Goal: Task Accomplishment & Management: Use online tool/utility

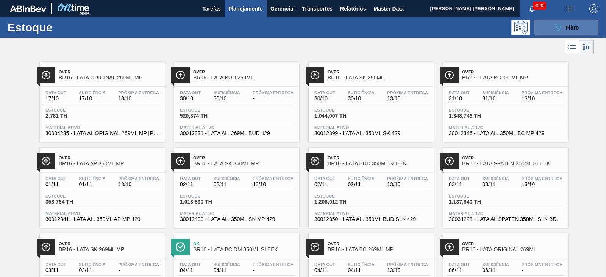
click at [563, 28] on div "089F7B8B-B2A5-4AFE-B5C0-19BA573D28AC Filtro" at bounding box center [566, 27] width 25 height 9
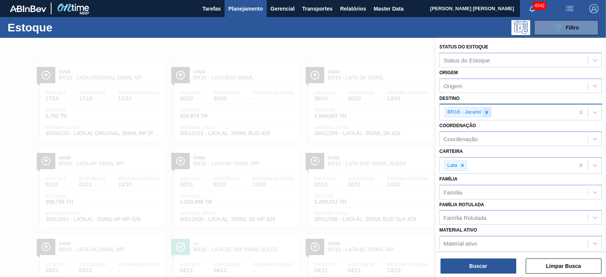
click at [488, 111] on icon at bounding box center [486, 112] width 5 height 5
type input "24"
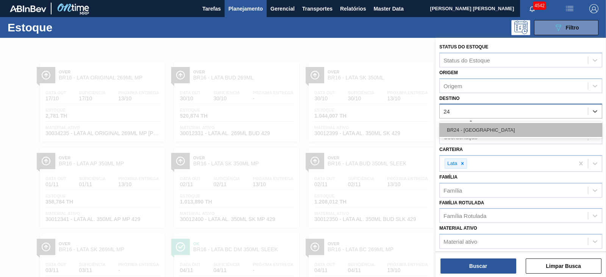
click at [477, 129] on div "BR24 - Ponta Grossa" at bounding box center [520, 130] width 163 height 14
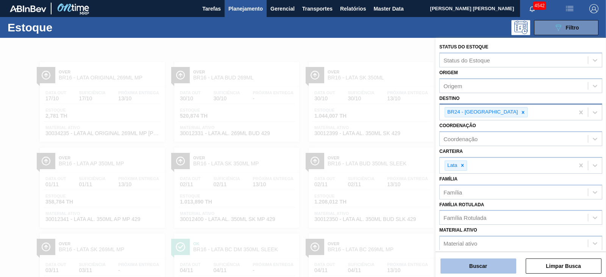
click at [476, 261] on button "Buscar" at bounding box center [479, 266] width 76 height 15
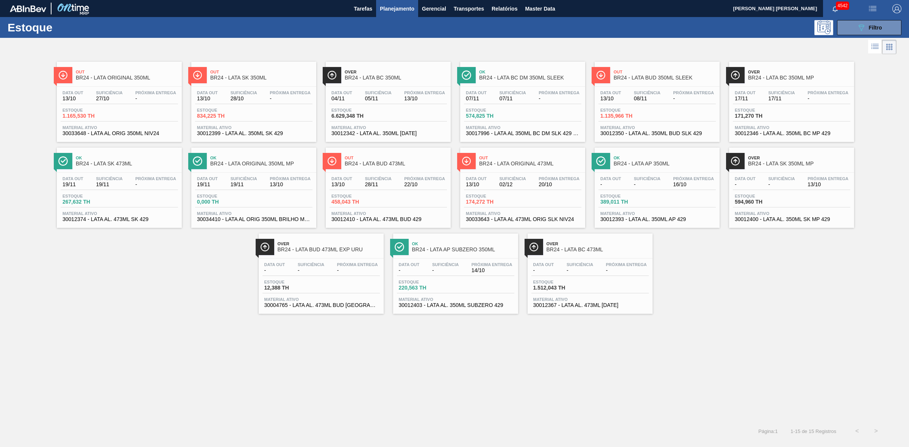
click at [391, 6] on span "Planejamento" at bounding box center [397, 8] width 34 height 9
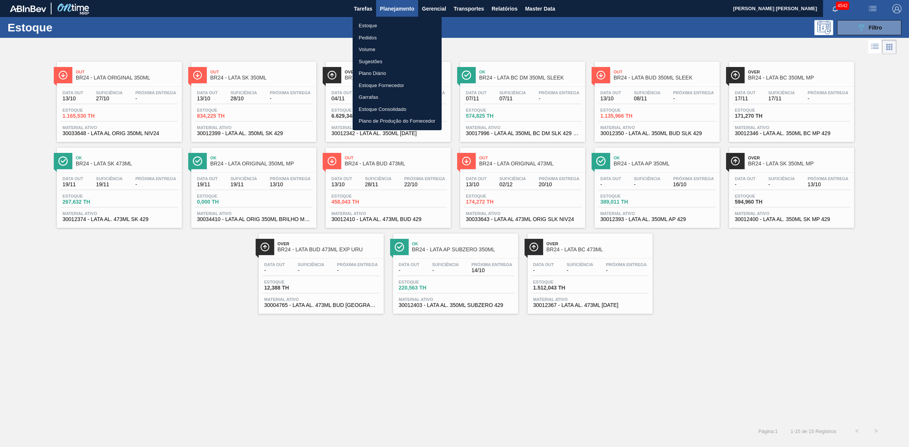
click at [370, 28] on li "Estoque" at bounding box center [397, 26] width 89 height 12
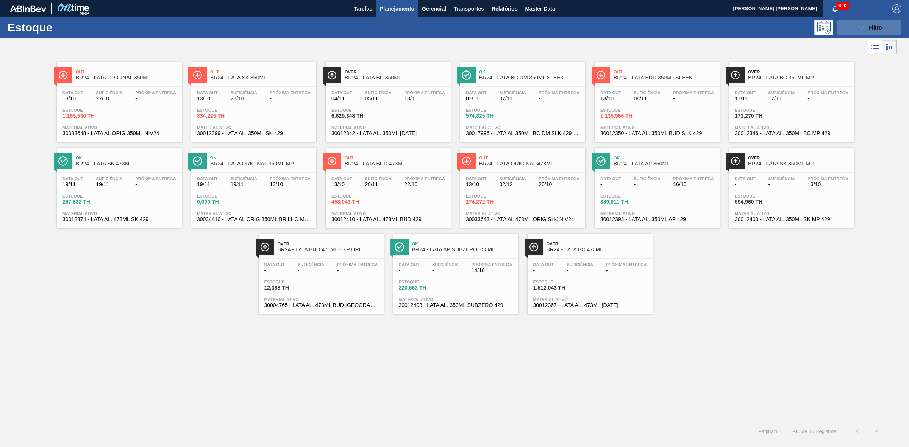
click at [606, 30] on icon "089F7B8B-B2A5-4AFE-B5C0-19BA573D28AC" at bounding box center [861, 27] width 9 height 9
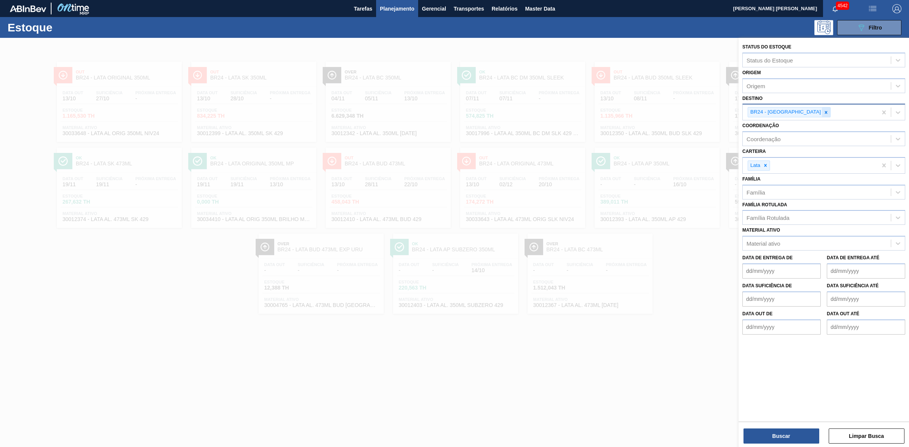
click at [606, 113] on icon at bounding box center [826, 112] width 3 height 3
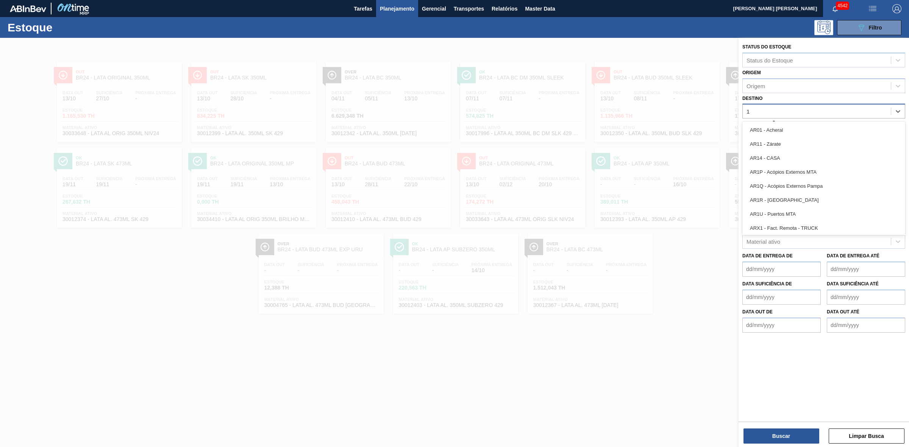
type input "15"
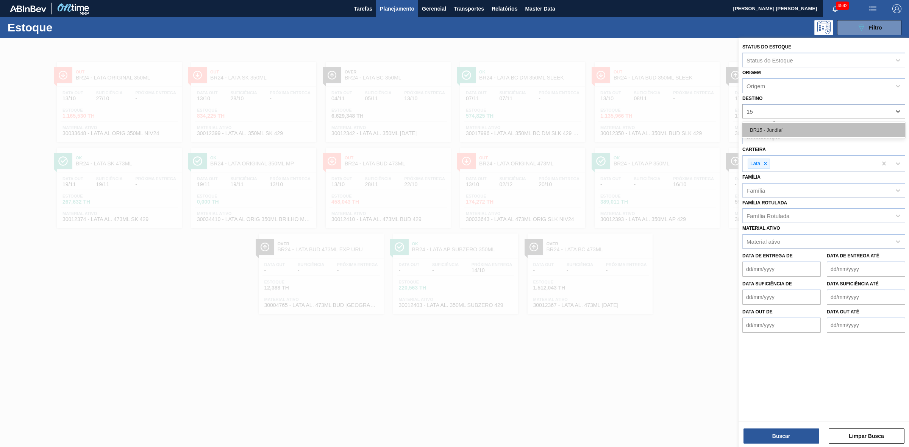
click at [606, 126] on div "BR15 - Jundiaí" at bounding box center [823, 130] width 163 height 14
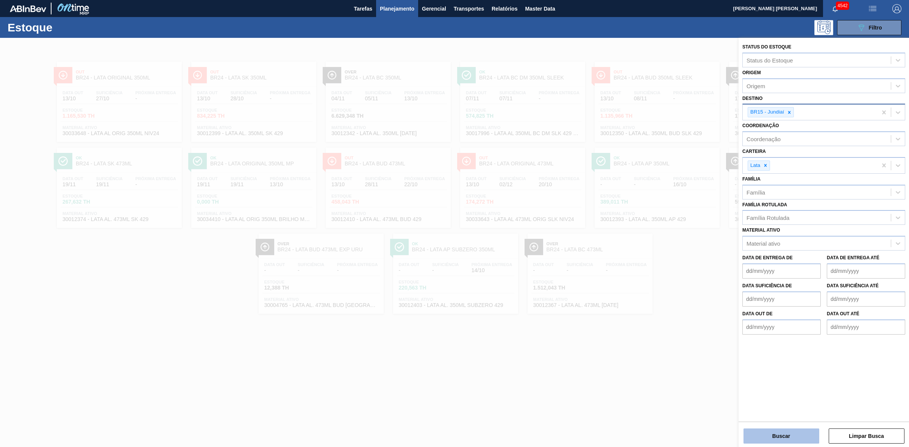
click at [606, 277] on button "Buscar" at bounding box center [782, 436] width 76 height 15
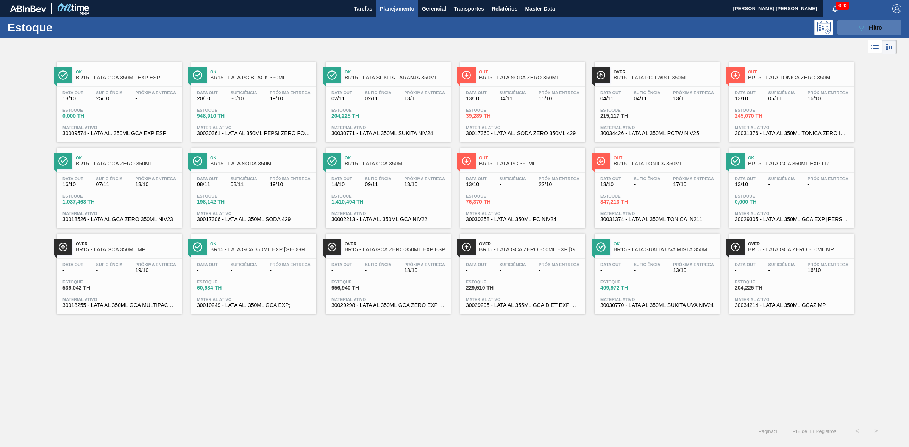
click at [606, 31] on button "089F7B8B-B2A5-4AFE-B5C0-19BA573D28AC Filtro" at bounding box center [869, 27] width 64 height 15
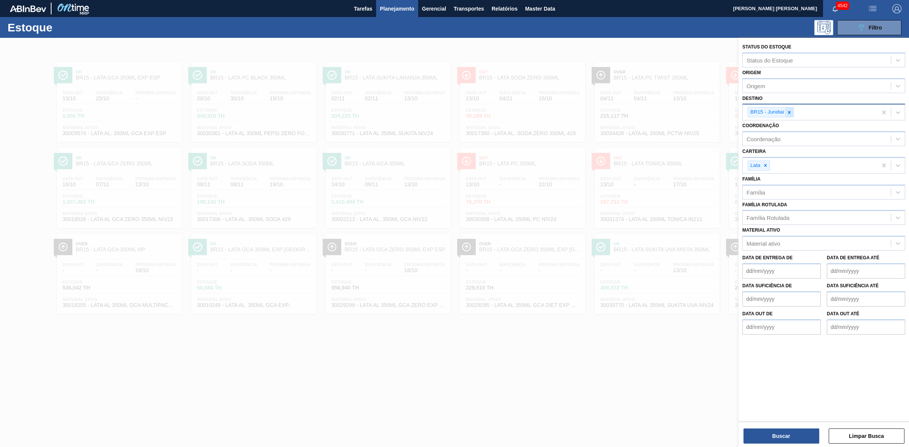
click at [606, 113] on icon at bounding box center [789, 112] width 5 height 5
type input "2"
type input "22"
click at [606, 130] on div "BR22 - Viamão" at bounding box center [823, 130] width 163 height 14
click at [606, 277] on button "Buscar" at bounding box center [782, 436] width 76 height 15
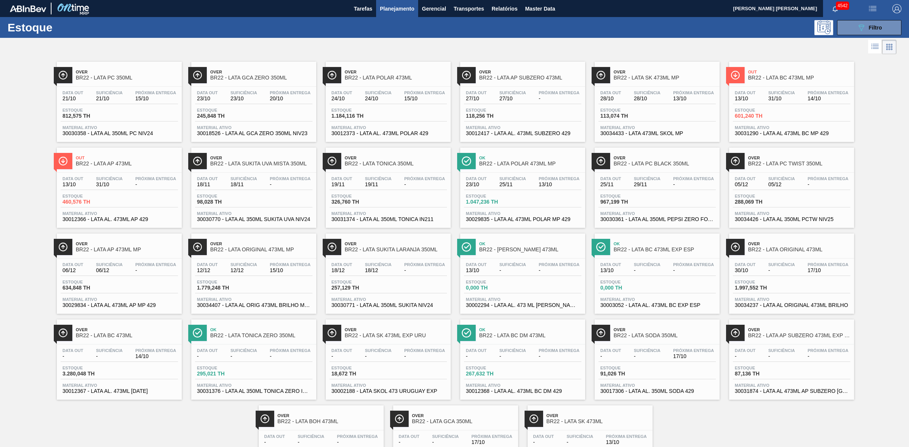
drag, startPoint x: 788, startPoint y: 330, endPoint x: 508, endPoint y: 72, distance: 380.7
click at [606, 27] on icon "089F7B8B-B2A5-4AFE-B5C0-19BA573D28AC" at bounding box center [861, 27] width 9 height 9
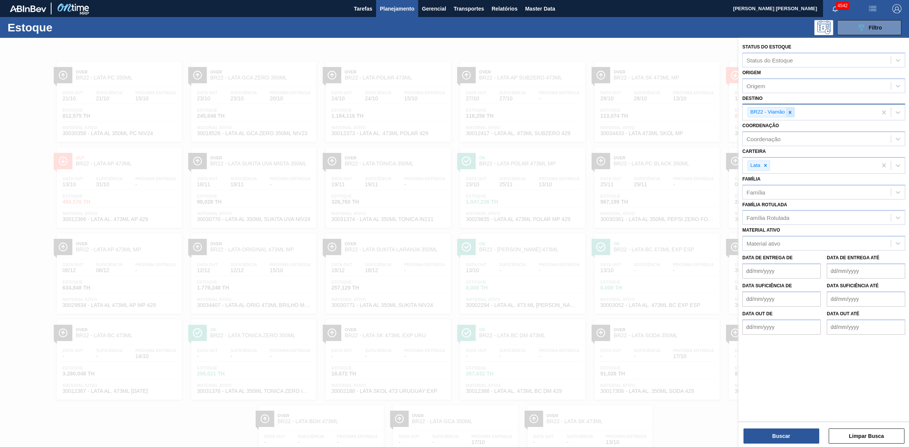
click at [606, 110] on icon at bounding box center [790, 112] width 5 height 5
type input "16"
click at [606, 125] on div "BR16 - Jacareí" at bounding box center [823, 130] width 163 height 14
click at [606, 277] on button "Buscar" at bounding box center [782, 436] width 76 height 15
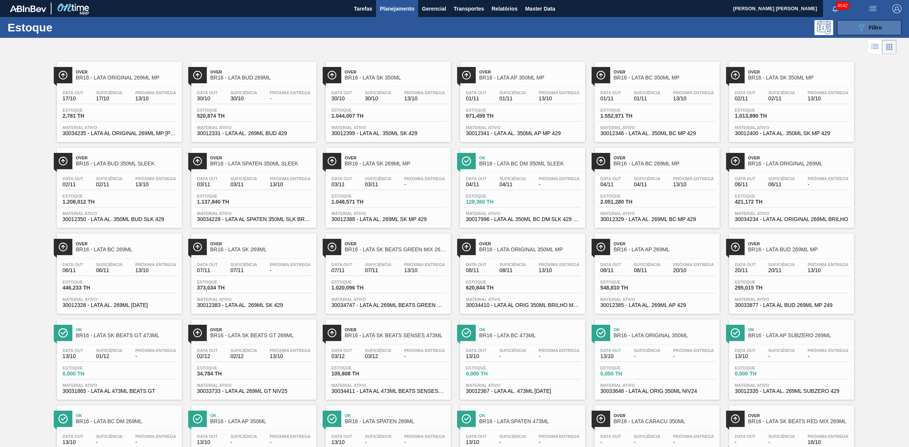
click at [606, 23] on button "089F7B8B-B2A5-4AFE-B5C0-19BA573D28AC Filtro" at bounding box center [869, 27] width 64 height 15
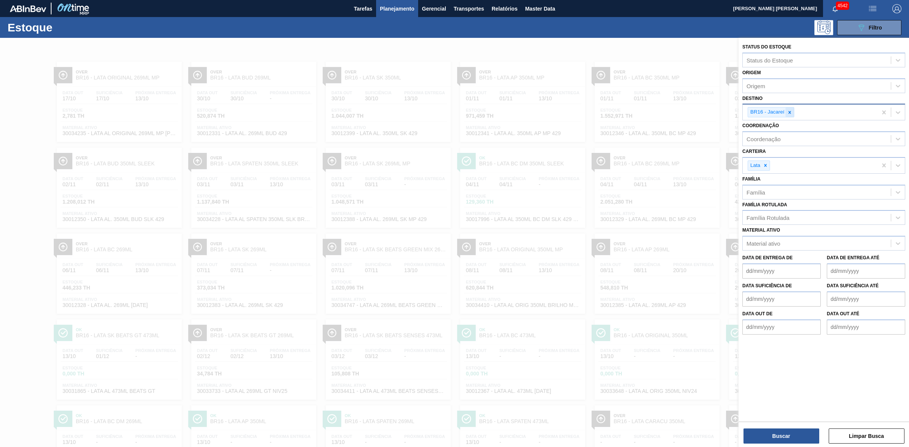
click at [606, 111] on icon at bounding box center [789, 112] width 5 height 5
type input "15"
click at [606, 129] on div "BR15 - Jundiaí" at bounding box center [823, 130] width 163 height 14
click at [606, 277] on button "Buscar" at bounding box center [782, 436] width 76 height 15
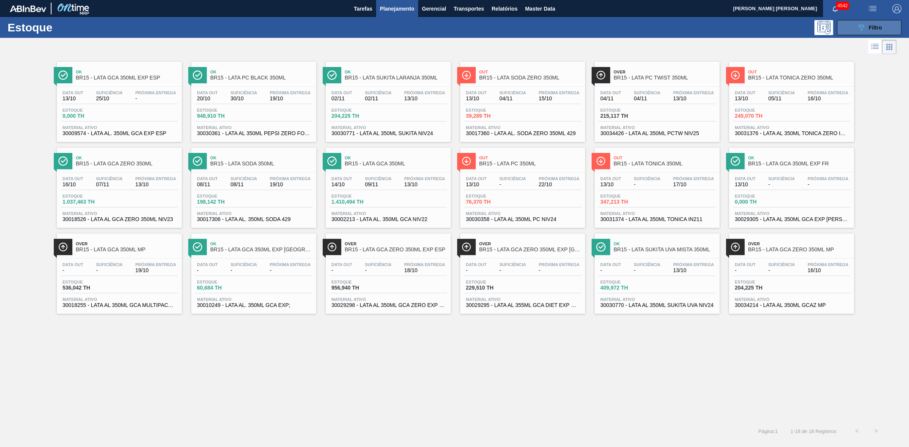
click at [606, 29] on button "089F7B8B-B2A5-4AFE-B5C0-19BA573D28AC Filtro" at bounding box center [869, 27] width 64 height 15
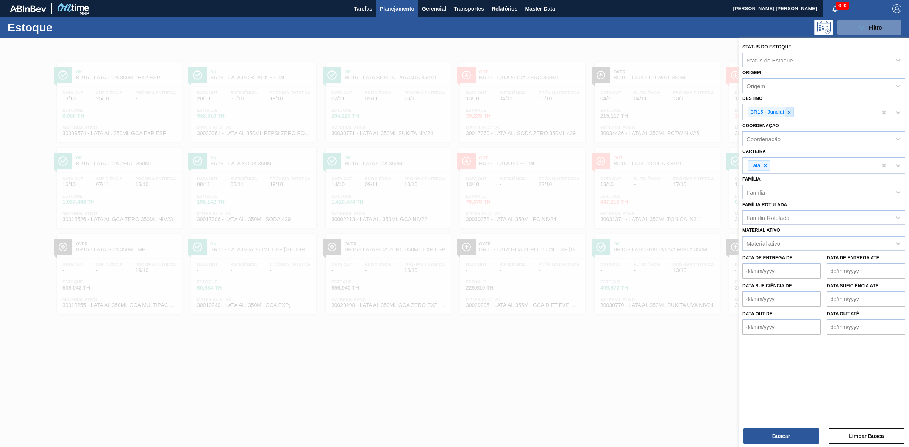
click at [606, 112] on icon at bounding box center [789, 112] width 5 height 5
type input "21"
click at [606, 127] on div "BR21 - Lages" at bounding box center [823, 130] width 163 height 14
click at [606, 277] on button "Buscar" at bounding box center [782, 436] width 76 height 15
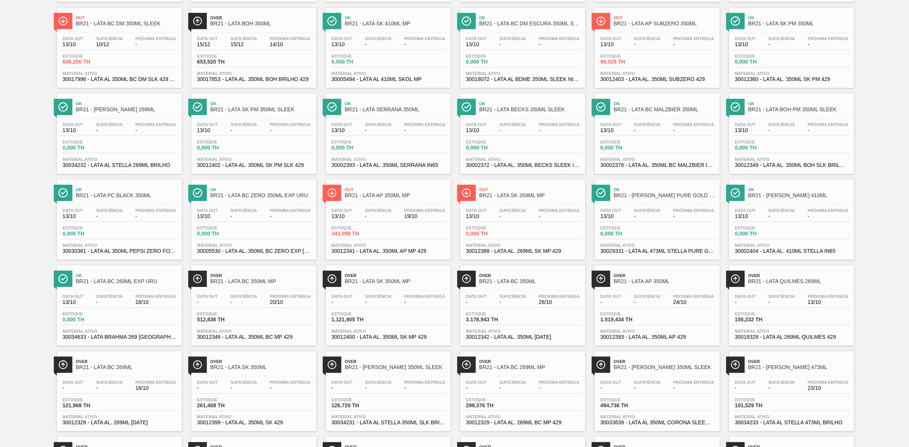
scroll to position [189, 0]
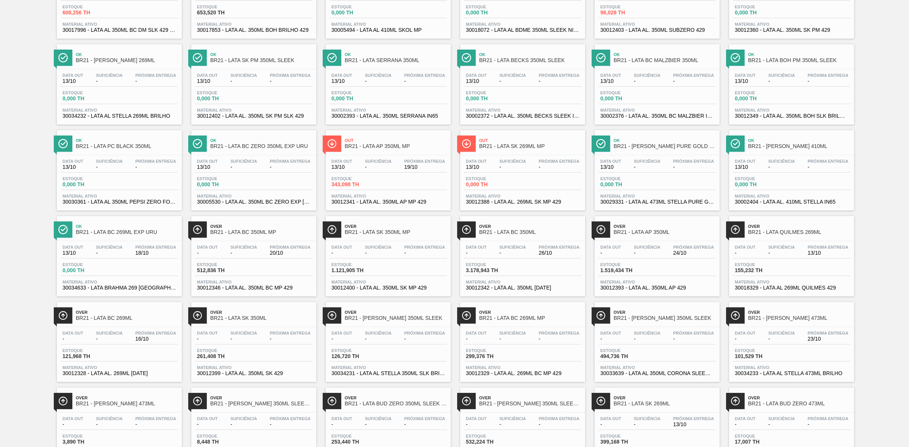
click at [139, 234] on span "BR21 - LATA BC 269ML EXP URU" at bounding box center [127, 233] width 102 height 6
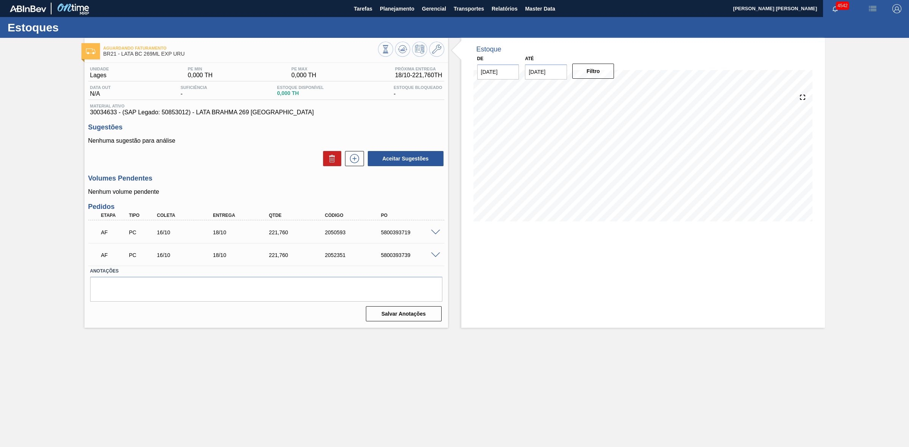
click at [433, 231] on span at bounding box center [435, 233] width 9 height 6
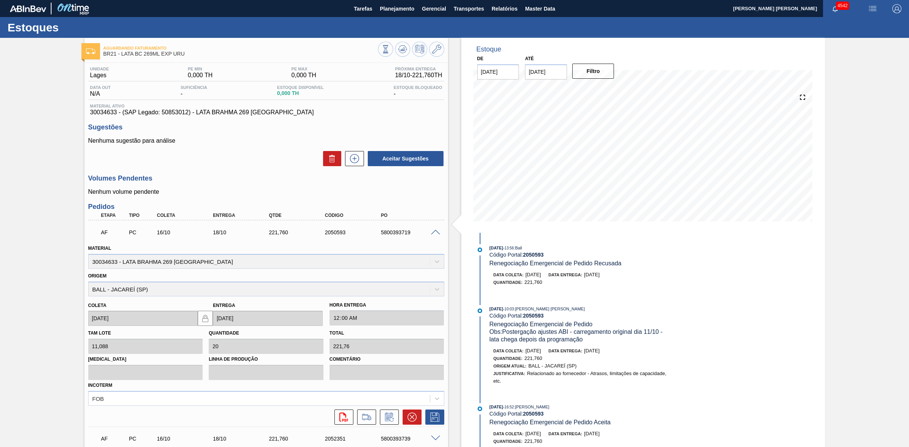
click at [434, 235] on span at bounding box center [435, 233] width 9 height 6
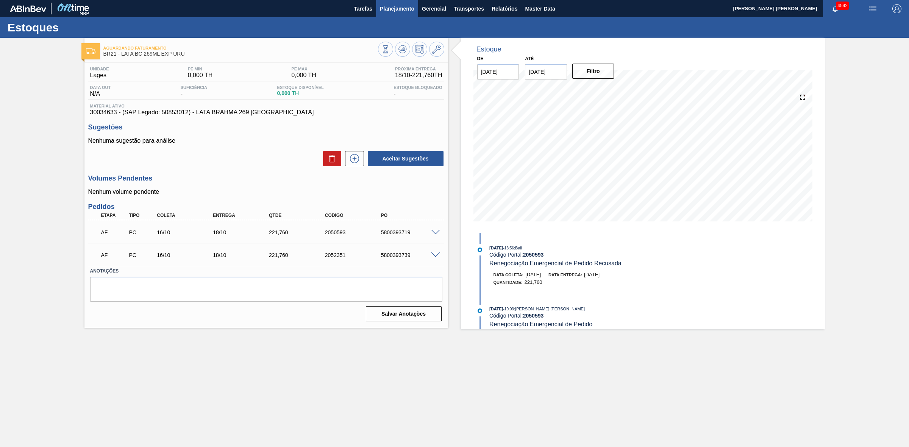
click at [400, 2] on button "Planejamento" at bounding box center [397, 8] width 42 height 17
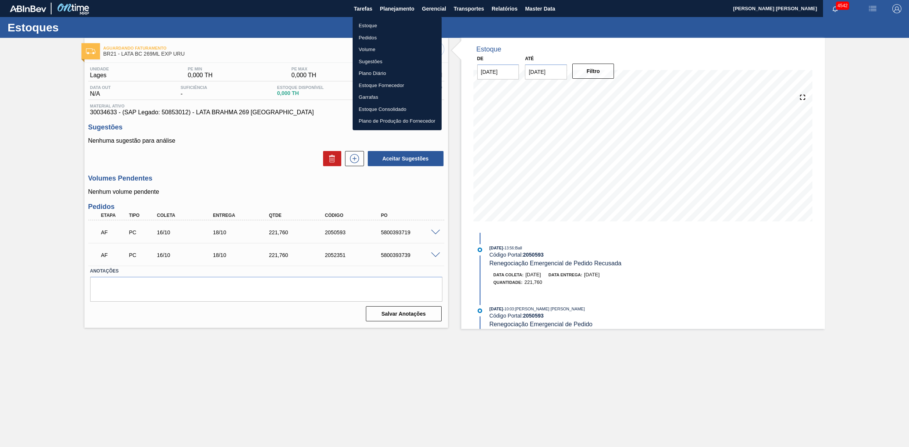
click at [373, 23] on li "Estoque" at bounding box center [397, 26] width 89 height 12
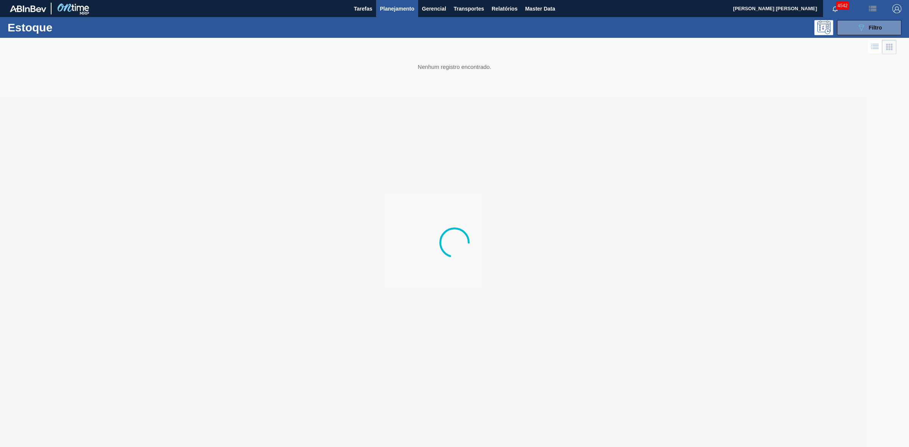
click at [388, 8] on span "Planejamento" at bounding box center [397, 8] width 34 height 9
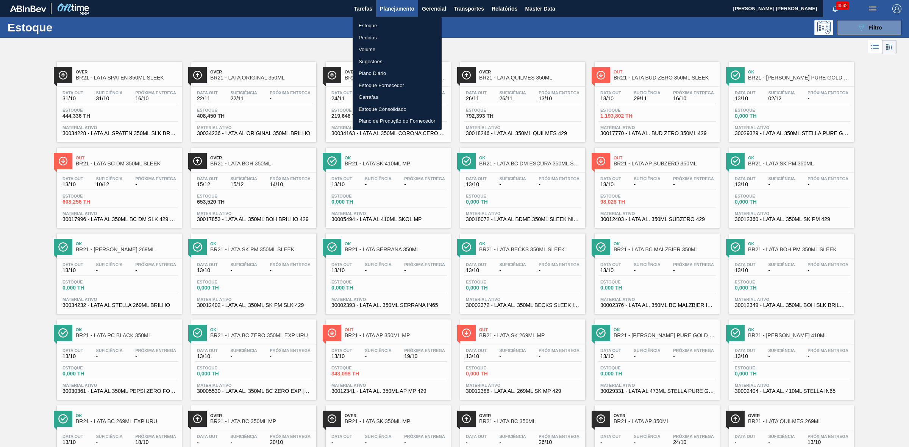
click at [369, 38] on li "Pedidos" at bounding box center [397, 38] width 89 height 12
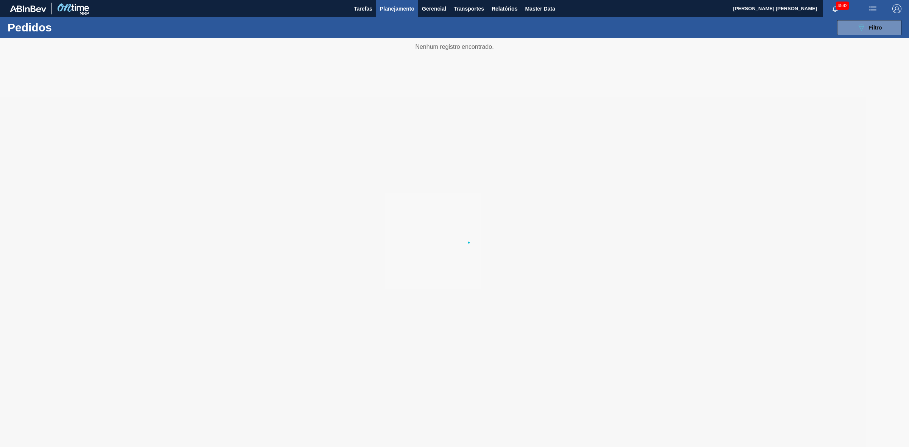
click at [398, 5] on span "Planejamento" at bounding box center [397, 8] width 34 height 9
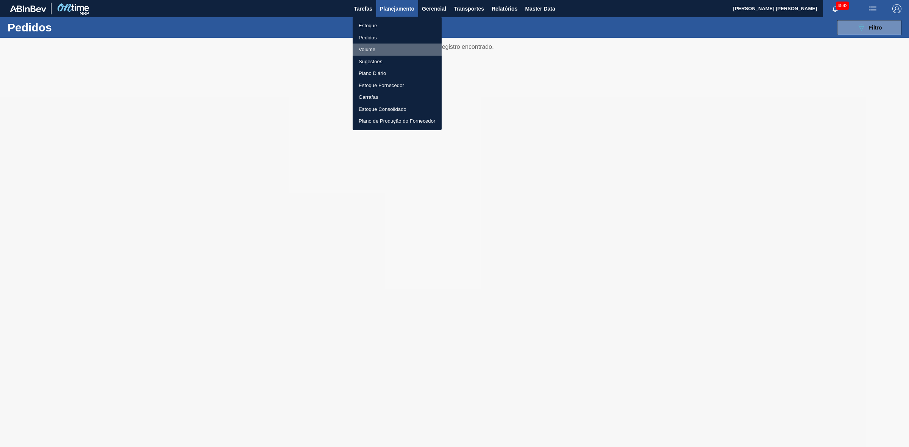
click at [368, 52] on li "Volume" at bounding box center [397, 50] width 89 height 12
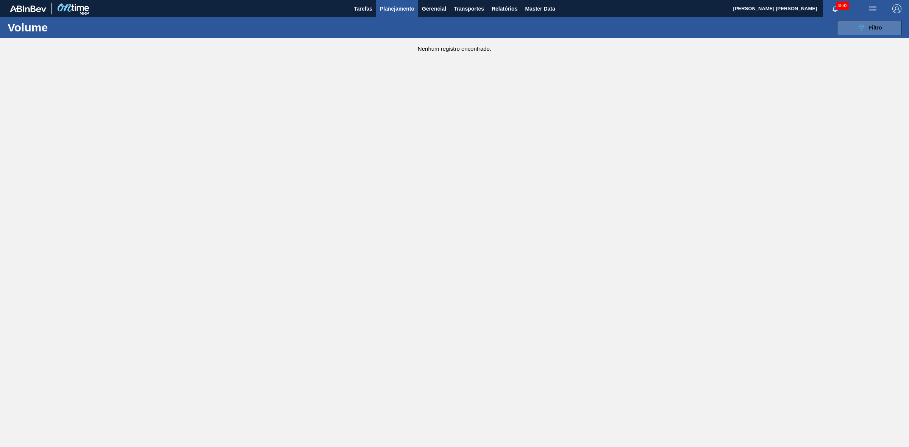
click at [606, 23] on icon "089F7B8B-B2A5-4AFE-B5C0-19BA573D28AC" at bounding box center [861, 27] width 9 height 9
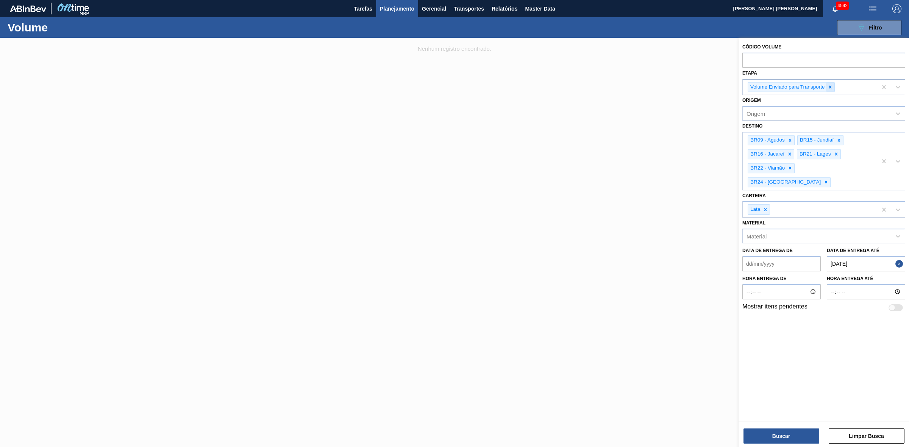
click at [606, 88] on icon at bounding box center [830, 86] width 5 height 5
click at [606, 84] on div "Etapa" at bounding box center [817, 86] width 148 height 11
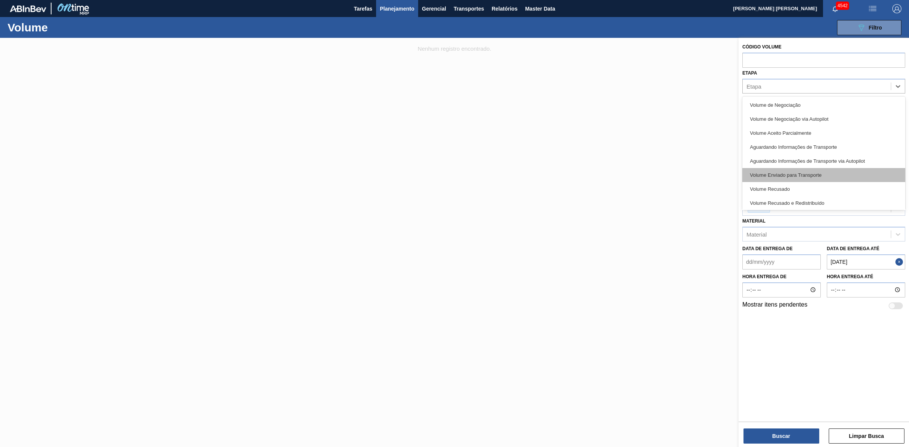
scroll to position [16, 0]
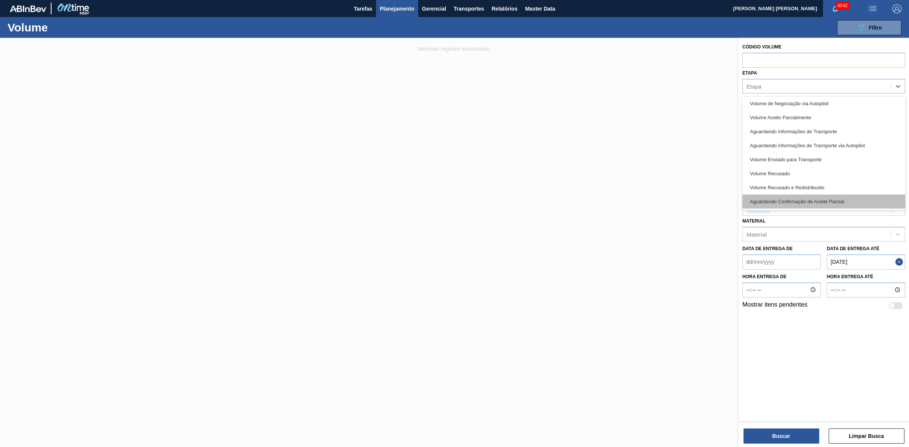
click at [606, 200] on div "Aguardando Confirmação de Aceite Parcial" at bounding box center [823, 202] width 163 height 14
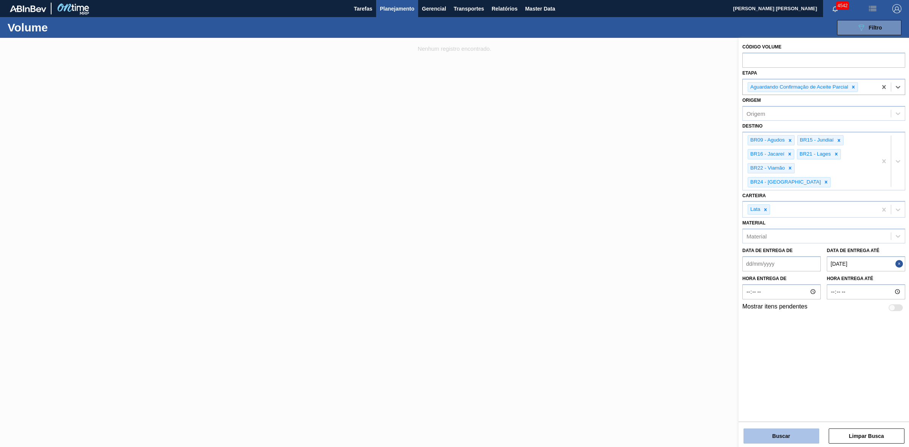
click at [606, 277] on button "Buscar" at bounding box center [782, 436] width 76 height 15
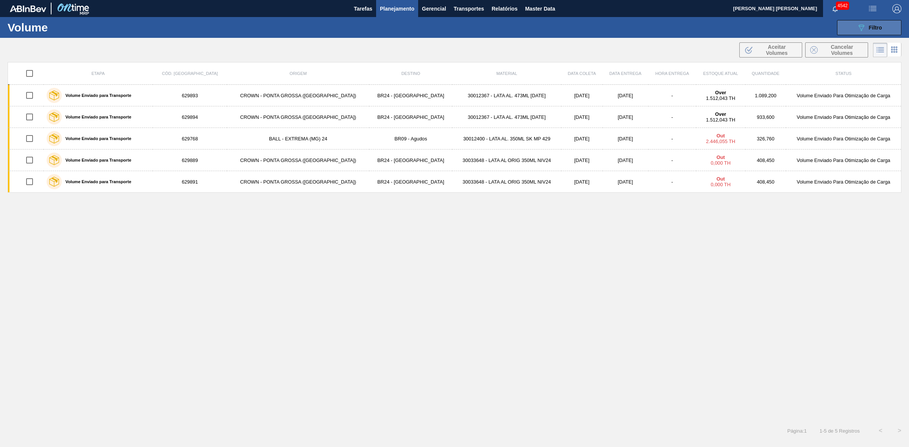
click at [606, 29] on icon "089F7B8B-B2A5-4AFE-B5C0-19BA573D28AC" at bounding box center [861, 27] width 9 height 9
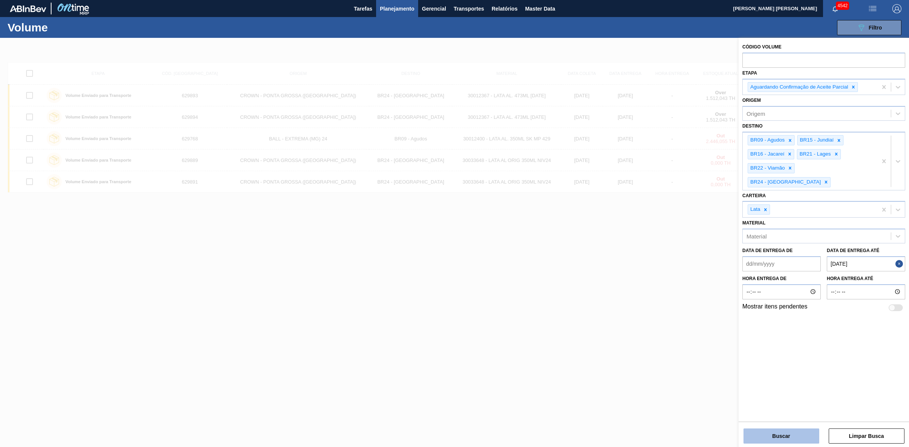
click at [606, 277] on button "Buscar" at bounding box center [782, 436] width 76 height 15
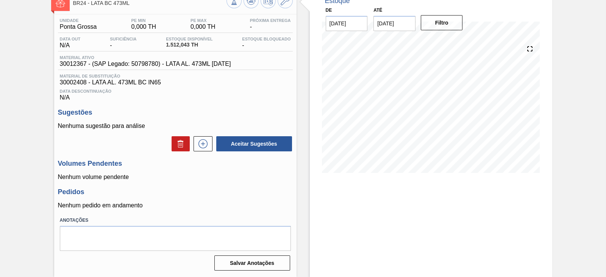
scroll to position [4, 0]
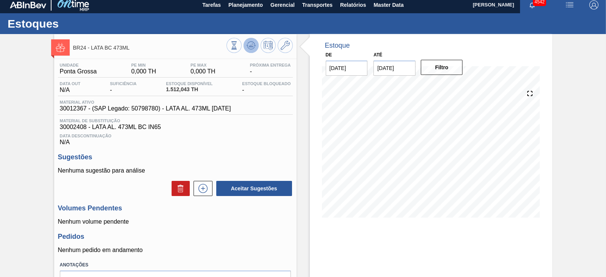
click at [253, 46] on icon at bounding box center [251, 45] width 9 height 9
click at [250, 48] on icon at bounding box center [251, 45] width 9 height 9
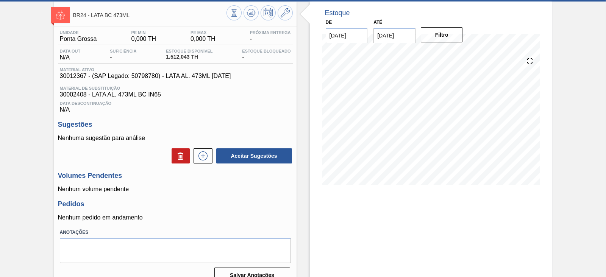
scroll to position [51, 0]
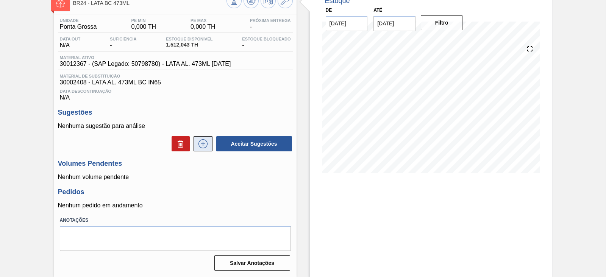
click at [206, 144] on icon at bounding box center [203, 143] width 12 height 9
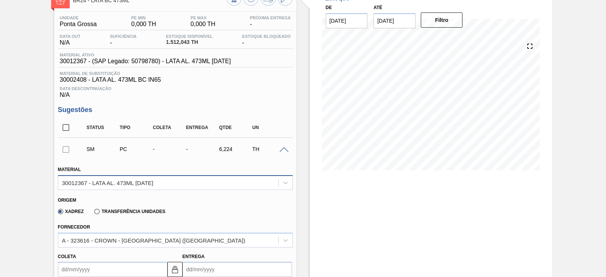
click at [155, 188] on div "30012367 - LATA AL. 473ML BC 429" at bounding box center [168, 182] width 220 height 11
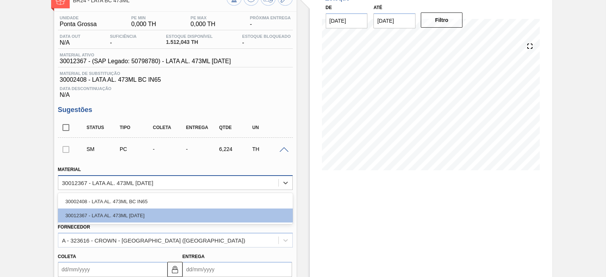
click at [161, 188] on div "30012367 - LATA AL. 473ML BC 429" at bounding box center [168, 182] width 220 height 11
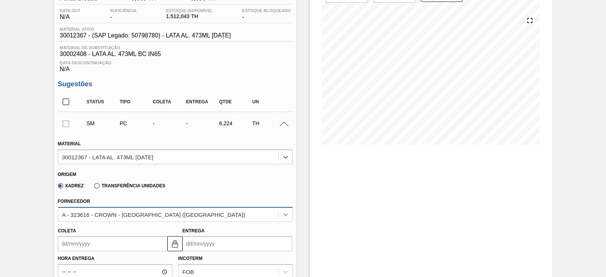
scroll to position [98, 0]
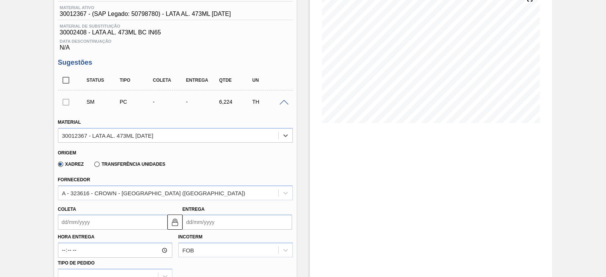
click at [213, 228] on input "Entrega" at bounding box center [237, 222] width 109 height 15
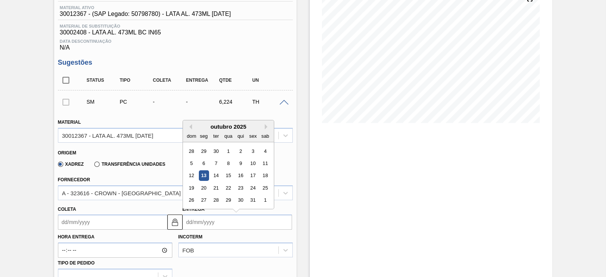
click at [263, 175] on div "18" at bounding box center [265, 176] width 10 height 10
type input "18/10/2025"
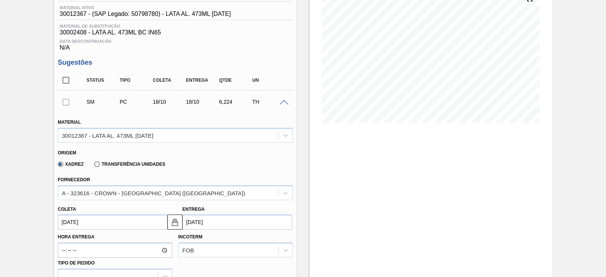
scroll to position [193, 0]
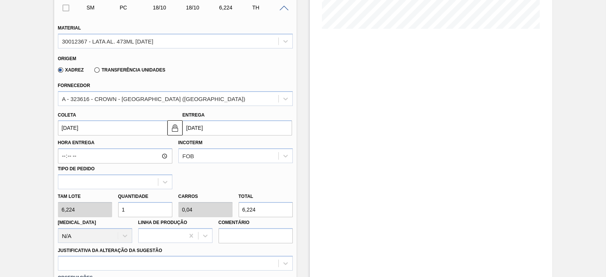
drag, startPoint x: 131, startPoint y: 211, endPoint x: 113, endPoint y: 211, distance: 17.4
click at [113, 211] on div "Tam lote 6,224 Quantidade 1 Carros 0,04 Total 6,224 Doca N/A Linha de Produção …" at bounding box center [175, 216] width 241 height 54
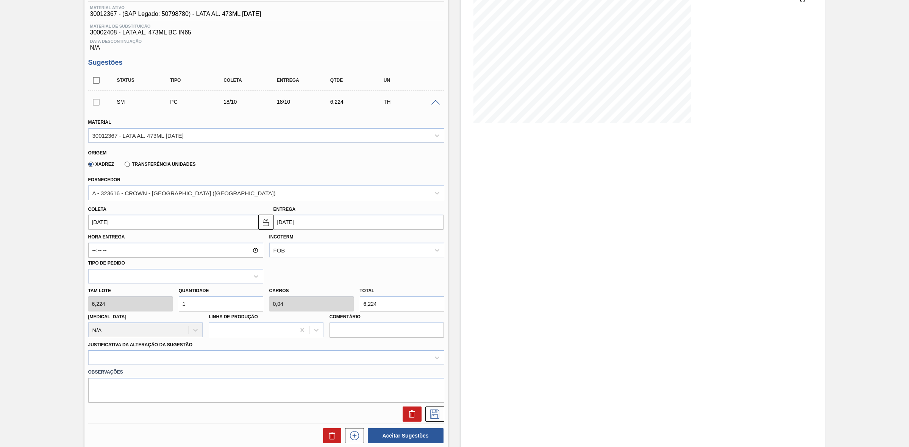
scroll to position [98, 0]
type input "17"
type input "0,68"
type input "105,808"
type input "175"
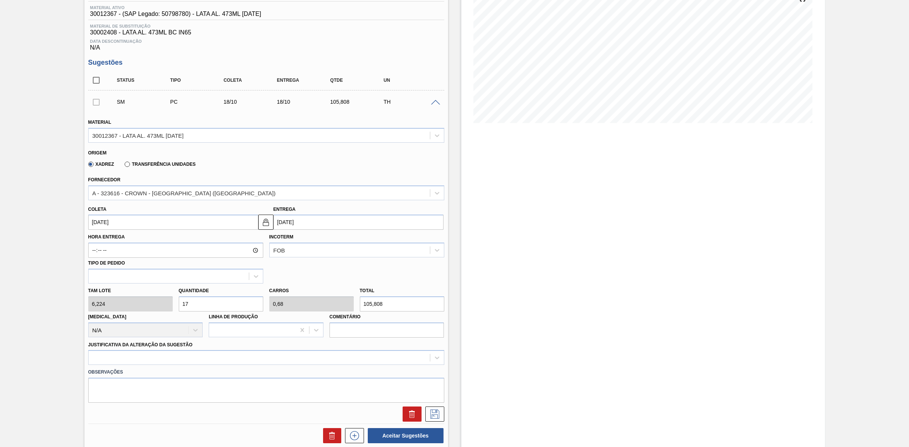
type input "7"
type input "1.089,2"
type input "175"
click at [191, 277] on div at bounding box center [266, 357] width 356 height 15
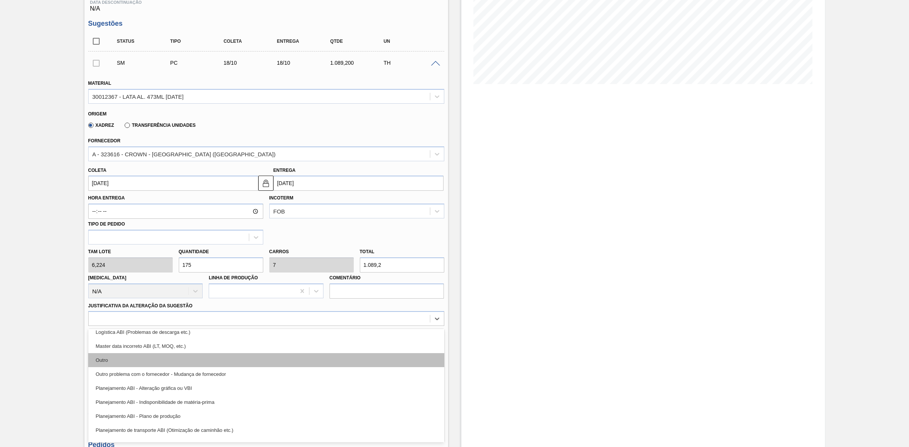
scroll to position [141, 0]
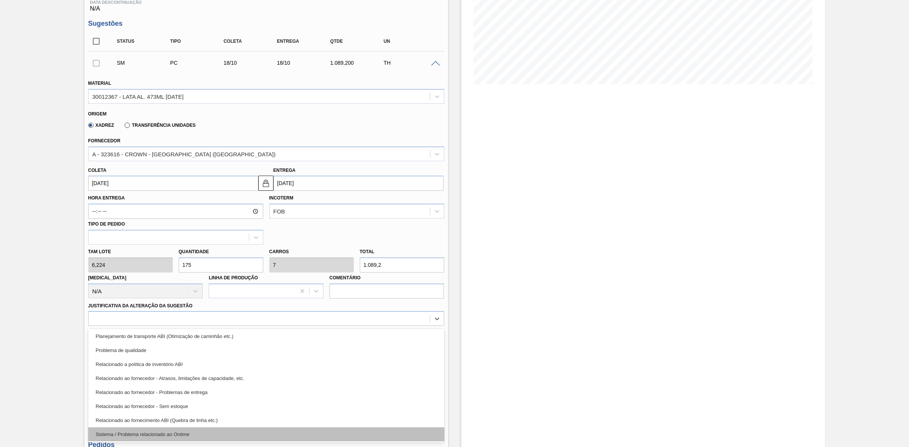
click at [158, 277] on div "Sistema / Problema relacionado ao Ontime" at bounding box center [266, 435] width 356 height 14
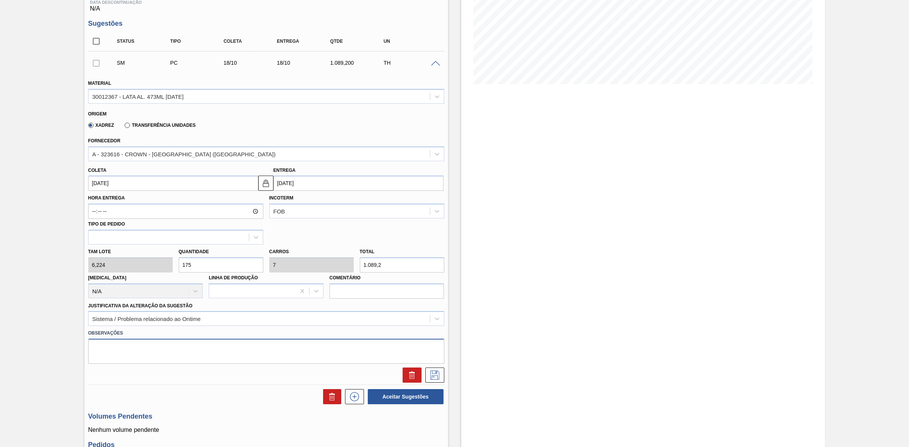
click at [138, 277] on textarea at bounding box center [266, 351] width 356 height 25
drag, startPoint x: 259, startPoint y: 350, endPoint x: 64, endPoint y: 353, distance: 195.1
click at [64, 277] on div "BR24 - LATA BC 473ML Unidade Ponta Grossa PE MIN 0,000 TH PE MAX 0,000 TH Próxi…" at bounding box center [454, 215] width 909 height 630
type textarea "Programação não refletida no sistema (ajustada no PPMS em S-1)"
click at [438, 277] on icon at bounding box center [435, 375] width 12 height 9
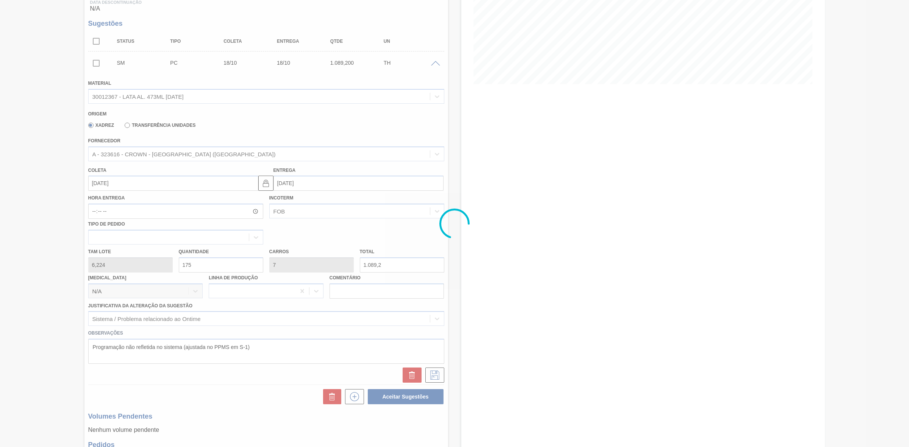
scroll to position [0, 0]
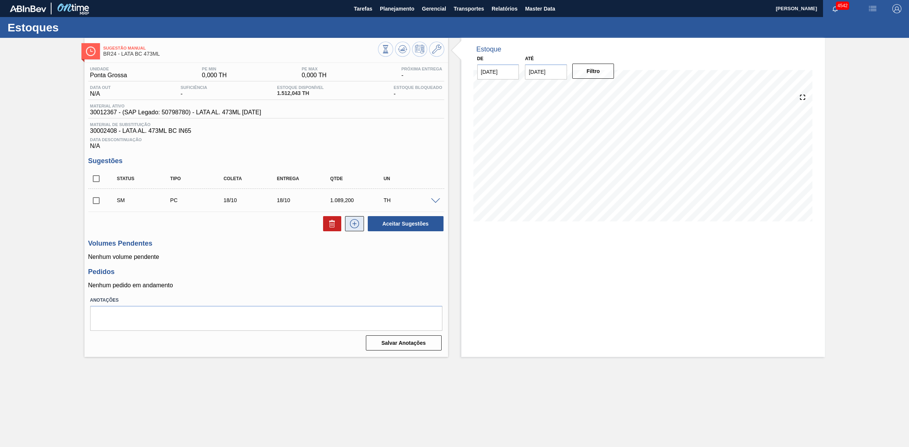
click at [348, 226] on icon at bounding box center [354, 223] width 12 height 9
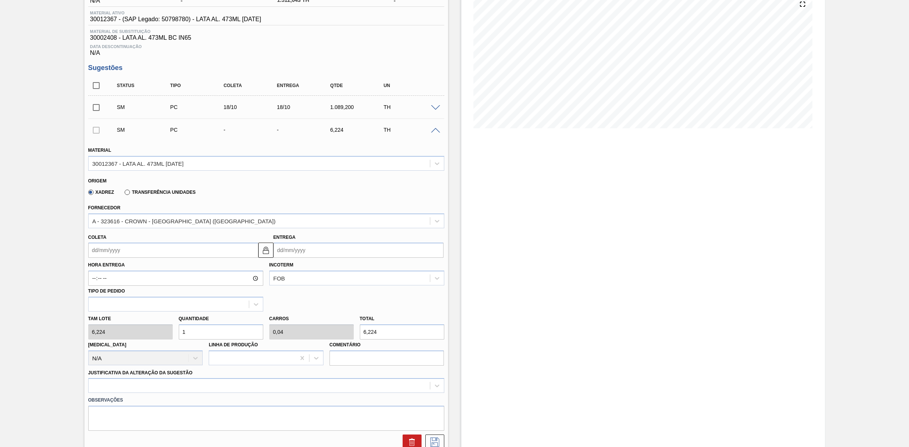
scroll to position [95, 0]
drag, startPoint x: 194, startPoint y: 334, endPoint x: 177, endPoint y: 331, distance: 17.6
click at [177, 277] on div "Quantidade 1" at bounding box center [221, 325] width 91 height 26
type input "15"
type input "0,6"
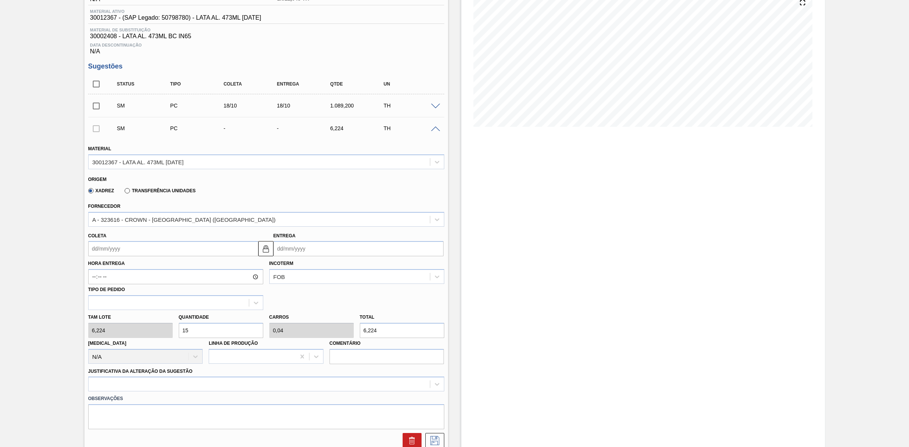
type input "93,36"
type input "150"
type input "6"
type input "933,6"
type input "150"
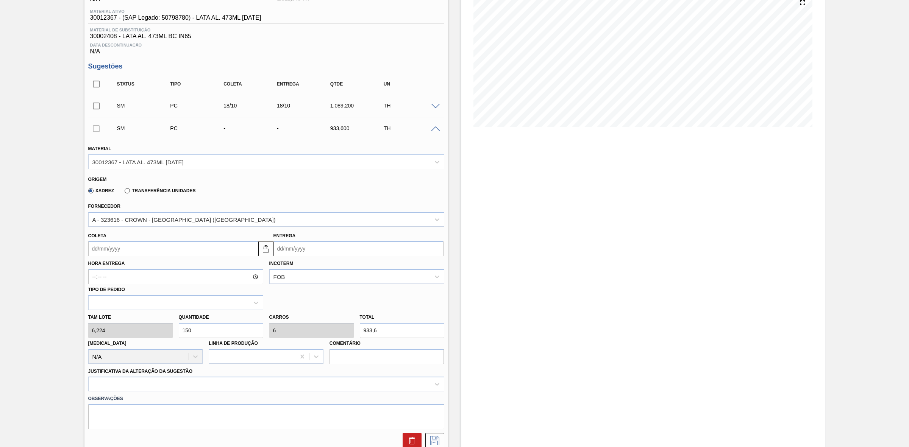
click at [277, 255] on input "Entrega" at bounding box center [358, 248] width 170 height 15
click at [283, 277] on div "19" at bounding box center [282, 328] width 10 height 10
type input "19/10/2025"
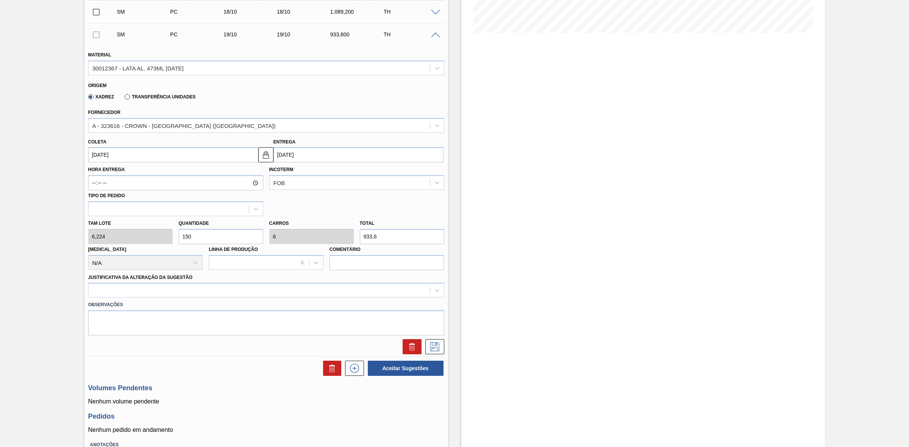
scroll to position [189, 0]
click at [164, 277] on div at bounding box center [266, 289] width 356 height 15
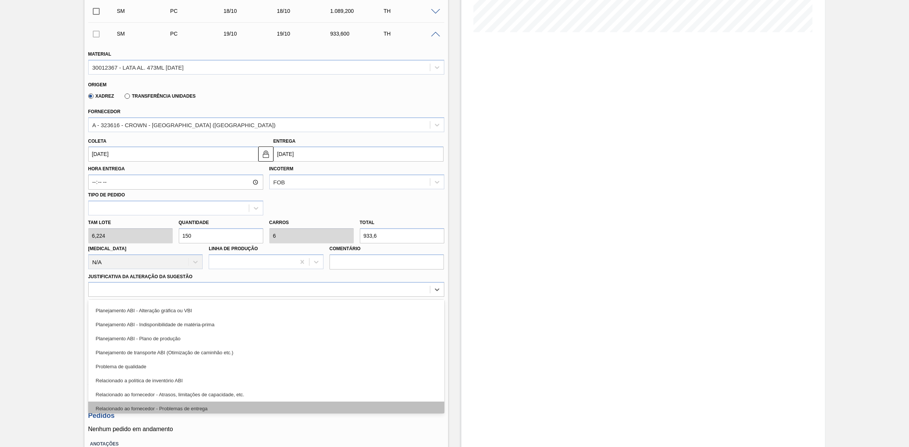
scroll to position [141, 0]
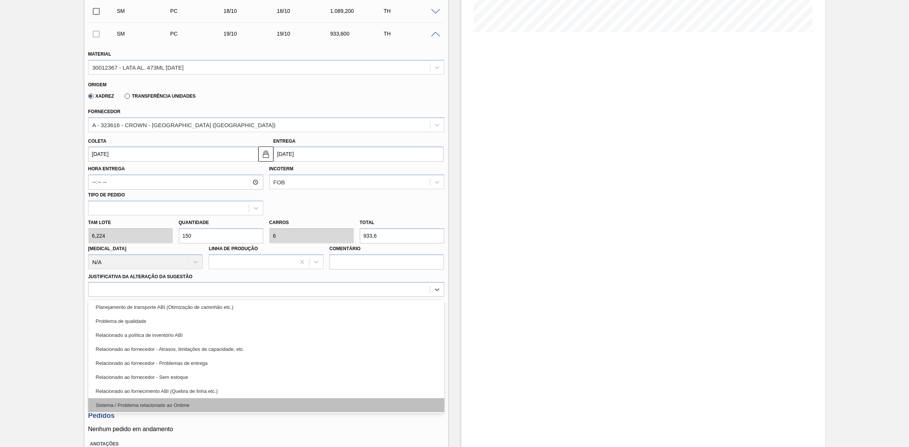
click at [164, 277] on div "Sistema / Problema relacionado ao Ontime" at bounding box center [266, 405] width 356 height 14
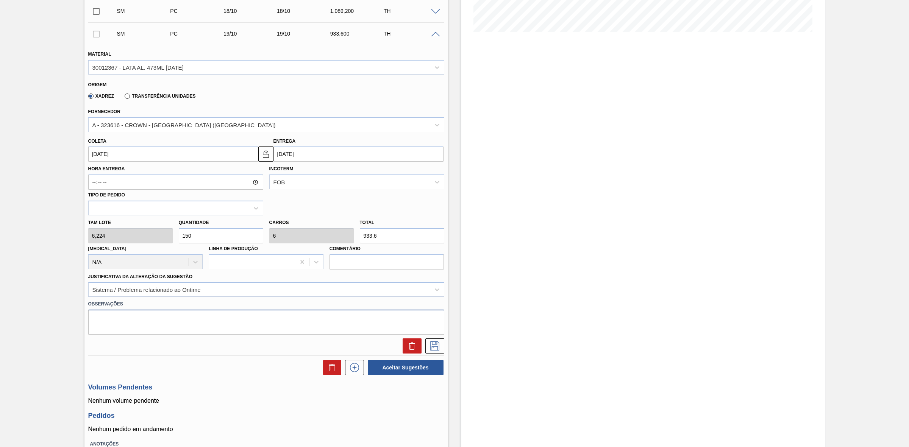
click at [182, 277] on textarea at bounding box center [266, 322] width 356 height 25
paste textarea "Programação não refletida no sistema (ajustada no PPMS em S-1)"
type textarea "Programação não refletida no sistema (ajustada no PPMS em S-1)"
click at [436, 277] on icon at bounding box center [435, 346] width 12 height 9
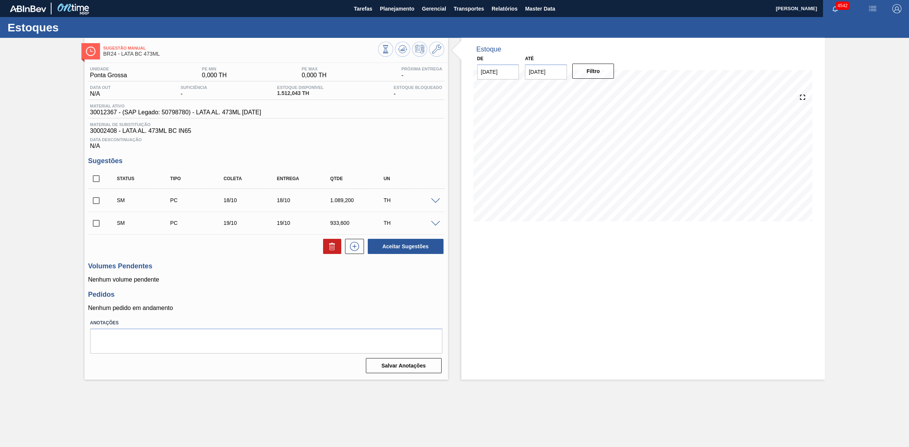
scroll to position [0, 0]
click at [95, 184] on input "checkbox" at bounding box center [96, 179] width 16 height 16
checkbox input "true"
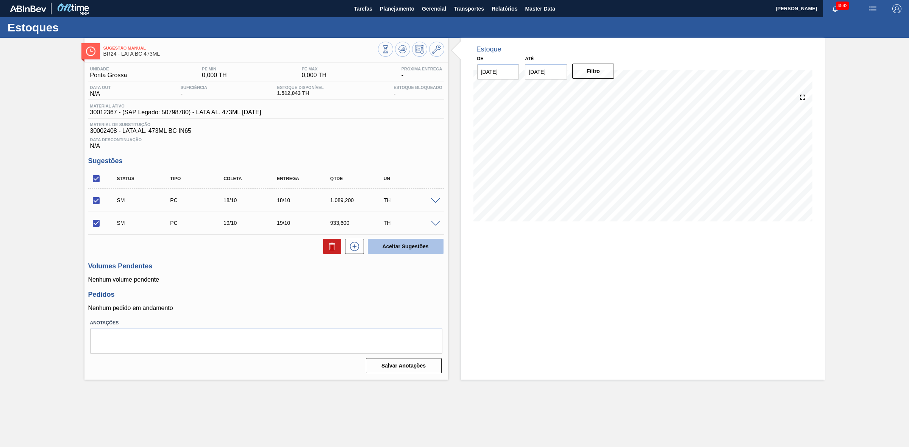
click at [402, 251] on button "Aceitar Sugestões" at bounding box center [406, 246] width 76 height 15
checkbox input "false"
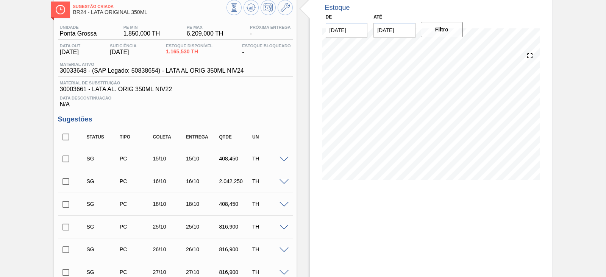
scroll to position [94, 0]
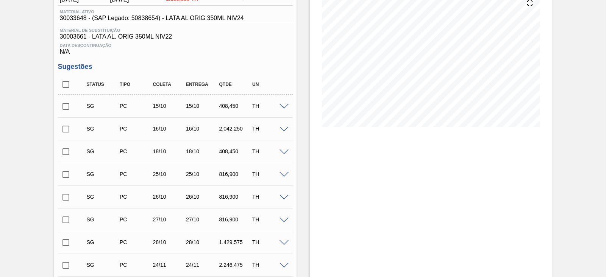
click at [63, 107] on input "checkbox" at bounding box center [66, 106] width 16 height 16
checkbox input "true"
click at [66, 125] on input "checkbox" at bounding box center [66, 129] width 16 height 16
checkbox input "true"
click at [65, 154] on input "checkbox" at bounding box center [66, 152] width 16 height 16
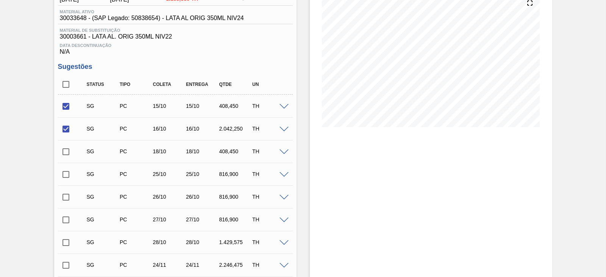
checkbox input "true"
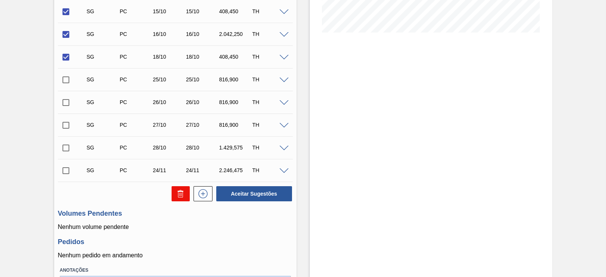
click at [179, 197] on icon at bounding box center [180, 193] width 9 height 9
checkbox input "false"
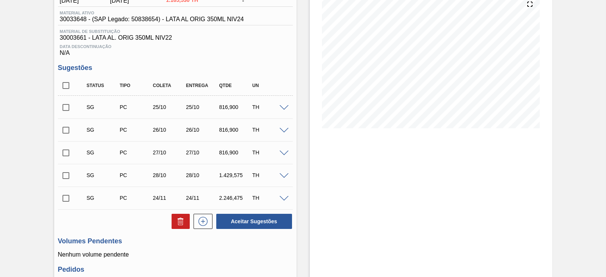
scroll to position [78, 0]
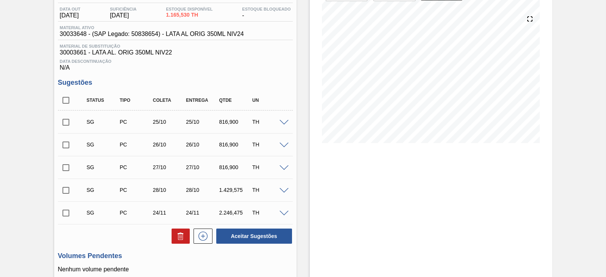
click at [67, 126] on input "checkbox" at bounding box center [66, 122] width 16 height 16
checkbox input "true"
click at [68, 146] on input "checkbox" at bounding box center [66, 145] width 16 height 16
checkbox input "true"
click at [64, 169] on input "checkbox" at bounding box center [66, 168] width 16 height 16
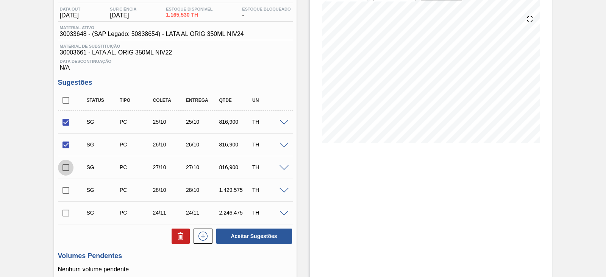
checkbox input "true"
click at [64, 190] on input "checkbox" at bounding box center [66, 191] width 16 height 16
checkbox input "true"
click at [252, 238] on button "Aceitar Sugestões" at bounding box center [254, 236] width 76 height 15
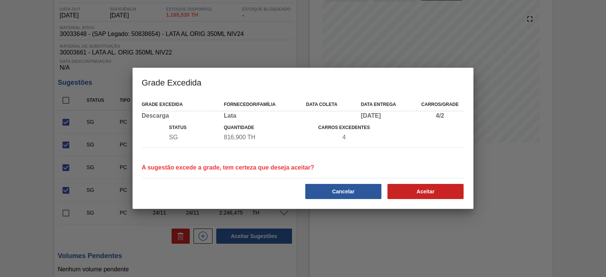
click at [365, 193] on button "Cancelar" at bounding box center [343, 191] width 76 height 15
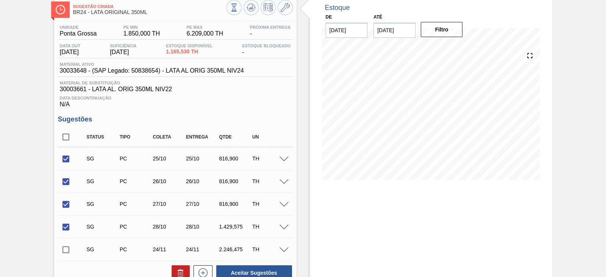
scroll to position [0, 0]
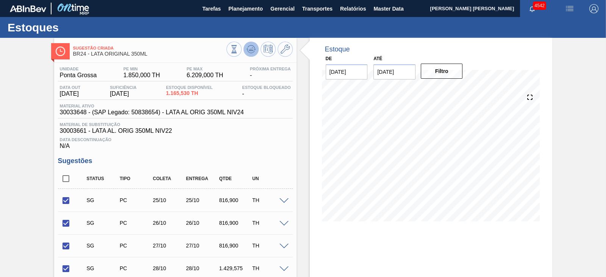
click at [250, 50] on icon at bounding box center [250, 48] width 5 height 3
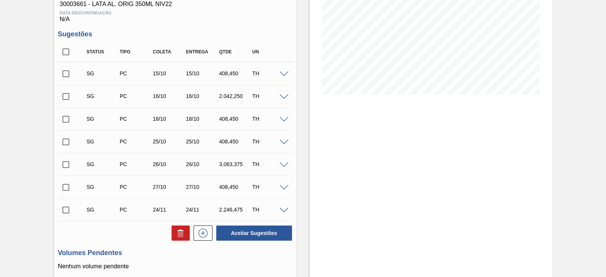
scroll to position [142, 0]
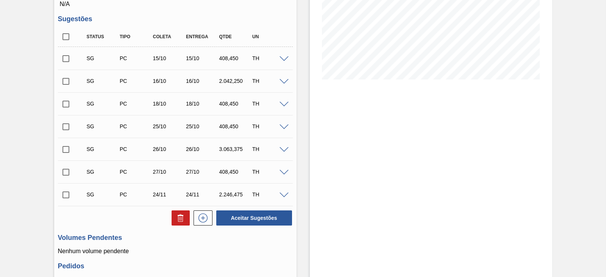
click at [69, 62] on input "checkbox" at bounding box center [66, 59] width 16 height 16
checkbox input "true"
click at [67, 78] on input "checkbox" at bounding box center [66, 81] width 16 height 16
checkbox input "true"
click at [65, 108] on input "checkbox" at bounding box center [66, 104] width 16 height 16
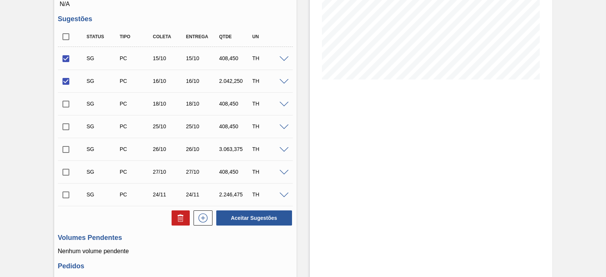
checkbox input "true"
click at [178, 223] on icon at bounding box center [180, 218] width 9 height 9
checkbox input "false"
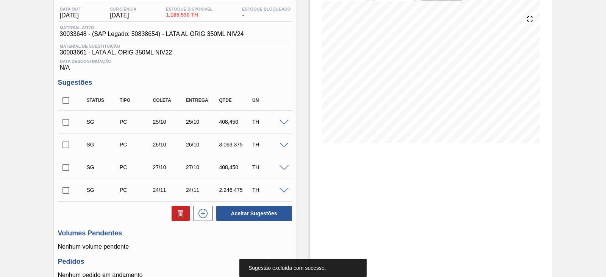
scroll to position [0, 0]
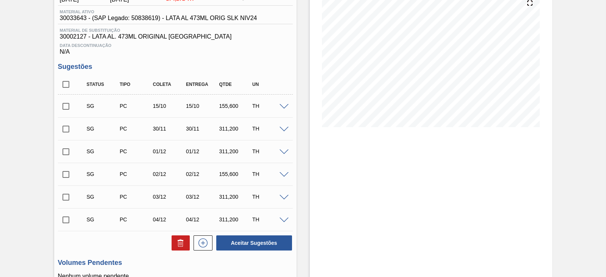
scroll to position [94, 0]
click at [66, 113] on input "checkbox" at bounding box center [66, 106] width 16 height 16
click at [182, 247] on icon at bounding box center [180, 243] width 9 height 9
checkbox input "false"
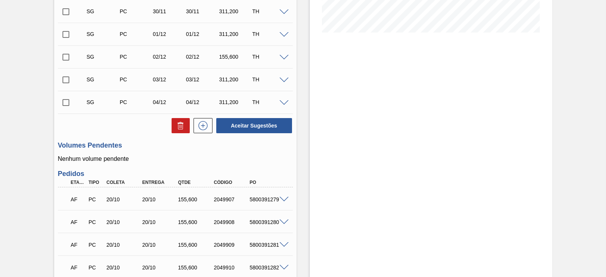
scroll to position [47, 0]
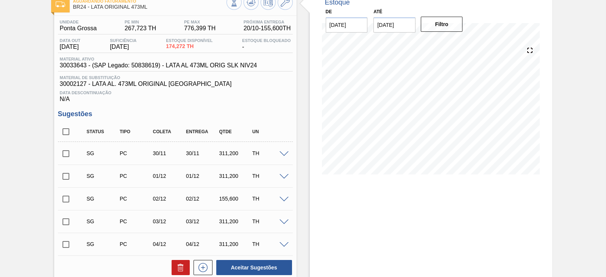
click at [66, 155] on input "checkbox" at bounding box center [66, 154] width 16 height 16
checkbox input "true"
click at [180, 266] on icon at bounding box center [180, 267] width 9 height 9
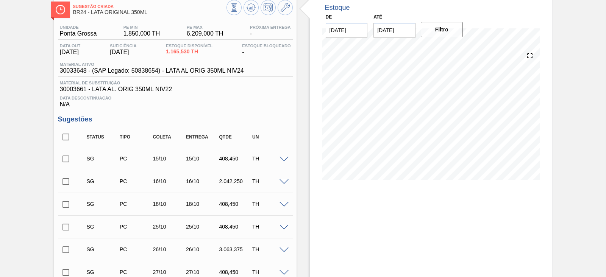
scroll to position [47, 0]
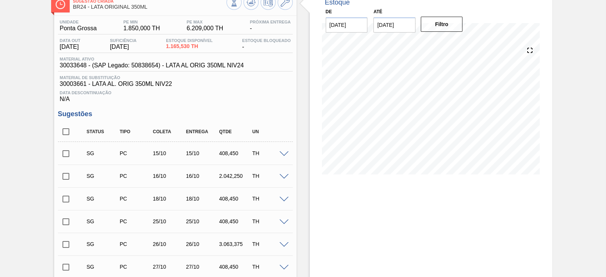
click at [66, 153] on input "checkbox" at bounding box center [66, 154] width 16 height 16
checkbox input "true"
click at [67, 178] on input "checkbox" at bounding box center [66, 177] width 16 height 16
checkbox input "true"
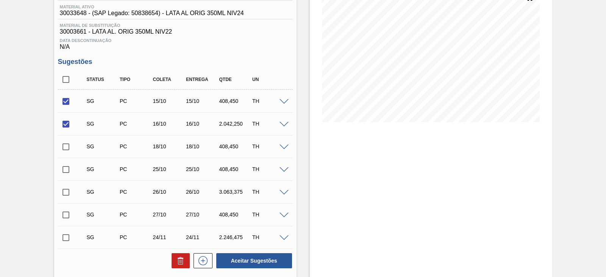
scroll to position [142, 0]
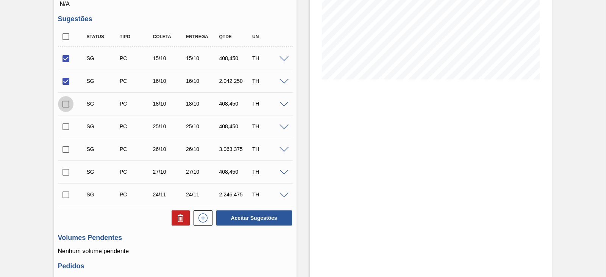
click at [61, 105] on input "checkbox" at bounding box center [66, 104] width 16 height 16
checkbox input "true"
click at [176, 220] on icon at bounding box center [180, 218] width 9 height 9
checkbox input "false"
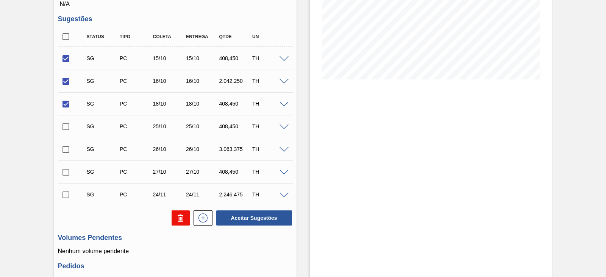
checkbox input "false"
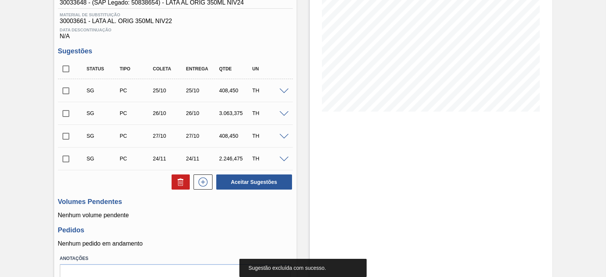
scroll to position [94, 0]
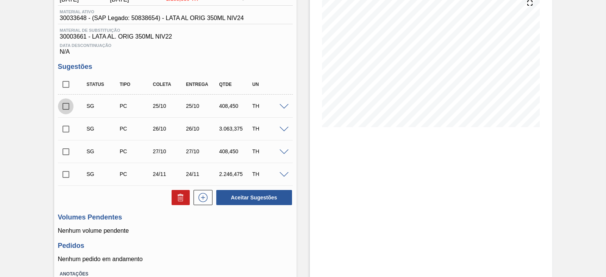
click at [64, 113] on input "checkbox" at bounding box center [66, 106] width 16 height 16
checkbox input "true"
click at [65, 132] on input "checkbox" at bounding box center [66, 129] width 16 height 16
checkbox input "true"
click at [64, 153] on input "checkbox" at bounding box center [66, 152] width 16 height 16
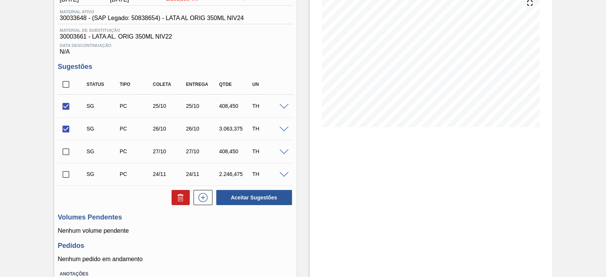
checkbox input "true"
click at [237, 198] on button "Aceitar Sugestões" at bounding box center [254, 197] width 76 height 15
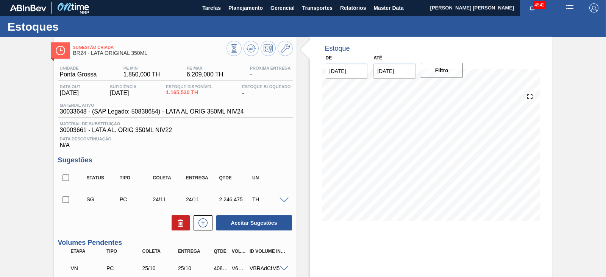
scroll to position [0, 0]
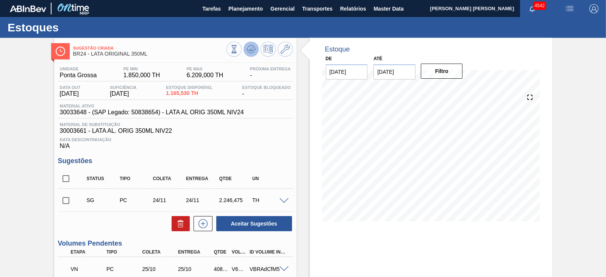
click at [253, 47] on icon at bounding box center [251, 49] width 9 height 9
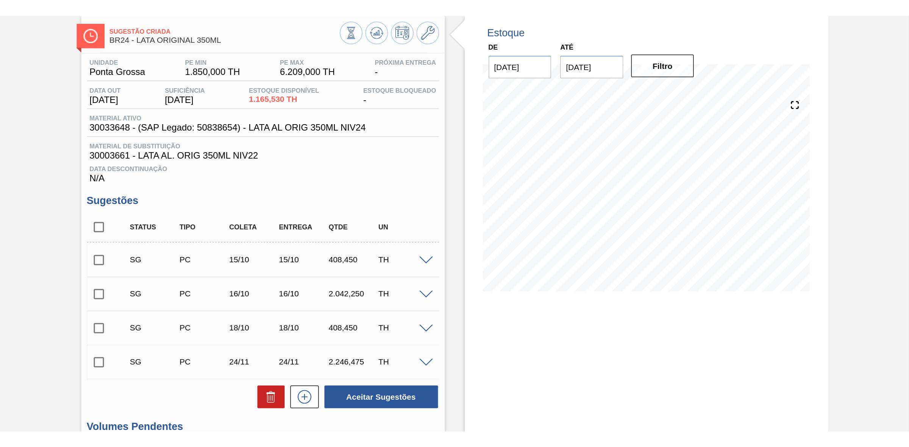
scroll to position [47, 0]
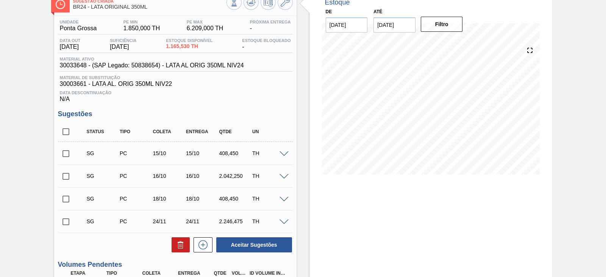
click at [68, 153] on input "checkbox" at bounding box center [66, 154] width 16 height 16
checkbox input "true"
click at [65, 180] on input "checkbox" at bounding box center [66, 177] width 16 height 16
checkbox input "true"
click at [180, 243] on icon at bounding box center [181, 242] width 6 height 1
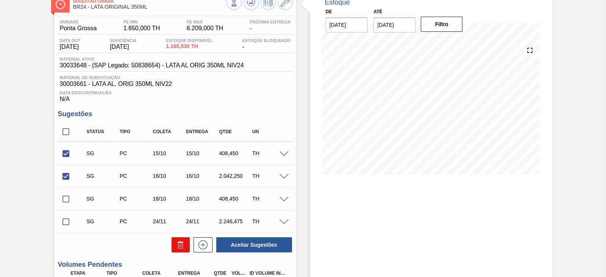
checkbox input "false"
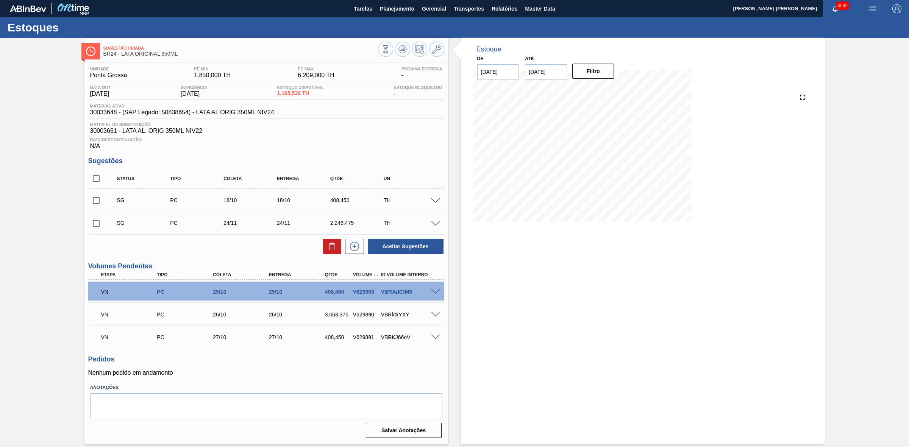
scroll to position [0, 0]
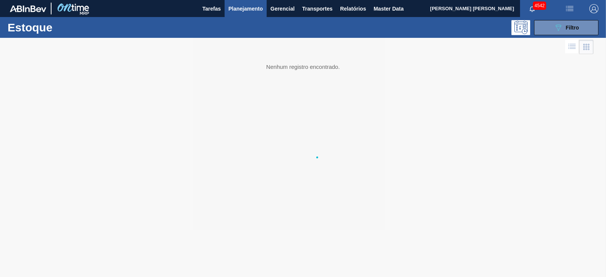
click at [250, 12] on span "Planejamento" at bounding box center [245, 8] width 34 height 9
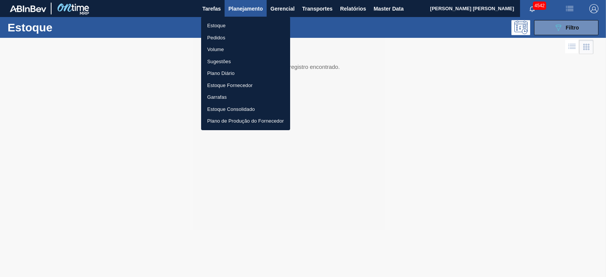
click at [220, 72] on li "Plano Diário" at bounding box center [245, 73] width 89 height 12
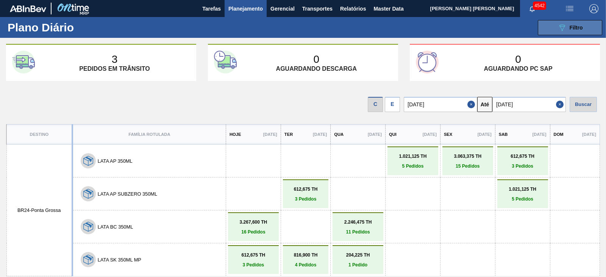
click at [569, 22] on button "089F7B8B-B2A5-4AFE-B5C0-19BA573D28AC Filtro" at bounding box center [570, 27] width 64 height 15
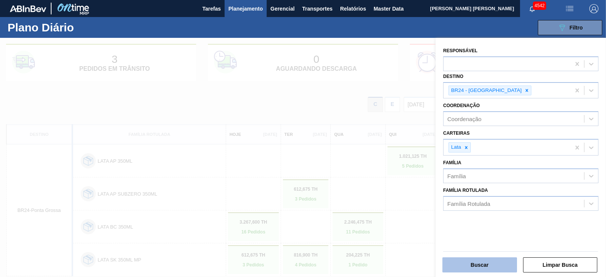
click at [475, 263] on button "Buscar" at bounding box center [479, 265] width 75 height 15
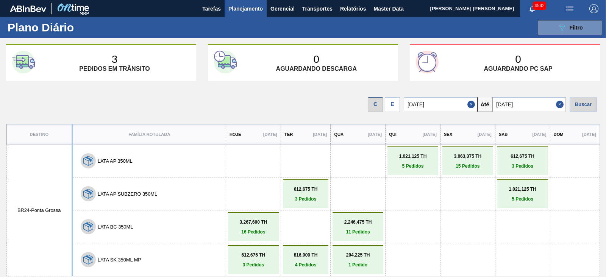
click at [392, 105] on div "E" at bounding box center [392, 104] width 15 height 15
click at [559, 107] on button "Close" at bounding box center [561, 104] width 10 height 15
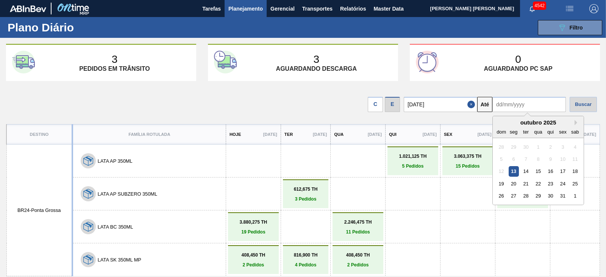
drag, startPoint x: 547, startPoint y: 103, endPoint x: 538, endPoint y: 110, distance: 12.4
click at [547, 103] on input "text" at bounding box center [528, 104] width 73 height 15
click at [503, 122] on div "outubro 2025" at bounding box center [538, 122] width 91 height 6
click at [566, 198] on div "31" at bounding box center [563, 196] width 10 height 10
type input "31/10/2025"
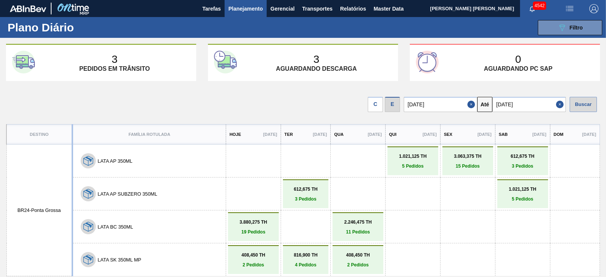
click at [582, 103] on div "Buscar" at bounding box center [583, 104] width 27 height 15
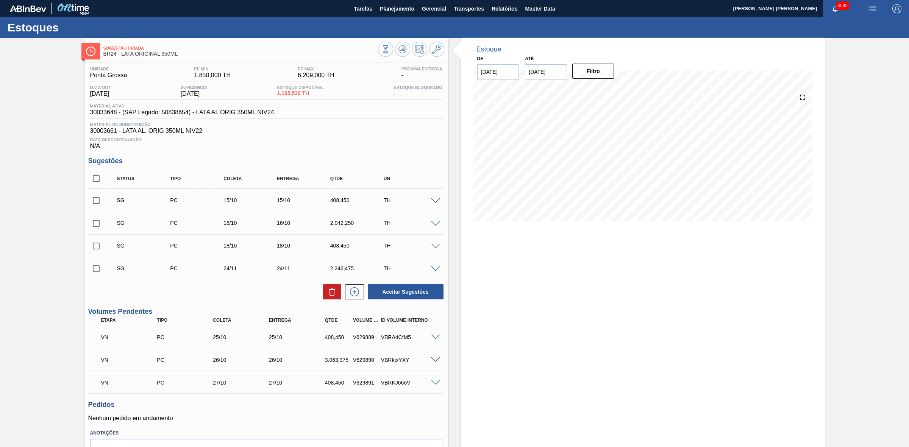
click at [97, 208] on input "checkbox" at bounding box center [96, 201] width 16 height 16
checkbox input "true"
click at [97, 226] on input "checkbox" at bounding box center [96, 224] width 16 height 16
checkbox input "true"
click at [330, 291] on icon at bounding box center [332, 292] width 9 height 9
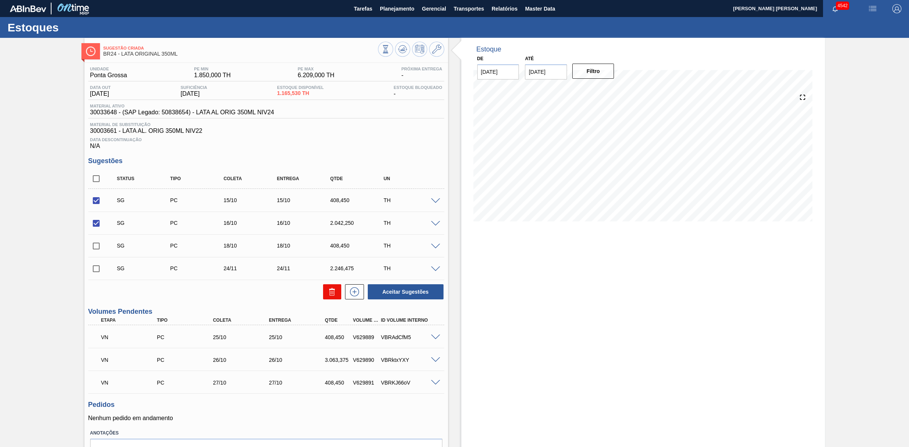
checkbox input "false"
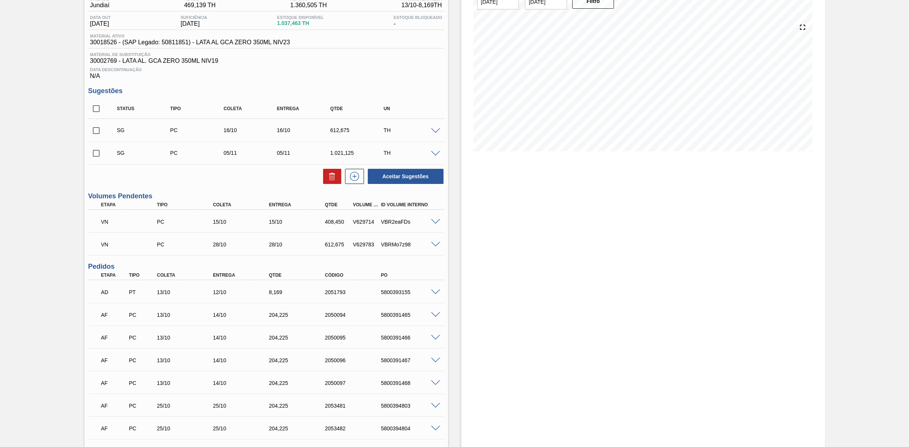
scroll to position [47, 0]
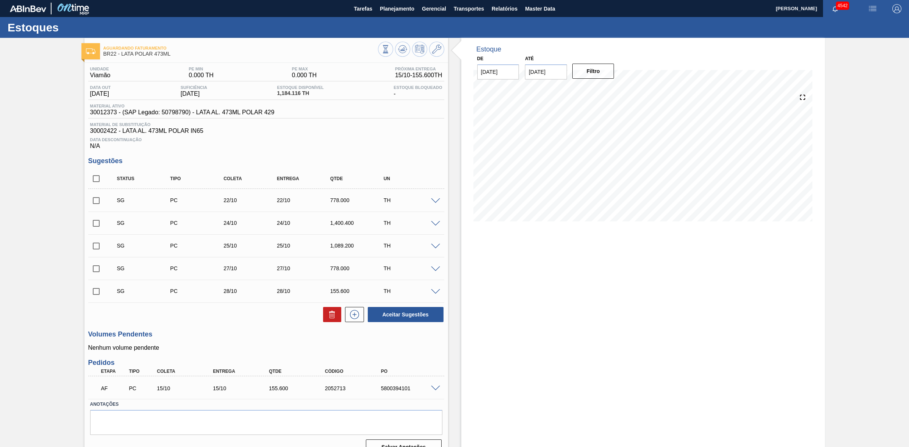
click at [435, 203] on span at bounding box center [435, 201] width 9 height 6
type input "6,224"
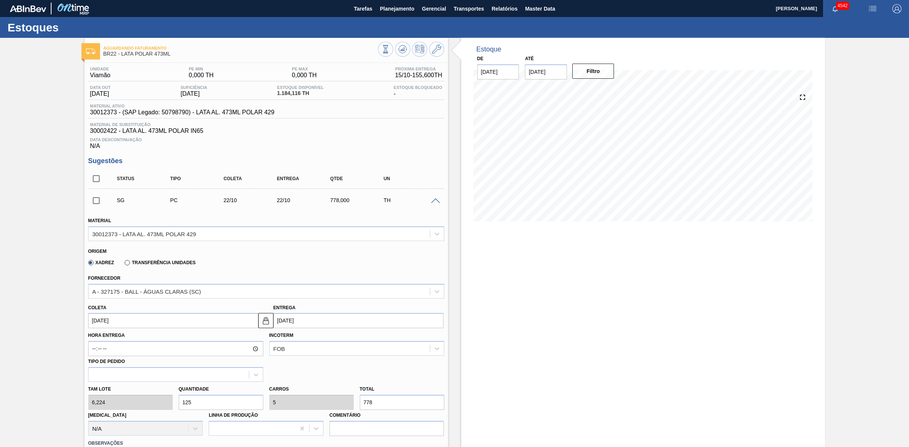
click at [435, 203] on span at bounding box center [435, 201] width 9 height 6
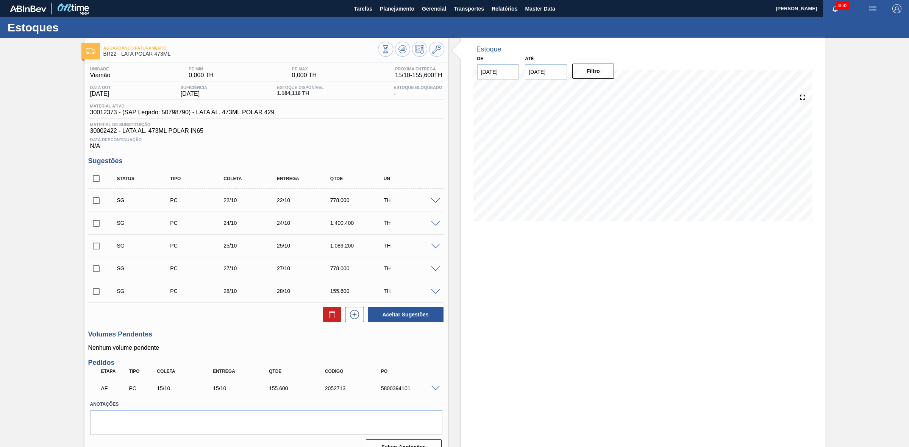
click at [433, 201] on span at bounding box center [435, 201] width 9 height 6
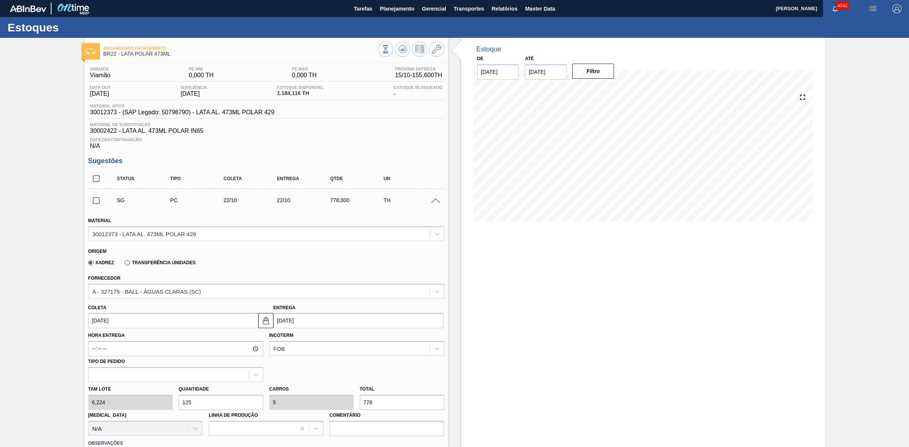
click at [433, 201] on span at bounding box center [435, 201] width 9 height 6
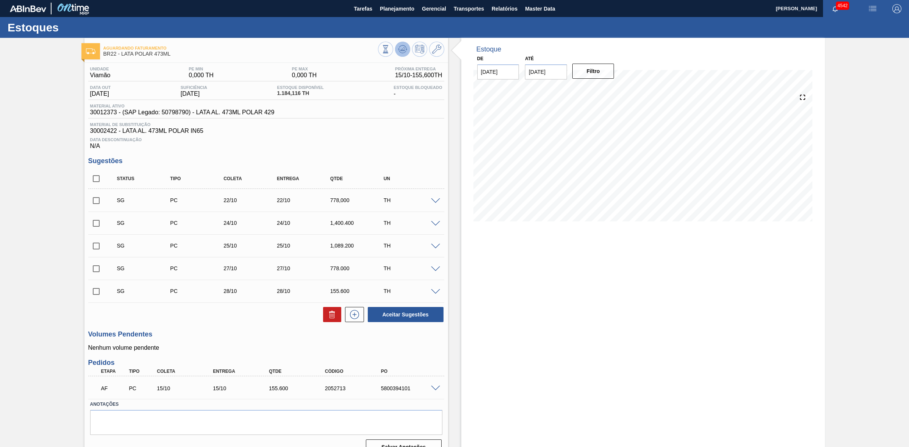
click at [401, 50] on icon at bounding box center [401, 50] width 1 height 1
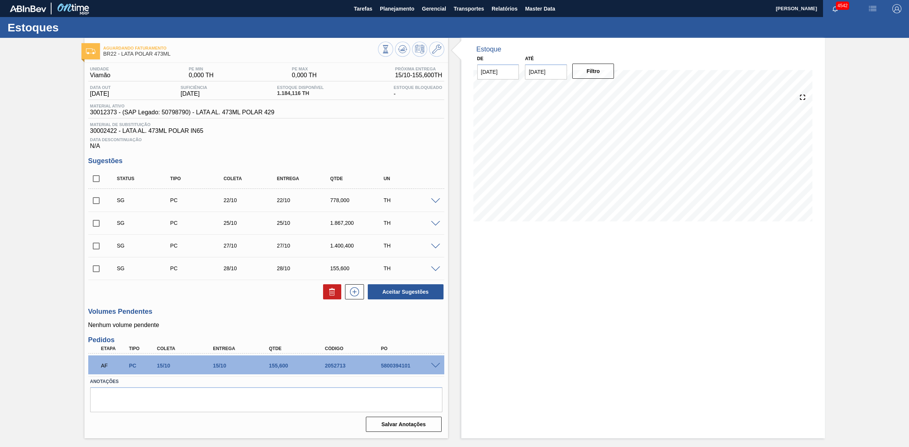
click at [433, 227] on span at bounding box center [435, 224] width 9 height 6
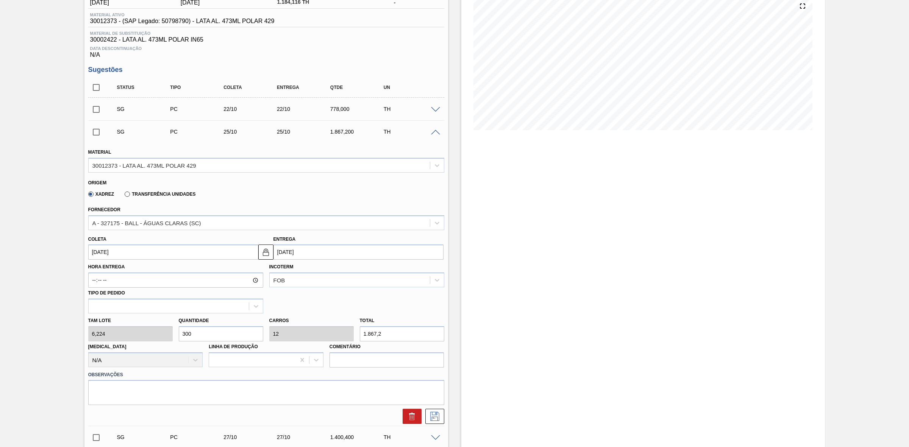
scroll to position [95, 0]
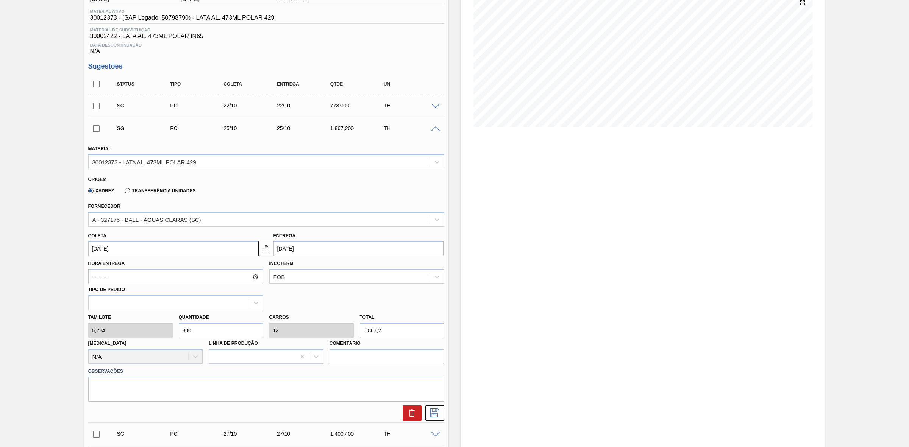
click at [163, 333] on div "Tam lote 6,224 Quantidade 300 Carros 12 Total 1.867,2 Doca N/A Linha de Produçã…" at bounding box center [266, 337] width 362 height 54
type input "1"
type input "0,04"
type input "6,224"
type input "12"
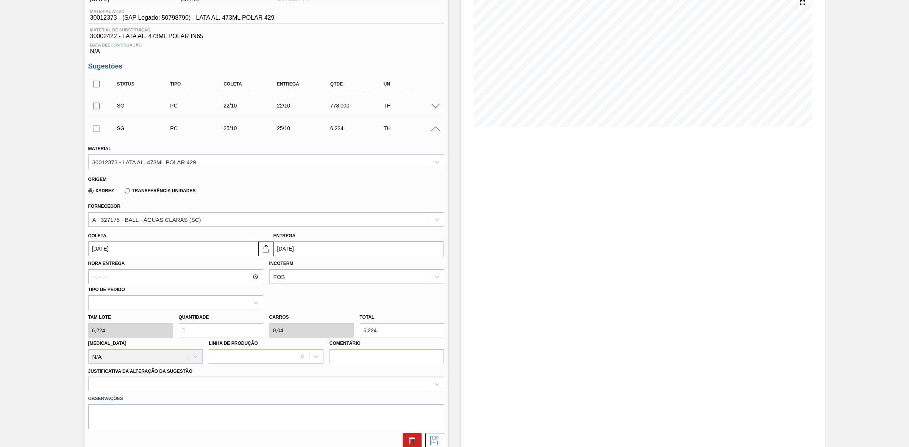
type input "0,48"
type input "74,688"
type input "125"
type input "5"
type input "778"
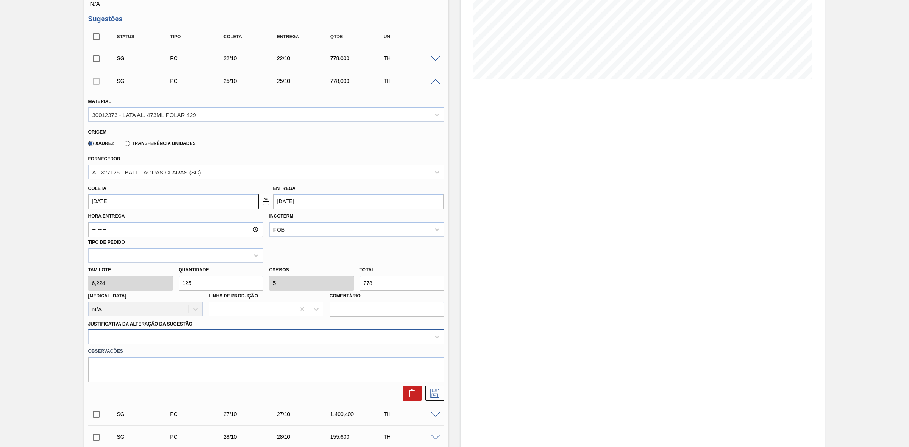
type input "125"
click at [164, 340] on div at bounding box center [266, 337] width 356 height 15
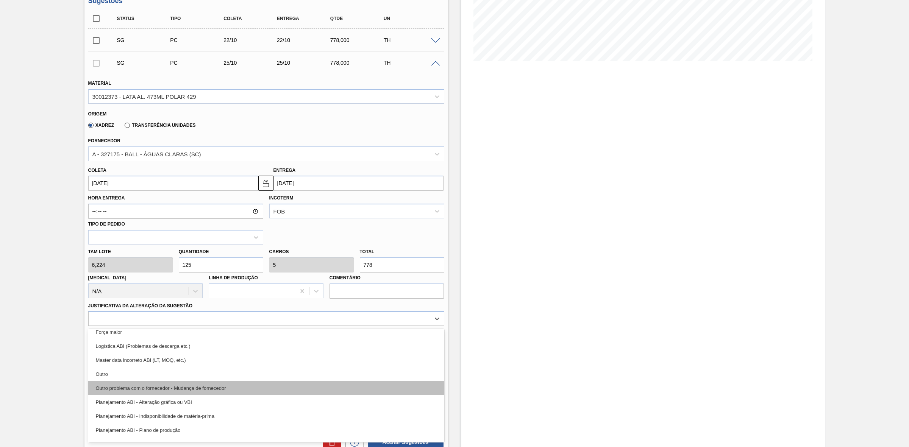
scroll to position [47, 0]
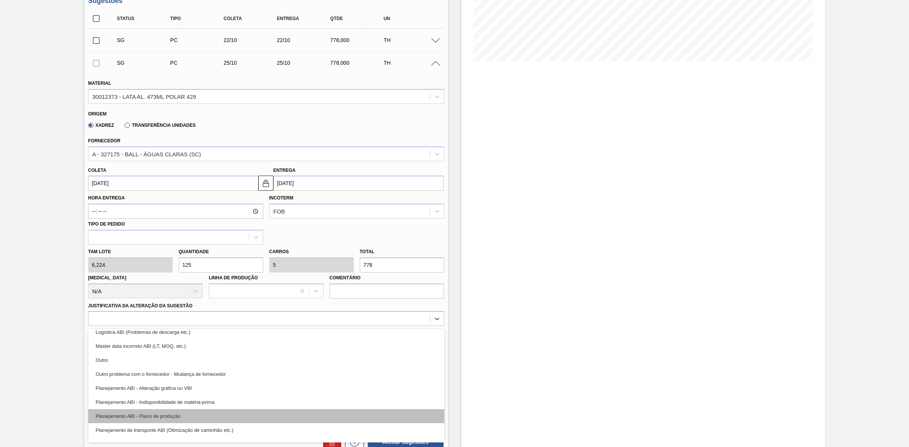
click at [170, 414] on div "Planejamento ABI - Plano de produção" at bounding box center [266, 416] width 356 height 14
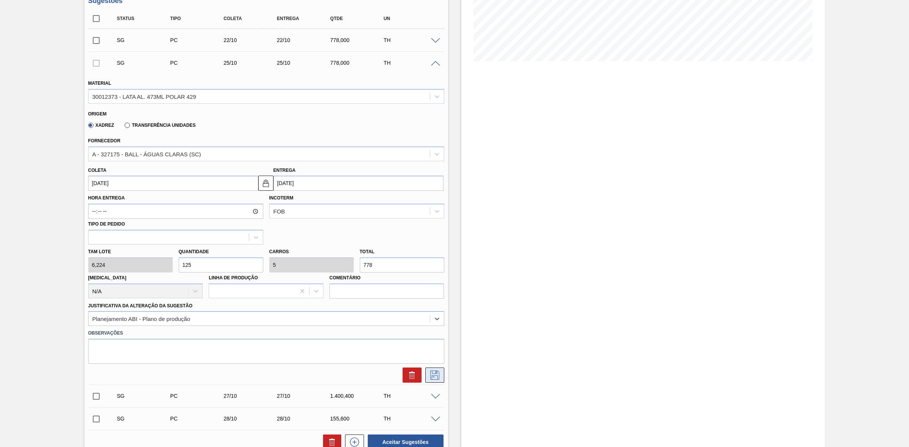
click at [435, 374] on icon at bounding box center [435, 375] width 12 height 9
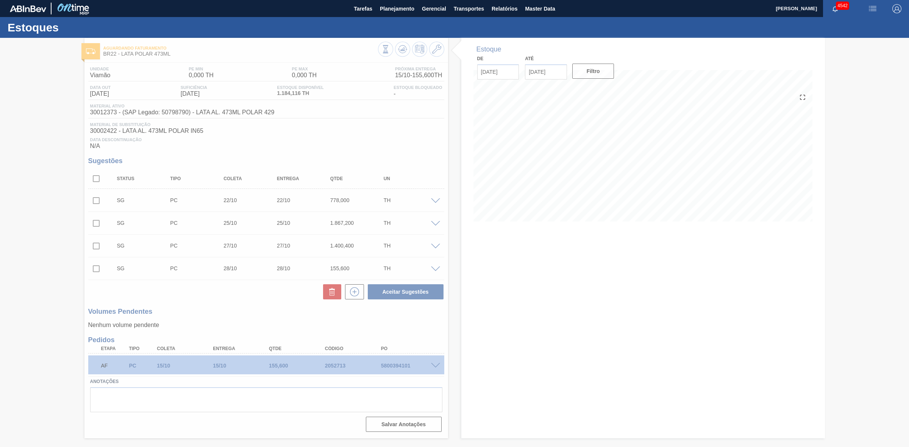
scroll to position [0, 0]
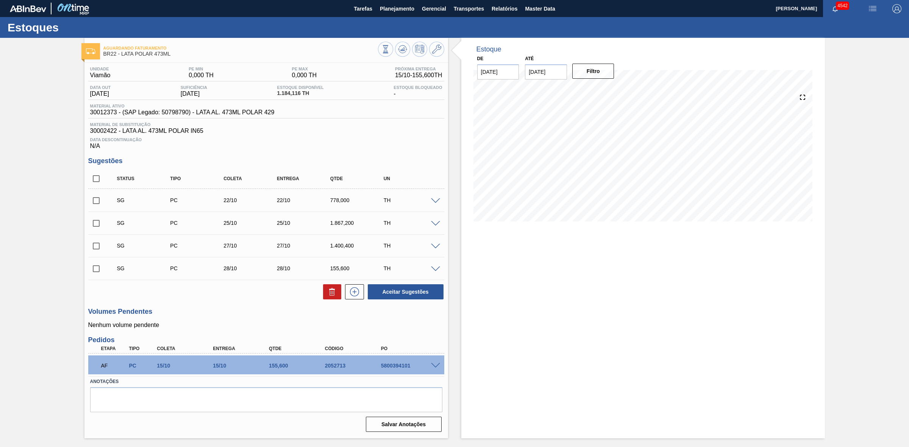
click at [434, 247] on span at bounding box center [435, 247] width 9 height 6
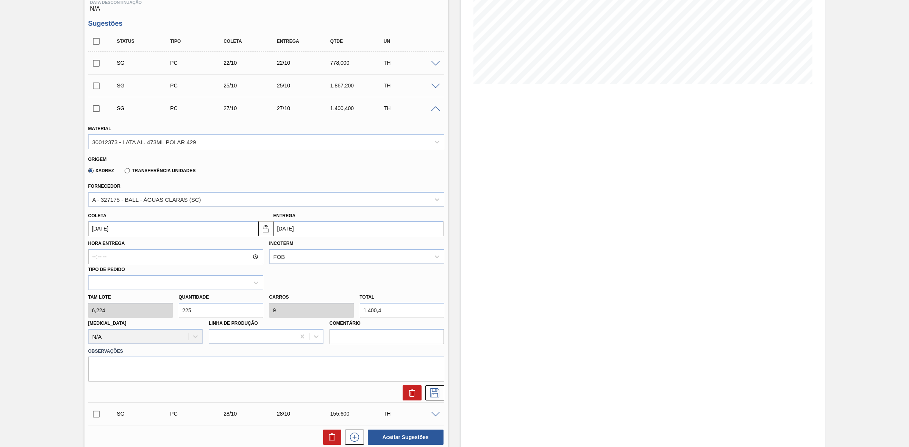
scroll to position [142, 0]
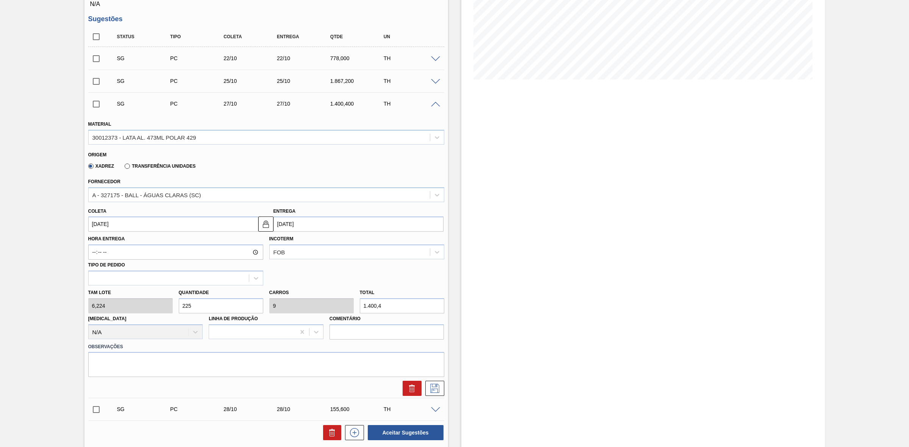
click at [150, 303] on div "Tam lote 6,224 Quantidade 225 Carros 9 Total 1.400,4 Doca N/A Linha de Produção…" at bounding box center [266, 313] width 362 height 54
type input "7"
type input "0,28"
type input "43,568"
type input "75"
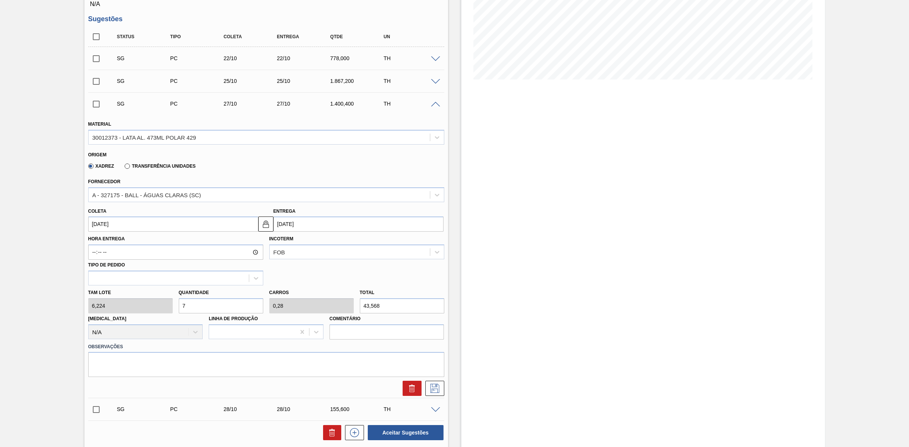
type input "3"
type input "466,8"
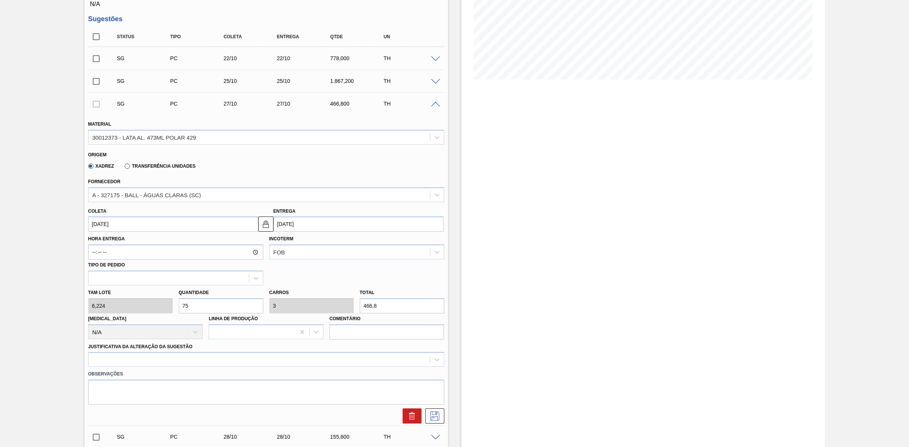
type input "75"
click at [235, 225] on input "[DATE]" at bounding box center [173, 224] width 170 height 15
click at [95, 316] on div "26" at bounding box center [97, 316] width 10 height 10
type input "26/10/2025"
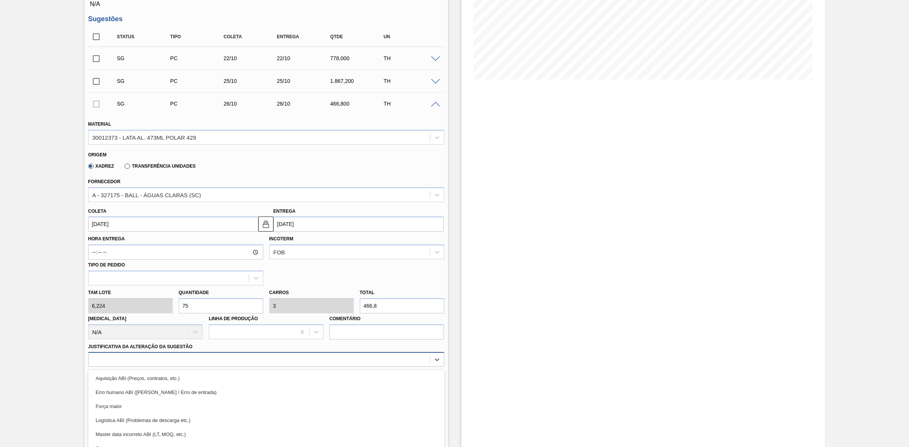
click at [125, 360] on div "option Força maior focused, 3 of 18. 18 results available. Use Up and Down to c…" at bounding box center [266, 359] width 356 height 15
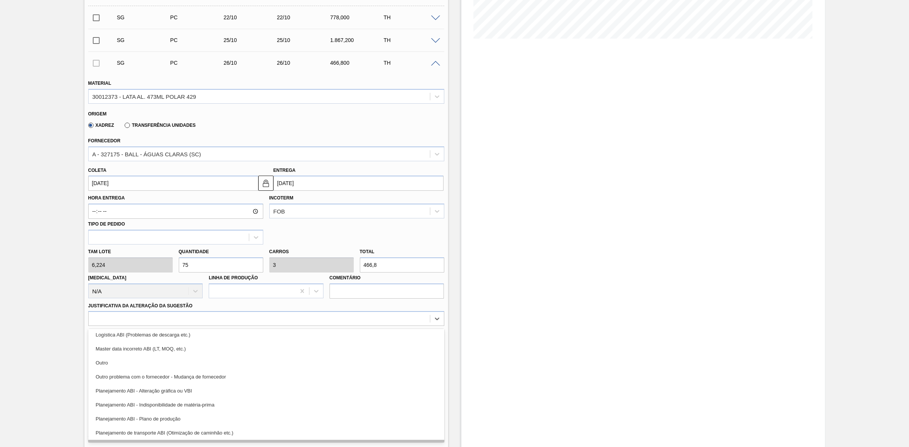
scroll to position [95, 0]
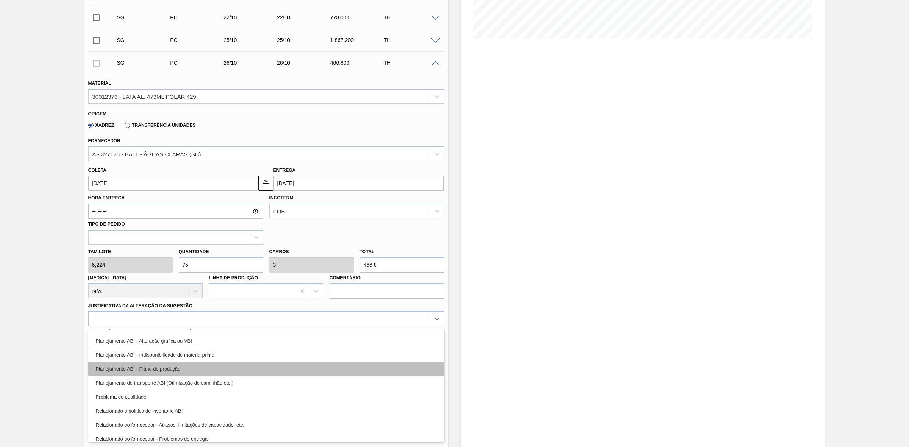
click at [162, 371] on div "Planejamento ABI - Plano de produção" at bounding box center [266, 369] width 356 height 14
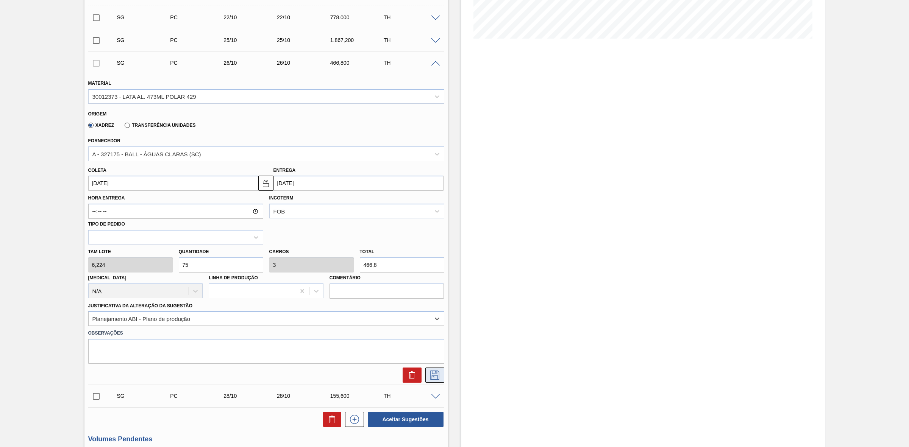
click at [438, 376] on icon at bounding box center [435, 375] width 12 height 9
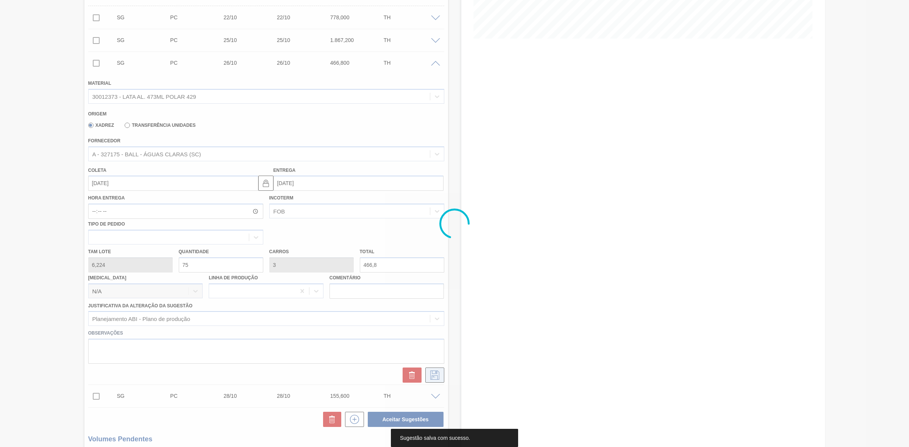
scroll to position [0, 0]
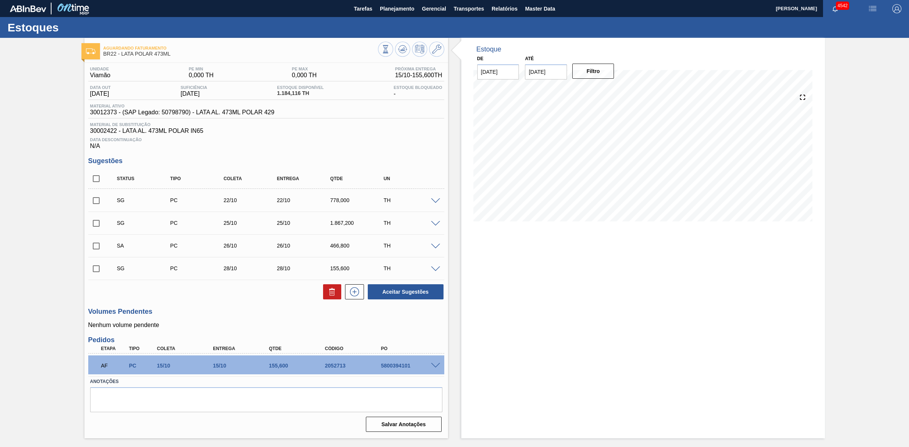
click at [434, 271] on span at bounding box center [435, 270] width 9 height 6
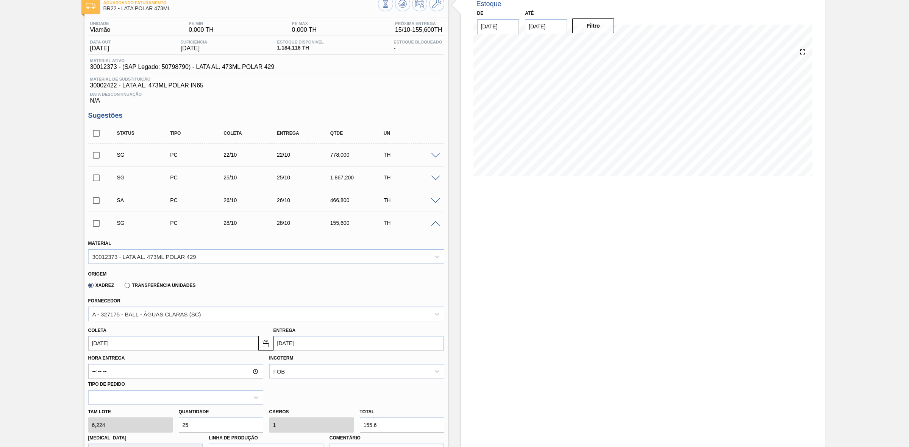
scroll to position [95, 0]
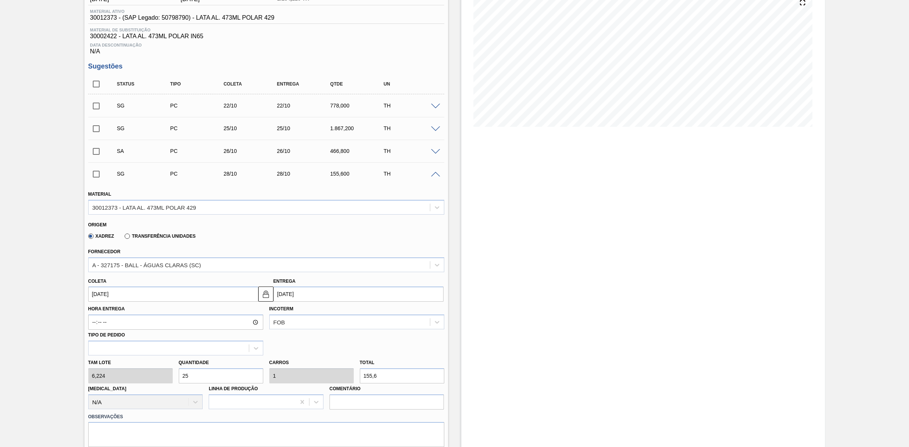
drag, startPoint x: 195, startPoint y: 377, endPoint x: 177, endPoint y: 376, distance: 18.2
click at [177, 376] on div "Quantidade 25" at bounding box center [221, 371] width 91 height 26
type input "5"
type input "0,2"
type input "31,12"
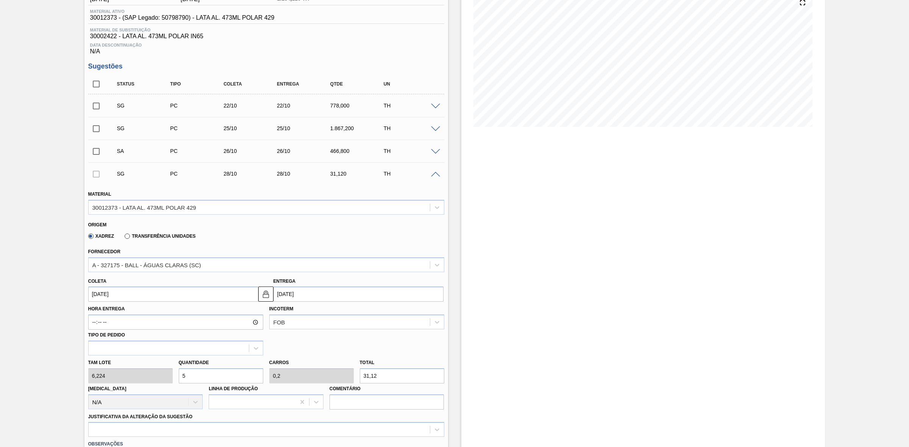
type input "50"
type input "2"
type input "311,2"
type input "50"
click at [209, 296] on input "[DATE]" at bounding box center [173, 294] width 170 height 15
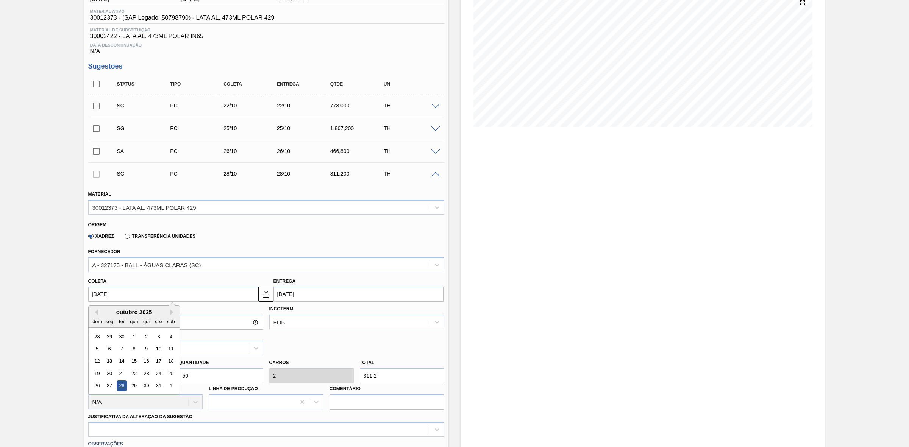
click at [144, 375] on div "23" at bounding box center [146, 374] width 10 height 10
type input "[DATE]"
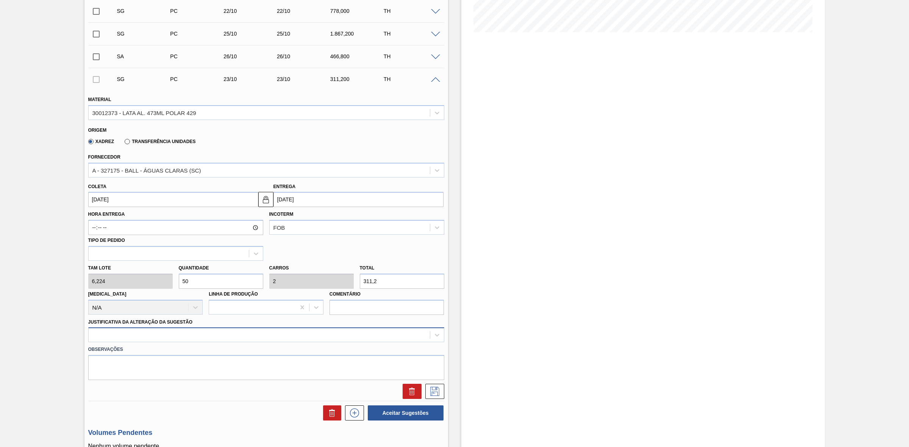
click at [207, 342] on div at bounding box center [266, 335] width 356 height 15
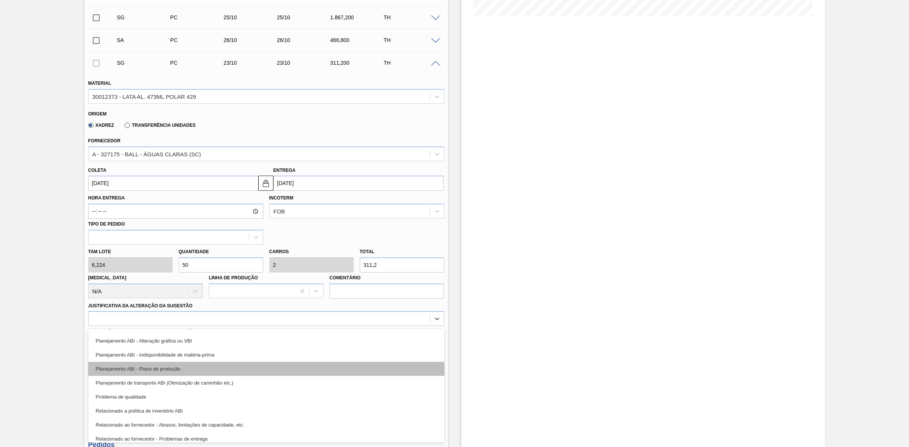
click at [177, 370] on div "Planejamento ABI - Plano de produção" at bounding box center [266, 369] width 356 height 14
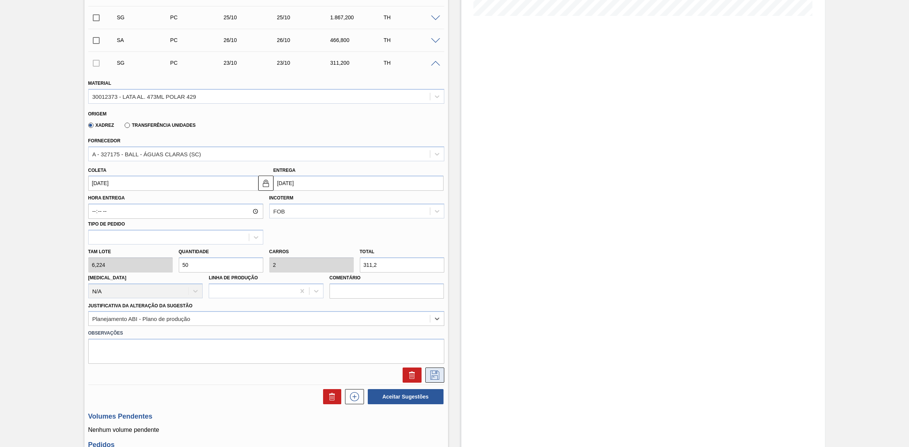
click at [432, 373] on icon at bounding box center [435, 375] width 12 height 9
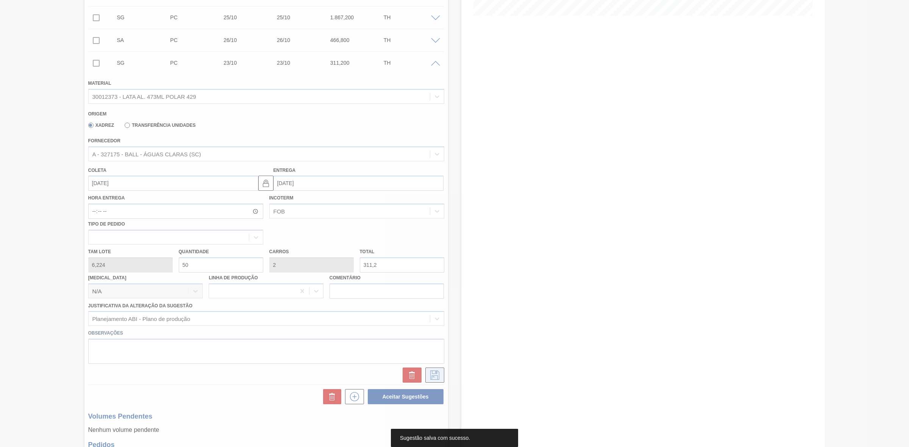
scroll to position [0, 0]
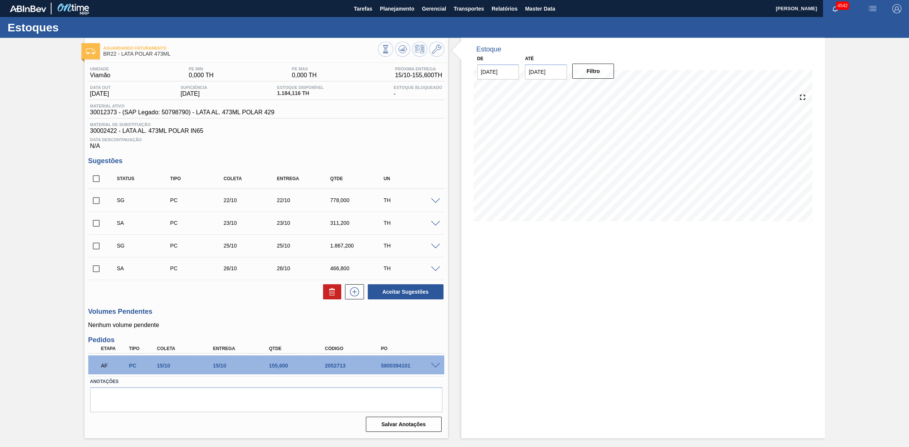
click at [91, 178] on input "checkbox" at bounding box center [96, 179] width 16 height 16
checkbox input "true"
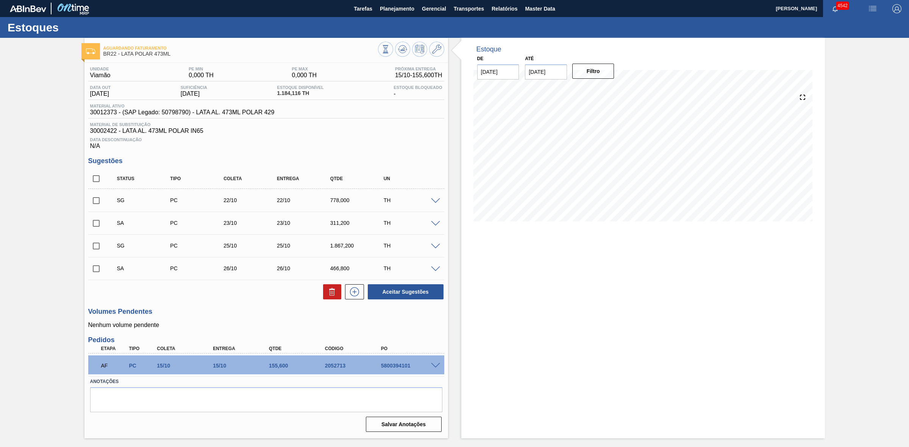
checkbox input "true"
click at [383, 292] on button "Aceitar Sugestões" at bounding box center [406, 291] width 76 height 15
checkbox input "false"
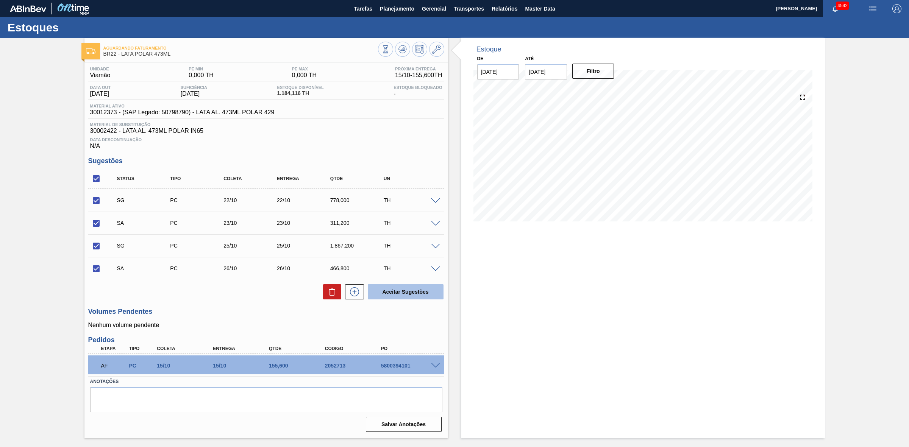
checkbox input "false"
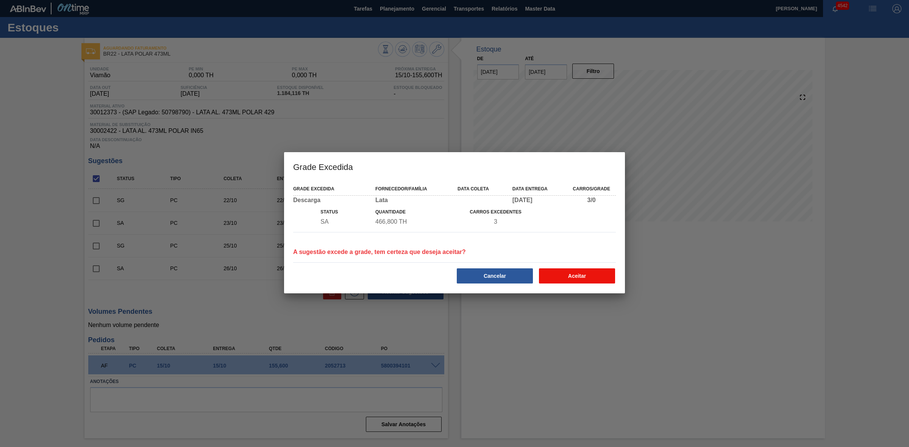
click at [570, 273] on button "Aceitar" at bounding box center [577, 276] width 76 height 15
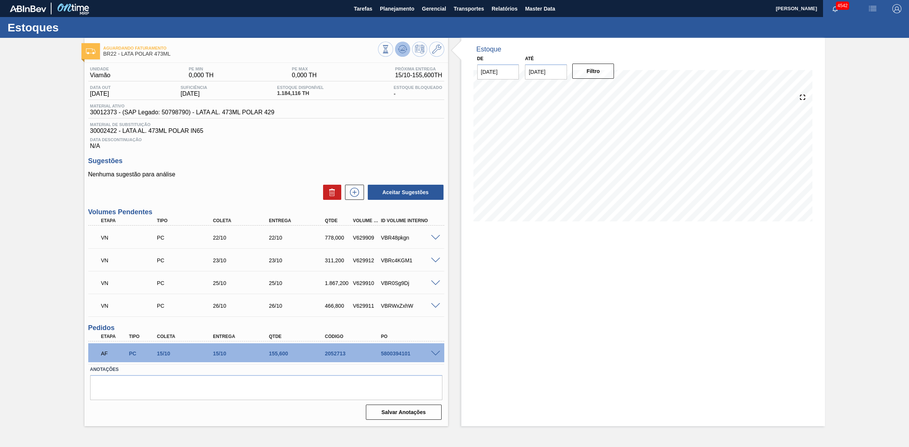
click at [397, 50] on button at bounding box center [402, 49] width 15 height 15
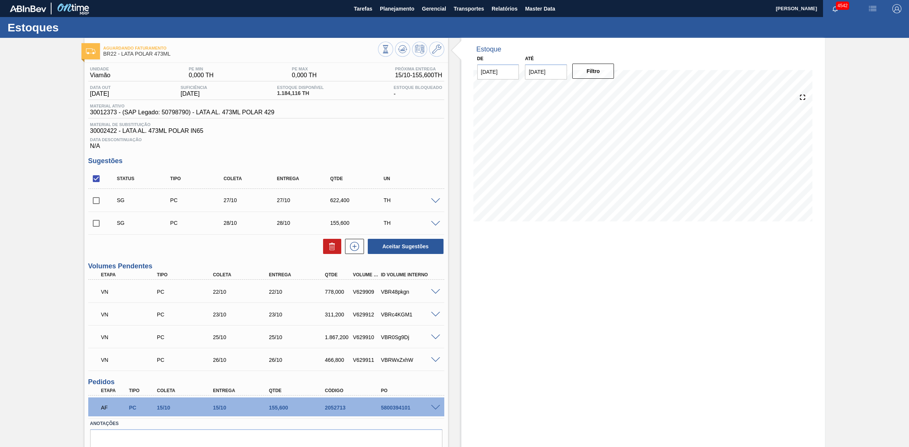
scroll to position [34, 0]
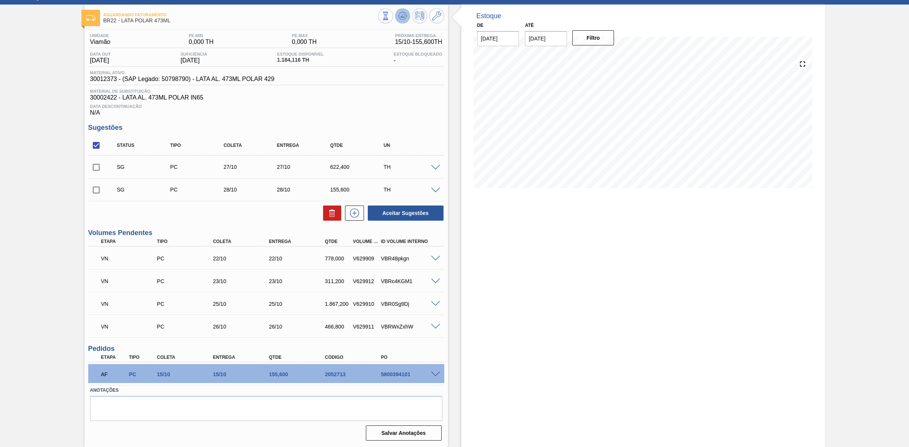
click at [402, 18] on icon at bounding box center [402, 15] width 9 height 9
click at [404, 12] on icon at bounding box center [402, 15] width 9 height 9
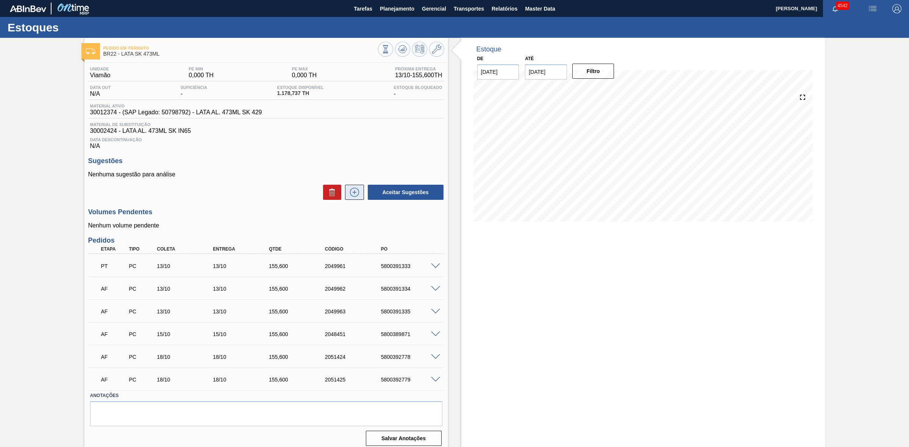
click at [353, 192] on icon at bounding box center [354, 192] width 12 height 9
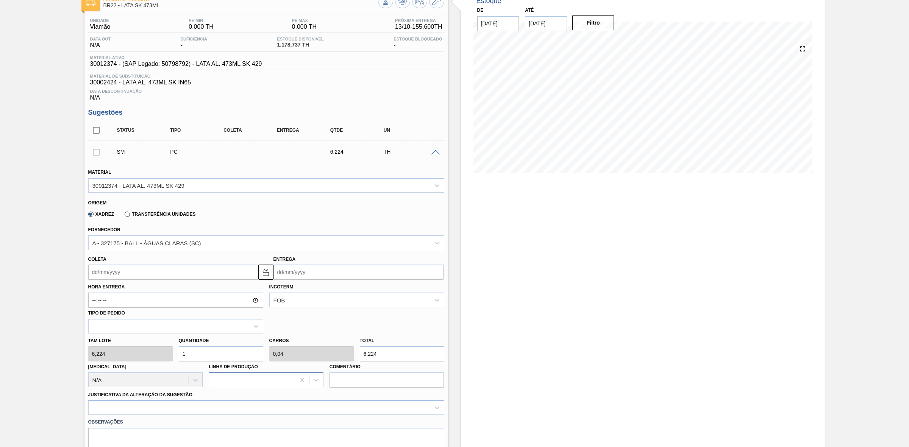
scroll to position [95, 0]
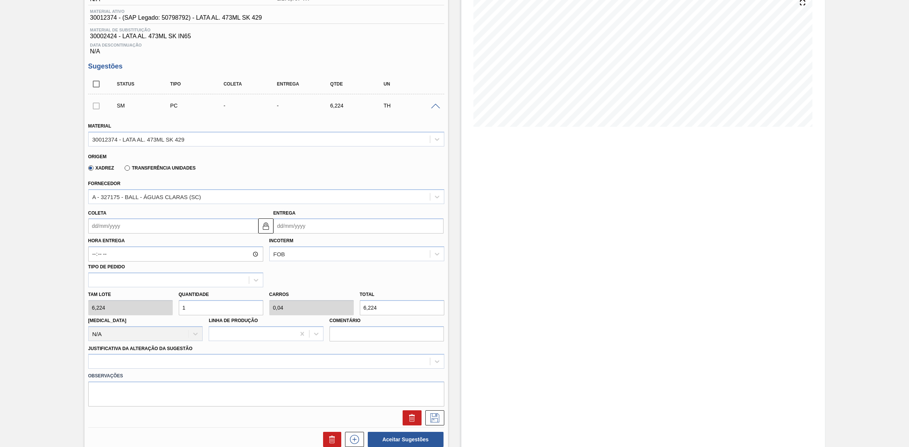
click at [167, 305] on div "Tam lote 6,224 Quantidade 1 Carros 0,04 Total 6,224 Doca N/A Linha de Produção …" at bounding box center [266, 315] width 362 height 54
type input "5"
type input "0,2"
type input "31,12"
type input "50"
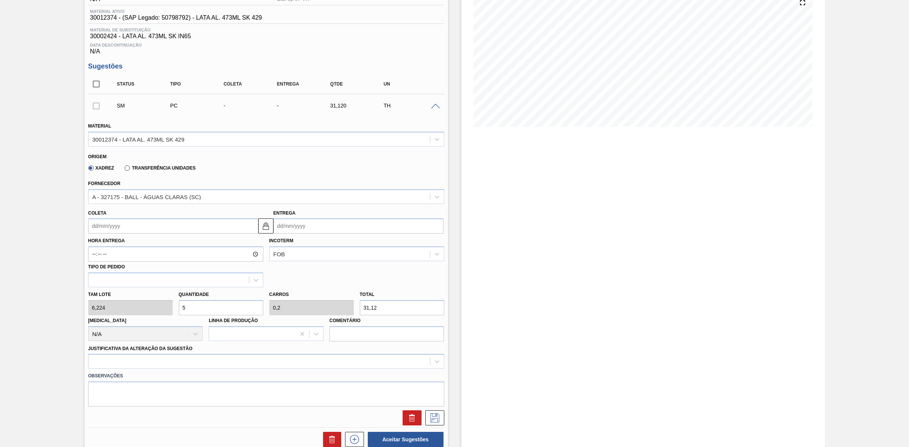
type input "2"
type input "311,2"
type input "50"
click at [288, 228] on input "Entrega" at bounding box center [358, 226] width 170 height 15
click at [353, 297] on div "18" at bounding box center [356, 293] width 10 height 10
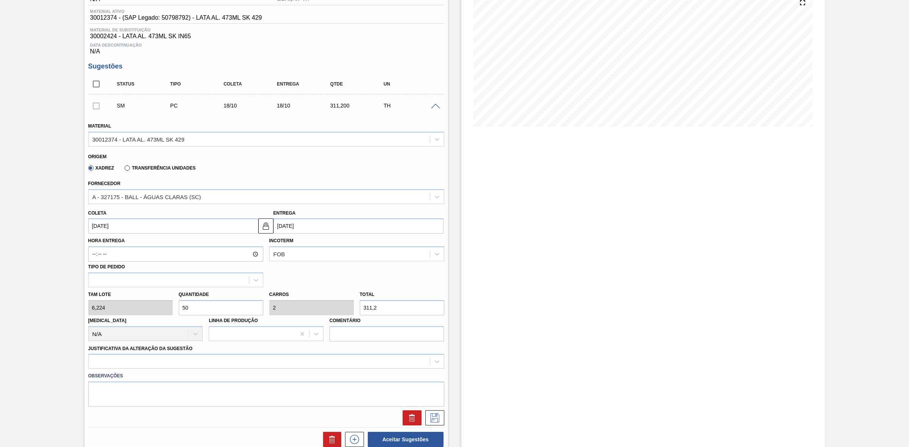
type input "18/10/2025"
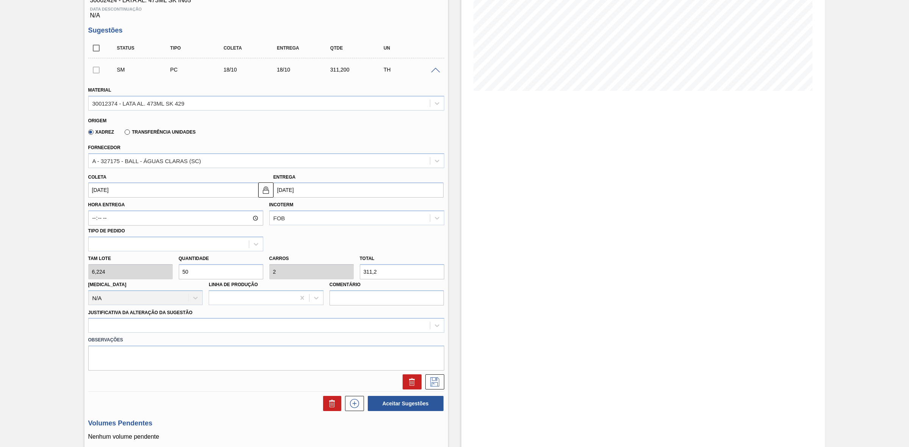
scroll to position [189, 0]
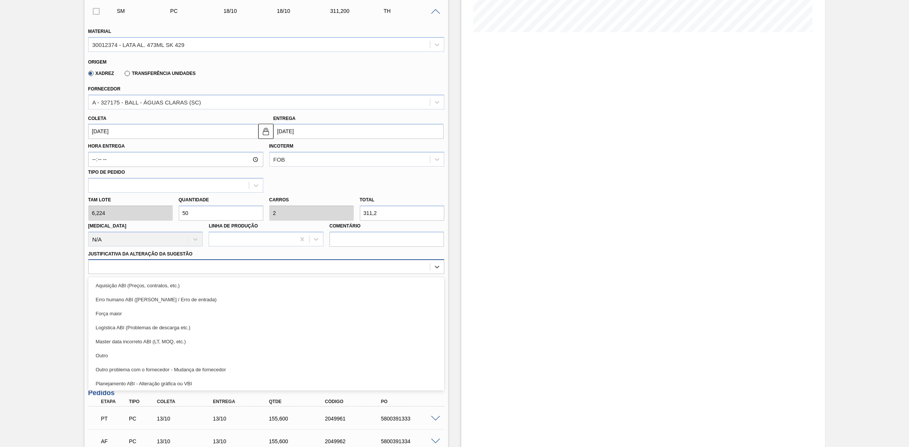
click at [139, 269] on div at bounding box center [259, 267] width 341 height 11
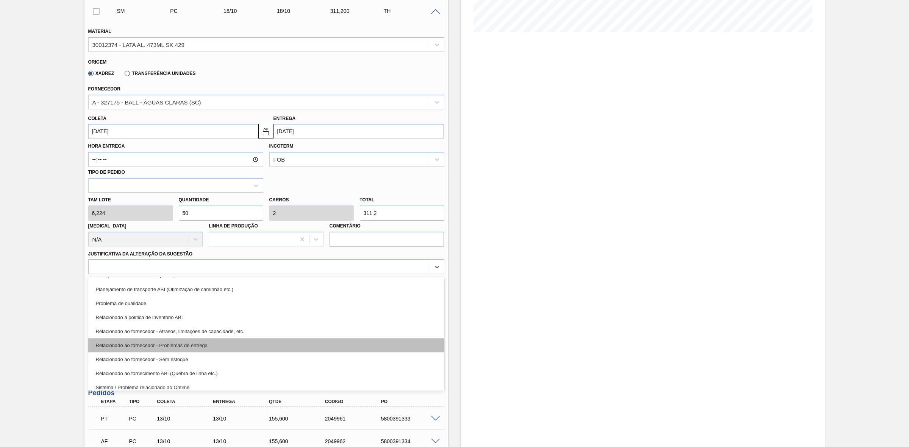
scroll to position [141, 0]
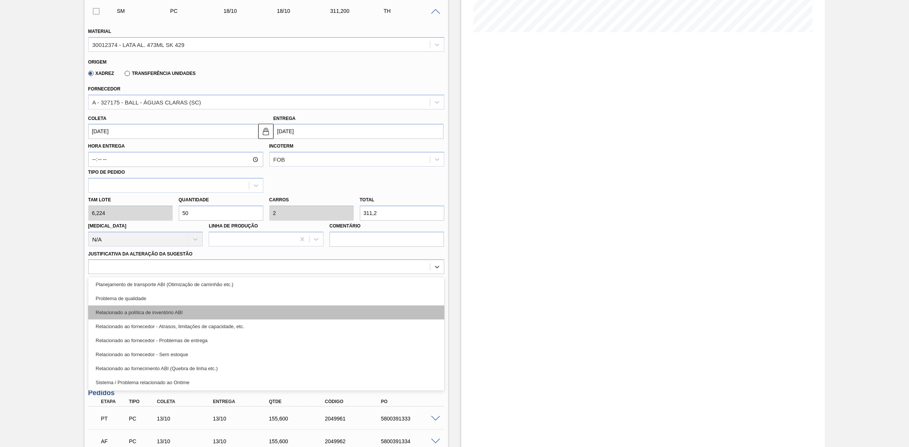
click at [154, 315] on div "Relacionado a política de inventório ABI" at bounding box center [266, 313] width 356 height 14
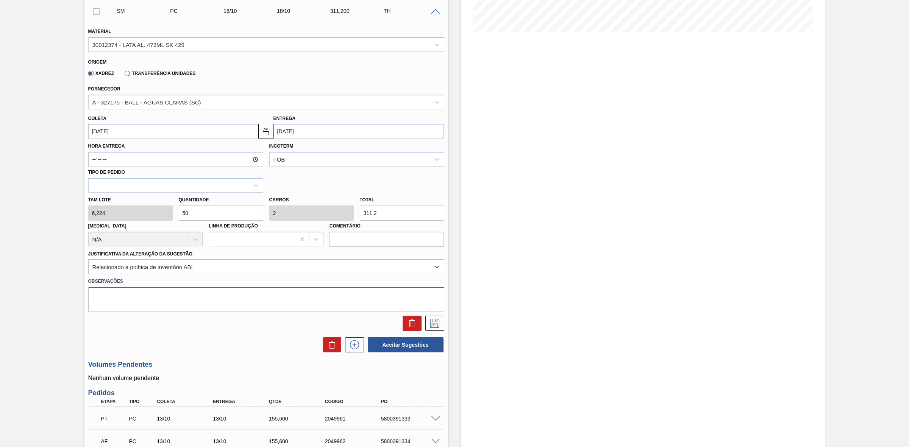
click at [110, 308] on textarea at bounding box center [266, 299] width 356 height 25
drag, startPoint x: 160, startPoint y: 302, endPoint x: 59, endPoint y: 292, distance: 101.5
click at [59, 292] on div "Pedido em Trânsito BR22 - LATA SK 473ML Unidade Viamão PE MIN 0,000 TH PE MAX 0…" at bounding box center [454, 226] width 909 height 757
type textarea "Dispersão físico x contábil"
click at [444, 327] on div at bounding box center [266, 323] width 362 height 15
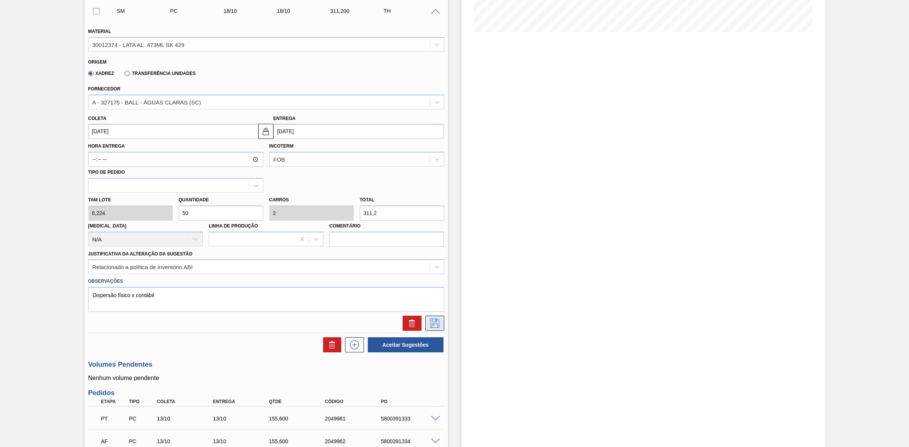
click at [434, 327] on icon at bounding box center [435, 323] width 12 height 9
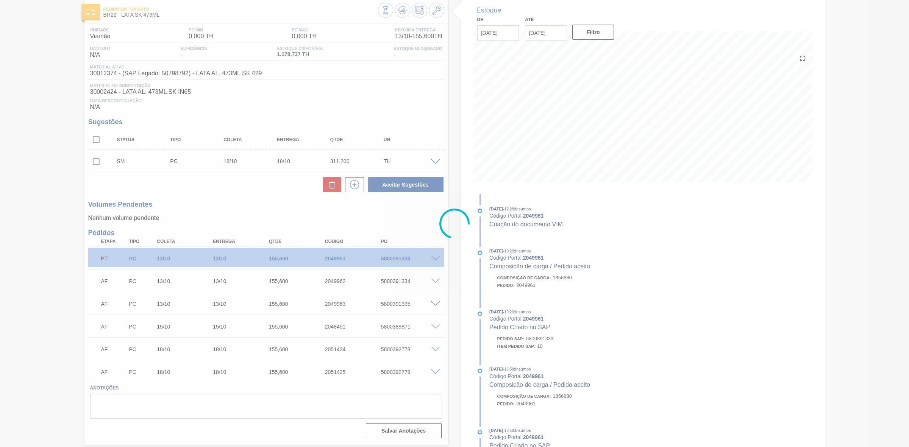
scroll to position [38, 0]
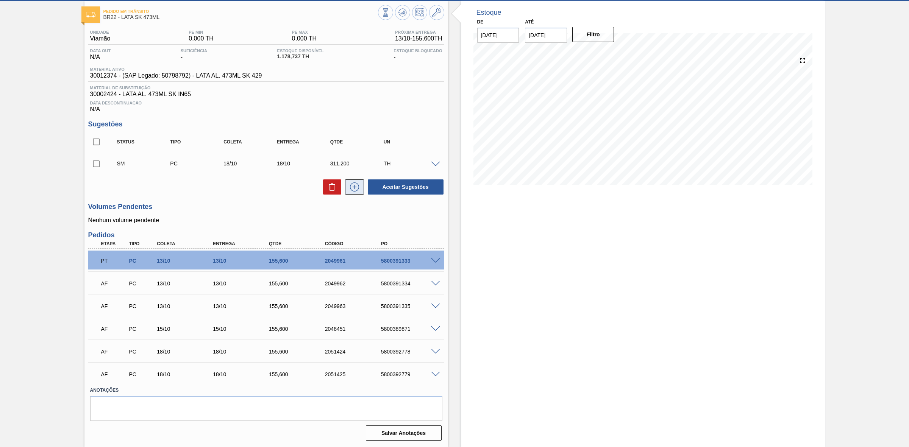
click at [354, 191] on icon at bounding box center [354, 187] width 12 height 9
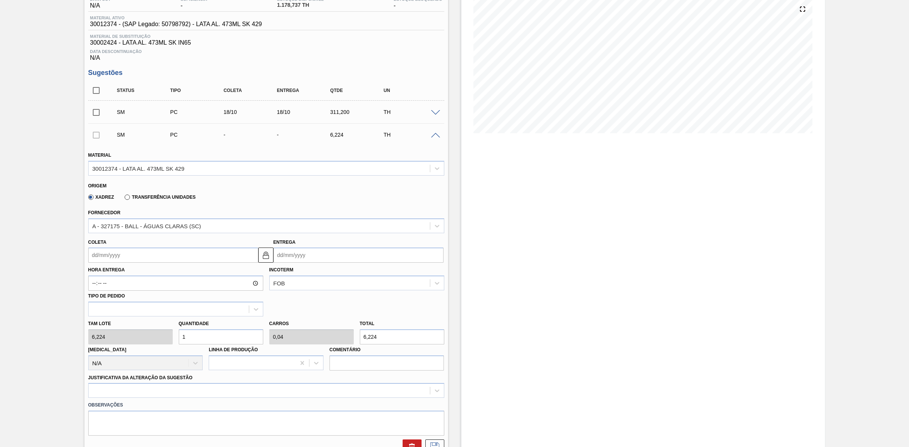
scroll to position [133, 0]
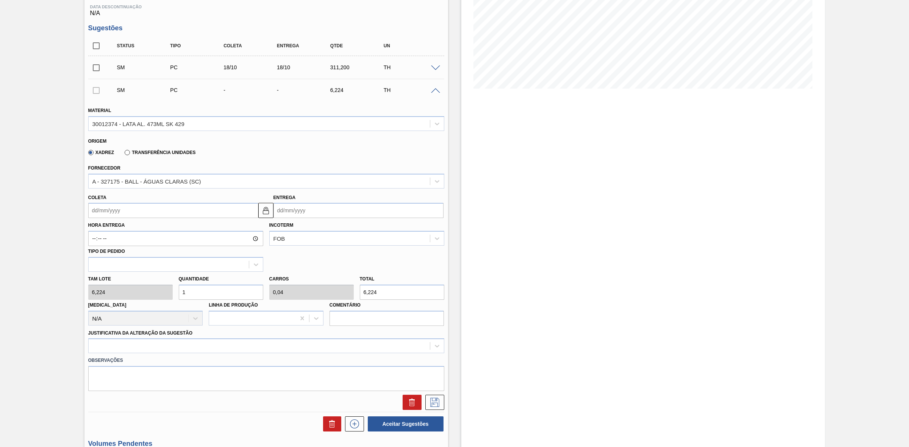
drag, startPoint x: 190, startPoint y: 293, endPoint x: 178, endPoint y: 293, distance: 11.4
click at [179, 293] on input "1" at bounding box center [221, 292] width 84 height 15
type input "5"
type input "0,2"
type input "31,12"
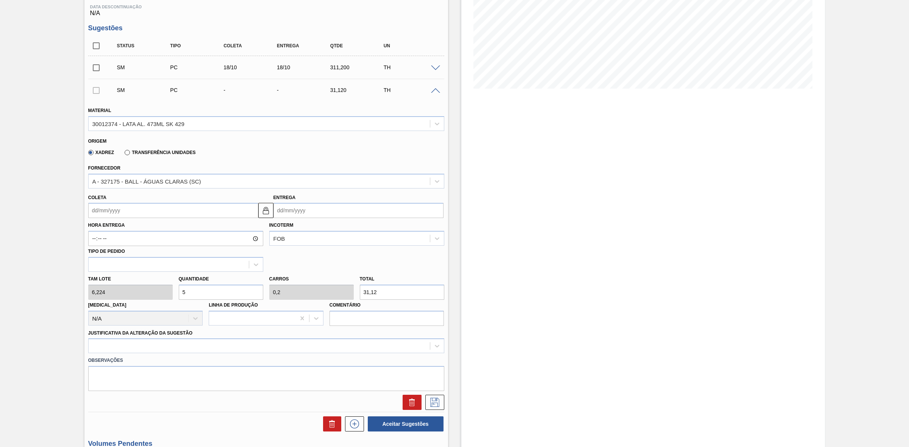
type input "50"
type input "2"
type input "311,2"
type input "50"
click at [309, 215] on input "Entrega" at bounding box center [358, 210] width 170 height 15
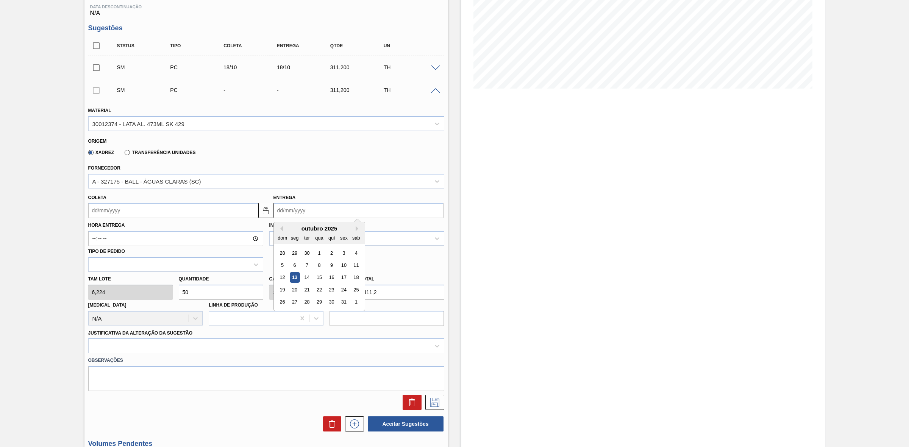
click at [293, 294] on div "20" at bounding box center [294, 290] width 10 height 10
type input "20/10/2025"
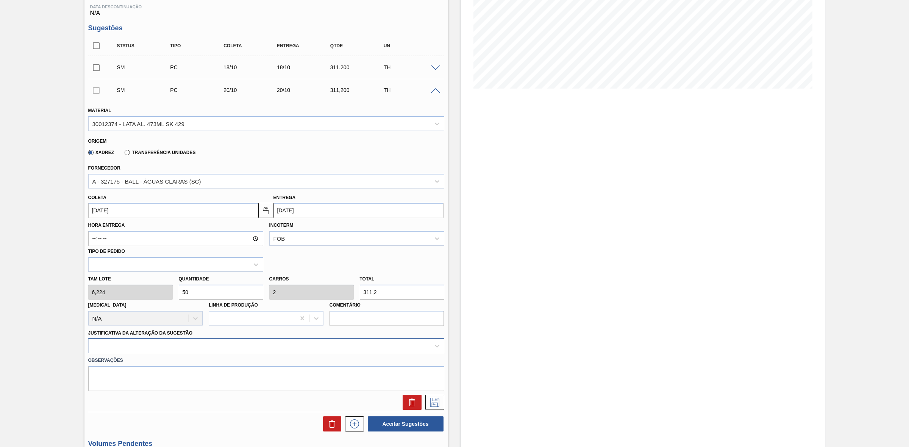
click at [190, 348] on div at bounding box center [266, 346] width 356 height 15
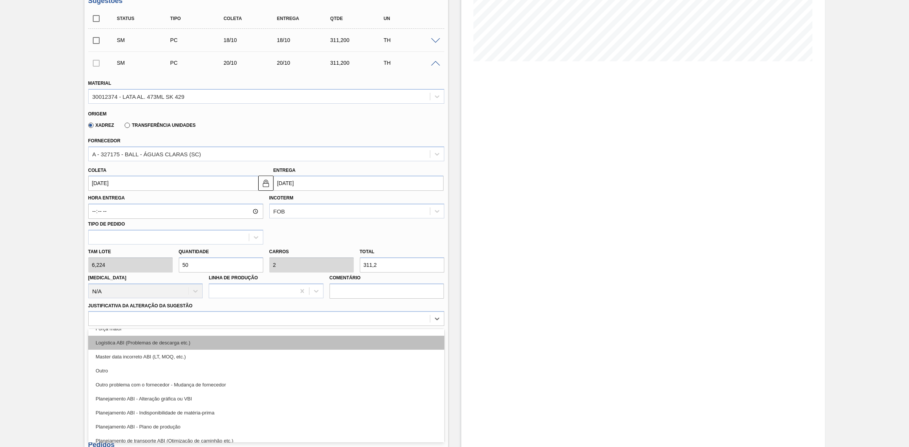
scroll to position [141, 0]
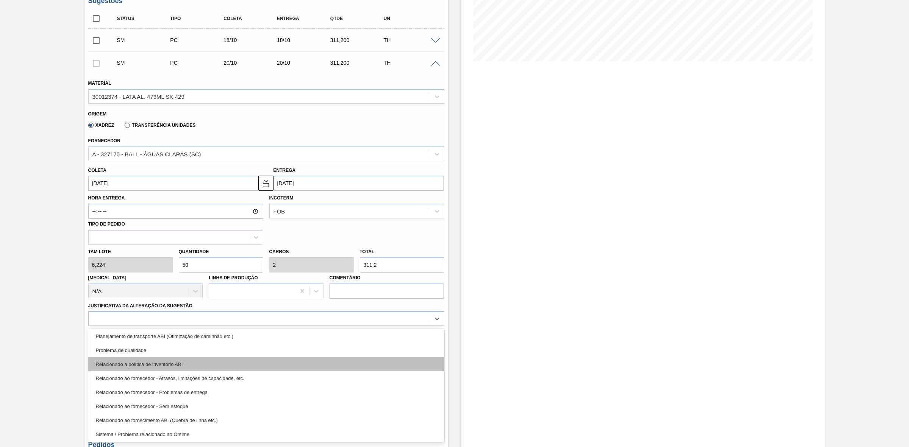
click at [158, 368] on div "Relacionado a política de inventório ABI" at bounding box center [266, 365] width 356 height 14
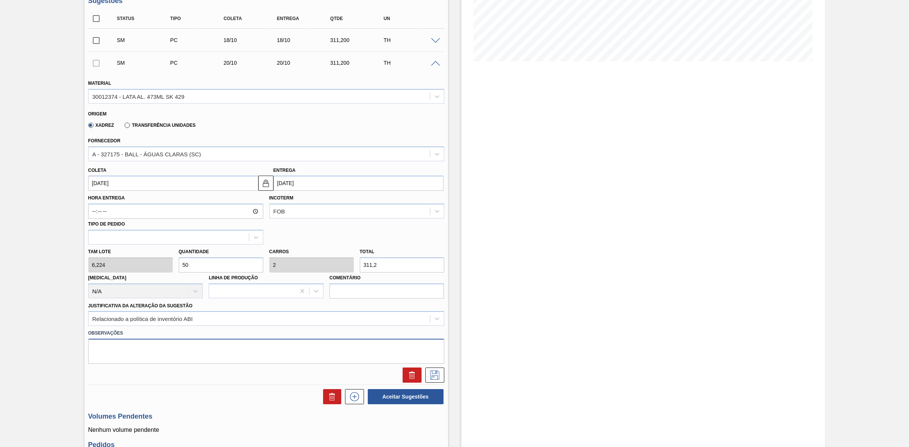
click at [141, 350] on textarea at bounding box center [266, 351] width 356 height 25
paste textarea "Dispersão físico x contábil"
type textarea "Dispersão físico x contábil"
click at [432, 380] on icon at bounding box center [435, 375] width 12 height 9
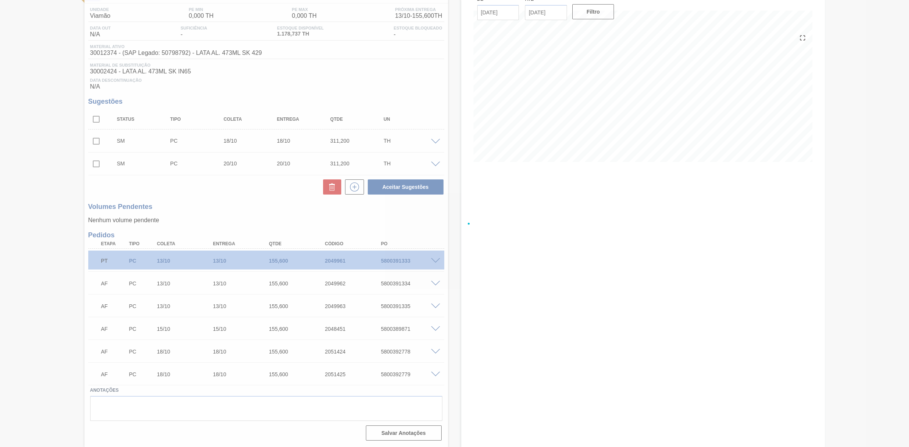
scroll to position [61, 0]
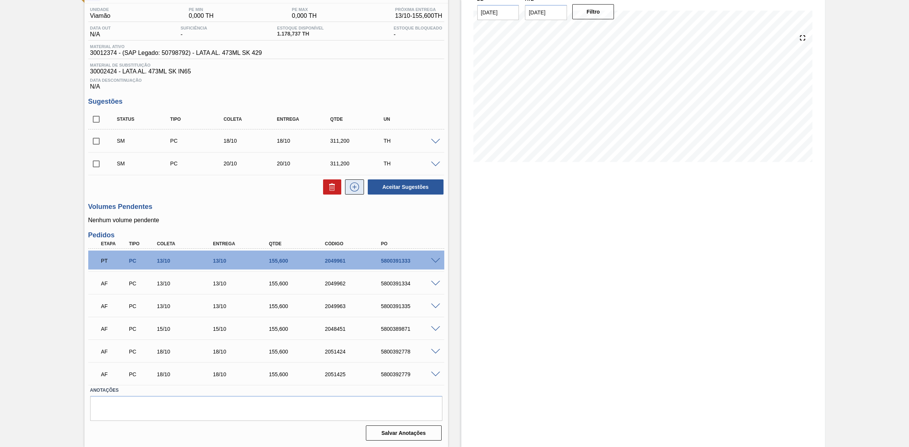
click at [355, 189] on icon at bounding box center [354, 187] width 12 height 9
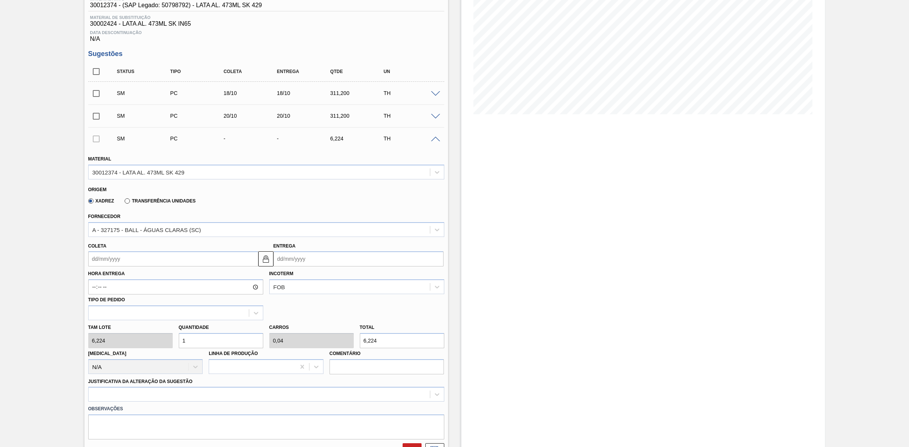
scroll to position [156, 0]
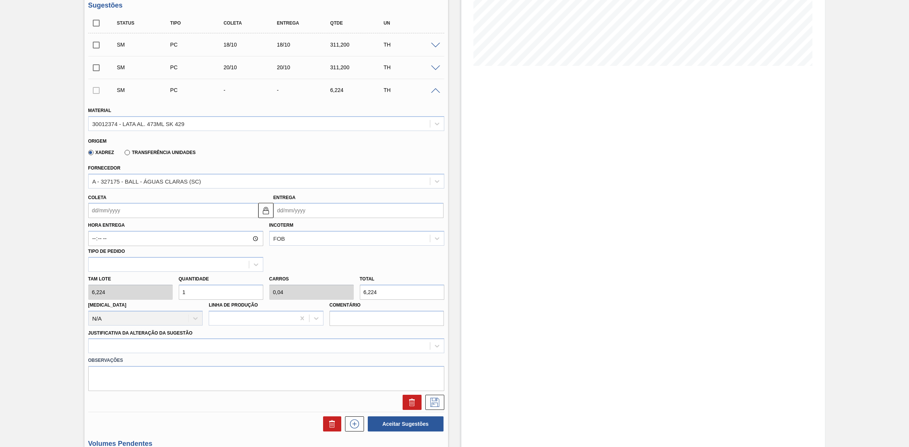
click at [164, 294] on div "Tam lote 6,224 Quantidade 1 Carros 0,04 Total 6,224 Doca N/A Linha de Produção …" at bounding box center [266, 299] width 362 height 54
type input "5"
type input "0,2"
type input "31,12"
type input "50"
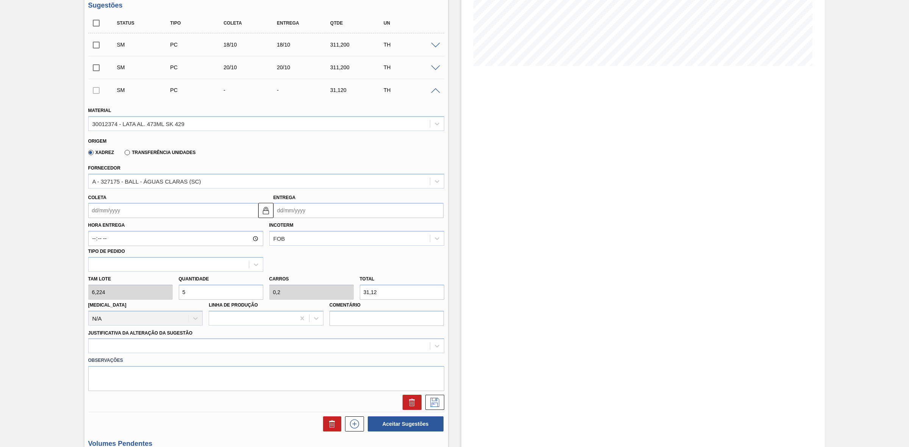
type input "2"
type input "311,2"
type input "50"
click at [291, 209] on input "Entrega" at bounding box center [358, 210] width 170 height 15
click at [319, 290] on div "22" at bounding box center [319, 290] width 10 height 10
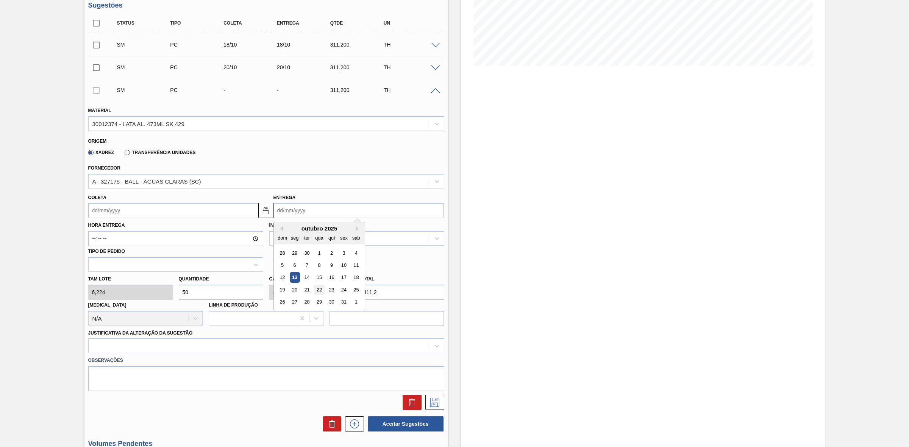
type input "22/10/2025"
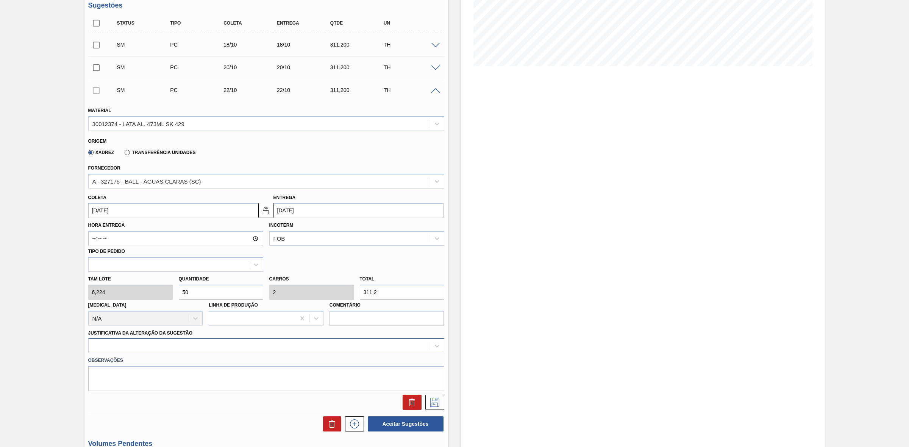
scroll to position [183, 0]
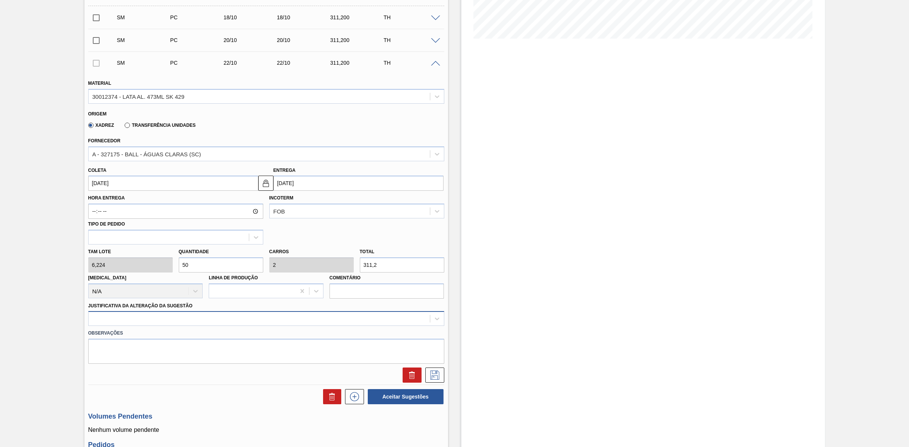
click at [195, 326] on div at bounding box center [266, 318] width 356 height 15
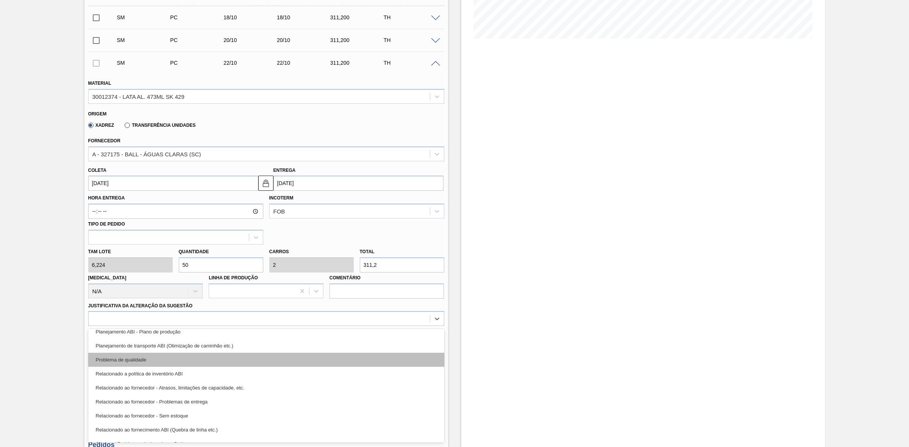
scroll to position [141, 0]
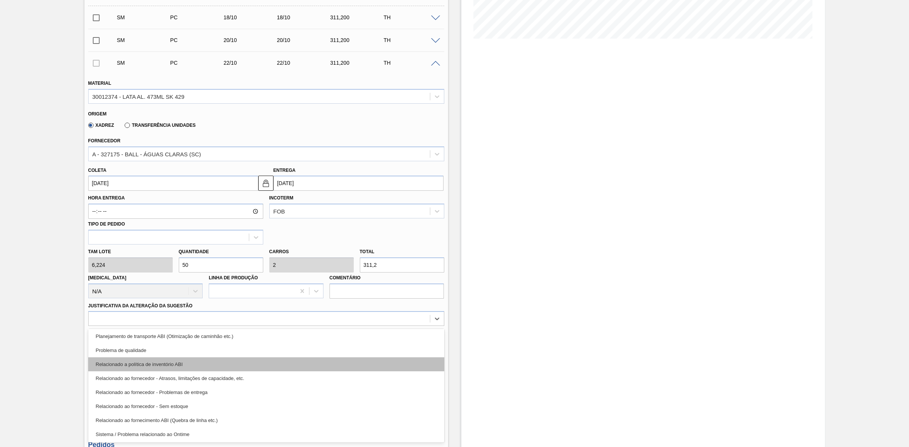
click at [145, 366] on div "Relacionado a política de inventório ABI" at bounding box center [266, 365] width 356 height 14
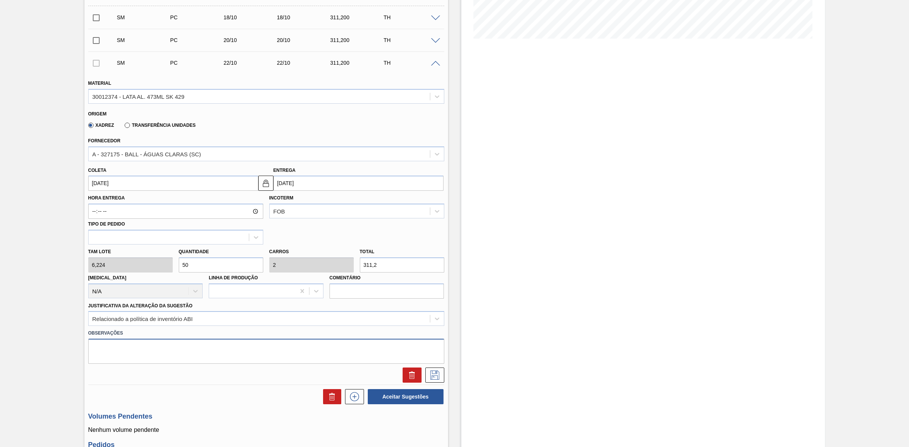
click at [131, 355] on textarea at bounding box center [266, 351] width 356 height 25
paste textarea "Dispersão físico x contábil"
type textarea "Dispersão físico x contábil"
click at [432, 380] on icon at bounding box center [434, 375] width 9 height 9
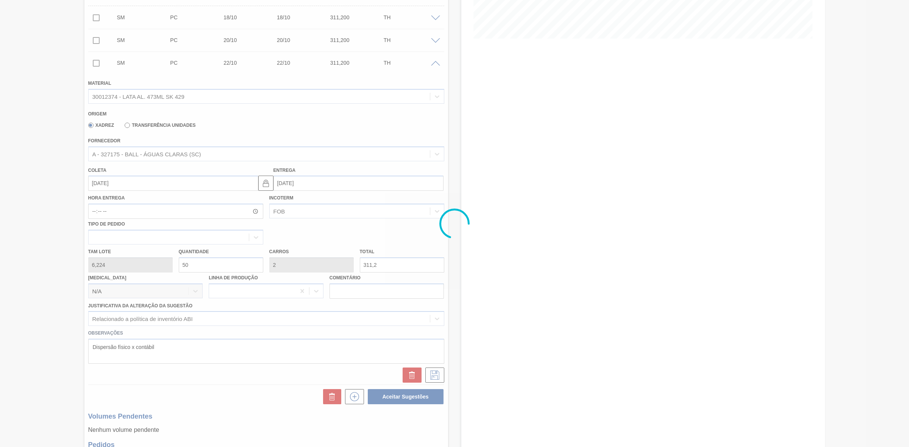
scroll to position [84, 0]
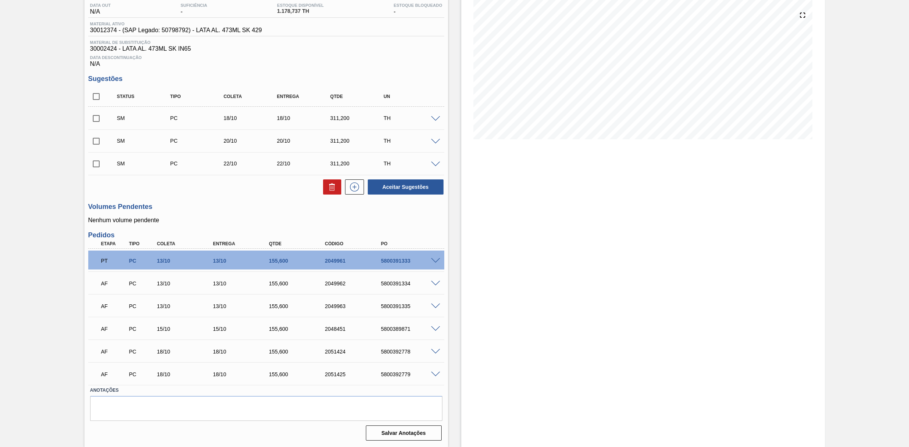
click at [97, 101] on input "checkbox" at bounding box center [96, 97] width 16 height 16
checkbox input "true"
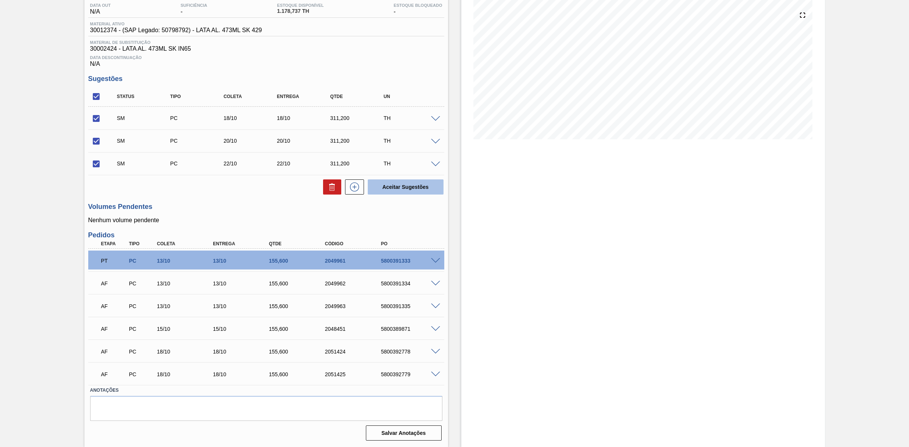
click at [394, 186] on button "Aceitar Sugestões" at bounding box center [406, 187] width 76 height 15
checkbox input "false"
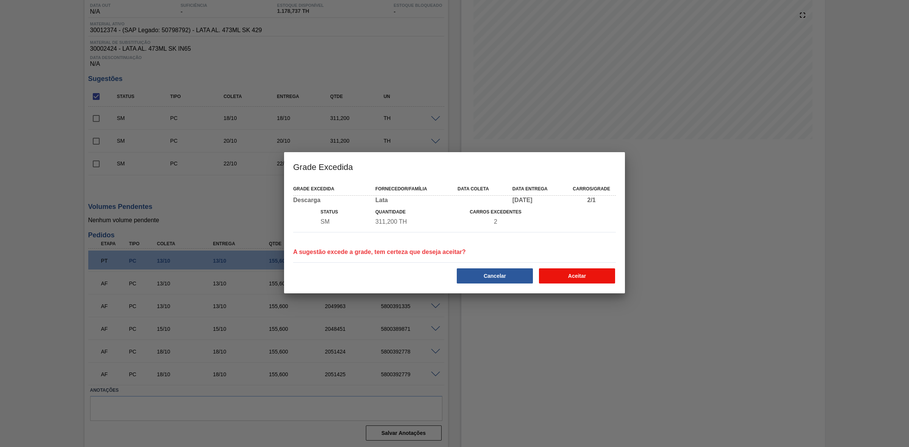
click at [552, 279] on button "Aceitar" at bounding box center [577, 276] width 76 height 15
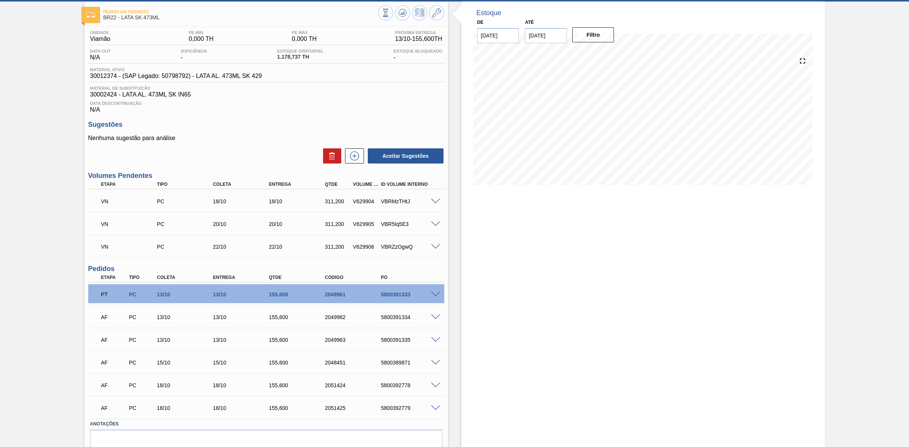
scroll to position [0, 0]
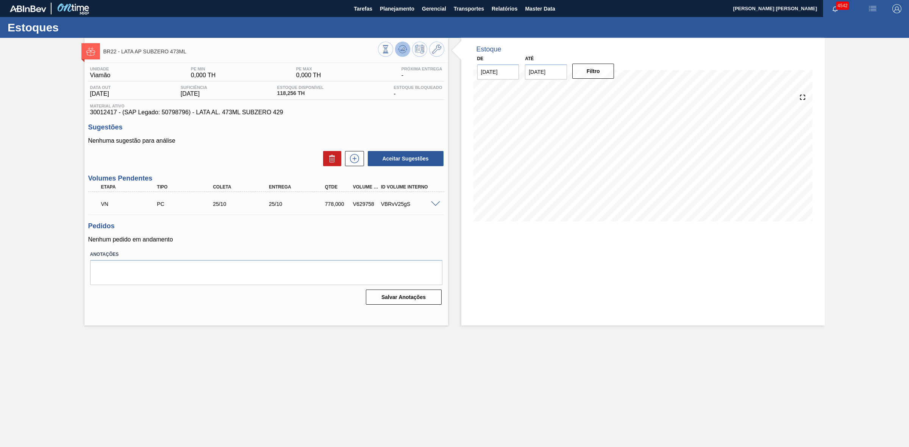
click at [402, 52] on icon at bounding box center [402, 49] width 9 height 9
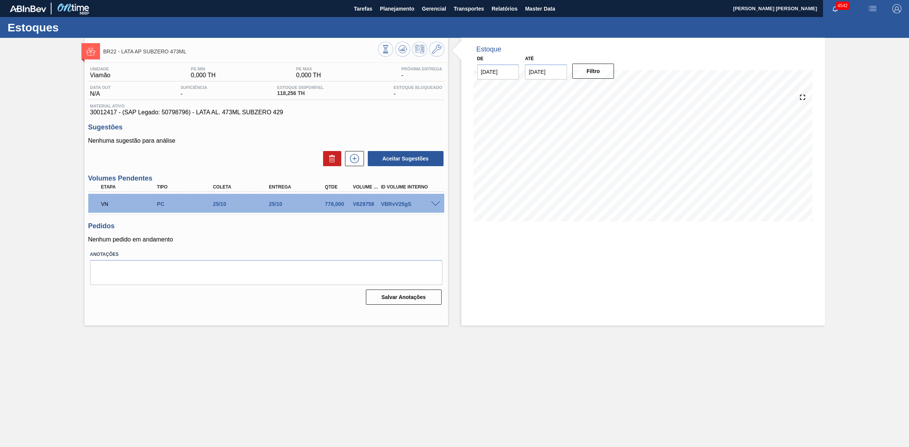
click at [436, 207] on span at bounding box center [435, 205] width 9 height 6
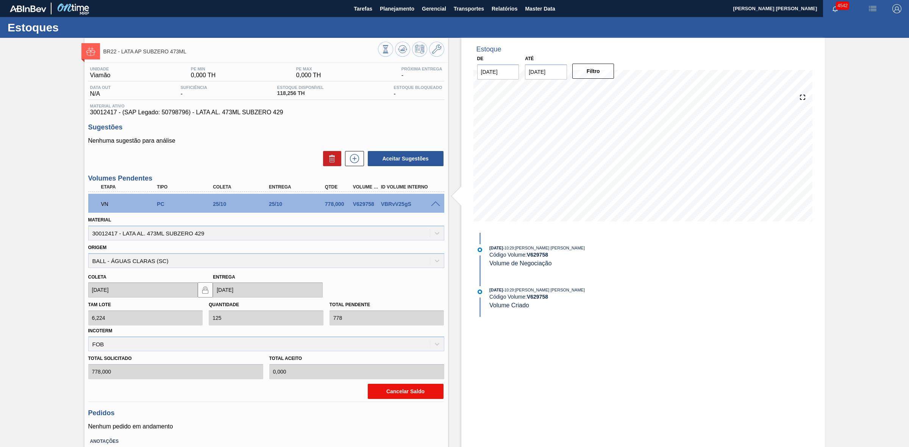
click at [406, 392] on button "Cancelar Saldo" at bounding box center [406, 391] width 76 height 15
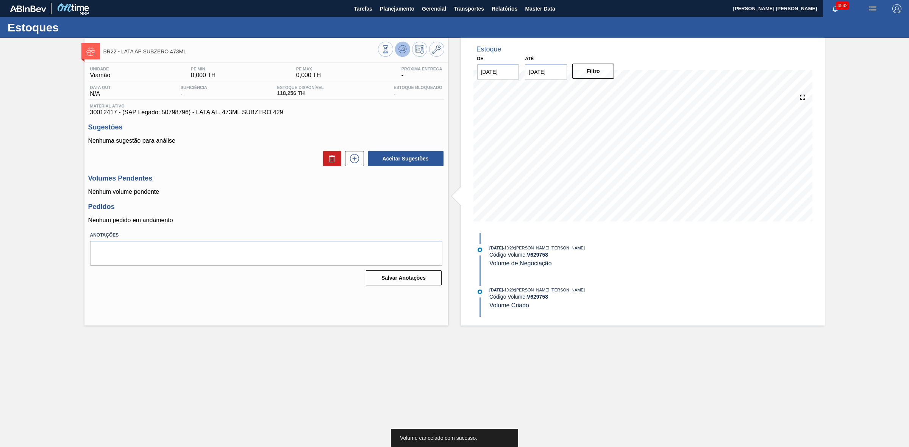
click at [406, 50] on icon at bounding box center [402, 49] width 9 height 9
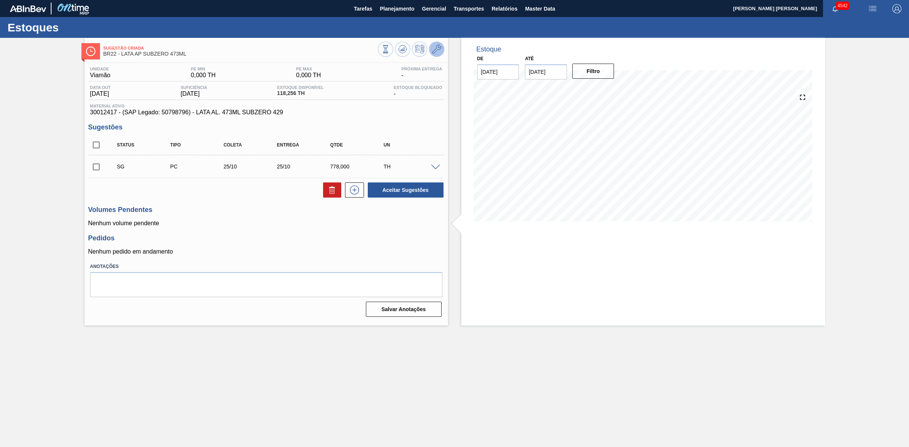
click at [434, 48] on icon at bounding box center [436, 49] width 9 height 9
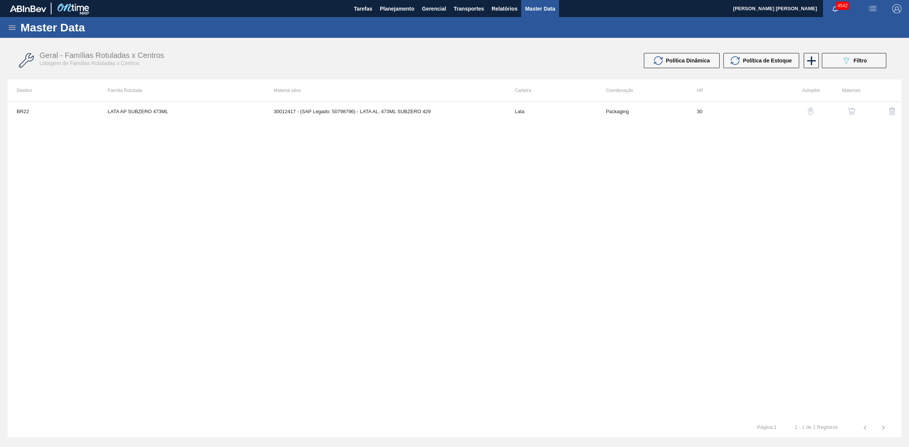
click at [812, 113] on img "button" at bounding box center [811, 112] width 8 height 8
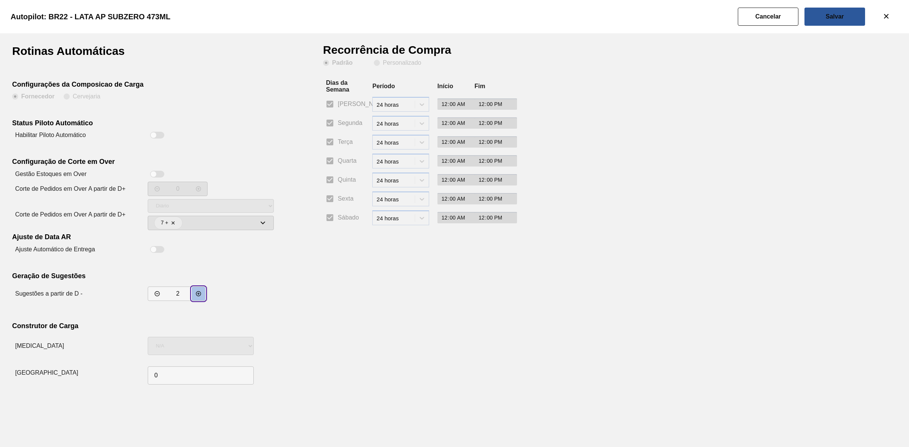
click at [200, 293] on icon "decrementar valor" at bounding box center [198, 294] width 6 height 6
type input "4"
click at [0, 0] on slot "Salvar" at bounding box center [0, 0] width 0 height 0
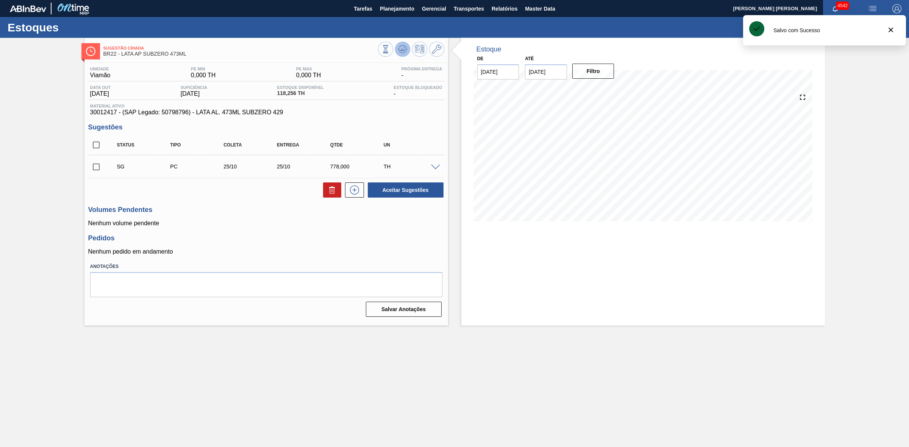
click at [402, 50] on icon at bounding box center [402, 48] width 5 height 3
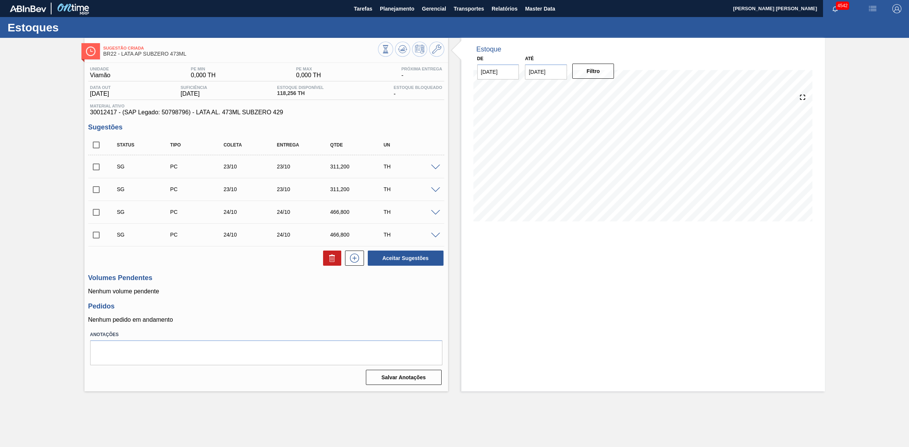
click at [100, 171] on input "checkbox" at bounding box center [96, 167] width 16 height 16
checkbox input "true"
click at [97, 189] on input "checkbox" at bounding box center [96, 190] width 16 height 16
checkbox input "true"
click at [400, 260] on button "Aceitar Sugestões" at bounding box center [406, 258] width 76 height 15
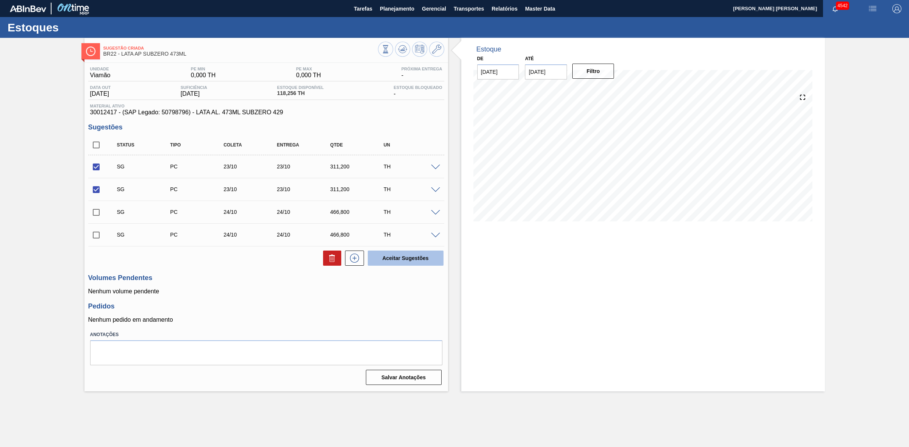
checkbox input "false"
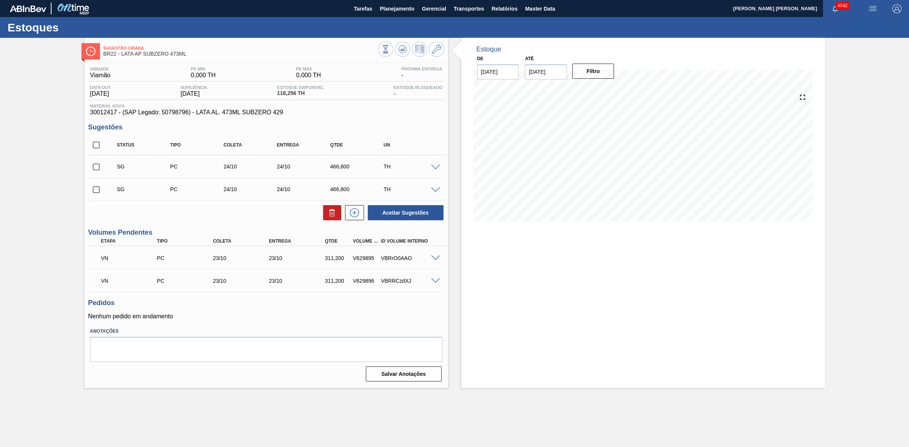
click at [436, 169] on span at bounding box center [435, 168] width 9 height 6
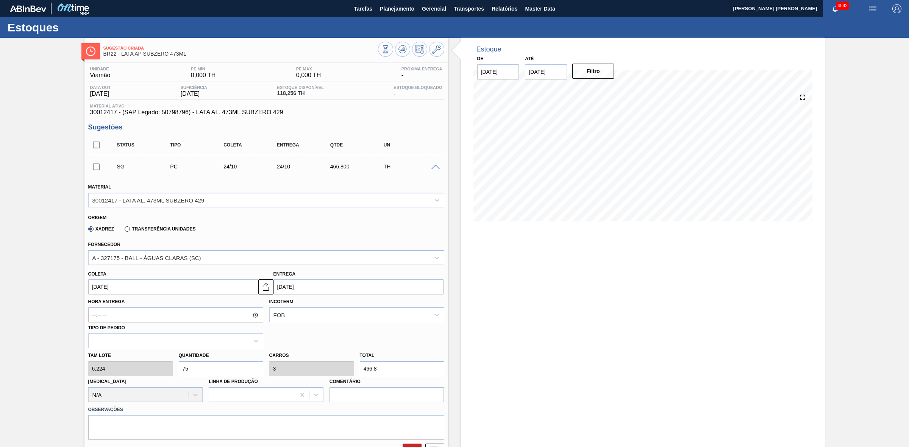
click at [164, 367] on div "[PERSON_NAME] 6,224 Quantidade 75 Carros 3 Total 466,8 [MEDICAL_DATA] N/A Linha…" at bounding box center [266, 375] width 362 height 54
type input "2"
type input "0,08"
type input "12,448"
type input "25"
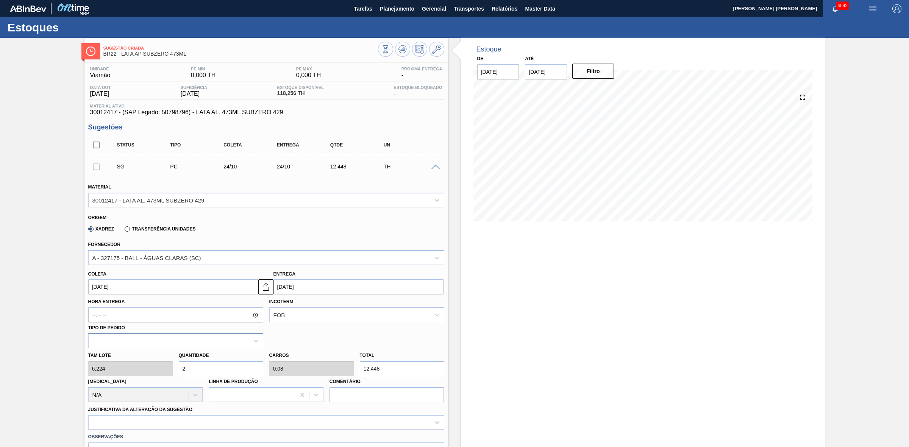
type input "1"
type input "155,6"
type input "25"
click at [155, 292] on input "[DATE]" at bounding box center [173, 287] width 170 height 15
click at [139, 367] on div "19 20 21 22 23 24 25" at bounding box center [134, 367] width 86 height 12
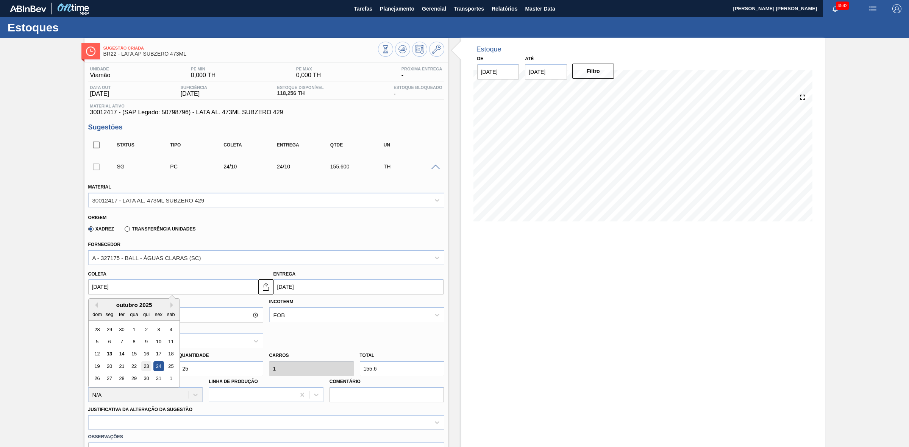
click at [146, 368] on div "23" at bounding box center [146, 366] width 10 height 10
type input "[DATE]"
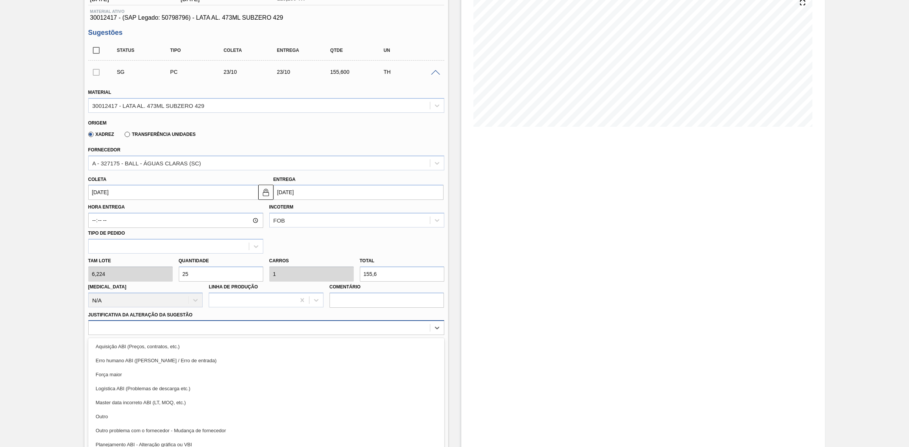
click at [148, 330] on div "Material 30012417 - LATA AL. 473ML SUBZERO 429 Origem Xadrez Transferência Unid…" at bounding box center [266, 236] width 356 height 311
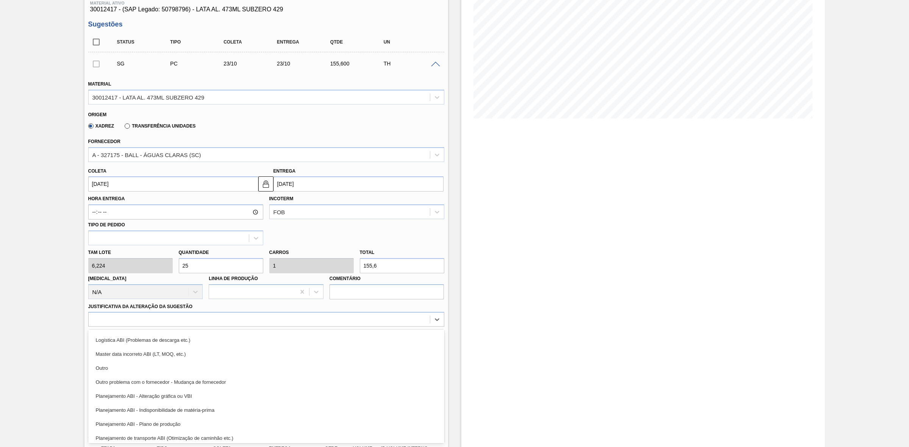
scroll to position [95, 0]
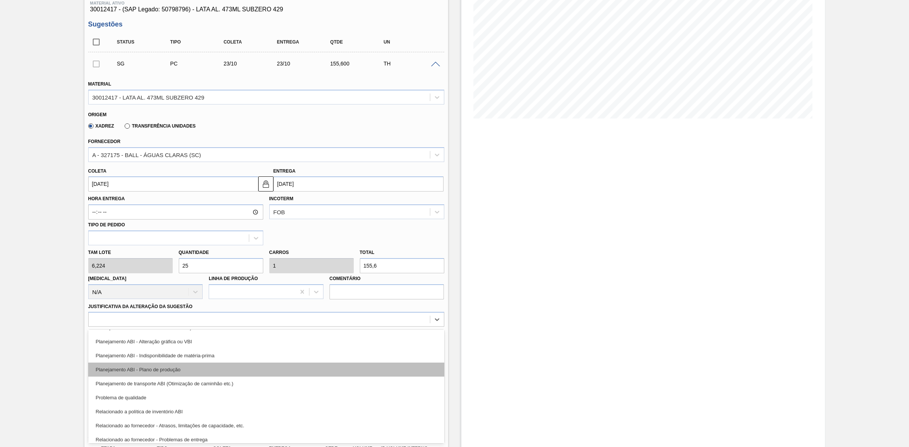
click at [171, 367] on div "Planejamento ABI - Plano de produção" at bounding box center [266, 370] width 356 height 14
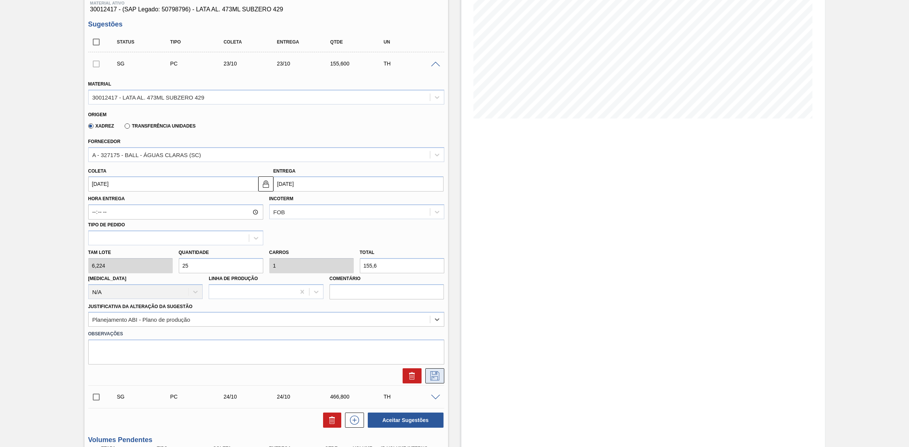
click at [436, 376] on icon at bounding box center [435, 376] width 12 height 9
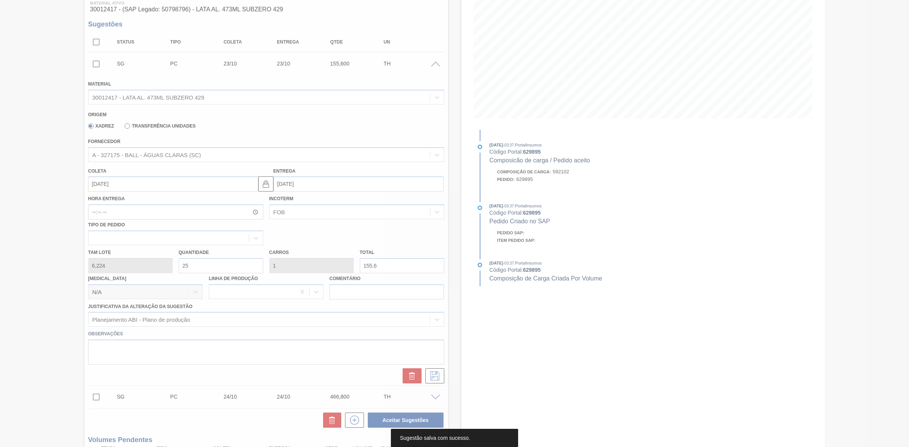
scroll to position [0, 0]
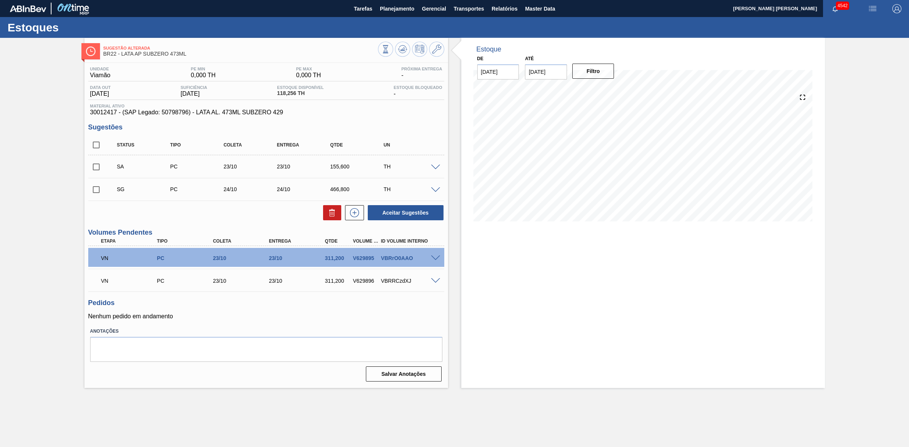
click at [93, 169] on input "checkbox" at bounding box center [96, 167] width 16 height 16
click at [392, 214] on button "Aceitar Sugestões" at bounding box center [406, 212] width 76 height 15
checkbox input "false"
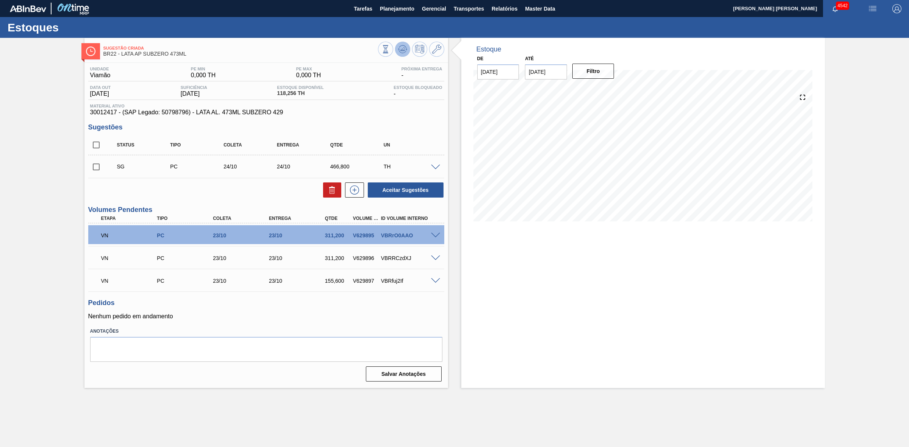
click at [400, 53] on icon at bounding box center [402, 49] width 9 height 9
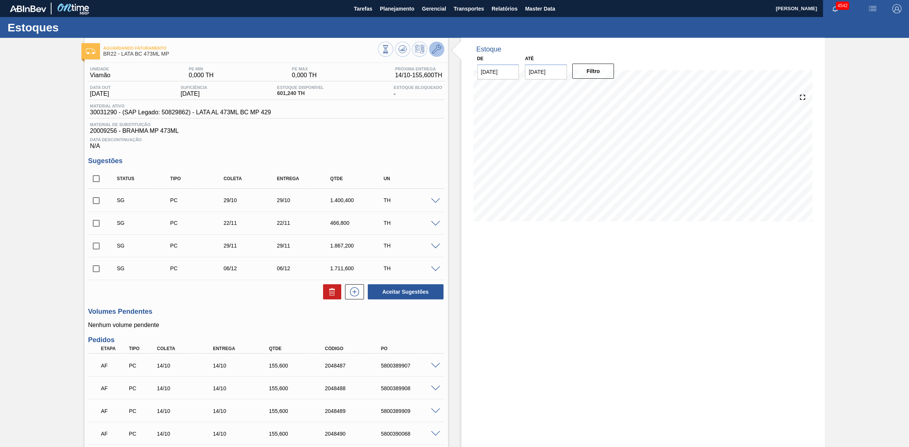
click at [436, 44] on button at bounding box center [436, 49] width 15 height 15
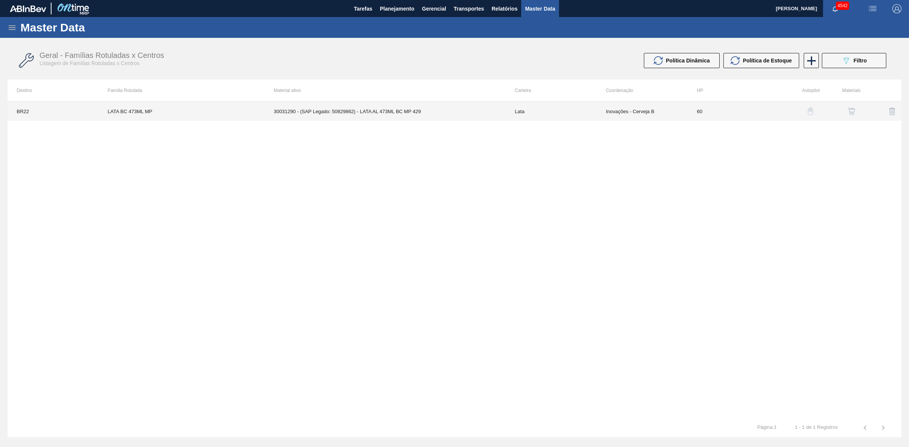
click at [444, 117] on td "30031290 - (SAP Legado: 50829862) - LATA AL 473ML BC MP 429" at bounding box center [385, 111] width 241 height 19
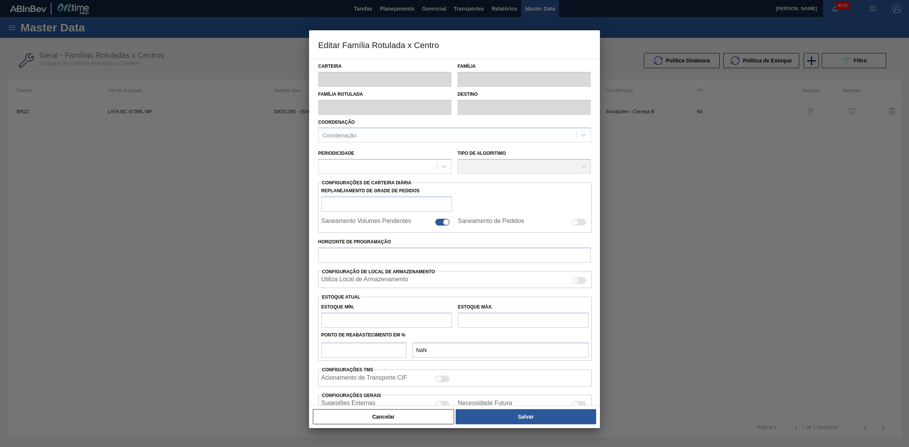
type input "Lata"
type input "LATA BC 473ML MP"
type input "BR22 - Viamão"
type input "0"
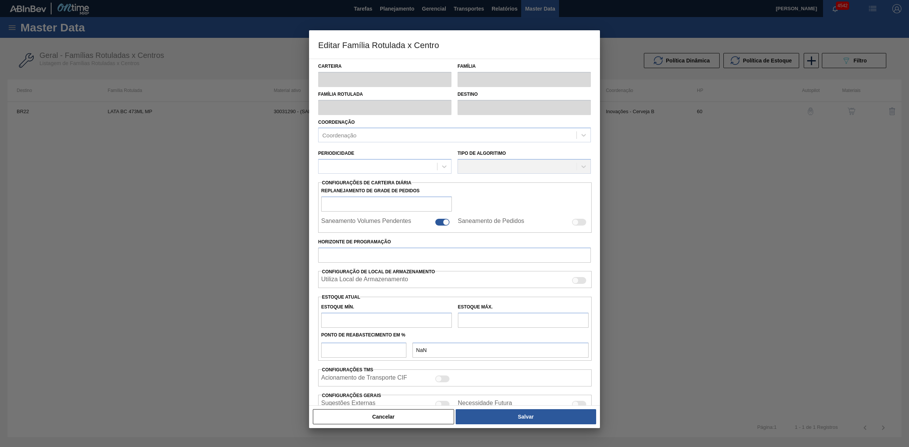
checkbox input "false"
type input "60"
type input "1.462,44"
type input "4.570,124"
type input "41"
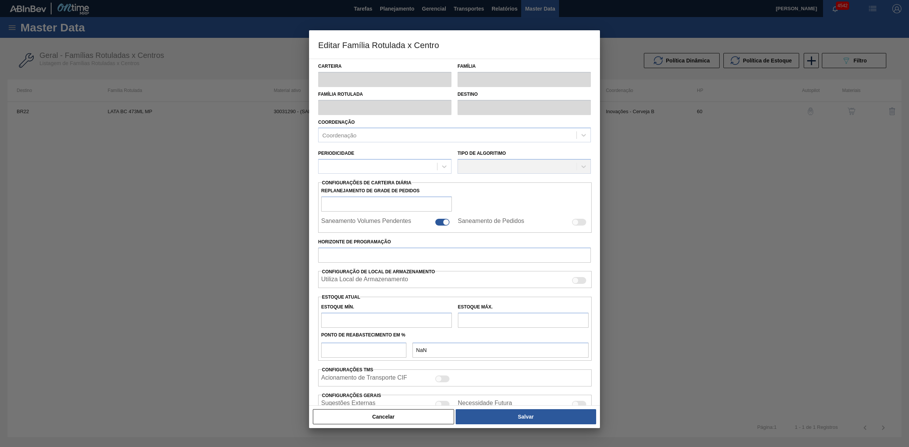
type input "2.736,590"
checkbox input "true"
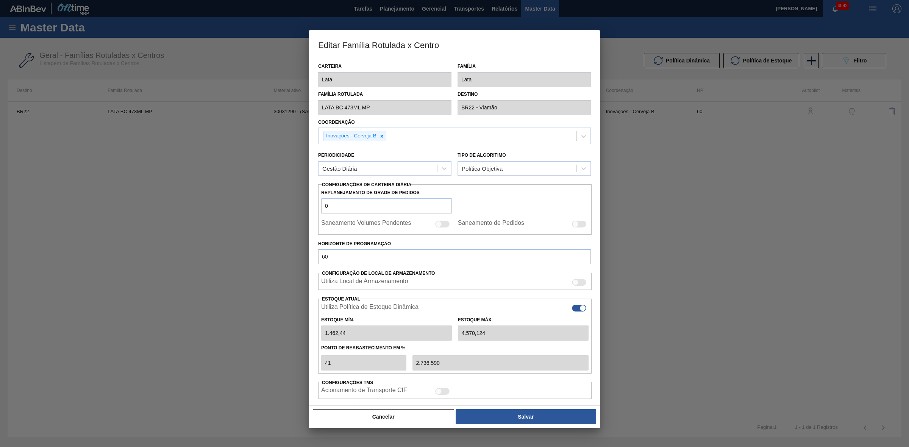
type input "0"
type input "0,000"
click at [580, 310] on div at bounding box center [583, 308] width 6 height 6
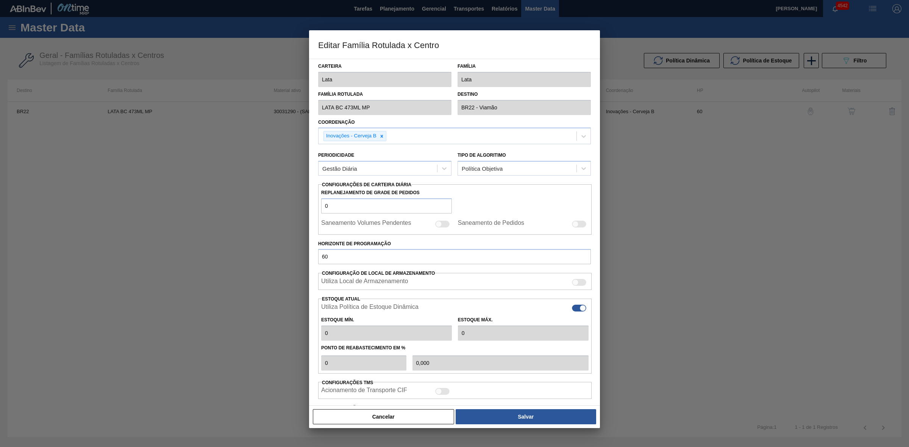
checkbox input "false"
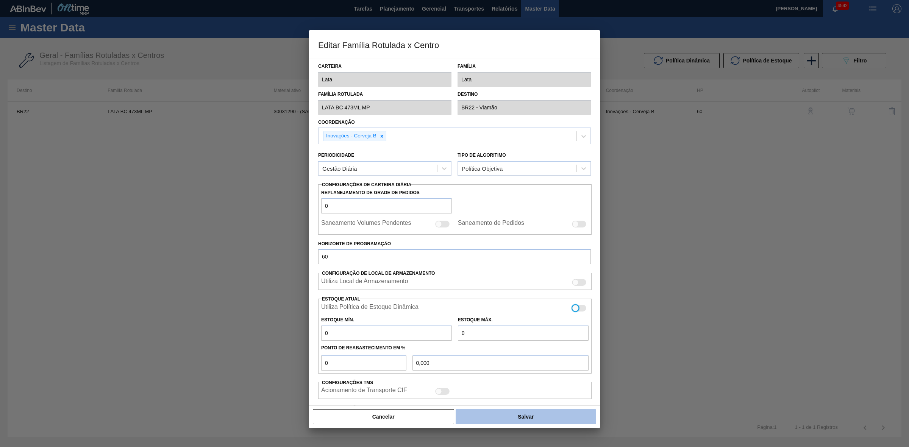
click at [548, 415] on button "Salvar" at bounding box center [526, 416] width 141 height 15
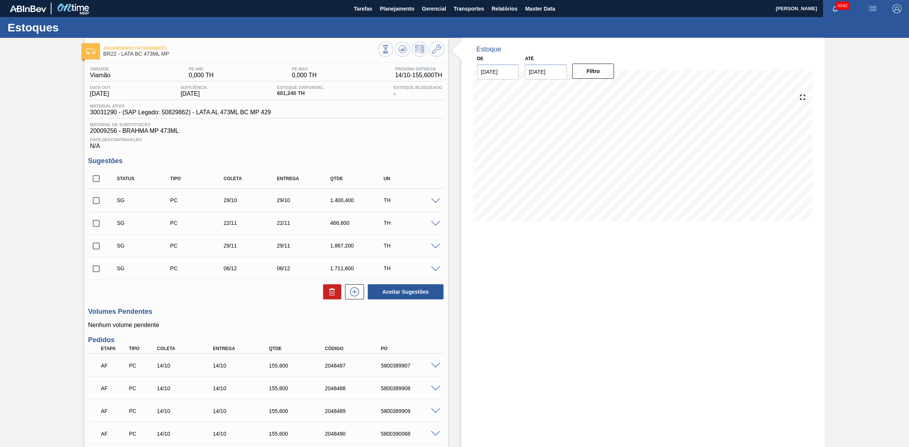
scroll to position [47, 0]
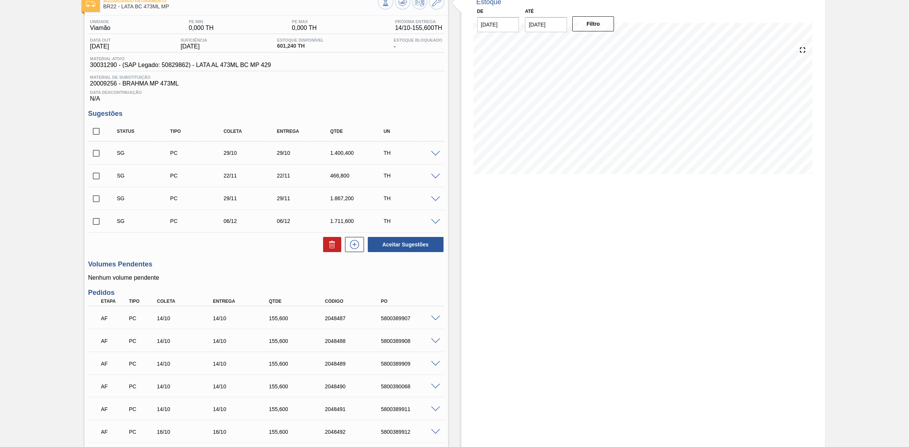
click at [436, 179] on span at bounding box center [435, 177] width 9 height 6
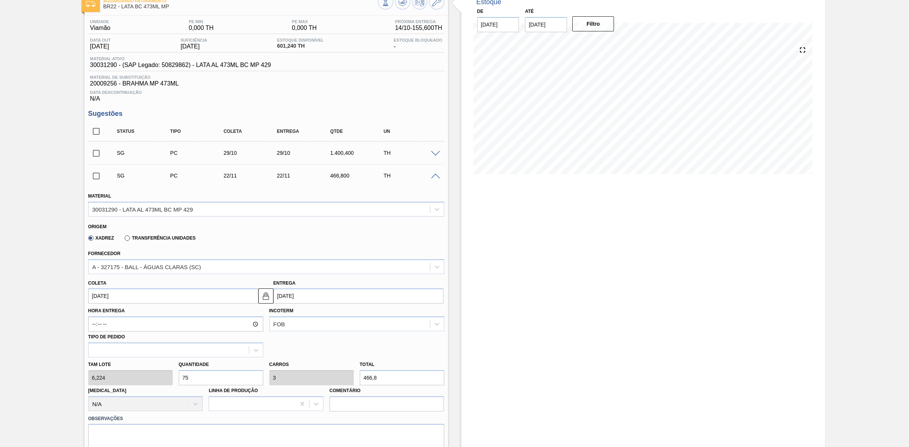
click at [206, 295] on input "22/11/2025" at bounding box center [173, 296] width 170 height 15
click at [95, 317] on button "Previous Month" at bounding box center [94, 314] width 5 height 5
click at [146, 378] on div "23" at bounding box center [146, 375] width 10 height 10
type input "[DATE]"
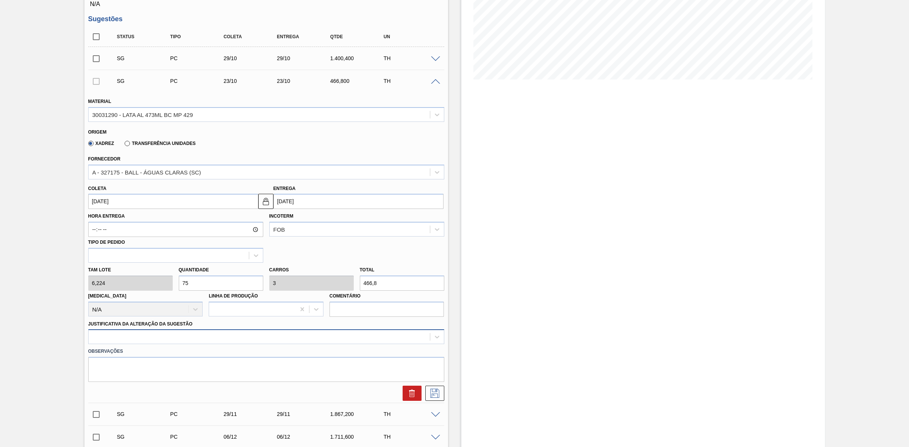
click at [169, 334] on div at bounding box center [266, 337] width 356 height 15
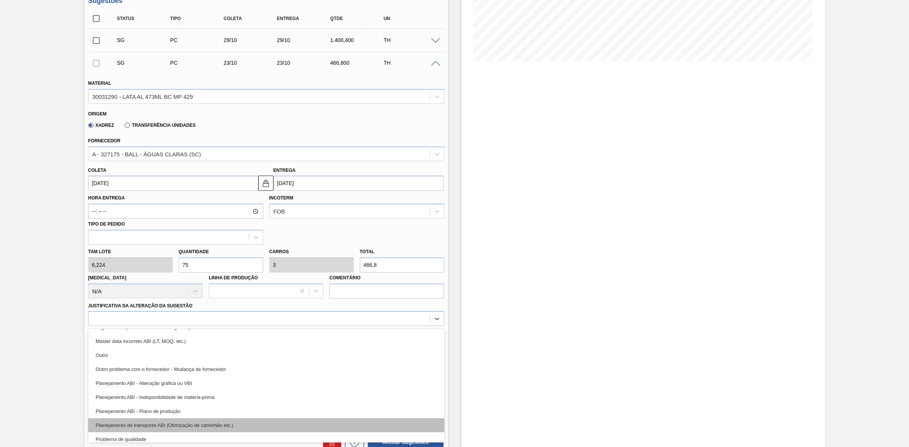
scroll to position [95, 0]
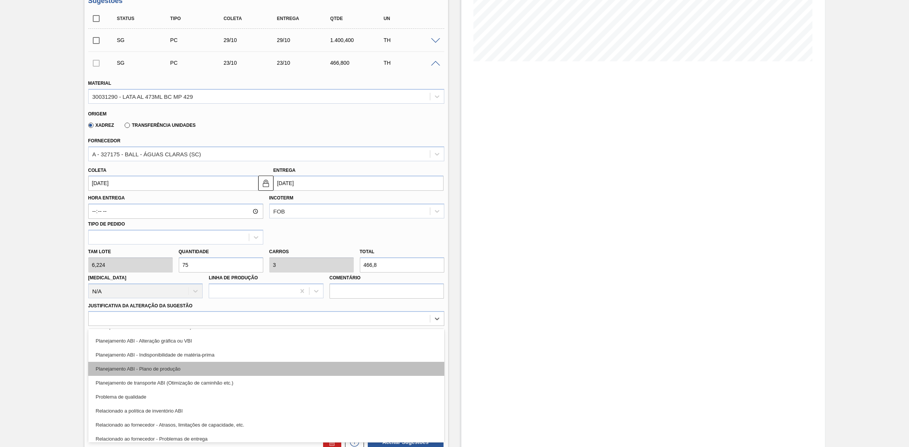
click at [173, 372] on div "Planejamento ABI - Plano de produção" at bounding box center [266, 369] width 356 height 14
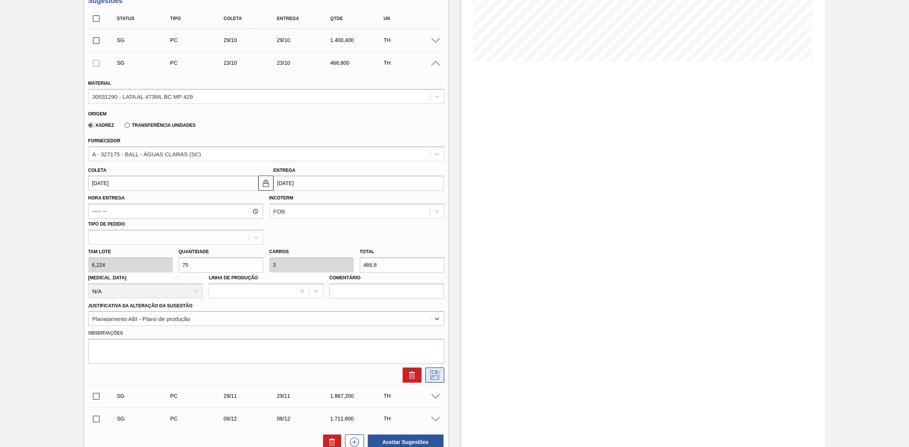
click at [433, 374] on icon at bounding box center [435, 375] width 12 height 9
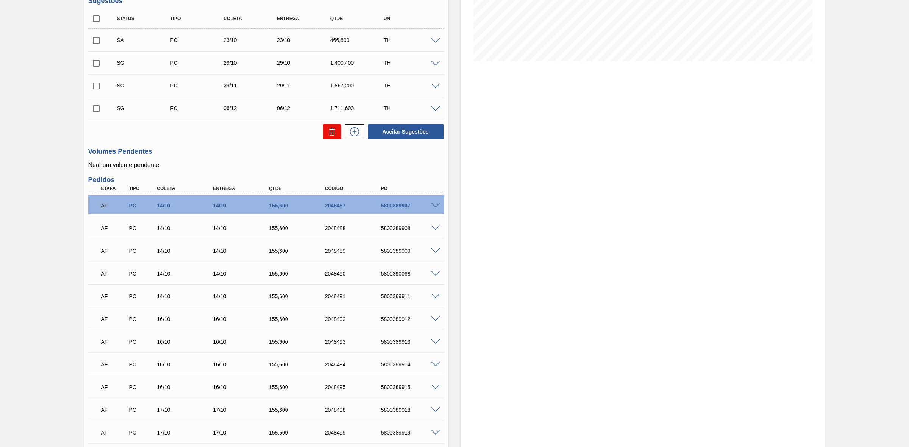
scroll to position [113, 0]
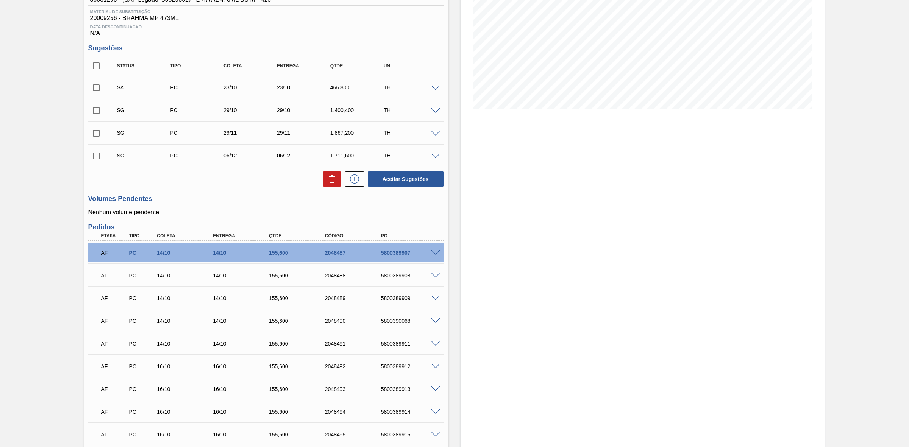
click at [433, 137] on span at bounding box center [435, 134] width 9 height 6
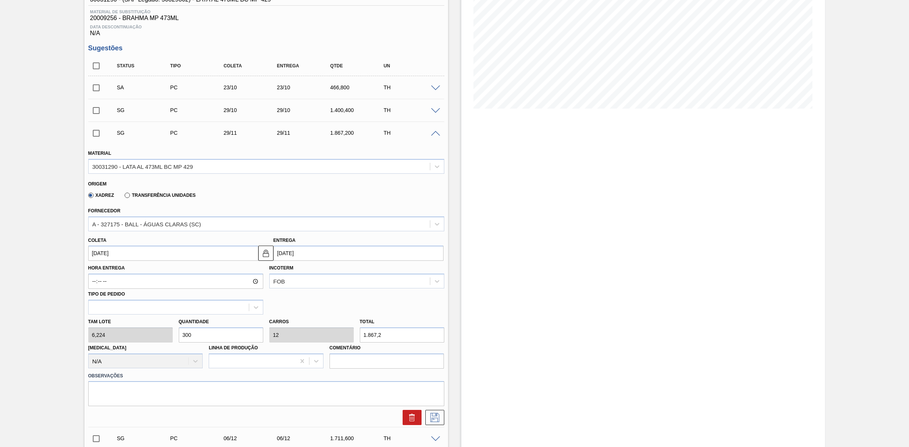
click at [144, 260] on input "[DATE]" at bounding box center [173, 253] width 170 height 15
click at [95, 272] on button "Previous Month" at bounding box center [94, 271] width 5 height 5
click at [159, 336] on div "24" at bounding box center [158, 333] width 10 height 10
type input "24/10/2025"
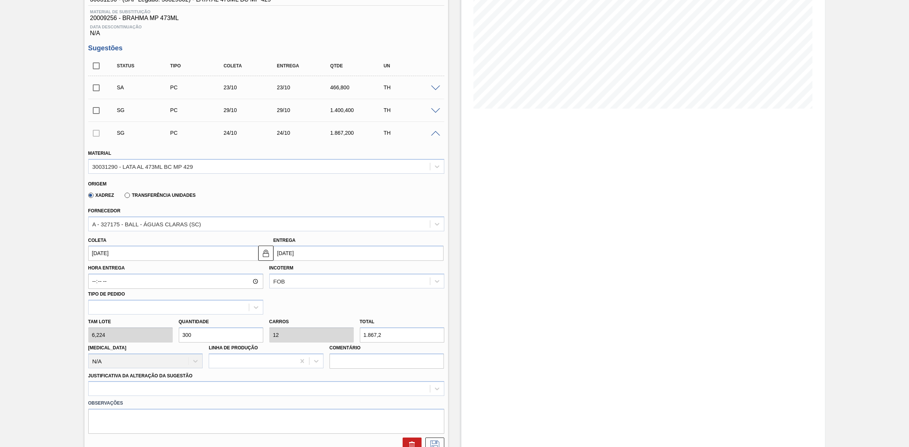
click at [161, 333] on div "Tam lote 6,224 Quantidade 300 Carros 12 Total 1.867,2 Doca N/A Linha de Produçã…" at bounding box center [266, 342] width 362 height 54
type input "7"
type input "0,28"
type input "43,568"
type input "75"
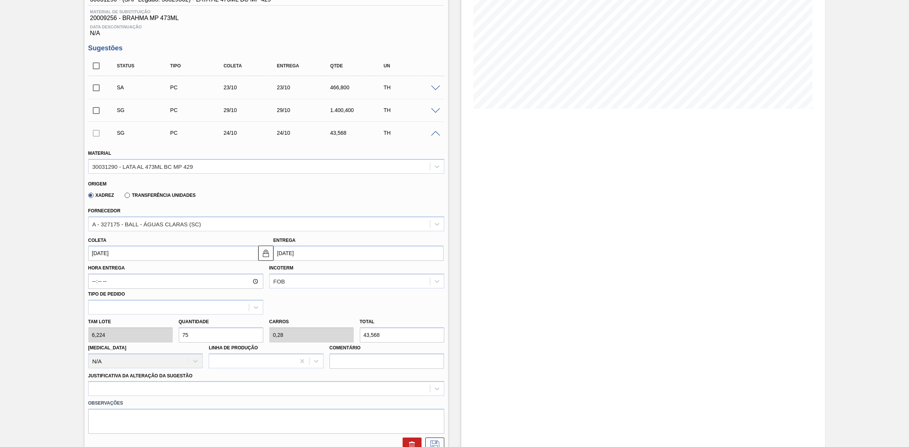
type input "3"
type input "466,8"
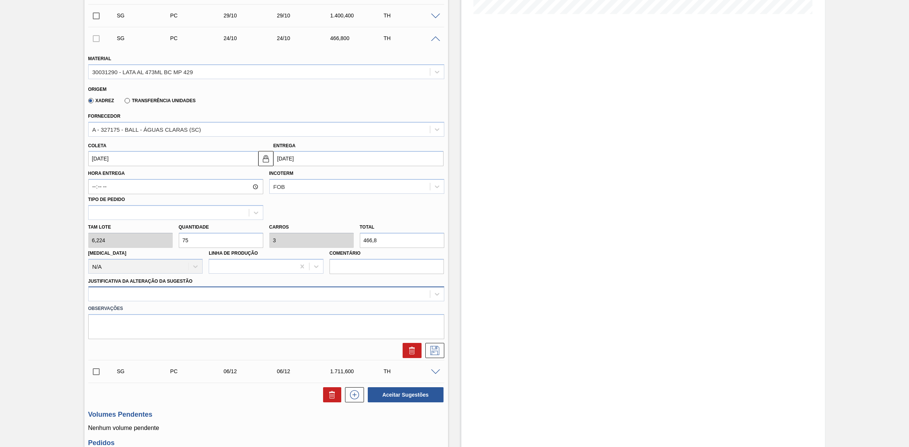
type input "75"
click at [125, 300] on div at bounding box center [259, 294] width 341 height 11
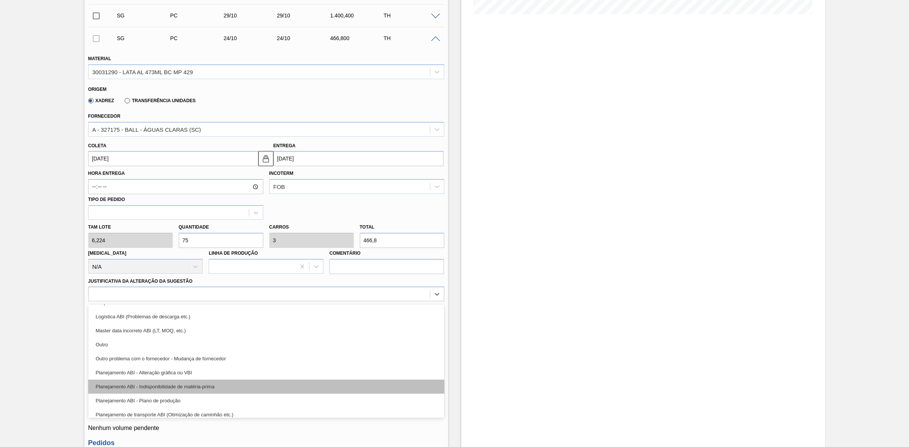
scroll to position [47, 0]
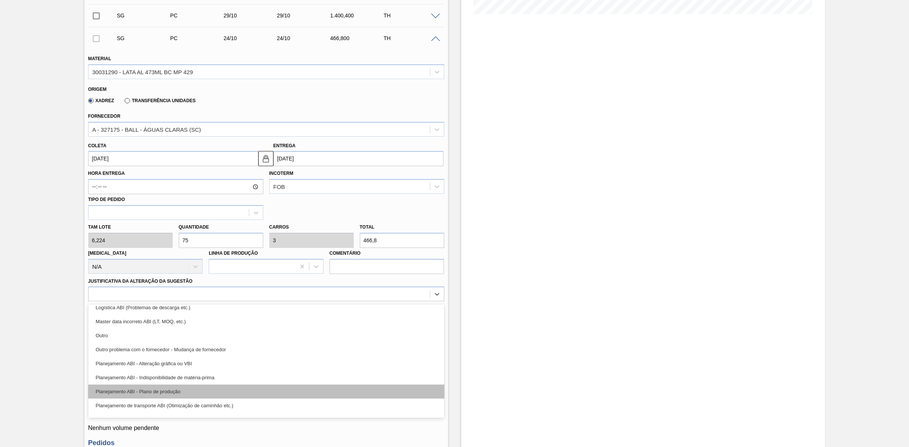
click at [180, 389] on div "Planejamento ABI - Plano de produção" at bounding box center [266, 392] width 356 height 14
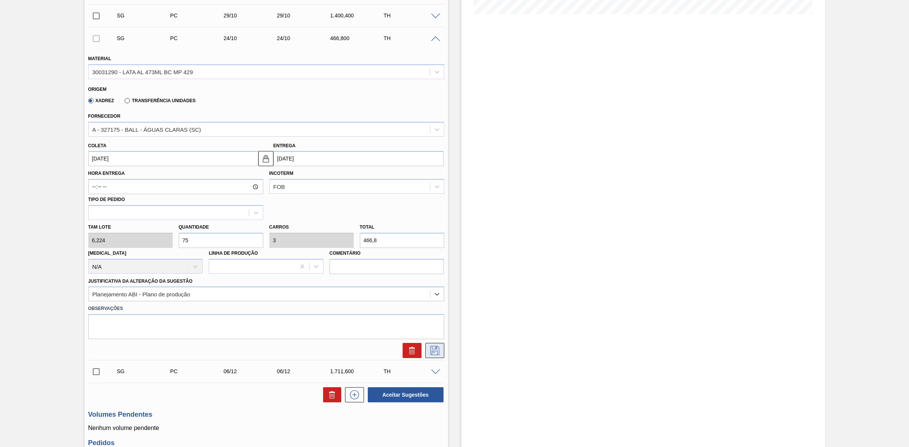
click at [438, 350] on icon at bounding box center [434, 350] width 9 height 9
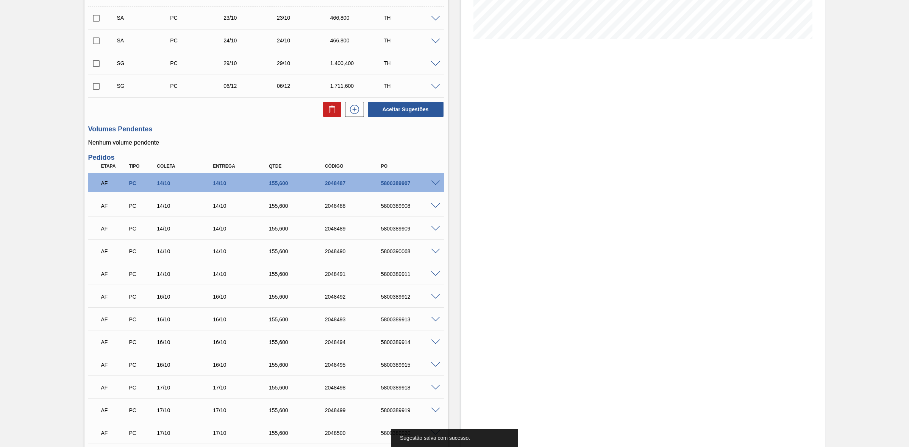
scroll to position [160, 0]
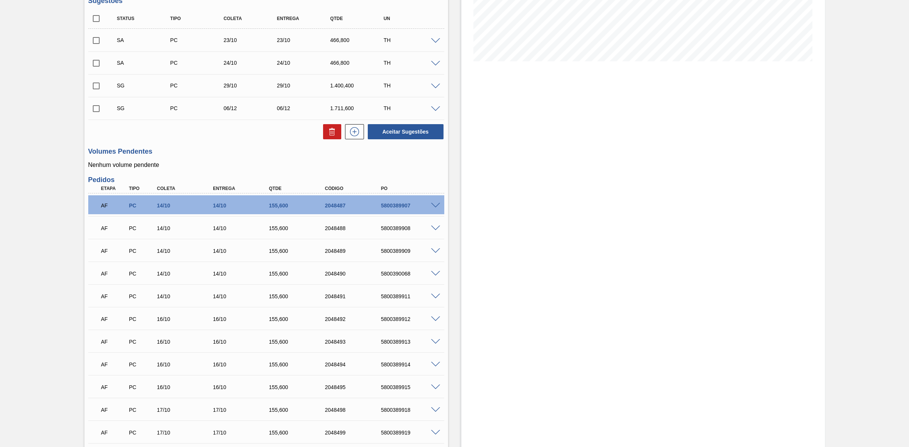
click at [438, 109] on span at bounding box center [435, 109] width 9 height 6
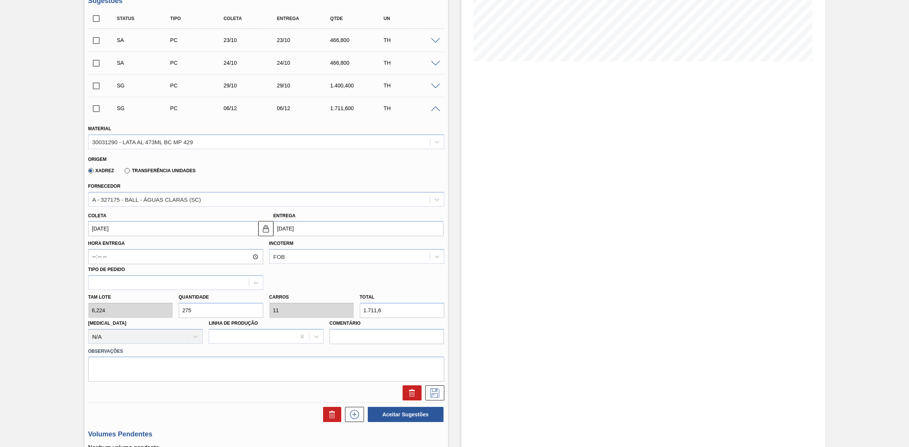
click at [146, 304] on div "Tam lote 6,224 Quantidade 275 Carros 11 Total 1.711,6 Doca N/A Linha de Produçã…" at bounding box center [266, 317] width 362 height 54
type input "7"
type input "0,28"
type input "43,568"
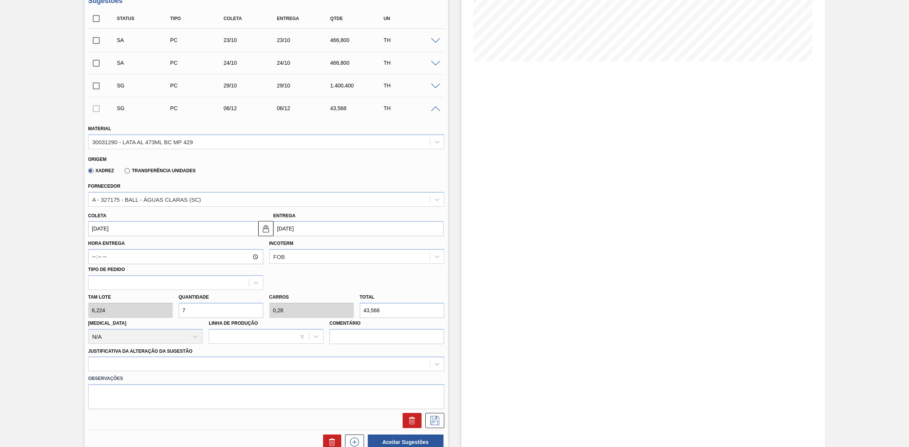
type input "75"
type input "3"
type input "466,8"
type input "75"
click at [138, 232] on input "06/12/2025" at bounding box center [173, 228] width 170 height 15
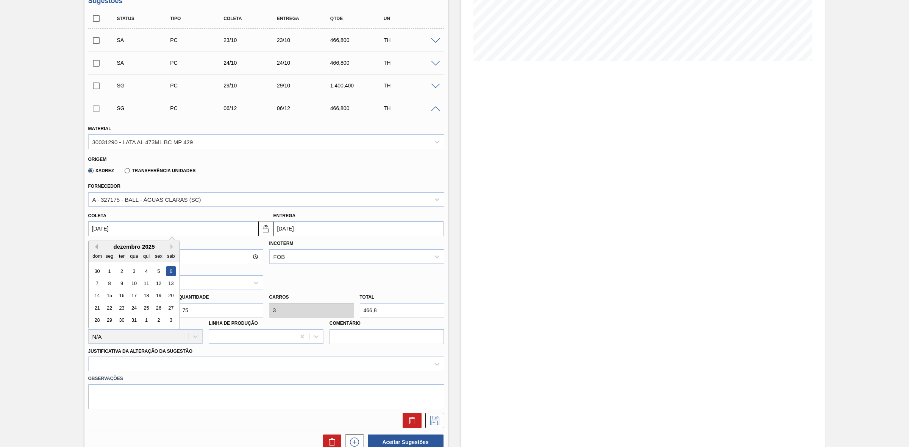
click at [95, 247] on button "Previous Month" at bounding box center [94, 246] width 5 height 5
click at [155, 323] on div "28" at bounding box center [158, 321] width 10 height 10
type input "28/11/2025"
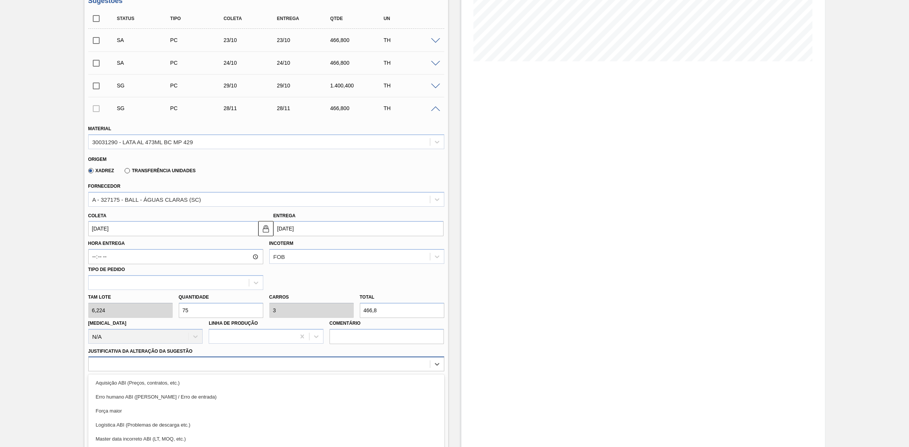
click at [170, 366] on div "option Força maior focused, 3 of 18. 18 results available. Use Up and Down to c…" at bounding box center [266, 364] width 356 height 15
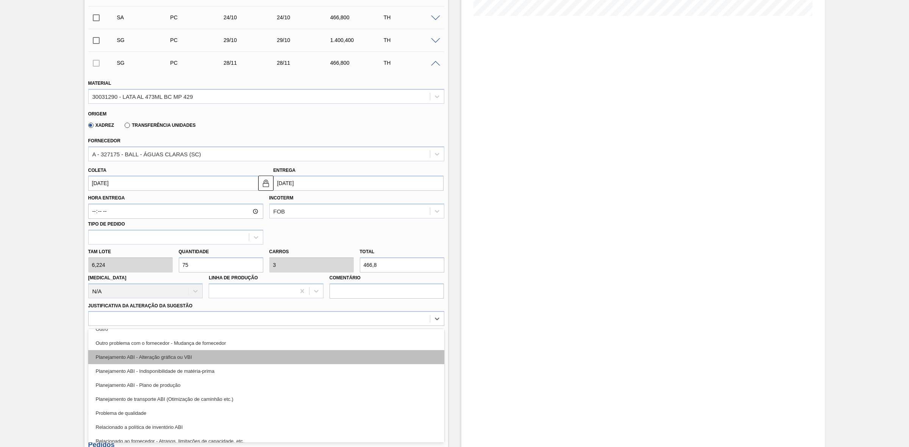
scroll to position [95, 0]
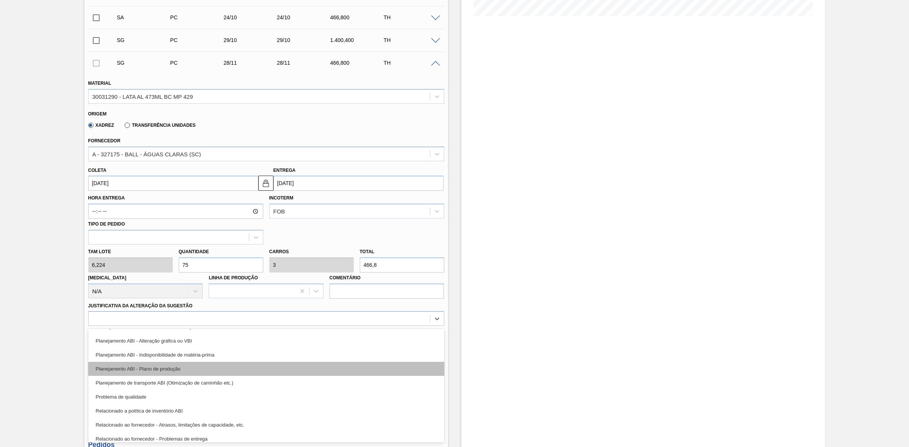
click at [175, 374] on div "Planejamento ABI - Plano de produção" at bounding box center [266, 369] width 356 height 14
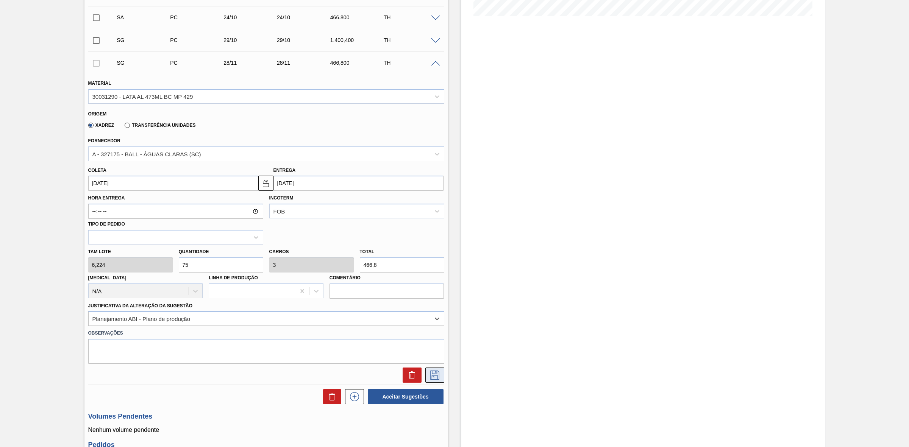
click at [432, 380] on icon at bounding box center [435, 375] width 12 height 9
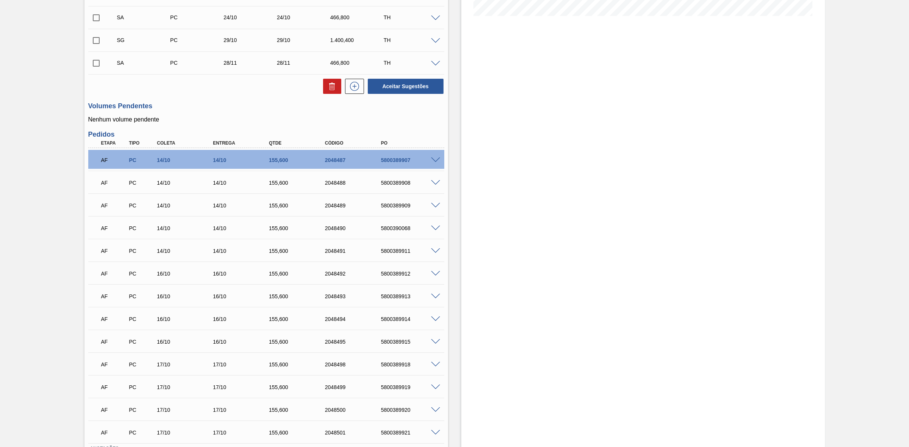
scroll to position [111, 0]
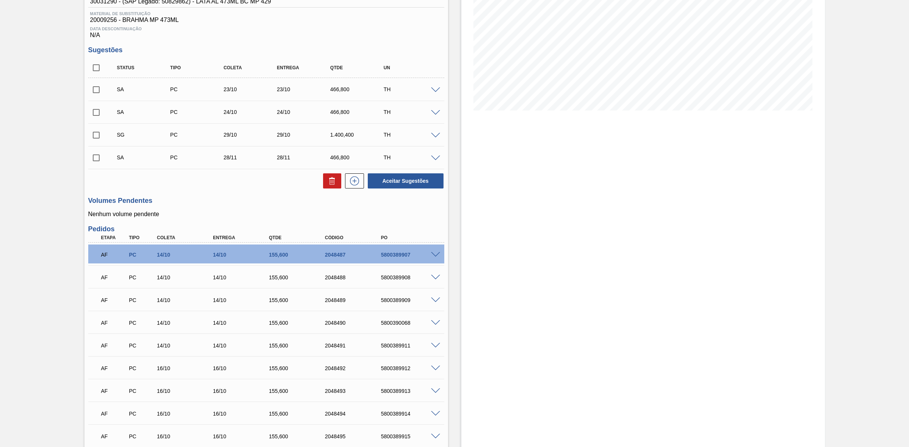
click at [436, 138] on span at bounding box center [435, 136] width 9 height 6
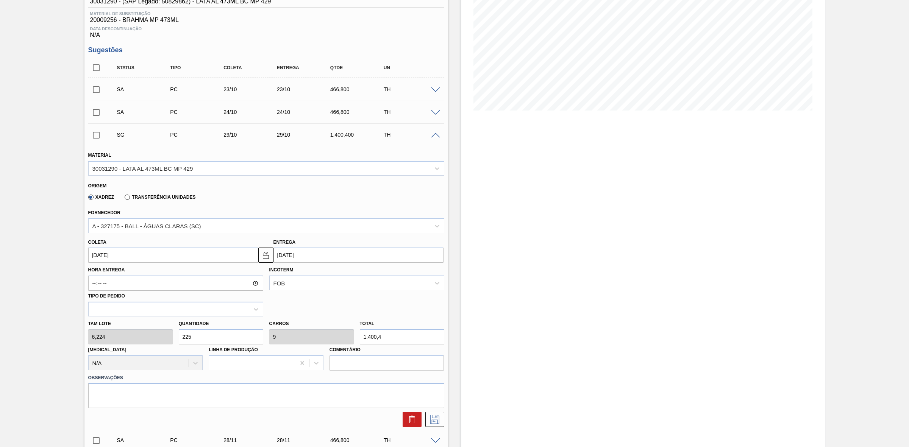
click at [152, 333] on div "Tam lote 6,224 Quantidade 225 Carros 9 Total 1.400,4 Doca N/A Linha de Produção…" at bounding box center [266, 344] width 362 height 54
type input "7"
type input "0,28"
type input "43,568"
type input "75"
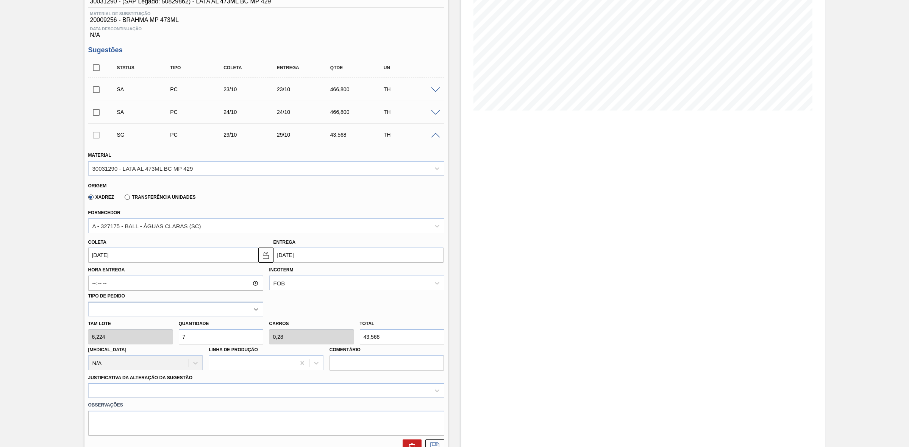
type input "3"
type input "466,8"
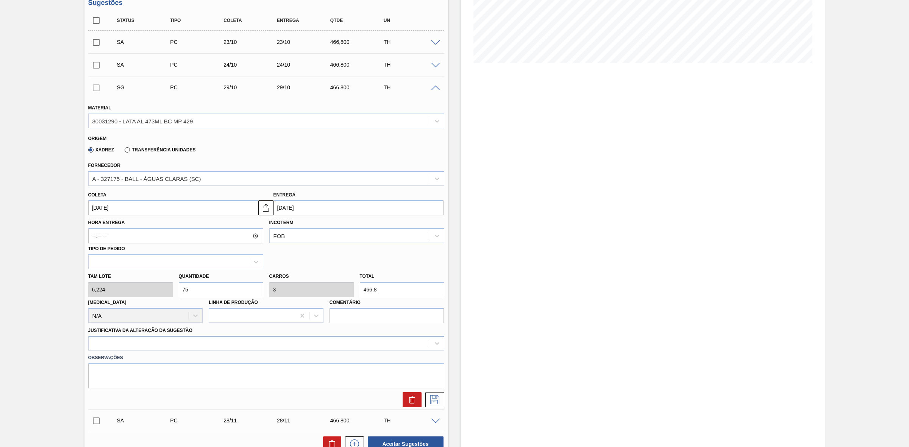
type input "75"
click at [160, 339] on div at bounding box center [266, 343] width 356 height 15
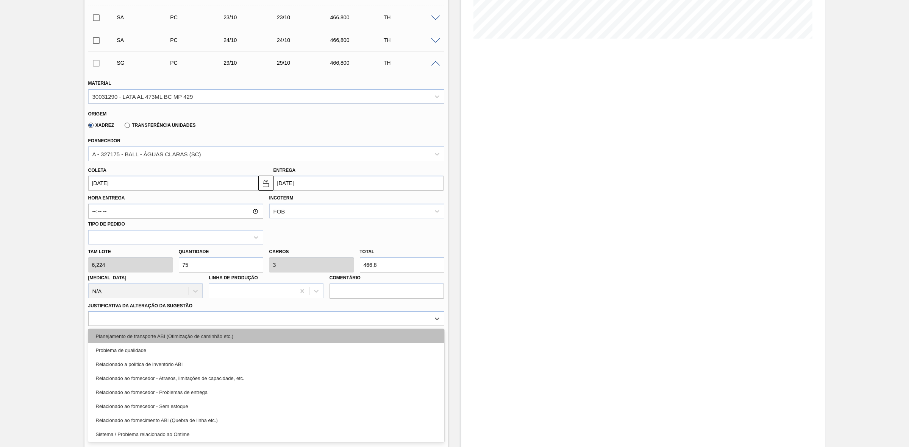
scroll to position [94, 0]
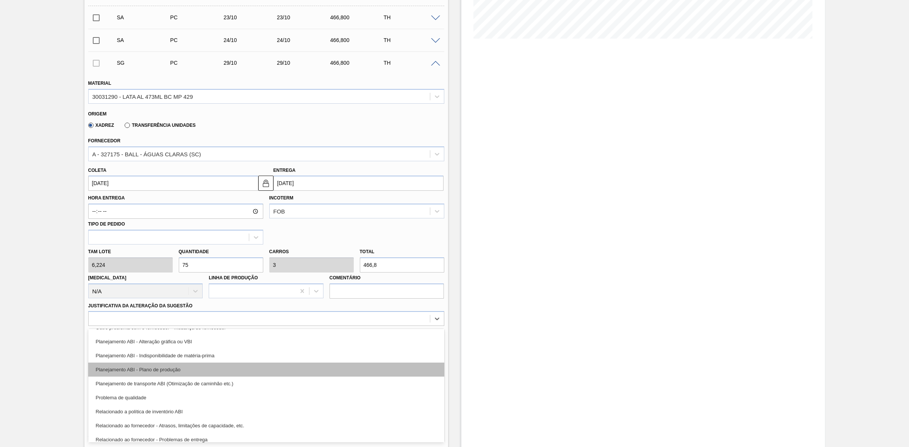
click at [166, 369] on div "Planejamento ABI - Plano de produção" at bounding box center [266, 370] width 356 height 14
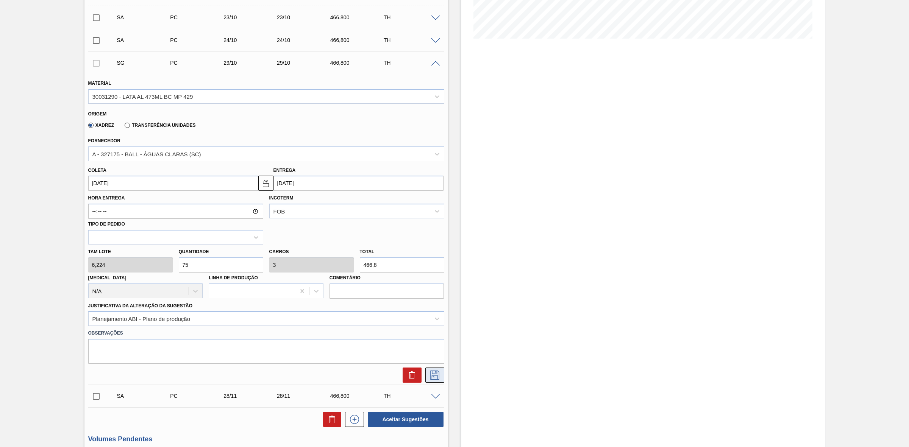
click at [431, 376] on icon at bounding box center [435, 375] width 12 height 9
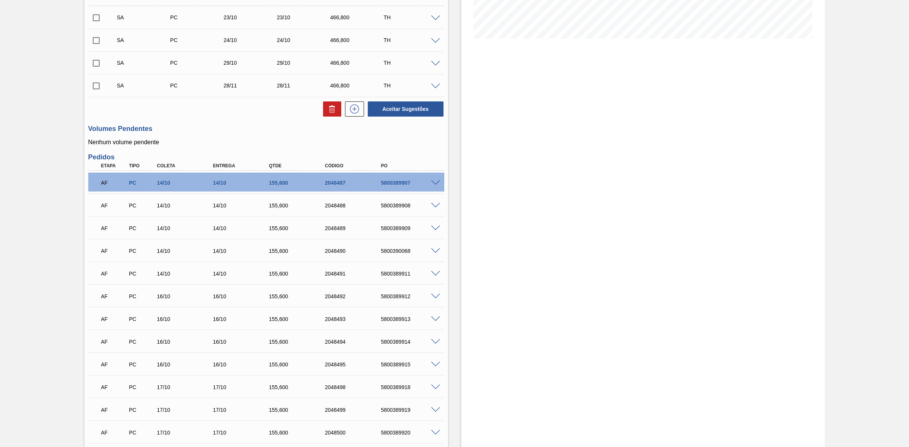
click at [96, 19] on input "checkbox" at bounding box center [96, 18] width 16 height 16
checkbox input "true"
click at [96, 43] on input "checkbox" at bounding box center [96, 41] width 16 height 16
checkbox input "true"
click at [94, 64] on input "checkbox" at bounding box center [96, 63] width 16 height 16
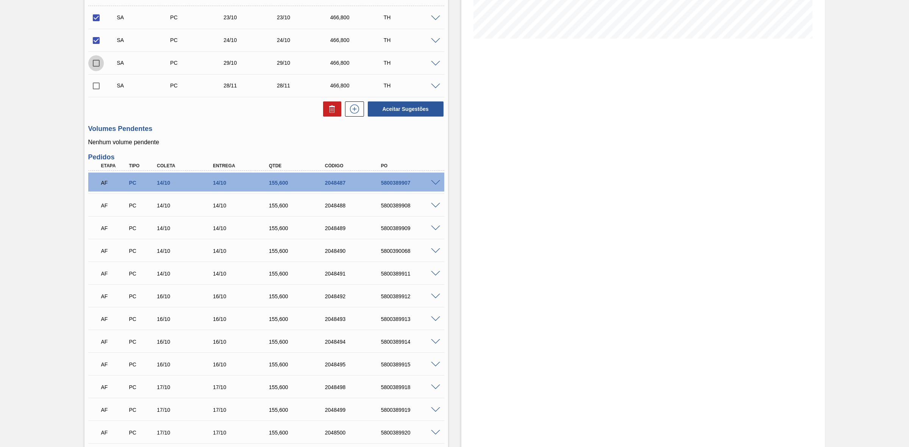
checkbox input "true"
click at [98, 83] on input "checkbox" at bounding box center [96, 86] width 16 height 16
checkbox input "true"
click at [390, 113] on button "Aceitar Sugestões" at bounding box center [406, 109] width 76 height 15
checkbox input "false"
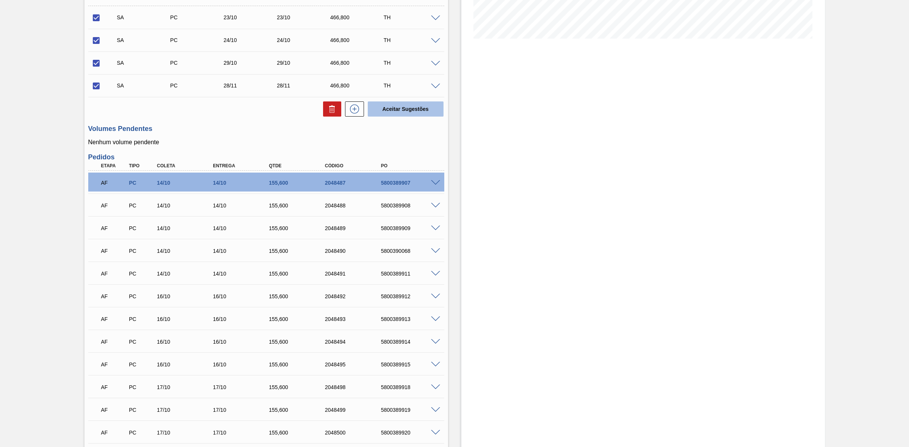
checkbox input "false"
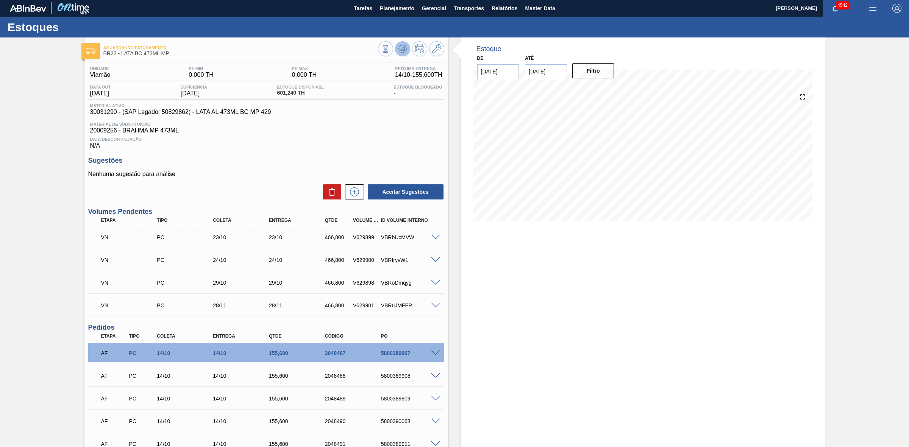
scroll to position [0, 0]
click at [400, 51] on icon at bounding box center [402, 49] width 9 height 9
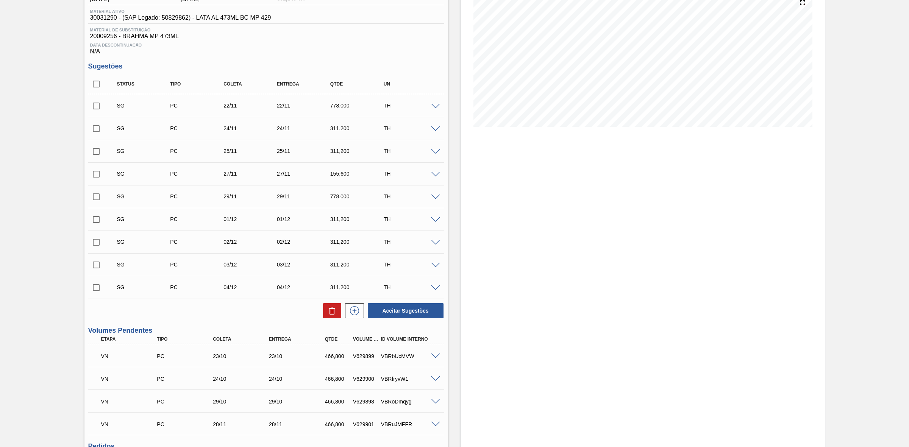
scroll to position [284, 0]
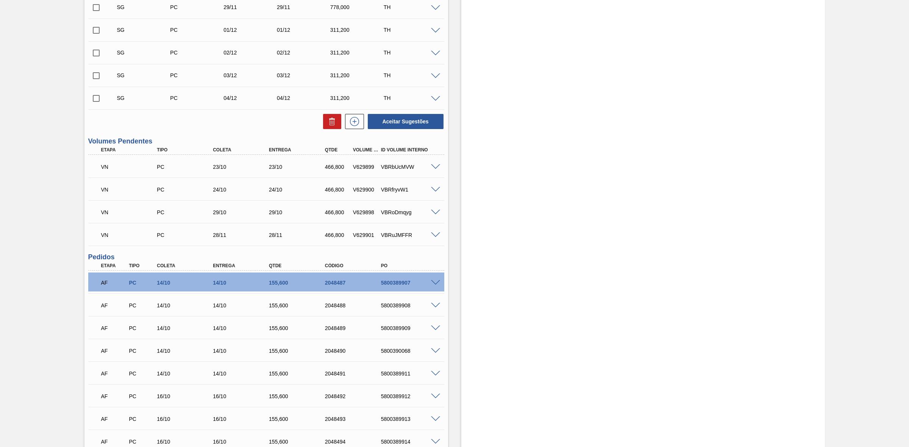
click at [434, 237] on span at bounding box center [435, 236] width 9 height 6
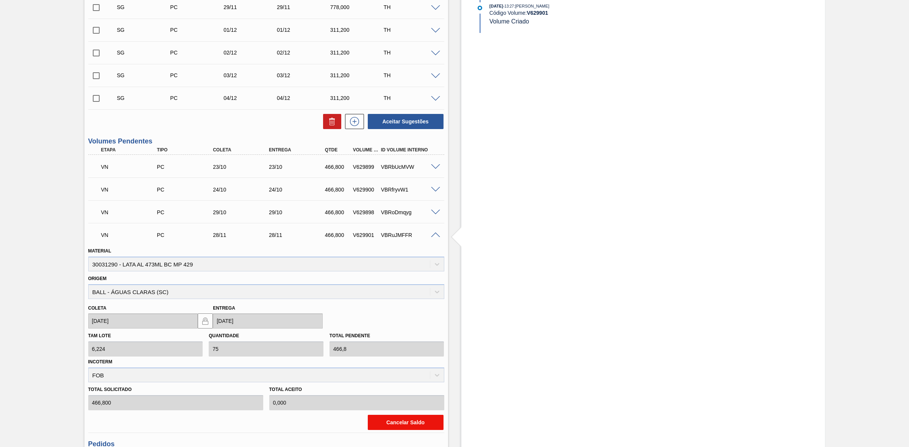
click at [403, 420] on button "Cancelar Saldo" at bounding box center [406, 422] width 76 height 15
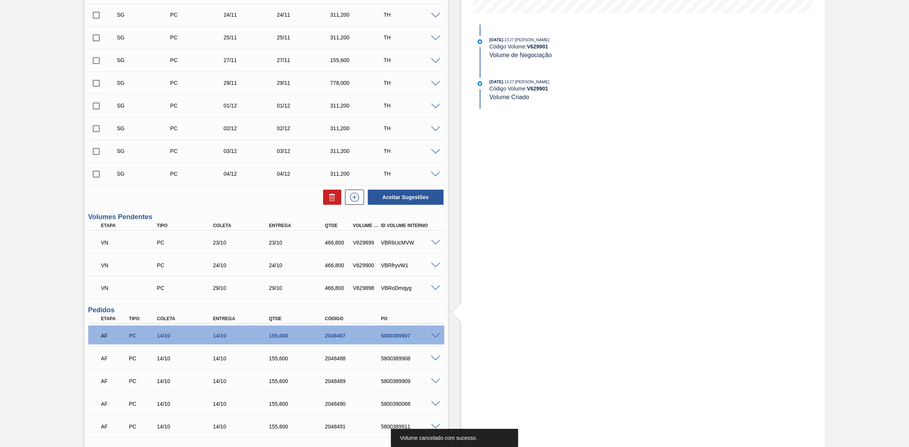
scroll to position [95, 0]
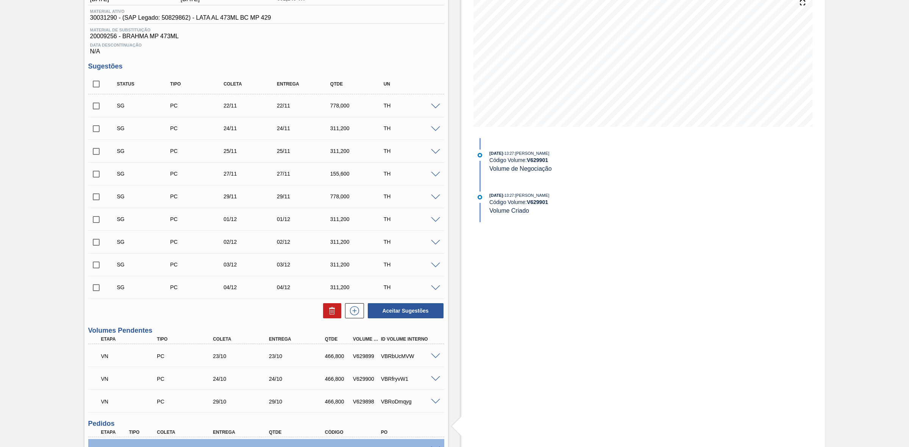
click at [431, 107] on span at bounding box center [435, 107] width 9 height 6
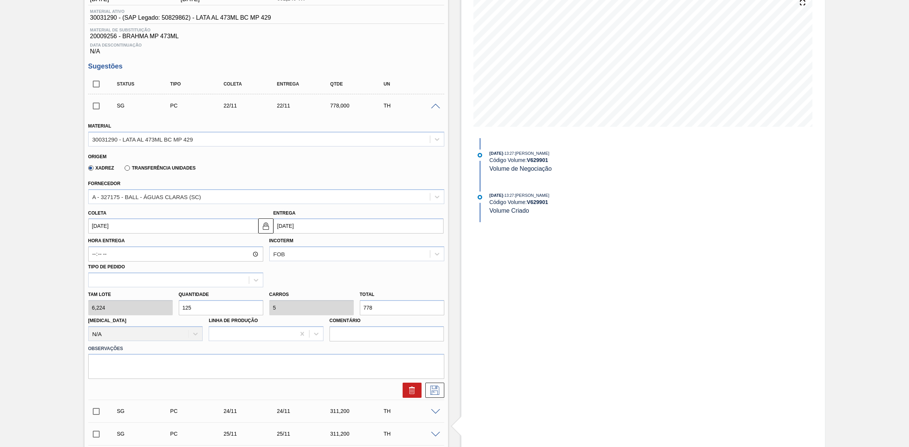
drag, startPoint x: 200, startPoint y: 309, endPoint x: 143, endPoint y: 296, distance: 58.3
click at [143, 296] on div "Tam lote 6,224 Quantidade 125 Carros 5 Total 778 Doca N/A Linha de Produção Com…" at bounding box center [266, 315] width 362 height 54
type input "7"
type input "0,28"
type input "43,568"
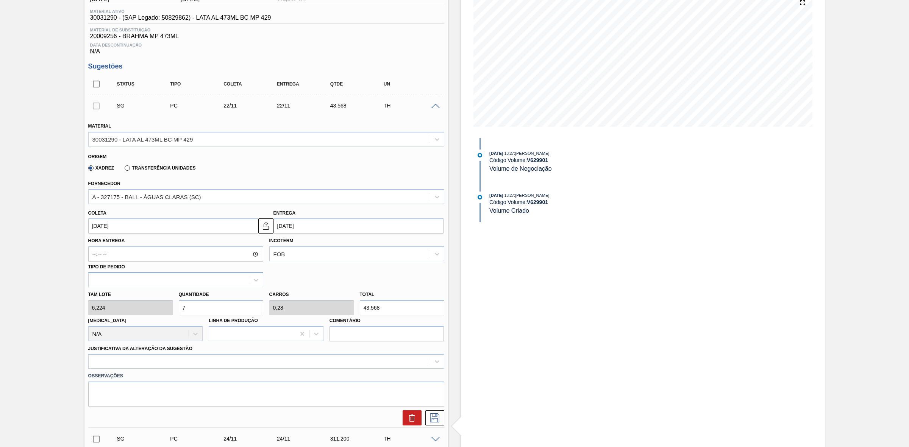
type input "75"
type input "3"
type input "466,8"
type input "75"
click at [146, 228] on input "22/11/2025" at bounding box center [173, 226] width 170 height 15
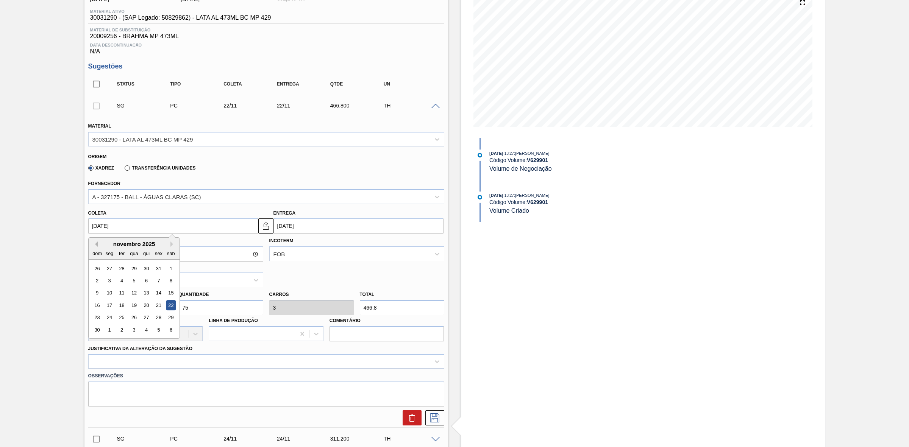
click at [95, 245] on button "Previous Month" at bounding box center [94, 244] width 5 height 5
click at [122, 322] on div "28" at bounding box center [121, 318] width 10 height 10
type input "[DATE]"
type input "28/10/2025"
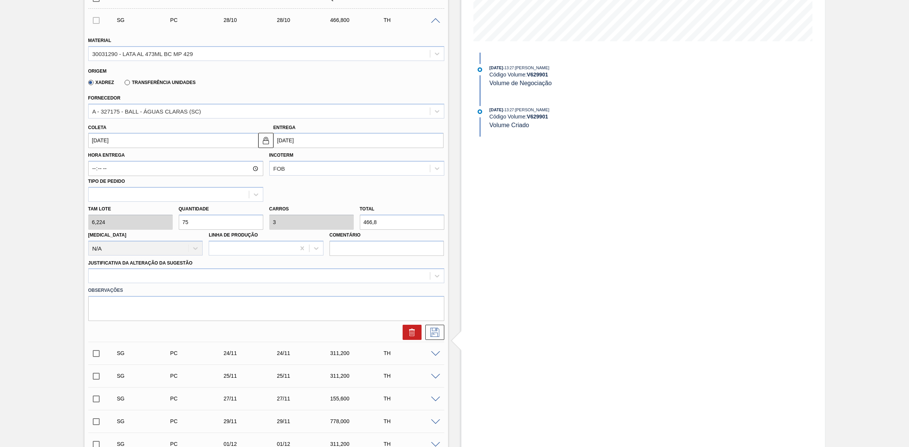
scroll to position [189, 0]
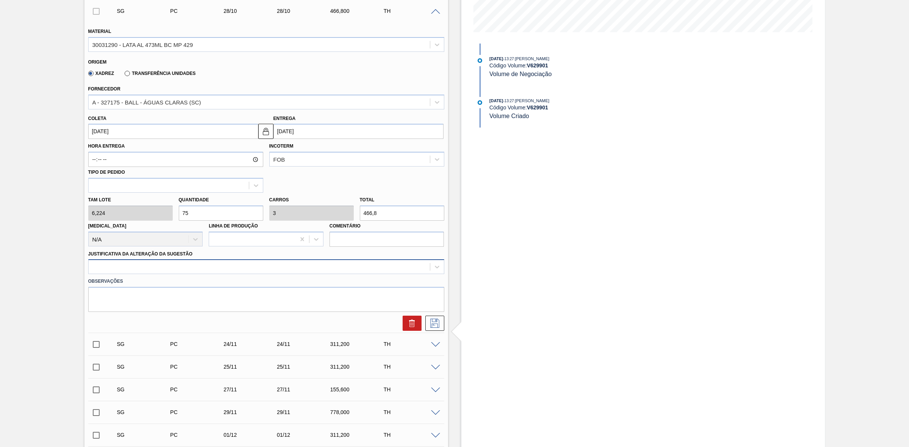
click at [149, 270] on div at bounding box center [259, 267] width 341 height 11
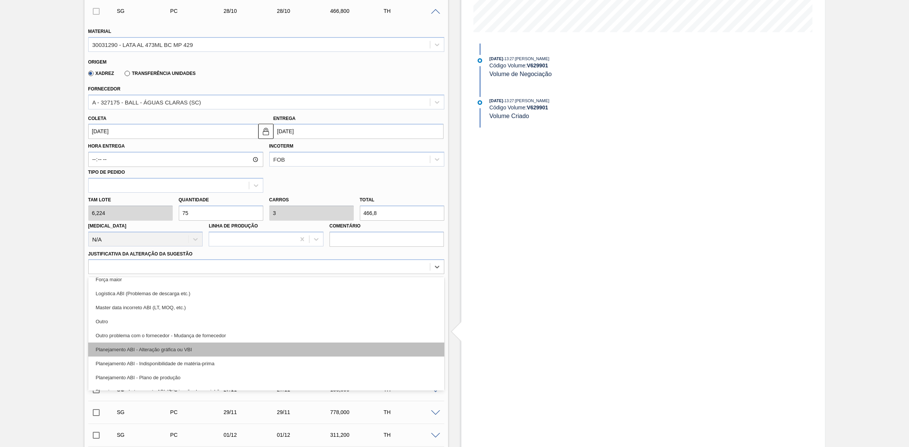
scroll to position [47, 0]
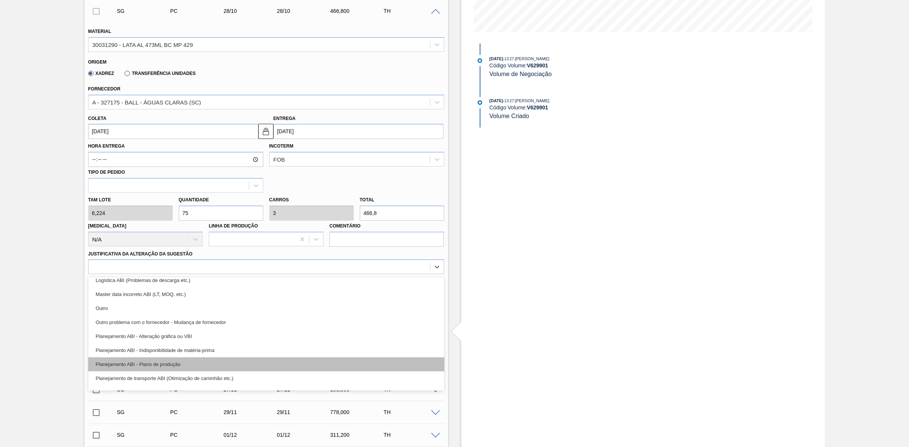
click at [175, 363] on div "Planejamento ABI - Plano de produção" at bounding box center [266, 365] width 356 height 14
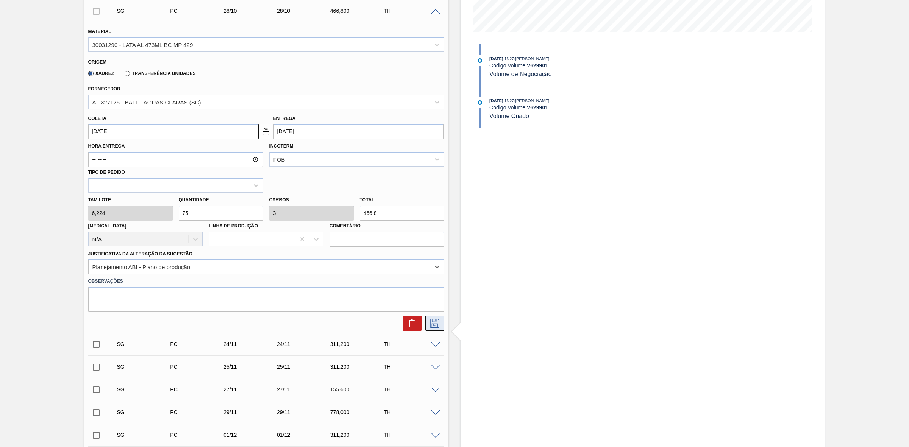
click at [436, 324] on icon at bounding box center [434, 323] width 9 height 9
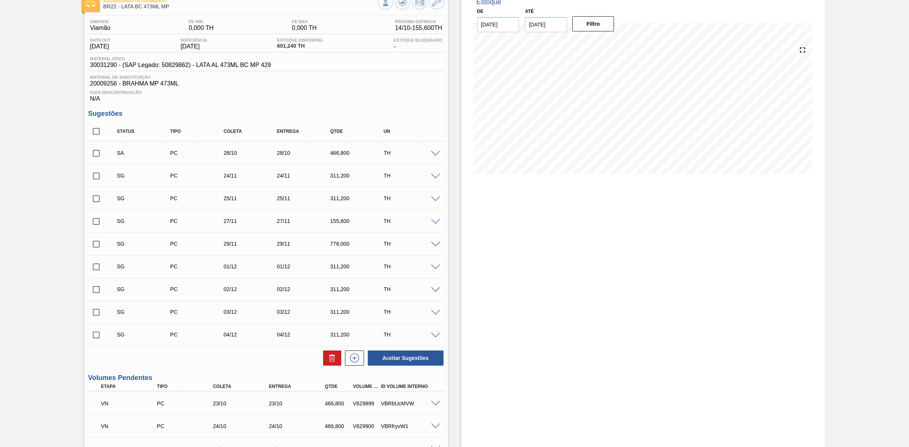
click at [84, 153] on div "Unidade Viamão PE MIN 0,000 TH PE MAX 0,000 TH Próxima Entrega 14/10 - 155,600 …" at bounding box center [266, 427] width 364 height 823
click at [398, 360] on button "Aceitar Sugestões" at bounding box center [406, 358] width 76 height 15
click at [97, 152] on input "checkbox" at bounding box center [96, 153] width 16 height 16
click at [400, 361] on button "Aceitar Sugestões" at bounding box center [406, 358] width 76 height 15
checkbox input "false"
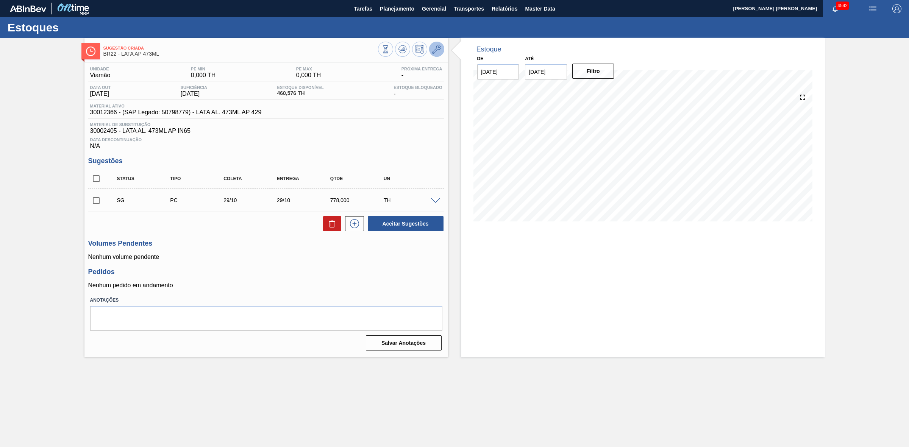
click at [439, 46] on icon at bounding box center [436, 49] width 9 height 9
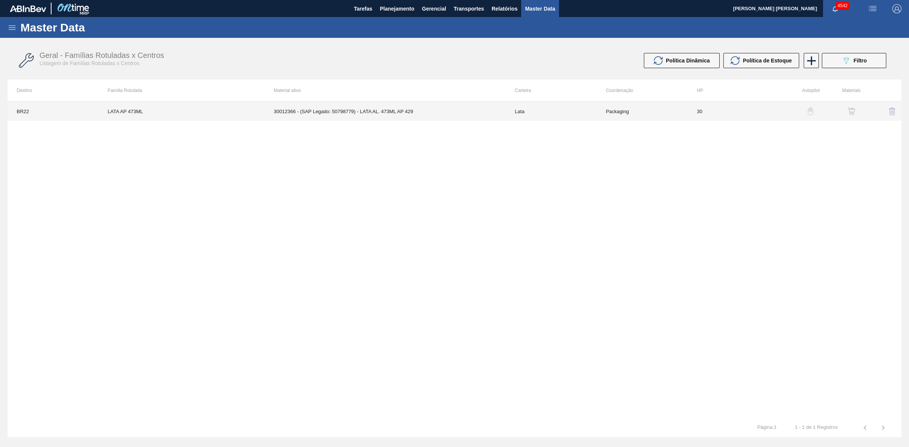
click at [405, 111] on td "30012366 - (SAP Legado: 50798779) - LATA AL. 473ML AP 429" at bounding box center [385, 111] width 241 height 19
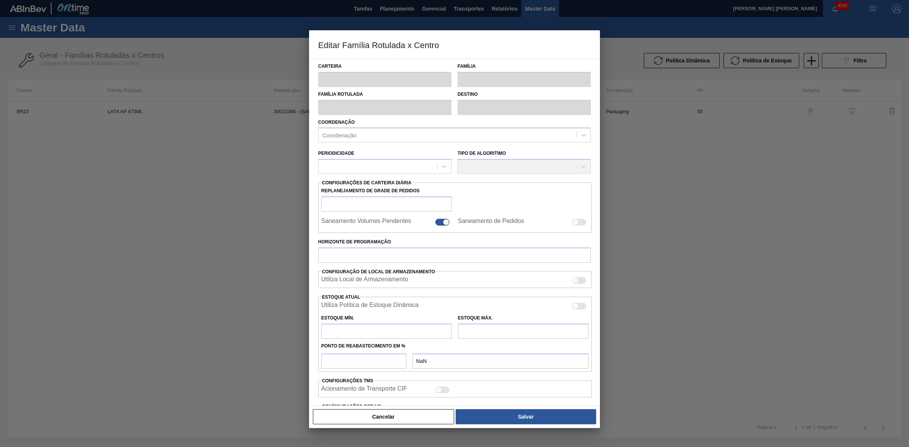
type input "Lata"
type input "LATA AP 473ML"
type input "BR22 - Viamão"
type input "0"
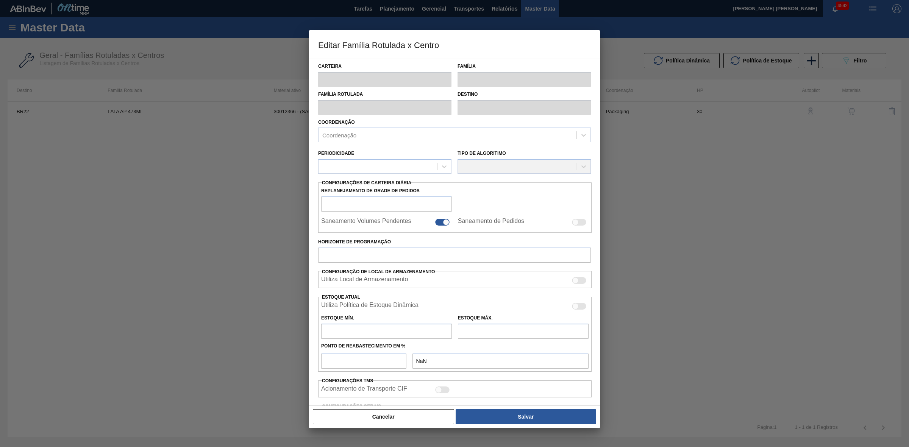
checkbox input "false"
type input "30"
checkbox input "true"
type input "522,653"
type input "1.633,291"
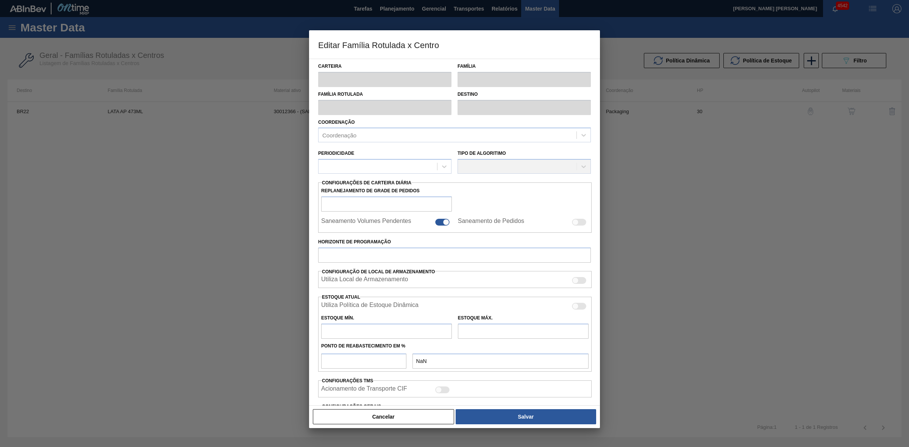
type input "41"
type input "978,015"
checkbox input "true"
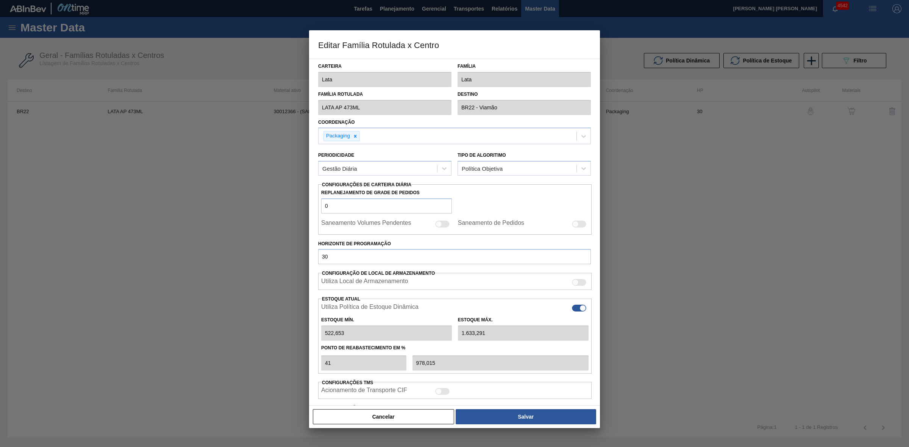
type input "0"
type input "0,000"
click at [578, 309] on div at bounding box center [579, 308] width 14 height 7
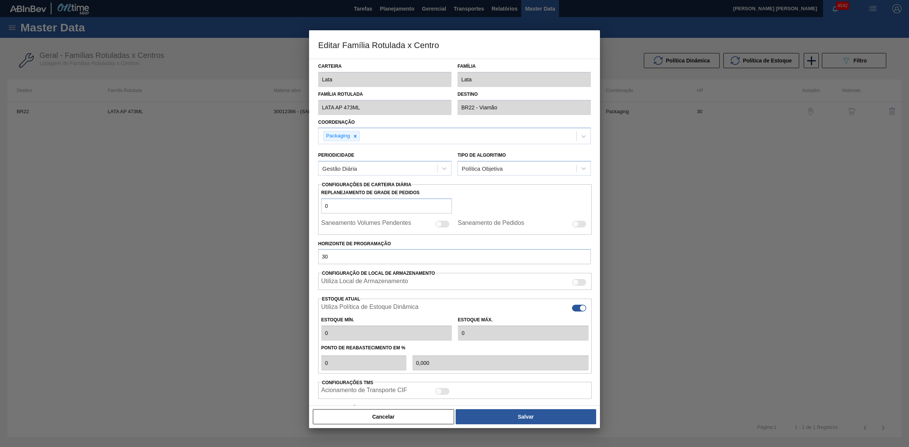
checkbox input "false"
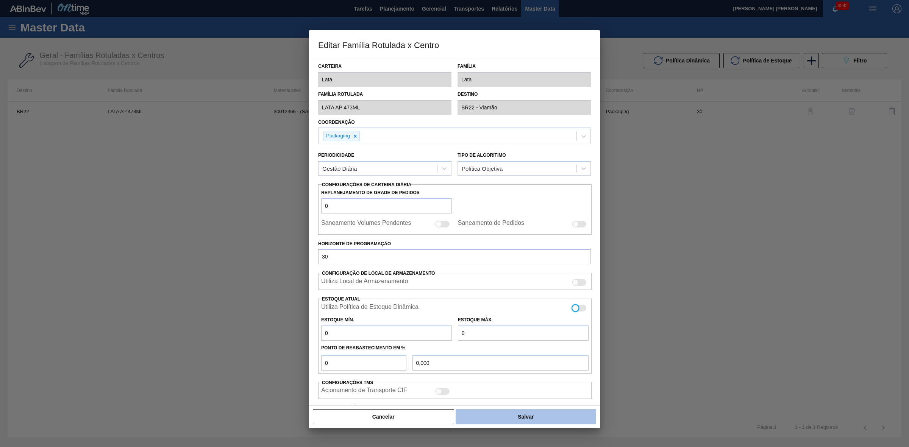
click at [530, 419] on button "Salvar" at bounding box center [526, 416] width 141 height 15
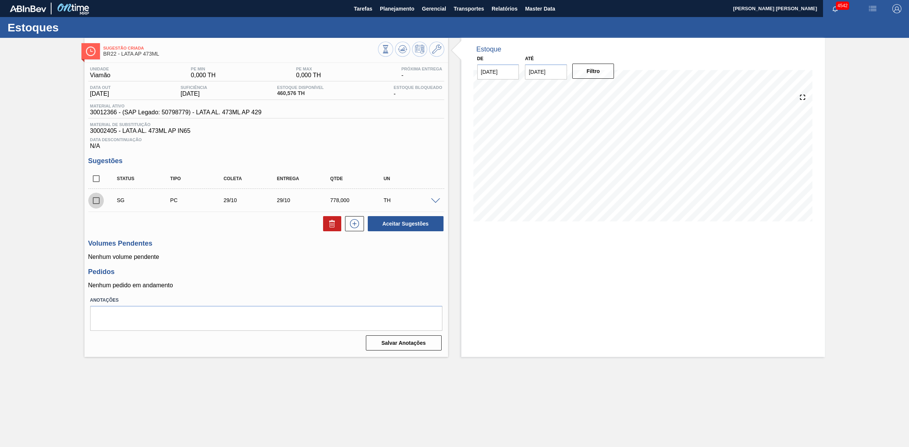
click at [95, 203] on input "checkbox" at bounding box center [96, 201] width 16 height 16
click at [400, 226] on button "Aceitar Sugestões" at bounding box center [406, 223] width 76 height 15
checkbox input "false"
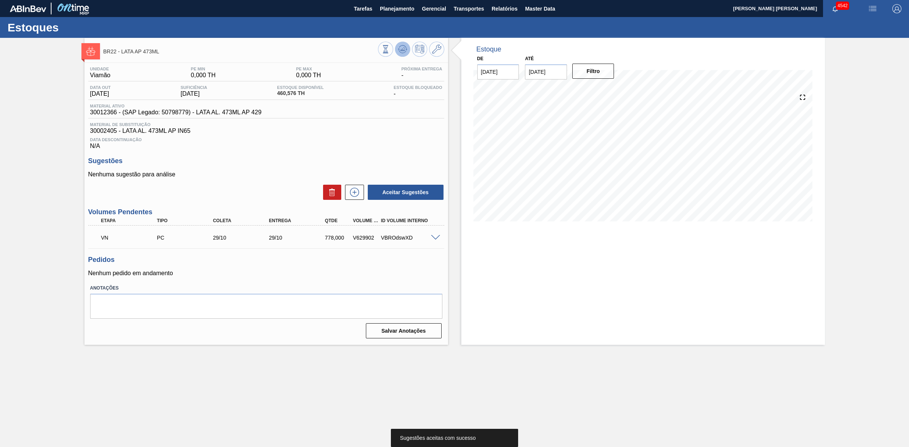
click at [400, 50] on icon at bounding box center [402, 49] width 9 height 9
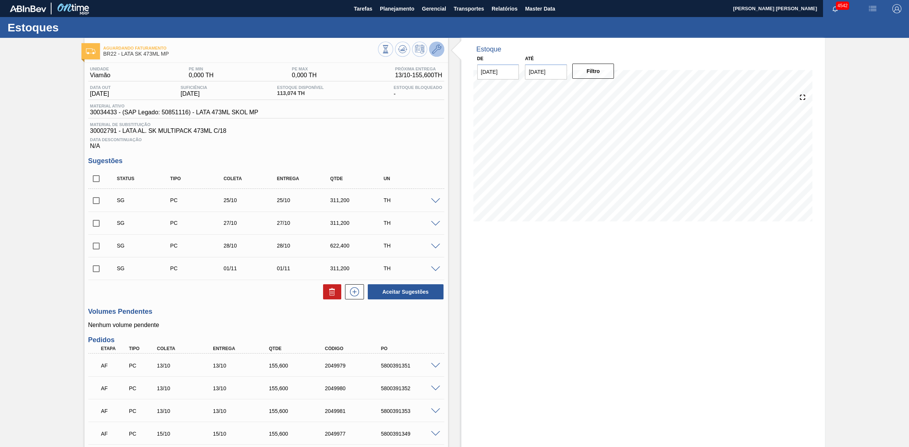
click at [432, 50] on icon at bounding box center [436, 49] width 9 height 9
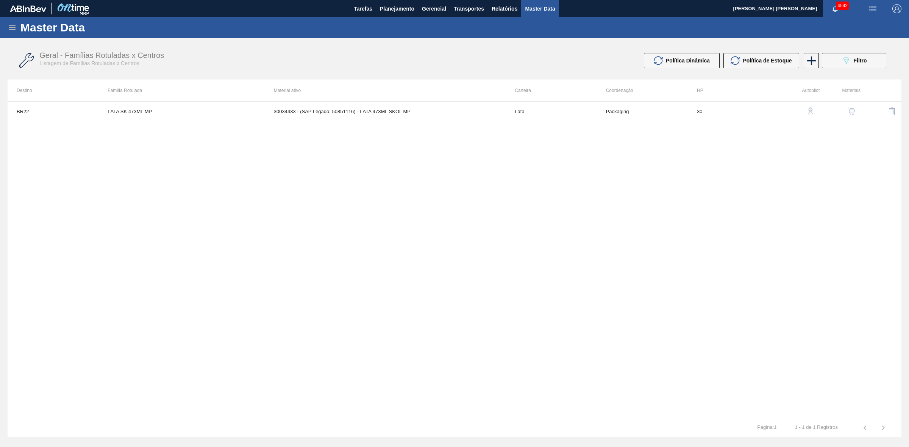
click at [363, 114] on td "30034433 - (SAP Legado: 50851116) - LATA 473ML SKOL MP" at bounding box center [385, 111] width 241 height 19
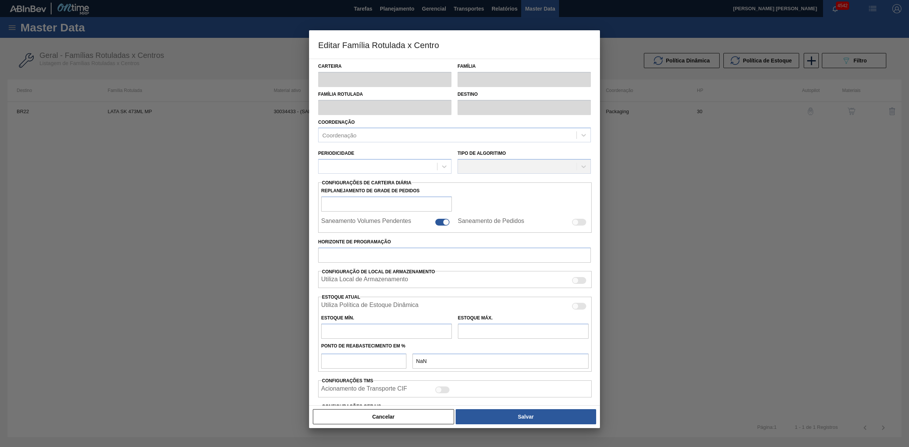
type input "Lata"
type input "LATA SK 473ML MP"
type input "BR22 - Viamão"
type input "0"
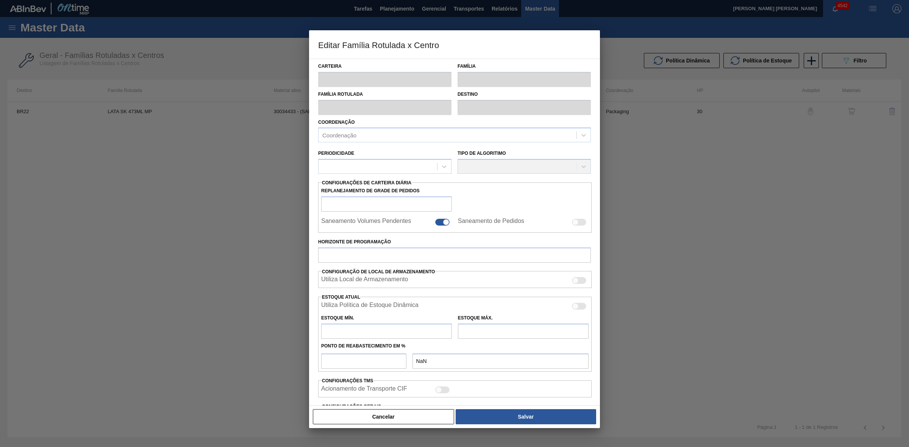
checkbox input "false"
type input "30"
type input "0"
type input "100"
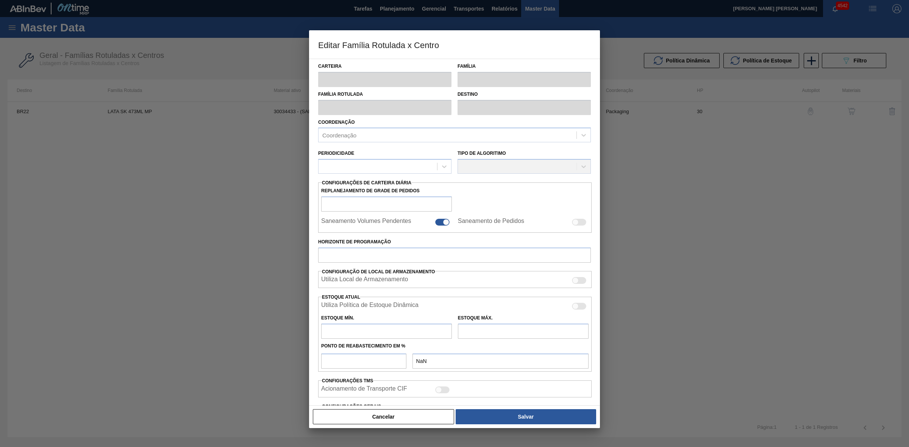
type input "0,000"
checkbox input "true"
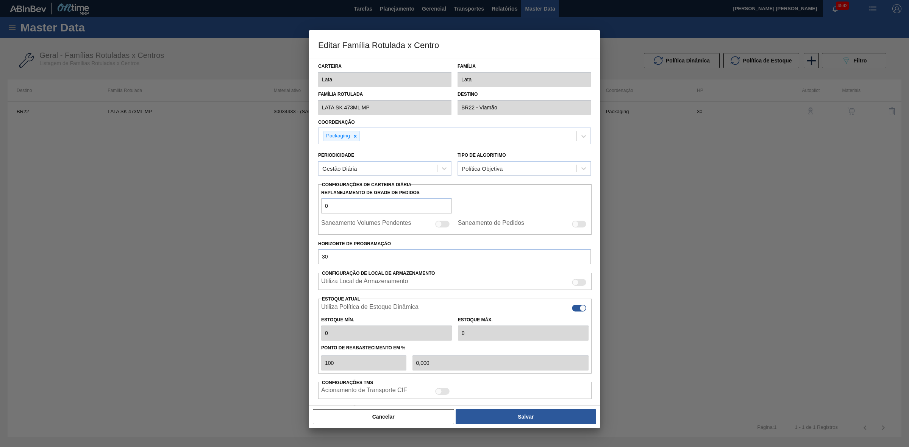
type input "0"
click at [573, 309] on div at bounding box center [579, 308] width 14 height 7
checkbox input "false"
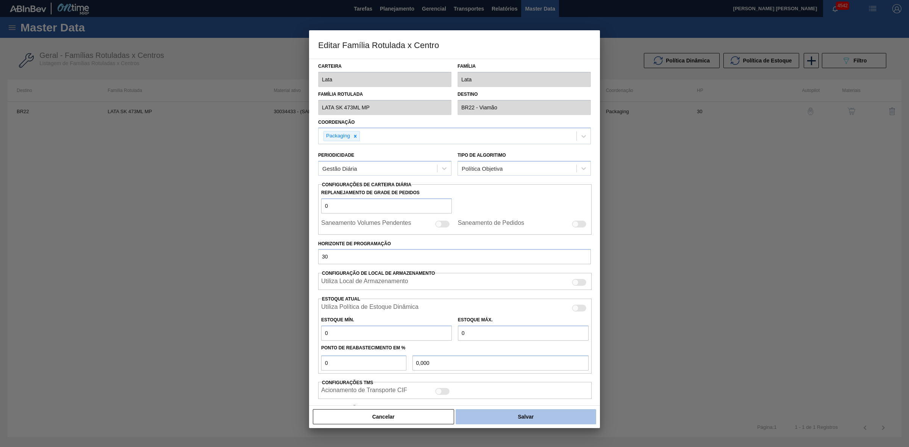
click at [537, 419] on button "Salvar" at bounding box center [526, 416] width 141 height 15
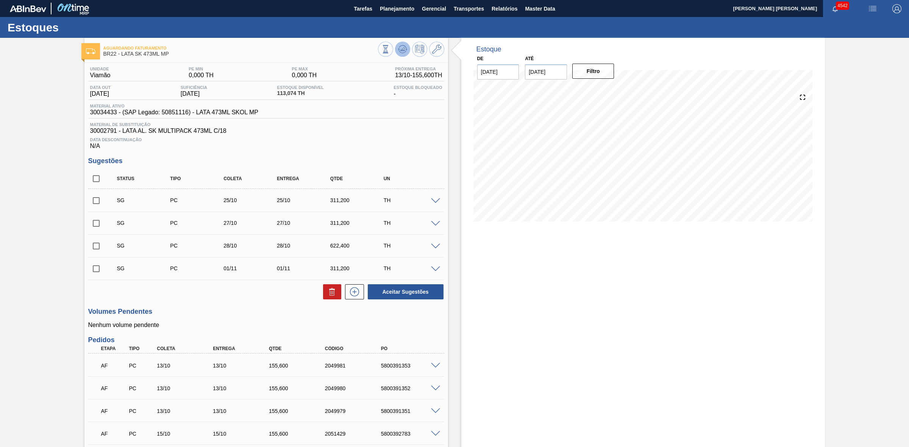
click at [398, 48] on icon at bounding box center [402, 49] width 9 height 9
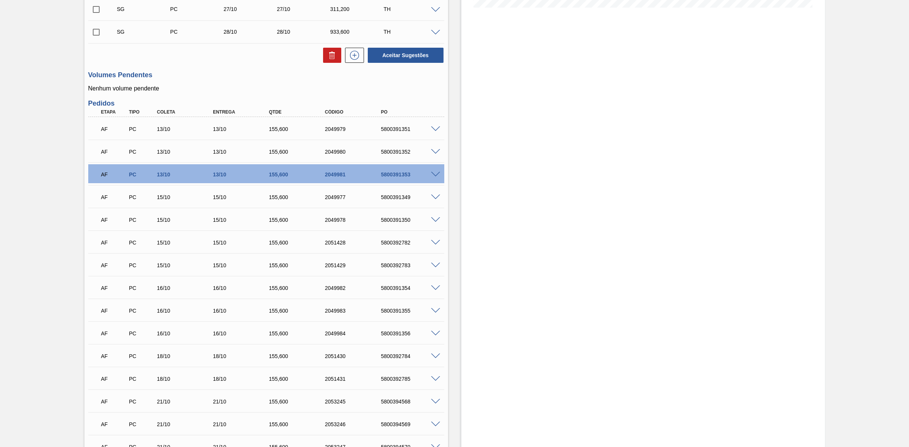
scroll to position [284, 0]
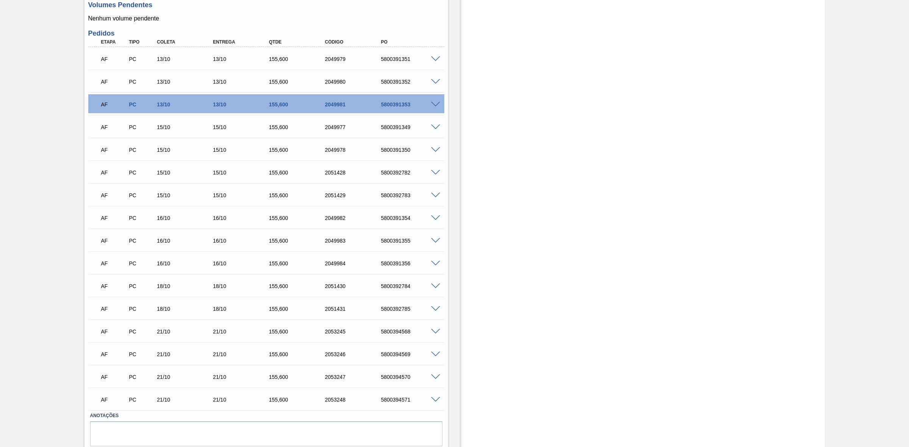
click at [436, 332] on span at bounding box center [435, 332] width 9 height 6
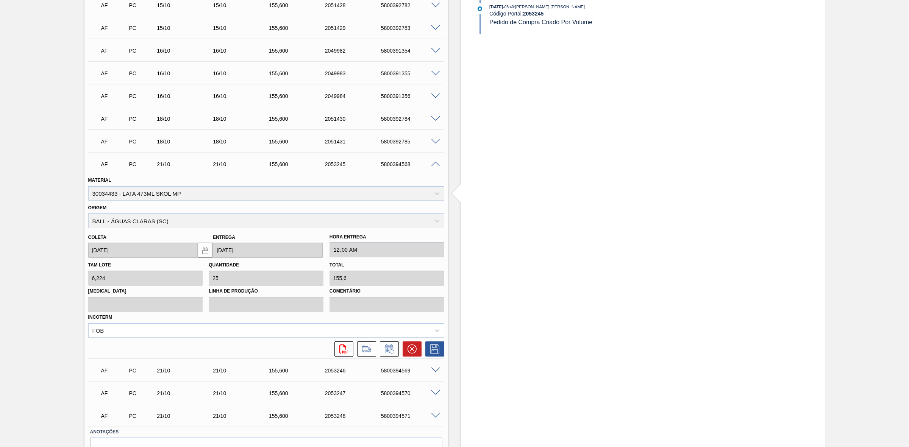
scroll to position [494, 0]
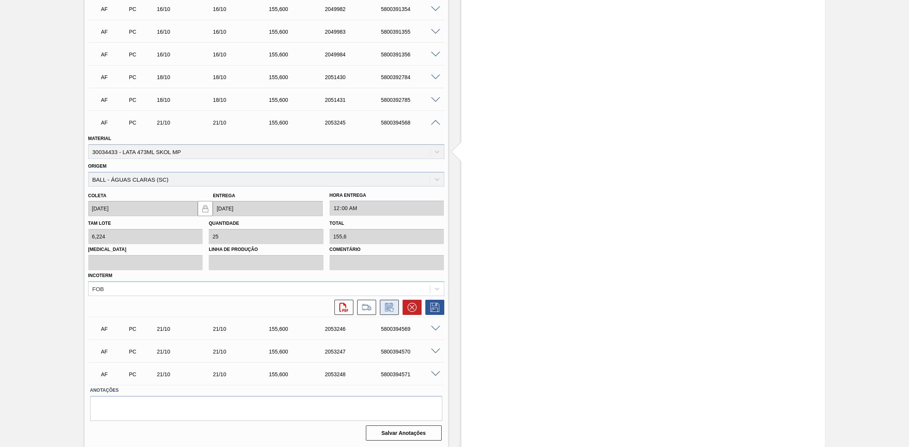
click at [386, 306] on icon at bounding box center [389, 307] width 12 height 9
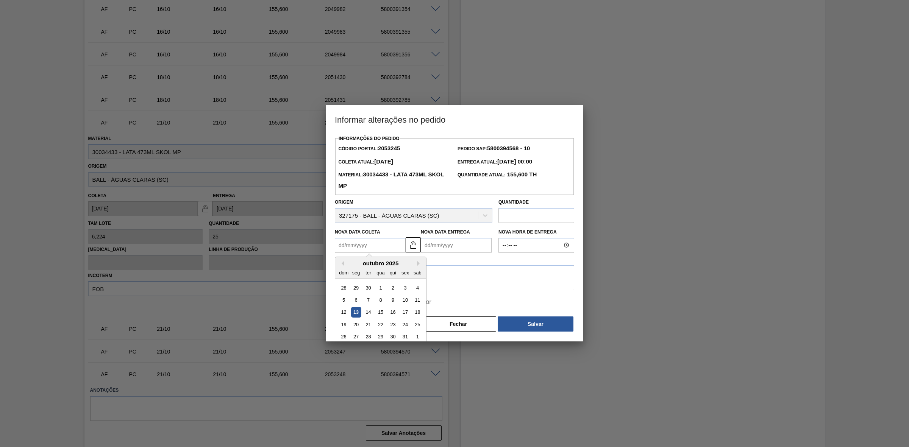
click at [354, 244] on Coleta2053245 "Nova Data Coleta" at bounding box center [370, 245] width 71 height 15
click at [389, 327] on div "23" at bounding box center [393, 325] width 10 height 10
type Coleta2053245 "23/10/2025"
type Entrega2053245 "23/10/2025"
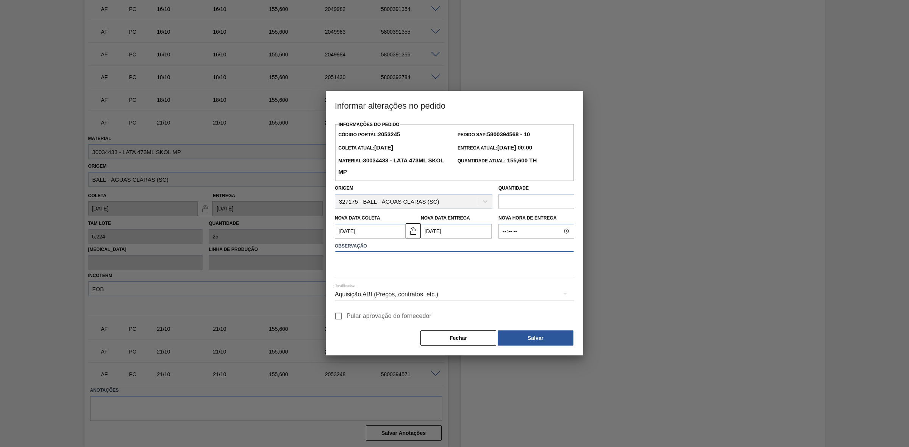
click at [360, 268] on textarea at bounding box center [454, 264] width 239 height 25
drag, startPoint x: 403, startPoint y: 263, endPoint x: 317, endPoint y: 260, distance: 86.8
click at [317, 260] on div "Informar alterações no pedido Informações do Pedido Código Portal: 2053245 Pedi…" at bounding box center [454, 223] width 909 height 447
type textarea "Linearização de grade"
click at [402, 292] on div "Aquisição ABI (Preços, contratos, etc.)" at bounding box center [454, 294] width 239 height 21
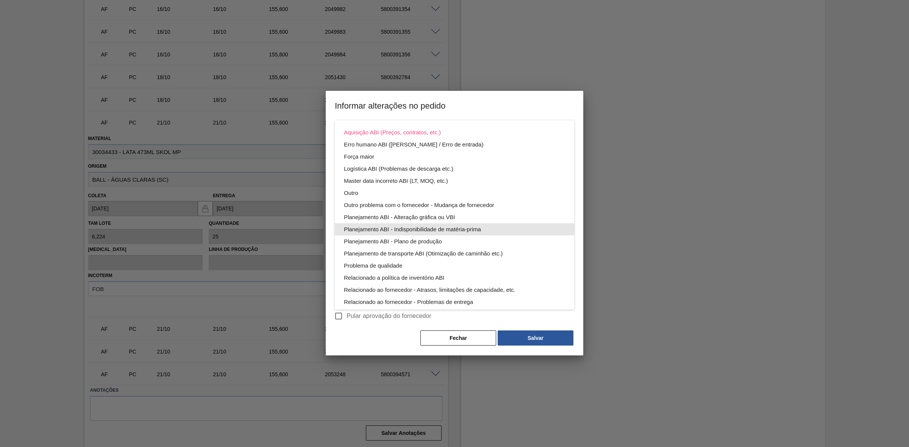
click at [429, 233] on div "Planejamento ABI - Indisponibilidade de matéria-prima" at bounding box center [454, 229] width 221 height 12
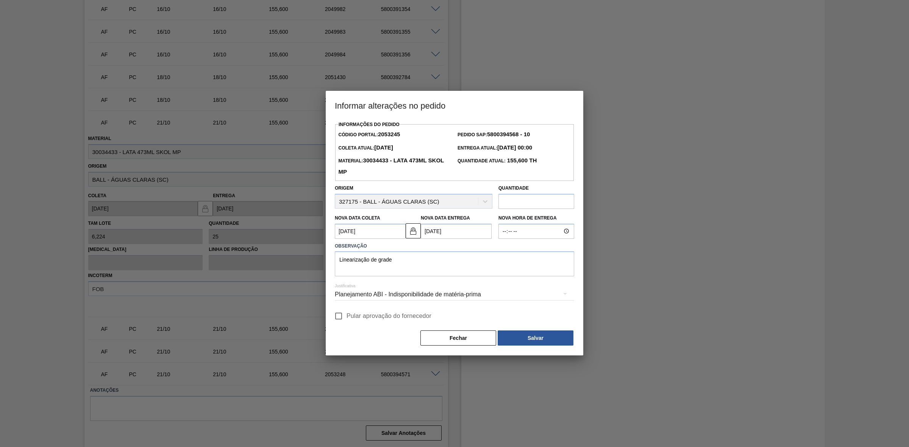
click at [400, 292] on div "Planejamento ABI - Indisponibilidade de matéria-prima" at bounding box center [454, 294] width 239 height 21
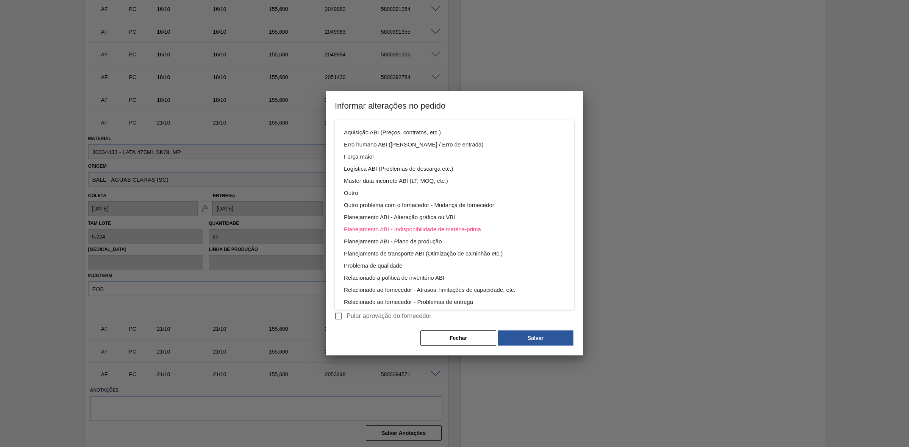
scroll to position [41, 0]
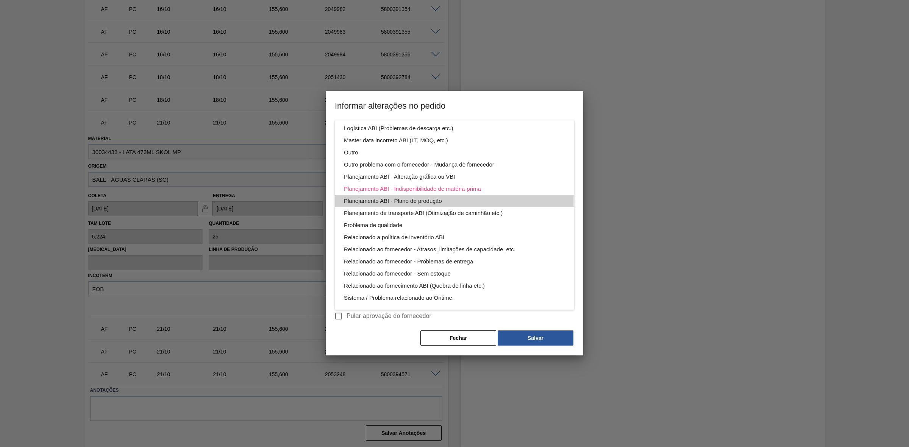
click at [415, 198] on div "Planejamento ABI - Plano de produção" at bounding box center [454, 201] width 221 height 12
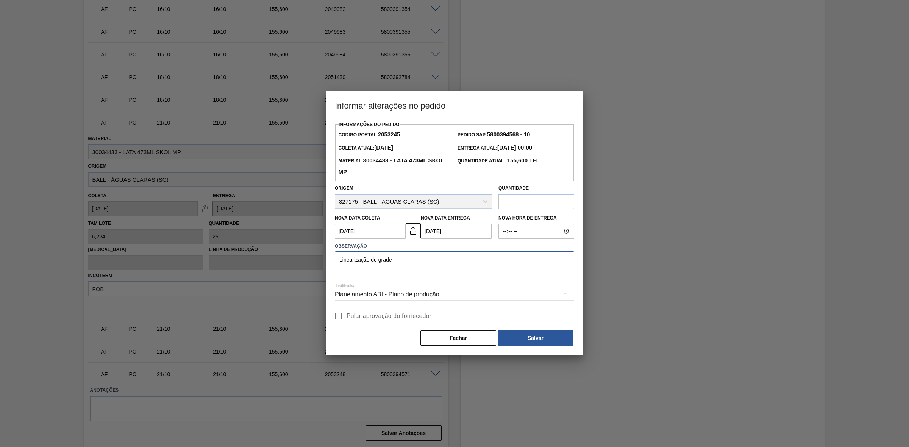
drag, startPoint x: 395, startPoint y: 260, endPoint x: 303, endPoint y: 256, distance: 91.4
click at [303, 256] on div "Informar alterações no pedido Informações do Pedido Código Portal: 2053245 Pedi…" at bounding box center [454, 223] width 909 height 447
click at [511, 334] on button "Salvar" at bounding box center [536, 338] width 76 height 15
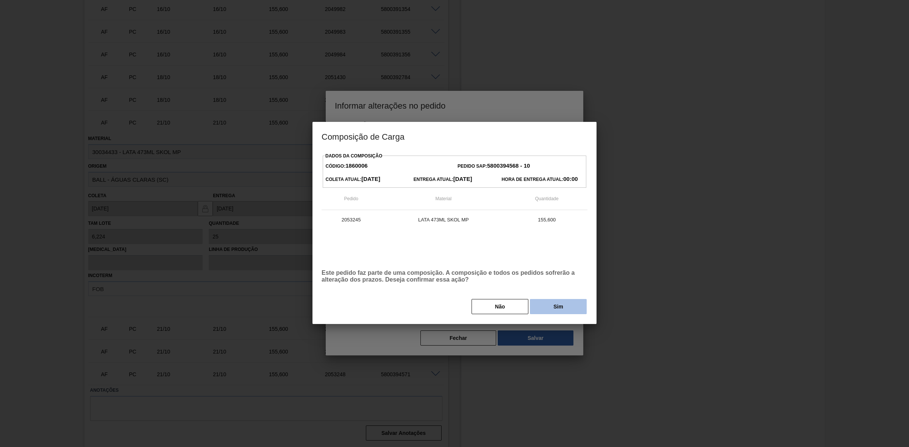
click at [542, 311] on button "Sim" at bounding box center [558, 306] width 57 height 15
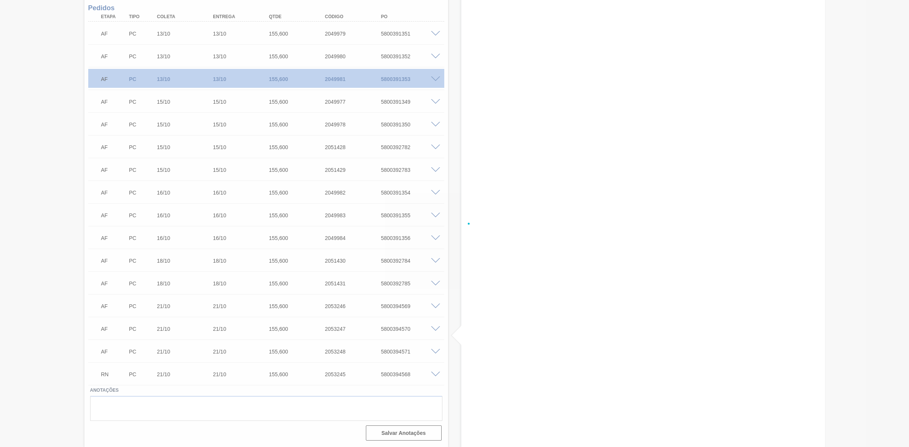
scroll to position [311, 0]
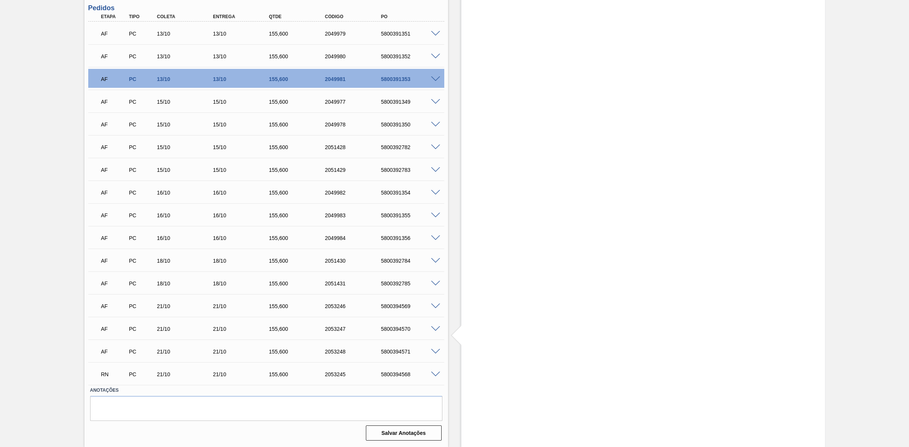
click at [434, 308] on span at bounding box center [435, 307] width 9 height 6
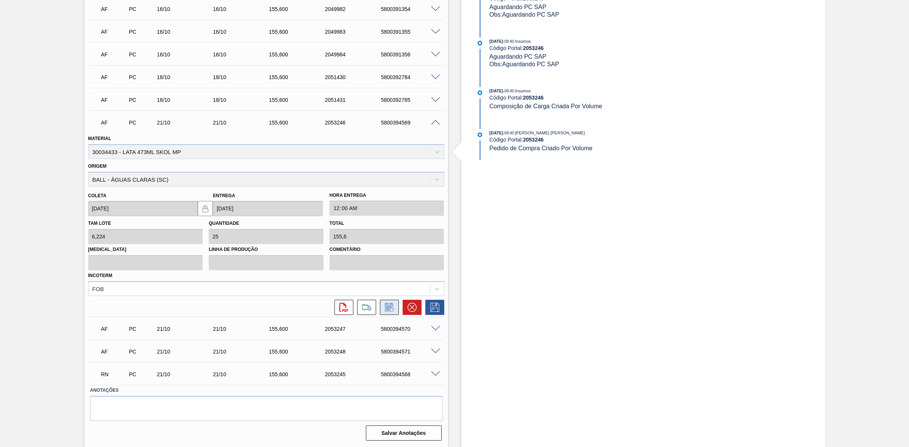
click at [383, 307] on icon at bounding box center [389, 307] width 12 height 9
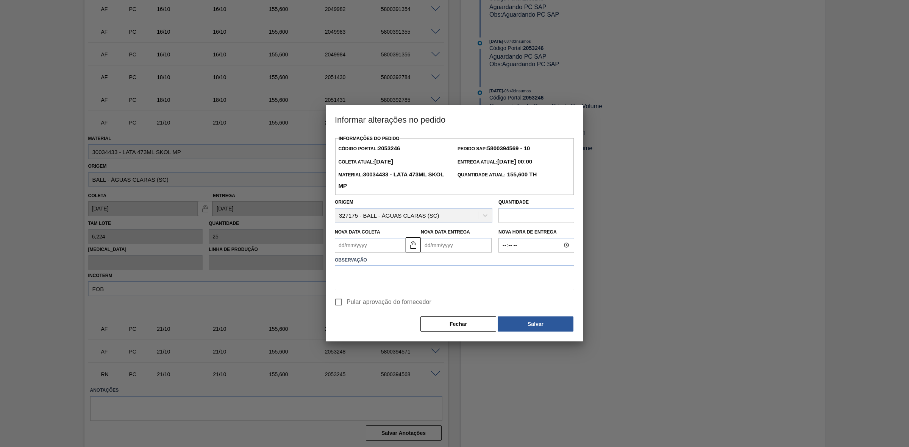
click at [382, 247] on Coleta2053246 "Nova Data Coleta" at bounding box center [370, 245] width 71 height 15
click at [392, 324] on div "23" at bounding box center [393, 325] width 10 height 10
type Coleta2053246 "23/10/2025"
type Entrega2053246 "23/10/2025"
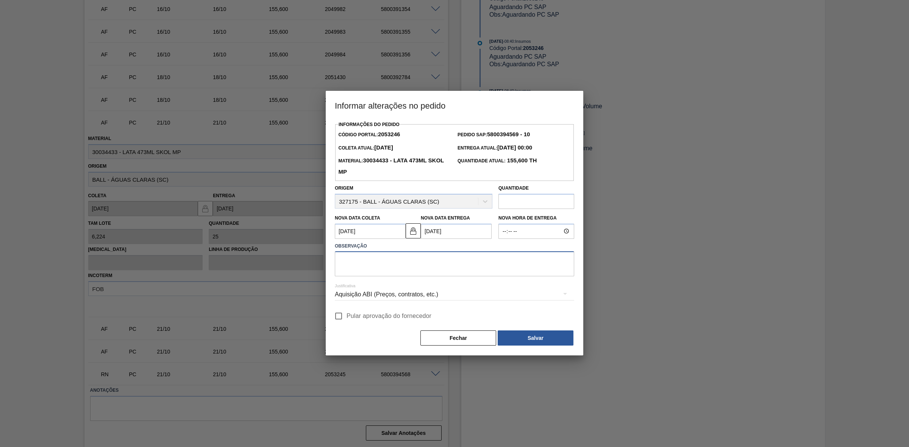
click at [382, 267] on textarea at bounding box center [454, 264] width 239 height 25
paste textarea "Linearização de grade"
type textarea "Linearização de grade"
click at [383, 294] on div "Aquisição ABI (Preços, contratos, etc.)" at bounding box center [454, 294] width 239 height 21
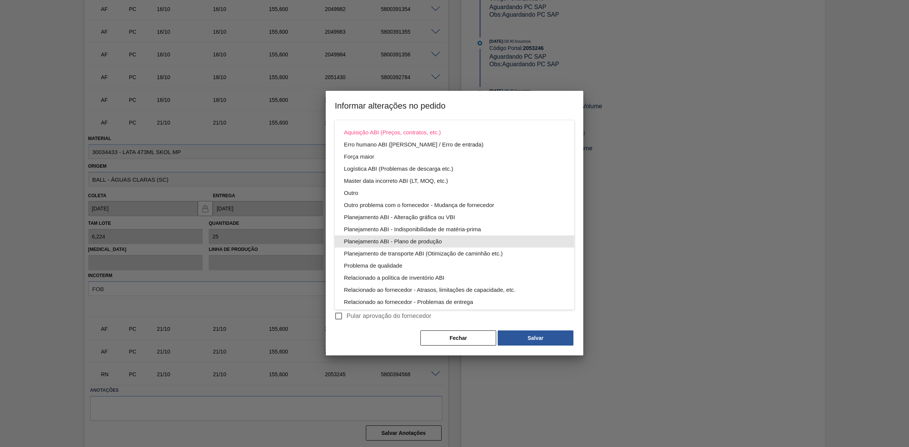
click at [402, 240] on div "Planejamento ABI - Plano de produção" at bounding box center [454, 242] width 221 height 12
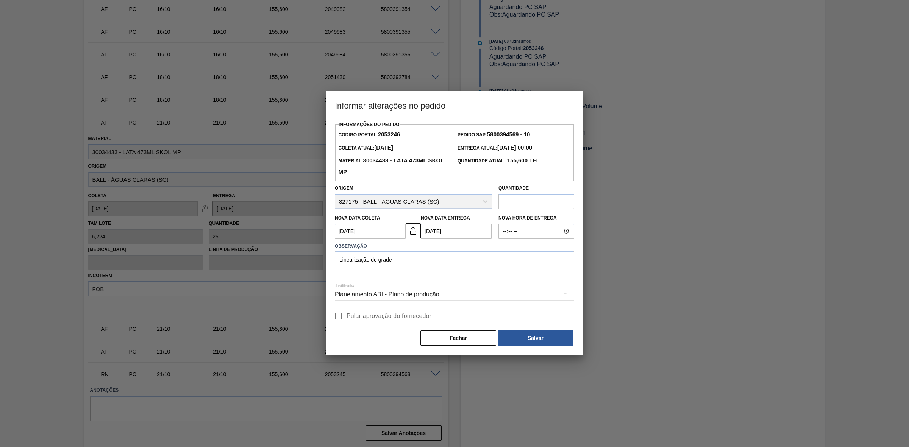
click at [513, 334] on button "Salvar" at bounding box center [536, 338] width 76 height 15
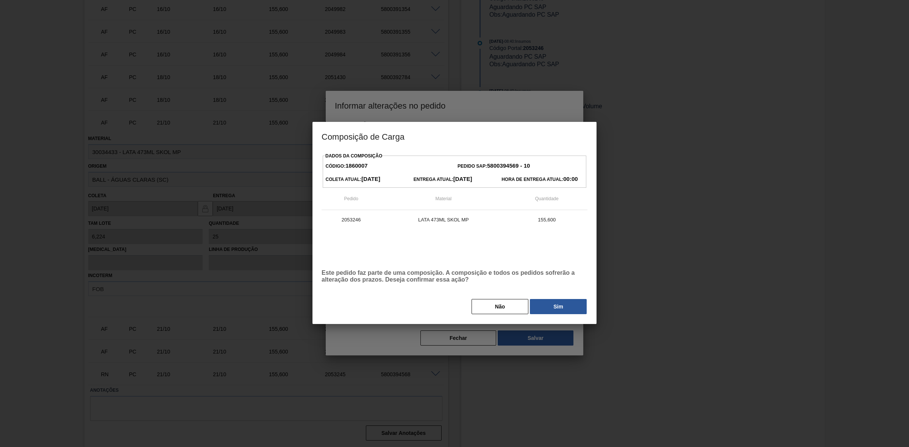
click at [545, 307] on button "Sim" at bounding box center [558, 306] width 57 height 15
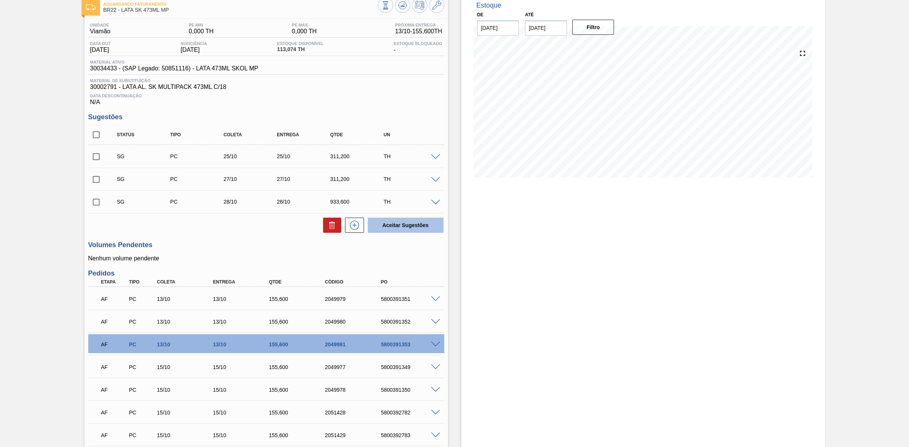
scroll to position [27, 0]
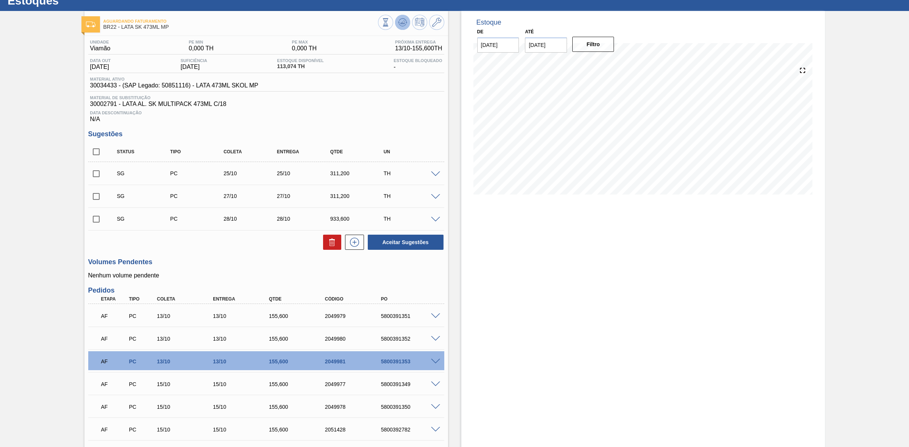
click at [402, 27] on icon at bounding box center [402, 22] width 9 height 9
click at [99, 176] on input "checkbox" at bounding box center [96, 174] width 16 height 16
checkbox input "true"
click at [97, 198] on input "checkbox" at bounding box center [96, 197] width 16 height 16
checkbox input "true"
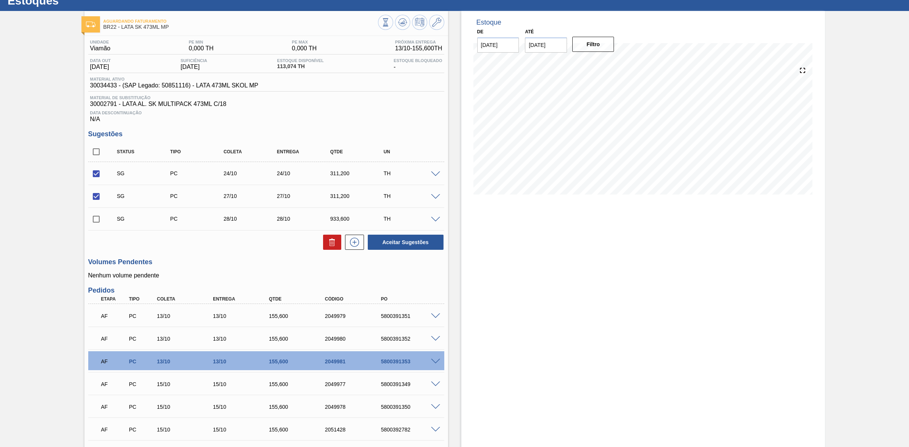
click at [93, 222] on input "checkbox" at bounding box center [96, 219] width 16 height 16
checkbox input "true"
click at [436, 222] on span at bounding box center [435, 220] width 9 height 6
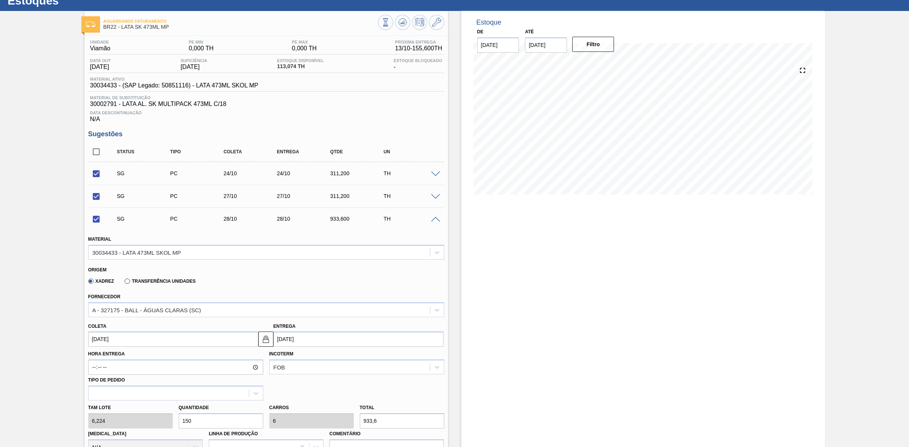
click at [436, 222] on span at bounding box center [435, 220] width 9 height 6
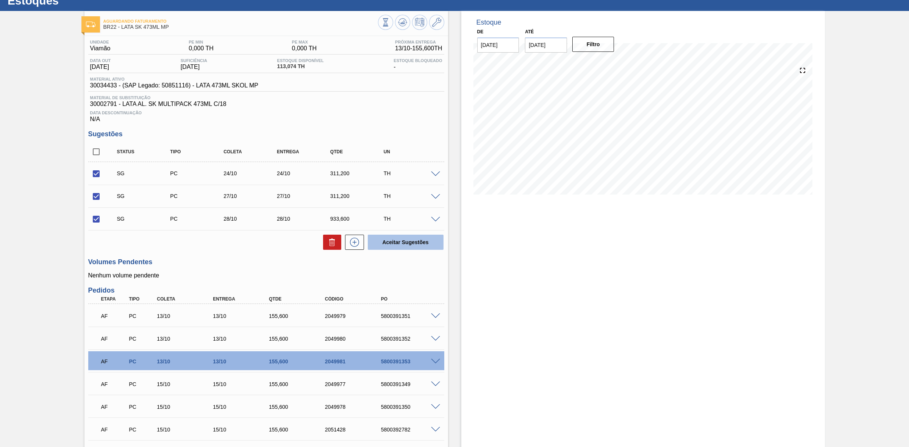
click at [402, 247] on button "Aceitar Sugestões" at bounding box center [406, 242] width 76 height 15
checkbox input "false"
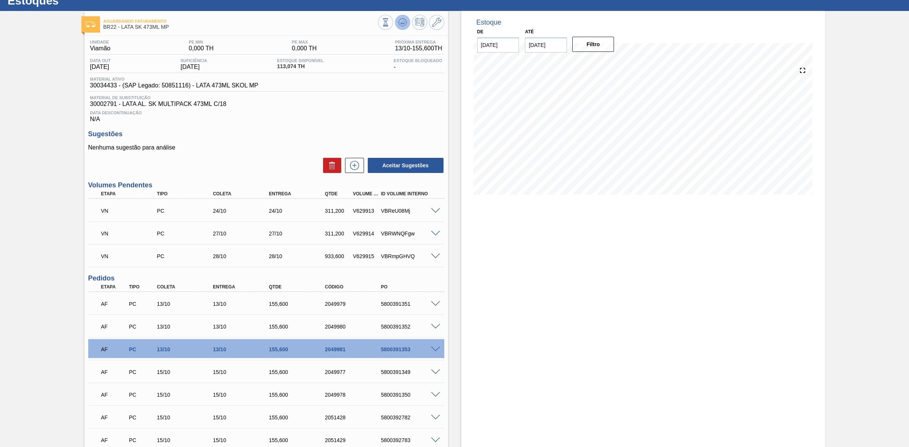
click at [404, 23] on icon at bounding box center [402, 22] width 9 height 9
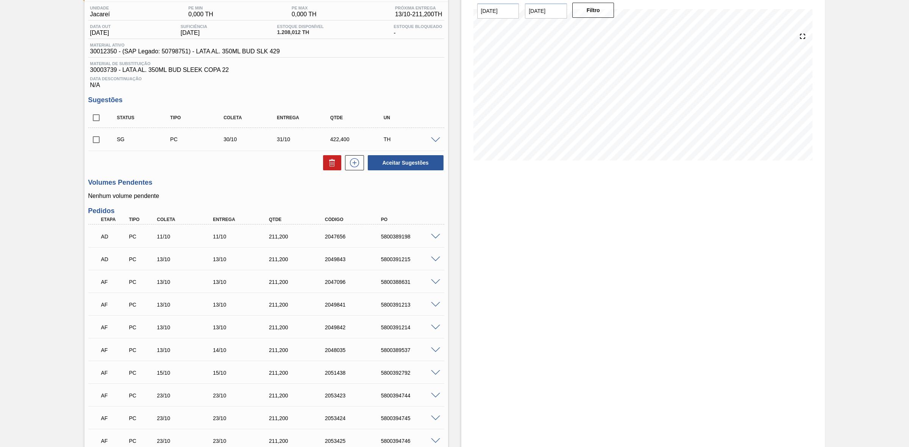
scroll to position [29, 0]
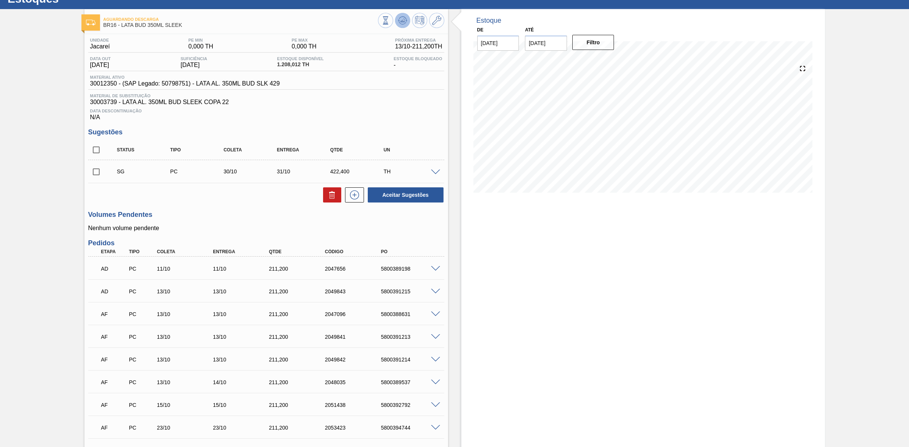
click at [401, 23] on icon at bounding box center [402, 20] width 9 height 9
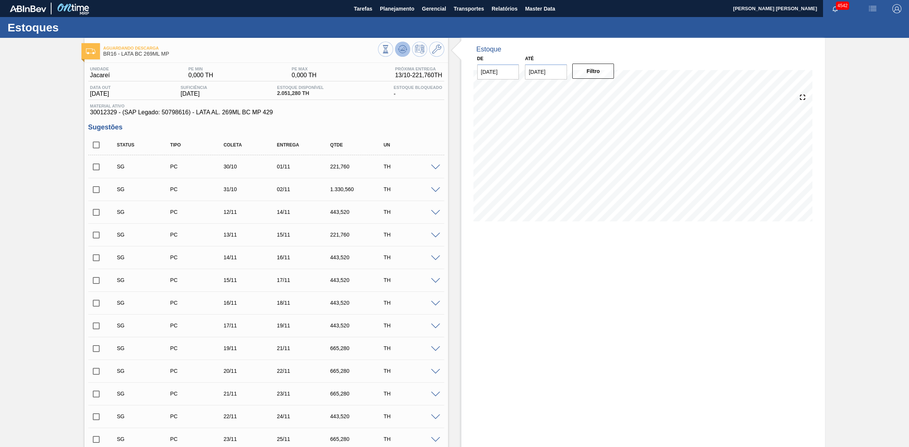
click at [404, 55] on button at bounding box center [402, 49] width 15 height 15
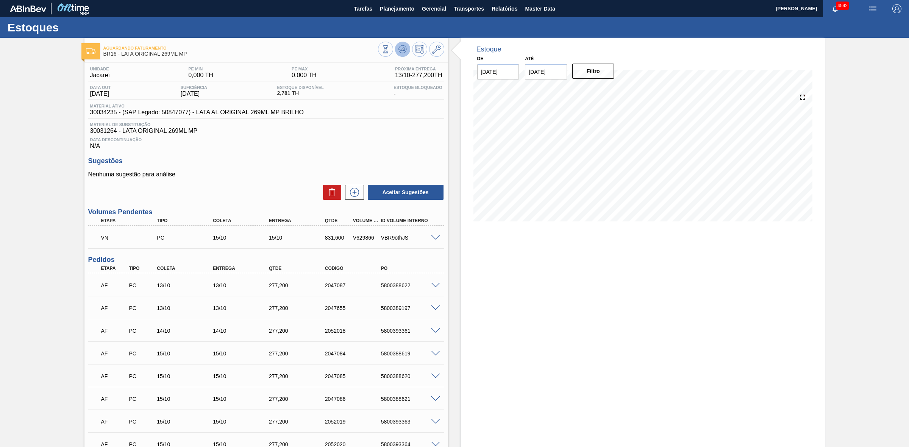
click at [401, 54] on button at bounding box center [402, 49] width 15 height 15
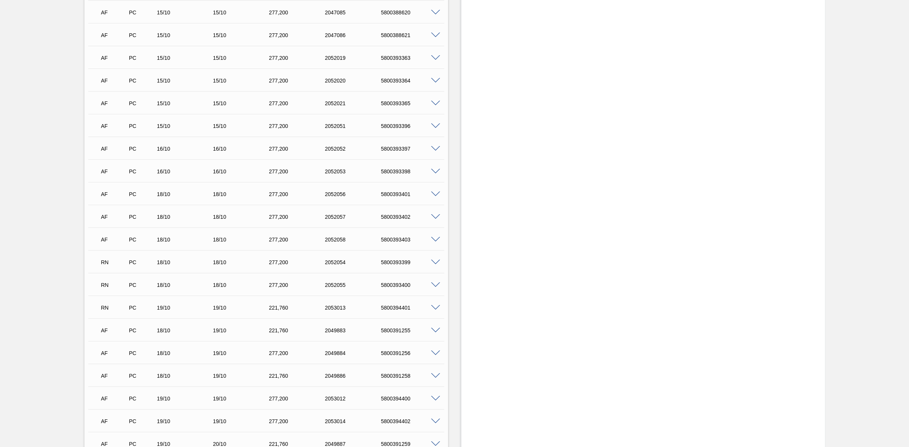
scroll to position [379, 0]
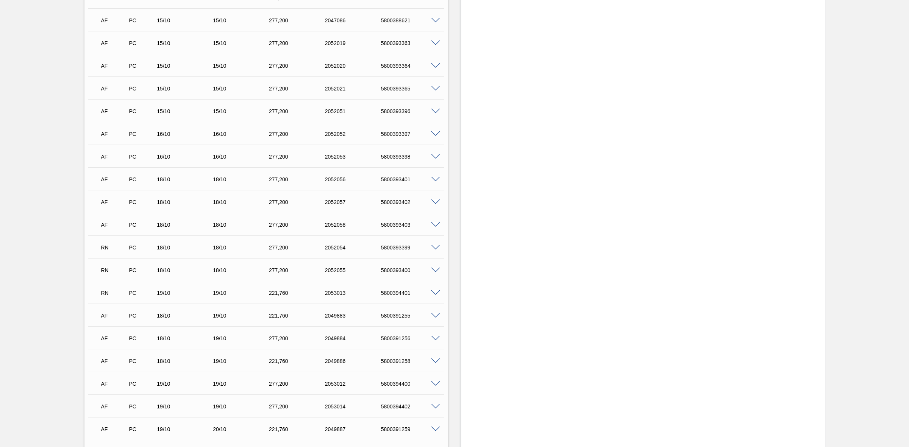
click at [436, 227] on span at bounding box center [435, 225] width 9 height 6
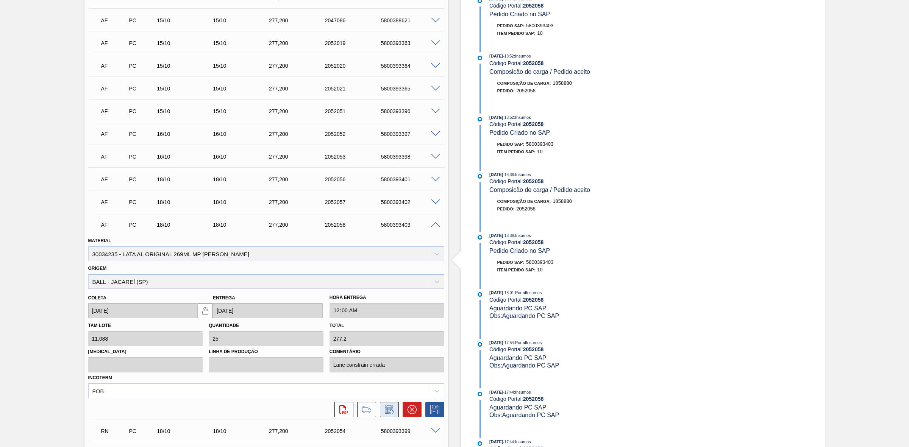
click at [394, 410] on icon at bounding box center [389, 409] width 12 height 9
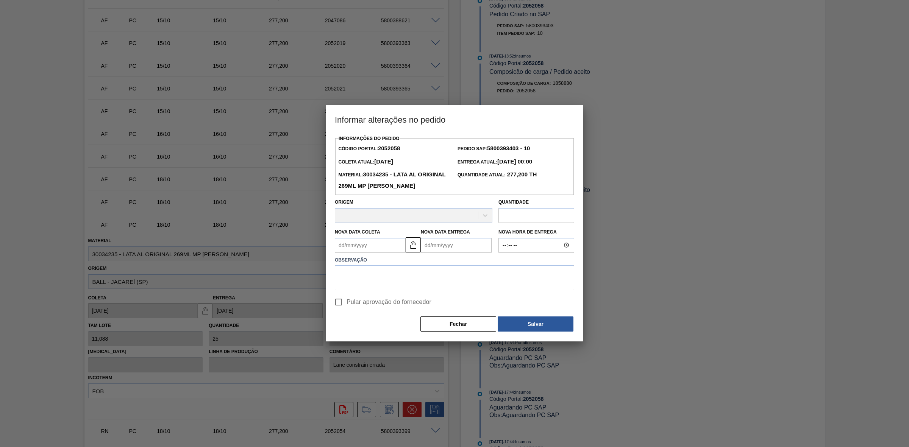
click at [366, 245] on Coleta2052058 "Nova Data Coleta" at bounding box center [370, 245] width 71 height 15
click at [403, 315] on div "17" at bounding box center [405, 312] width 10 height 10
type Coleta2052058 "17/10/2025"
type Entrega2052058 "17/10/2025"
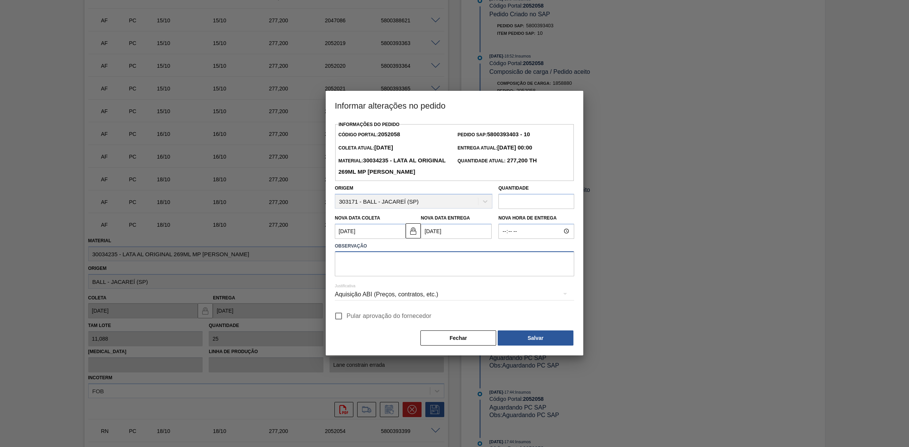
click at [387, 265] on textarea at bounding box center [454, 264] width 239 height 25
drag, startPoint x: 438, startPoint y: 263, endPoint x: 309, endPoint y: 262, distance: 128.4
click at [309, 262] on div "Informar alterações no pedido Informações do Pedido Código Portal: 2052058 Pedi…" at bounding box center [454, 223] width 909 height 447
type textarea "Lata chegando no dia da programação"
click at [439, 294] on div "Aquisição ABI (Preços, contratos, etc.)" at bounding box center [454, 294] width 239 height 21
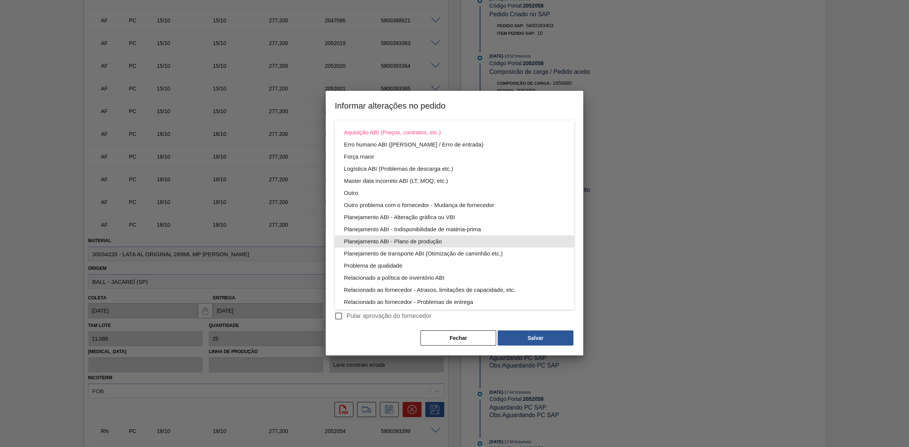
click at [426, 242] on div "Planejamento ABI - Plano de produção" at bounding box center [454, 242] width 221 height 12
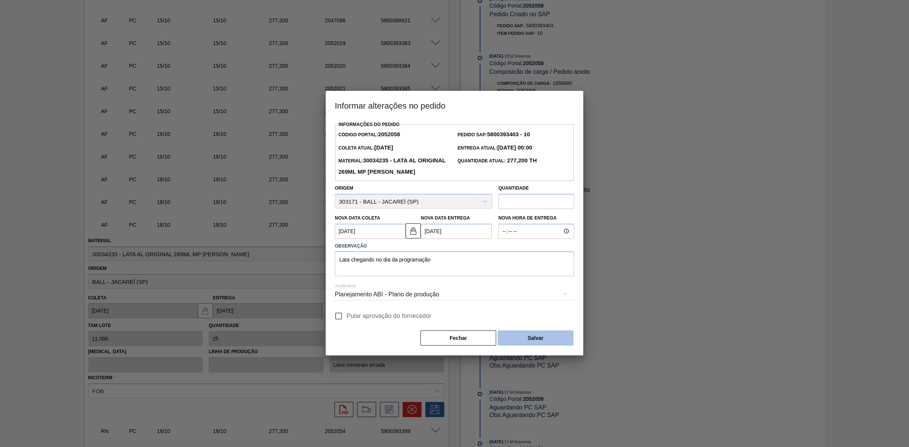
click at [536, 345] on button "Salvar" at bounding box center [536, 338] width 76 height 15
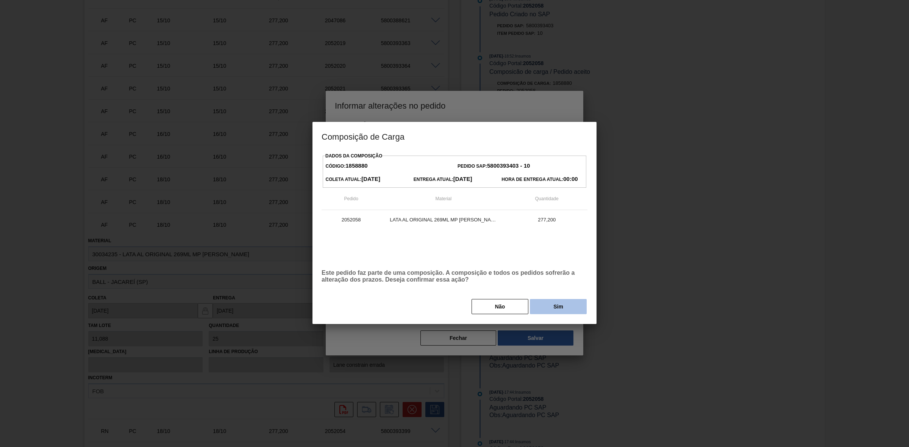
click at [545, 308] on button "Sim" at bounding box center [558, 306] width 57 height 15
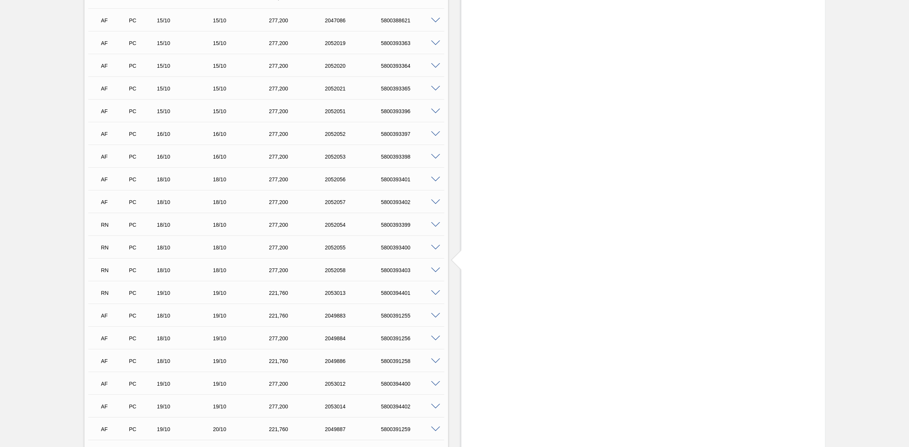
click at [434, 205] on span at bounding box center [435, 203] width 9 height 6
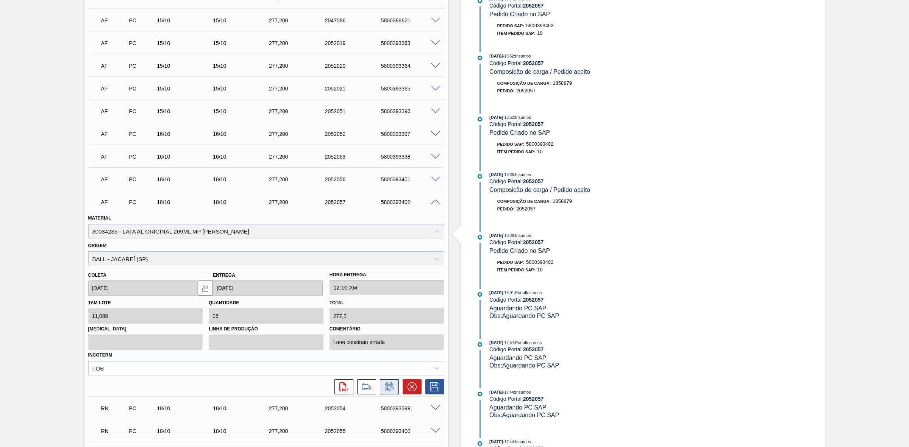
click at [386, 392] on icon at bounding box center [389, 387] width 12 height 9
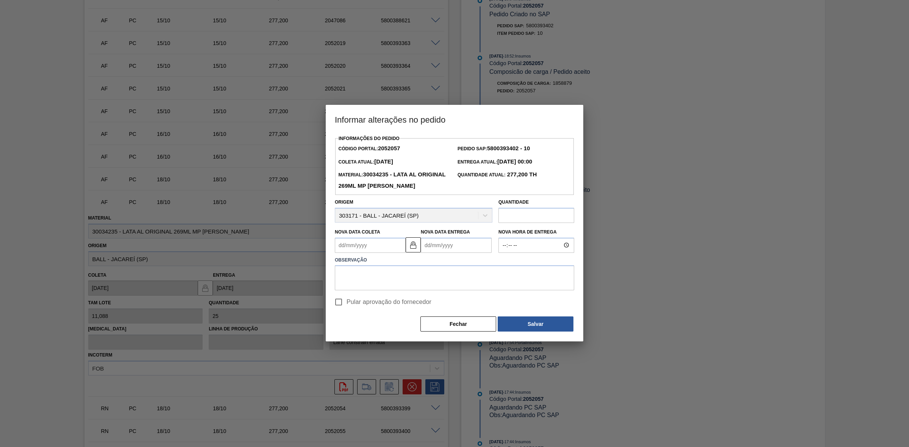
click at [380, 244] on Coleta2052057 "Nova Data Coleta" at bounding box center [370, 245] width 71 height 15
click at [404, 312] on div "17" at bounding box center [405, 312] width 10 height 10
type Coleta2052057 "[DATE]"
type Entrega2052057 "[DATE]"
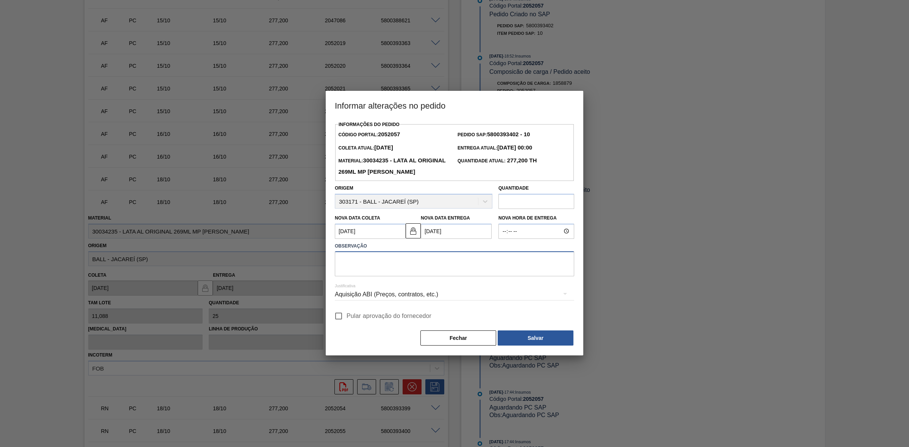
click at [389, 266] on textarea at bounding box center [454, 264] width 239 height 25
paste textarea "Lata chegando no dia da programação"
type textarea "Lata chegando no dia da programação"
click at [403, 294] on div "Aquisição ABI (Preços, contratos, etc.)" at bounding box center [454, 294] width 239 height 21
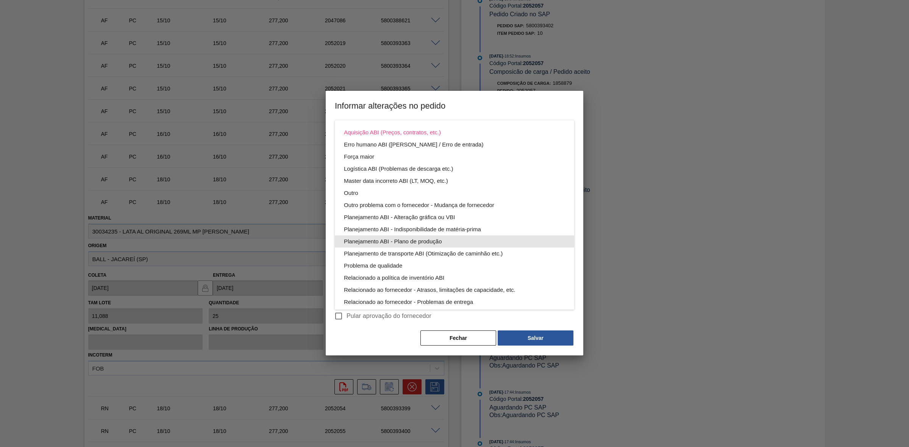
click at [429, 242] on div "Planejamento ABI - Plano de produção" at bounding box center [454, 242] width 221 height 12
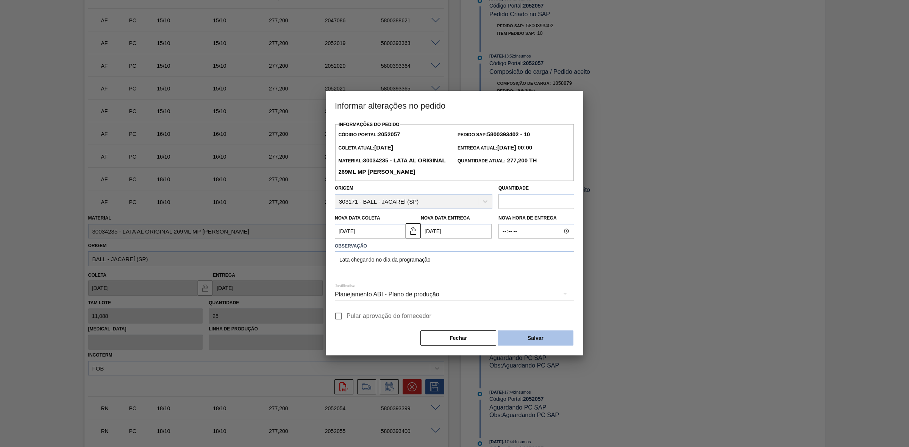
click at [514, 336] on button "Salvar" at bounding box center [536, 338] width 76 height 15
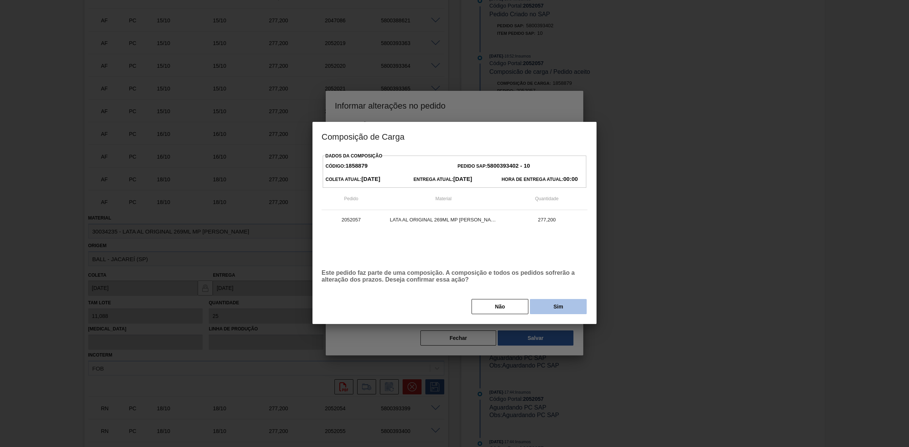
click at [547, 311] on button "Sim" at bounding box center [558, 306] width 57 height 15
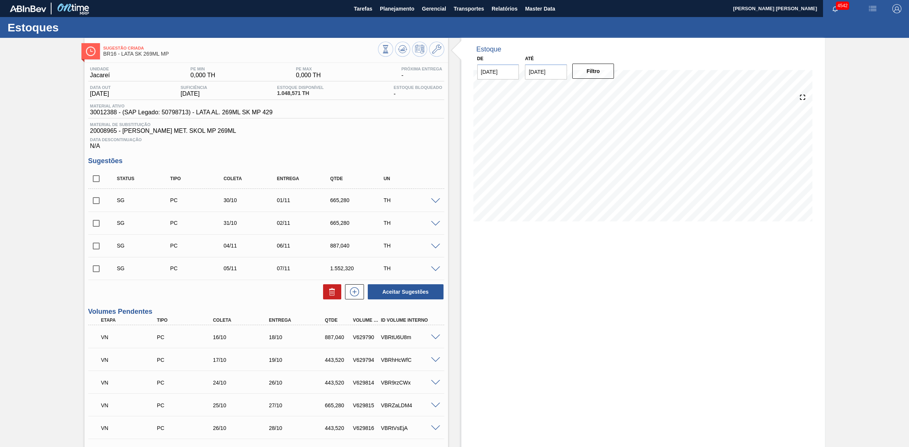
scroll to position [47, 0]
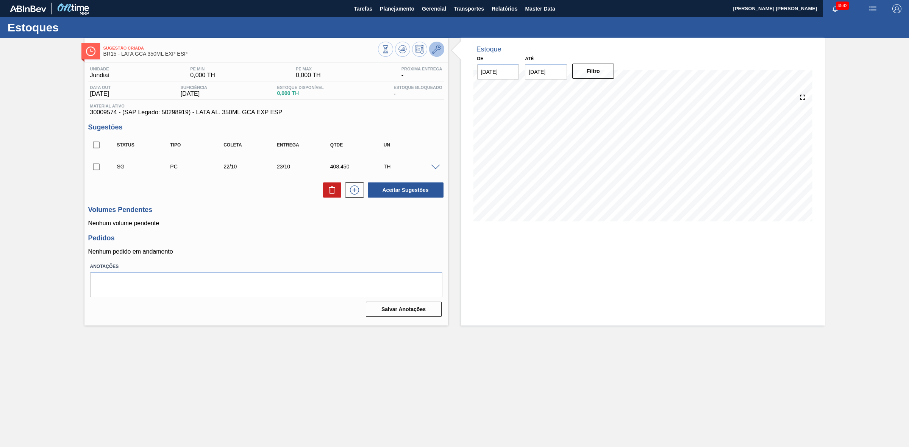
click at [433, 48] on icon at bounding box center [436, 49] width 9 height 9
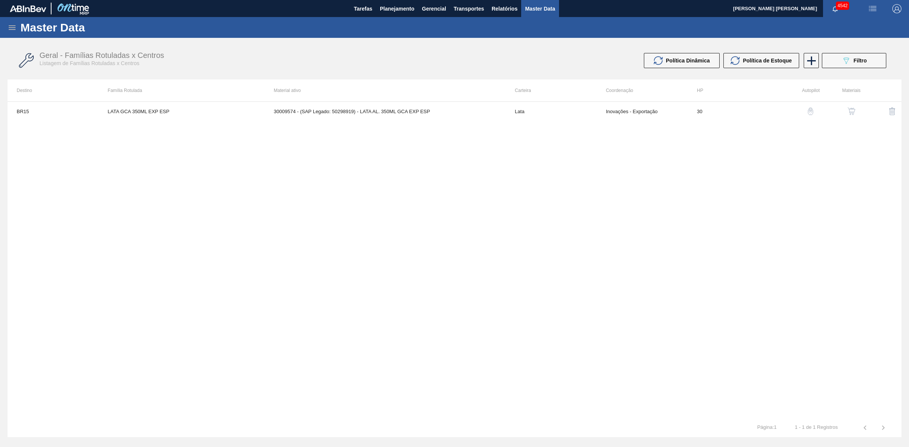
click at [850, 110] on img "button" at bounding box center [852, 112] width 8 height 8
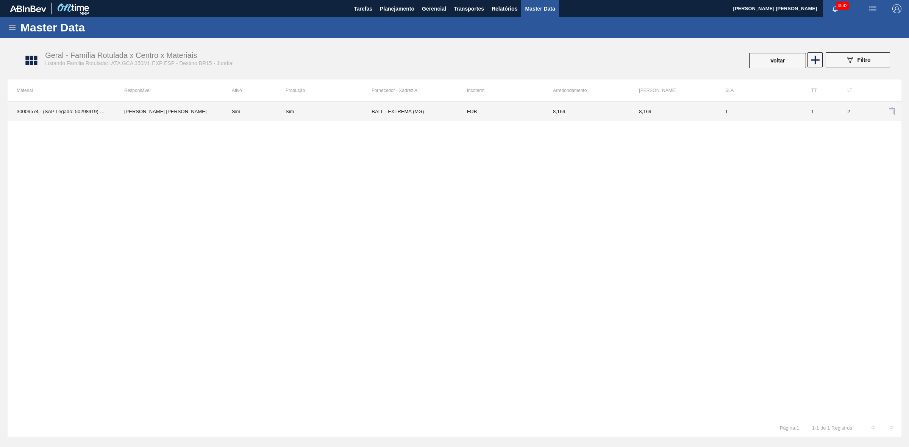
click at [396, 114] on td "BALL - EXTREMA (MG)" at bounding box center [415, 111] width 86 height 19
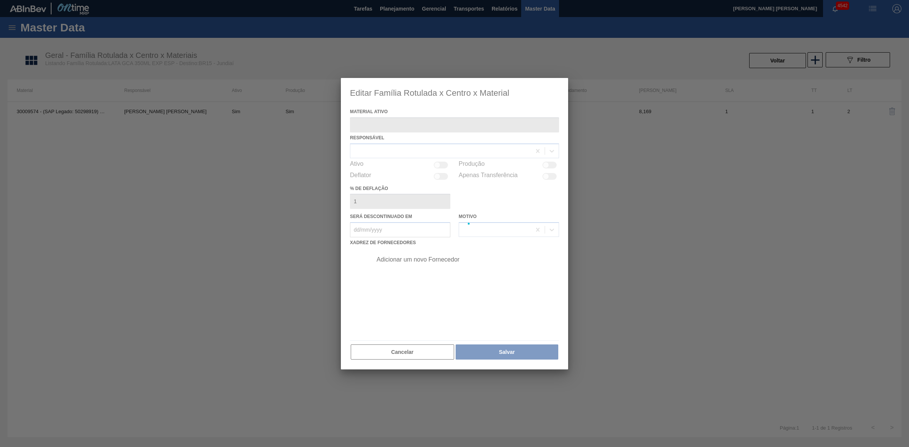
type ativo "30009574 - (SAP Legado: 50298919) - LATA AL. 350ML GCA EXP ESP"
checkbox input "true"
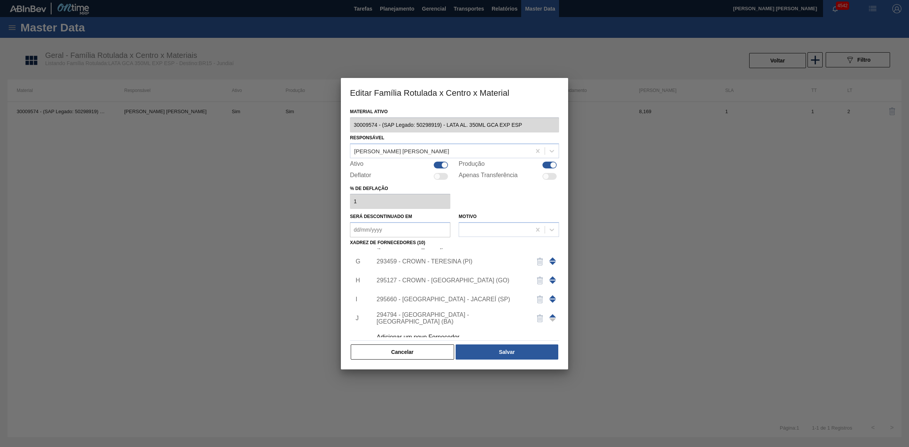
scroll to position [121, 0]
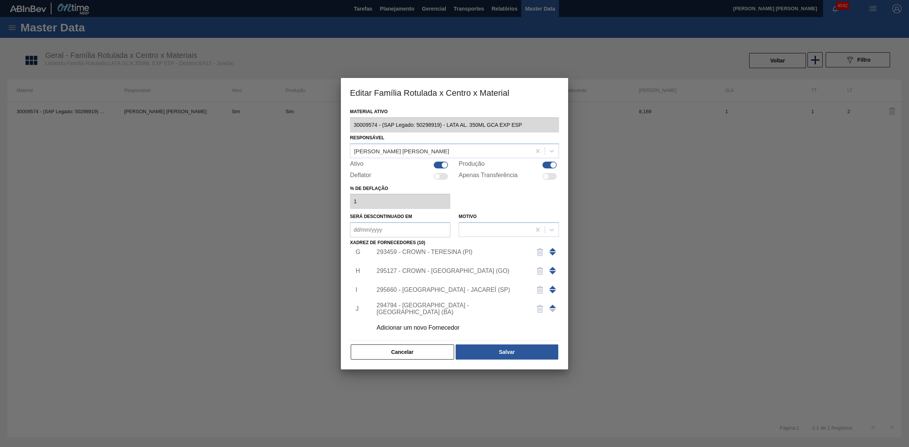
click at [443, 330] on div "Adicionar um novo Fornecedor" at bounding box center [451, 328] width 148 height 7
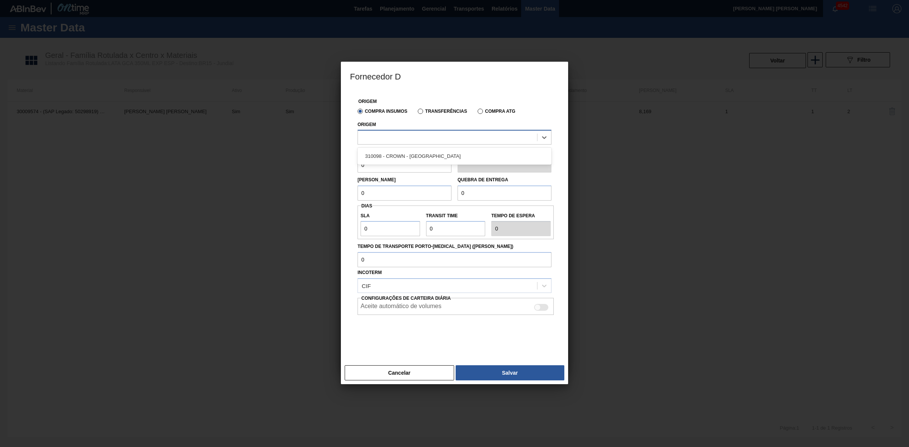
click at [386, 139] on div at bounding box center [447, 137] width 179 height 11
click at [386, 138] on div at bounding box center [447, 137] width 179 height 11
click at [408, 370] on button "Cancelar" at bounding box center [399, 373] width 109 height 15
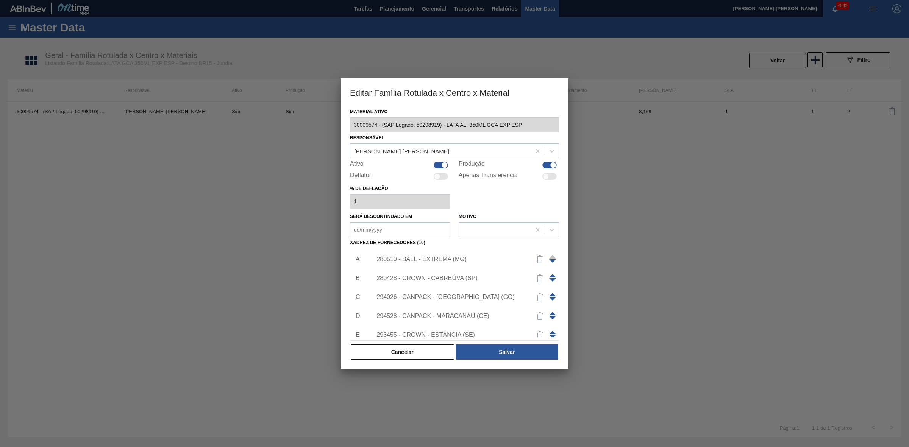
scroll to position [0, 0]
click at [427, 353] on button "Cancelar" at bounding box center [402, 352] width 103 height 15
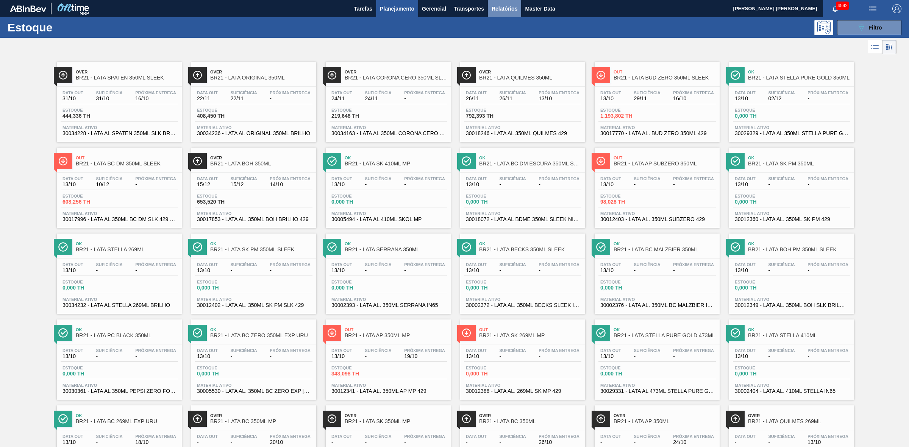
click at [501, 12] on span "Relatórios" at bounding box center [505, 8] width 26 height 9
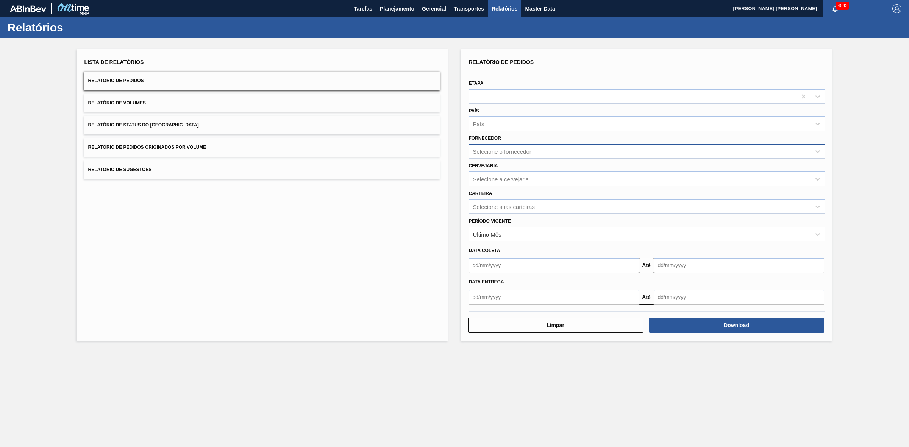
click at [514, 154] on div "Selecione o fornecedor" at bounding box center [502, 151] width 58 height 6
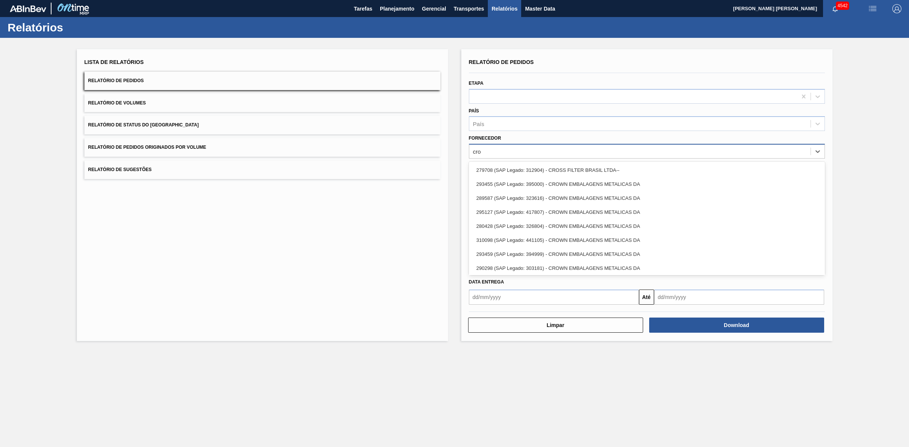
type input "crow"
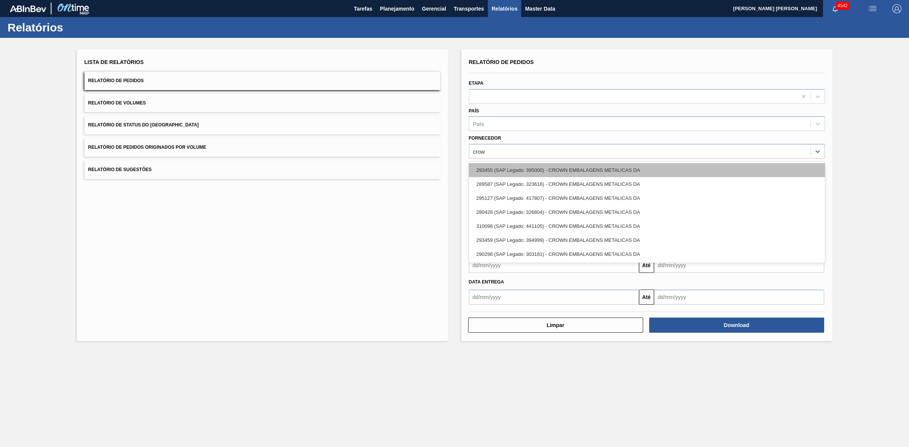
click at [548, 169] on div "293455 (SAP Legado: 395000) - CROWN EMBALAGENS METALICAS DA" at bounding box center [647, 170] width 356 height 14
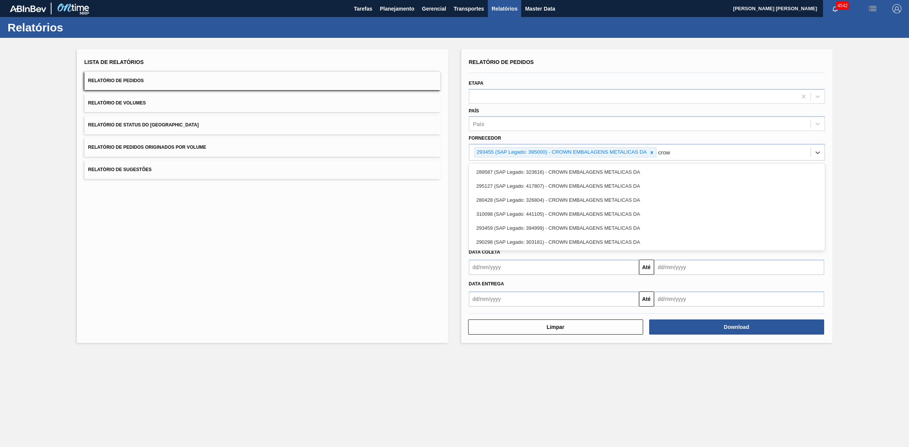
type input "crown"
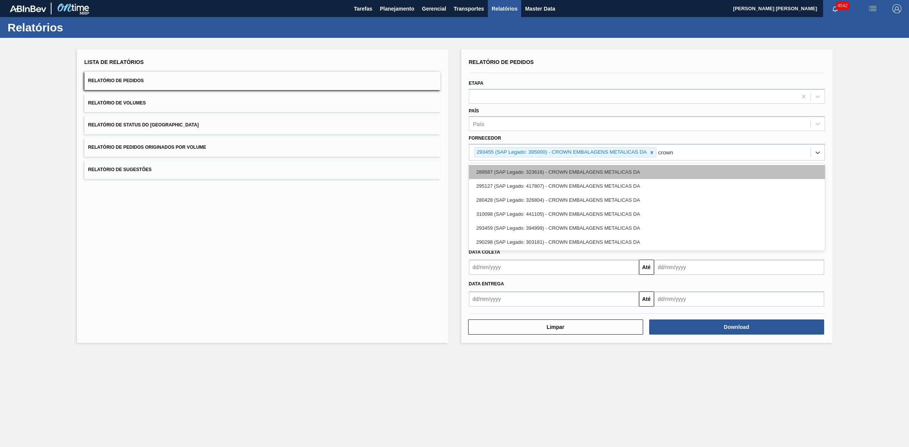
click at [550, 172] on div "289587 (SAP Legado: 323616) - CROWN EMBALAGENS METALICAS DA" at bounding box center [647, 172] width 356 height 14
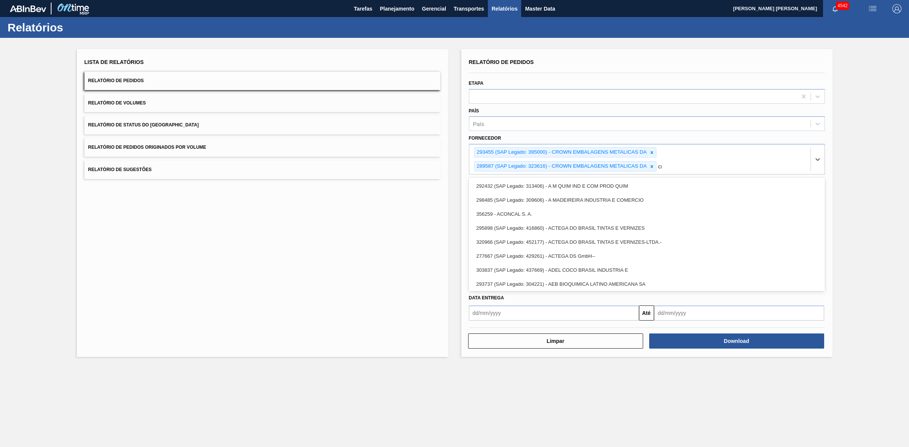
type input "cro"
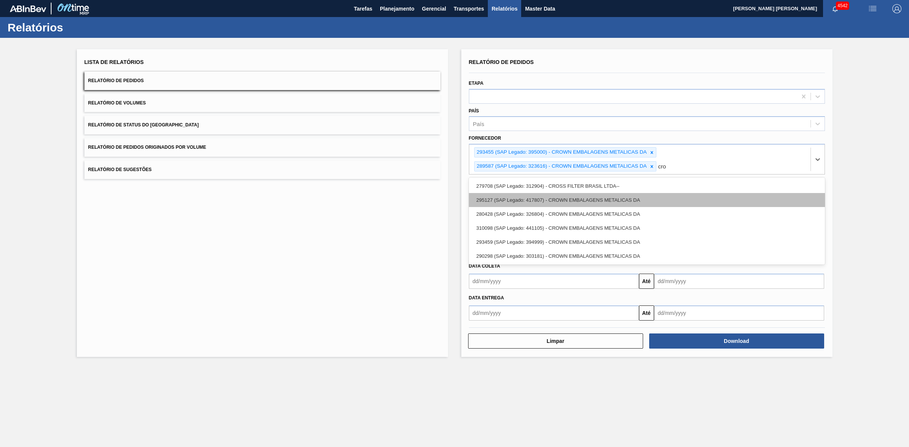
click at [561, 197] on div "295127 (SAP Legado: 417807) - CROWN EMBALAGENS METALICAS DA" at bounding box center [647, 200] width 356 height 14
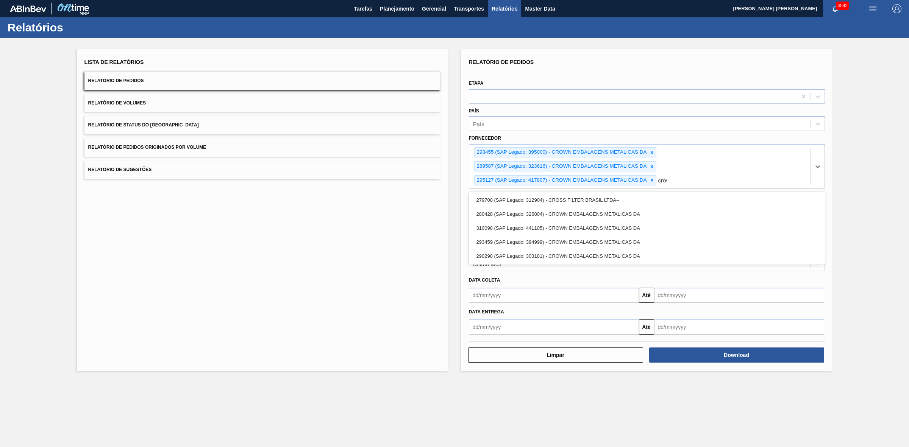
type input "crown"
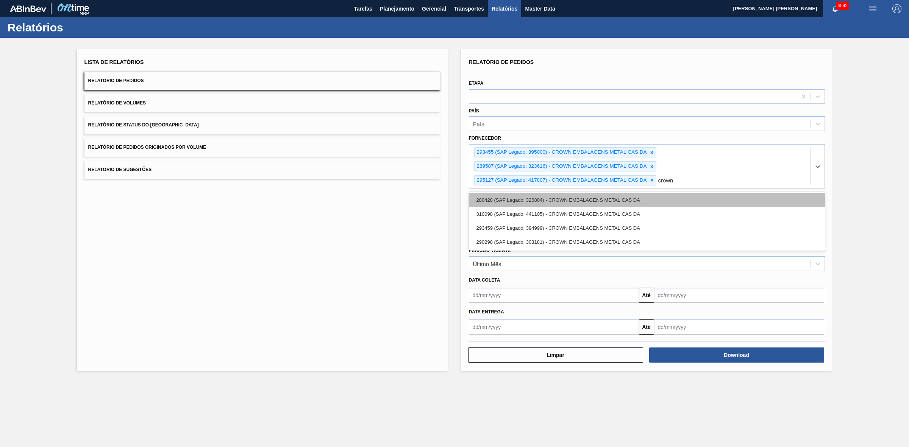
click at [555, 202] on div "280428 (SAP Legado: 326804) - CROWN EMBALAGENS METALICAS DA" at bounding box center [647, 200] width 356 height 14
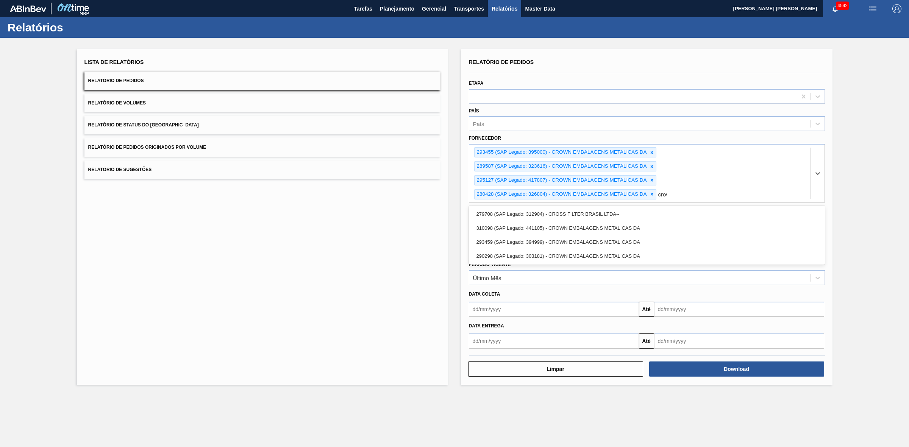
type input "crown"
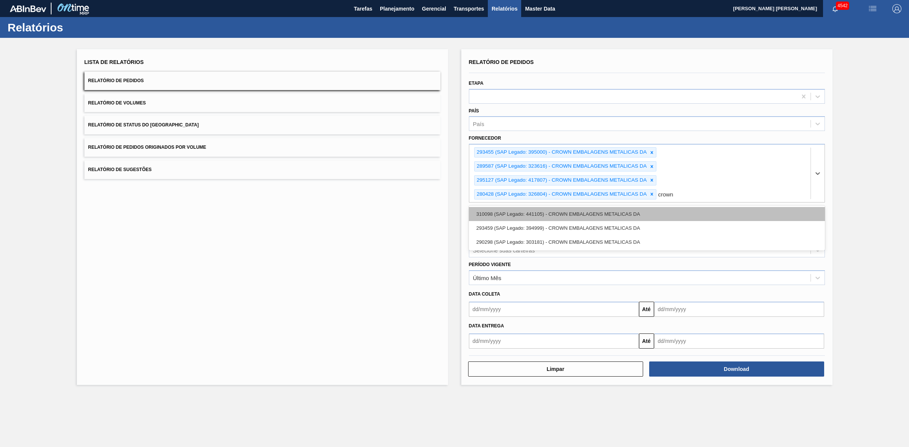
click at [561, 214] on div "310098 (SAP Legado: 441105) - CROWN EMBALAGENS METALICAS DA" at bounding box center [647, 214] width 356 height 14
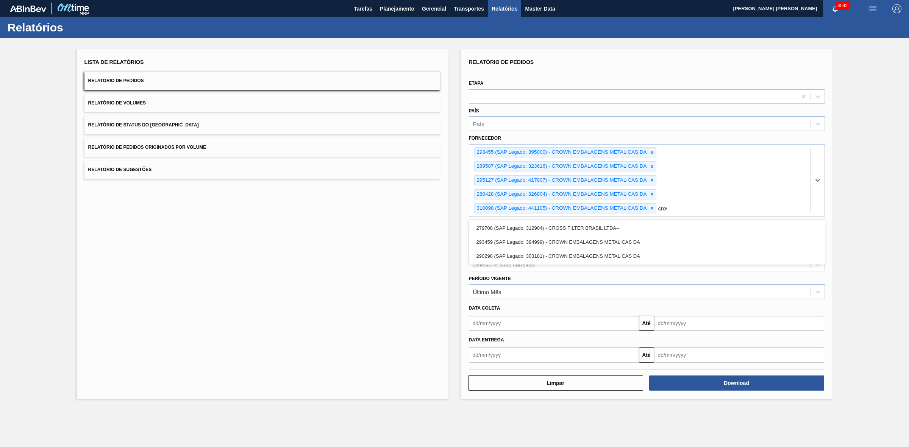
type input "crown"
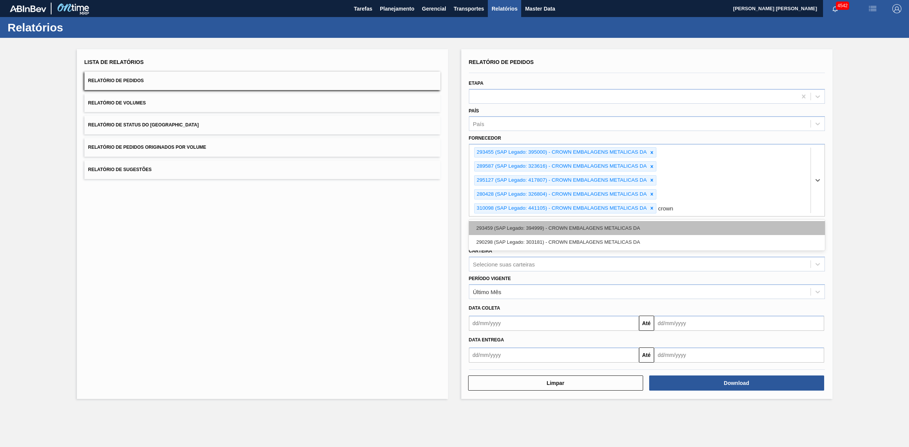
click at [565, 231] on div "293459 (SAP Legado: 394999) - CROWN EMBALAGENS METALICAS DA" at bounding box center [647, 228] width 356 height 14
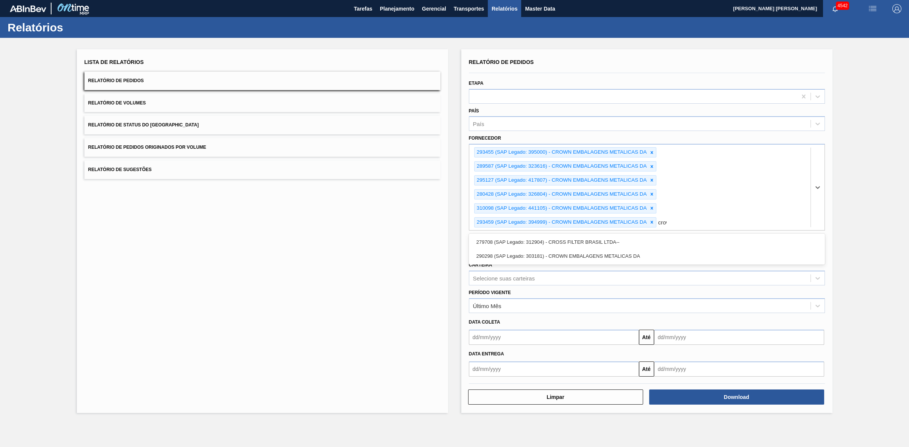
type input "crown"
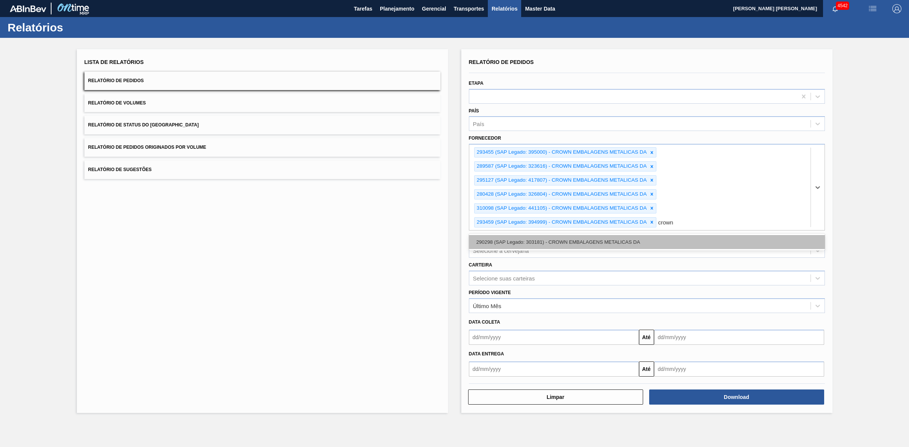
click at [600, 242] on div "290298 (SAP Legado: 303181) - CROWN EMBALAGENS METALICAS DA" at bounding box center [647, 242] width 356 height 14
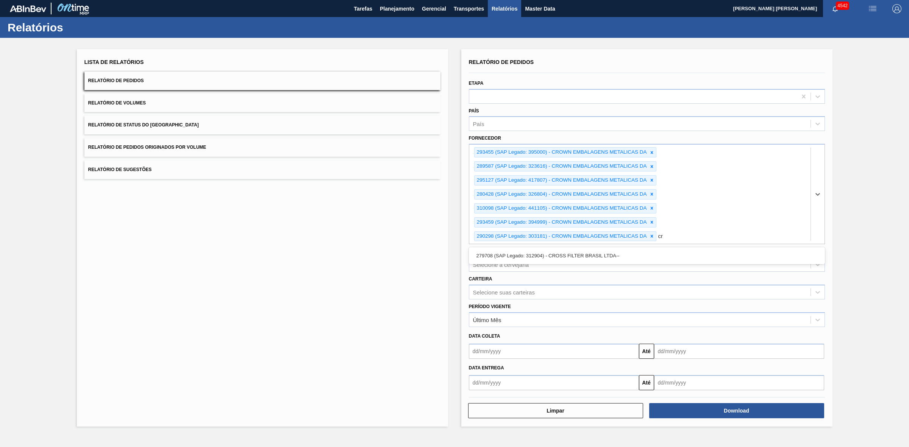
type input "c"
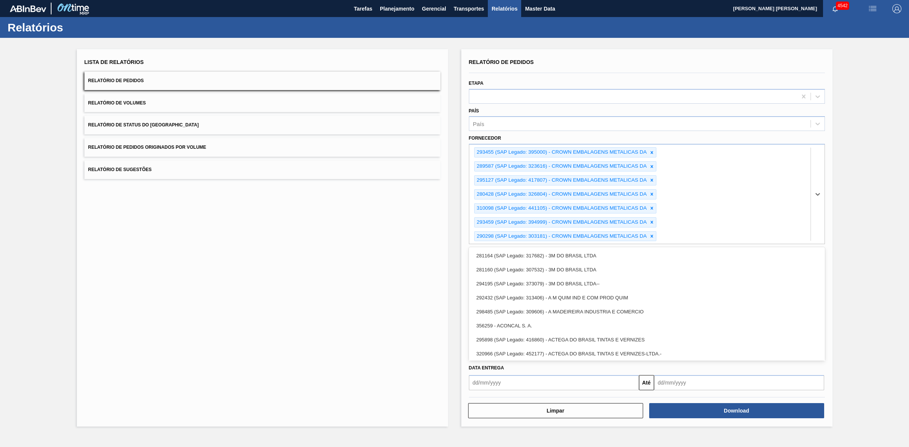
click at [872, 226] on div "Lista de Relatórios Relatório de Pedidos Relatório de Volumes Relatório de Stat…" at bounding box center [454, 237] width 909 height 398
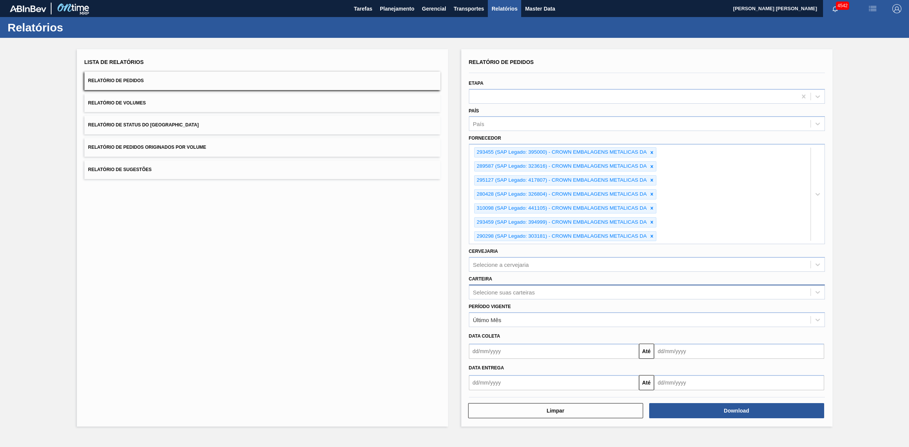
click at [519, 291] on div "Selecione suas carteiras" at bounding box center [504, 292] width 62 height 6
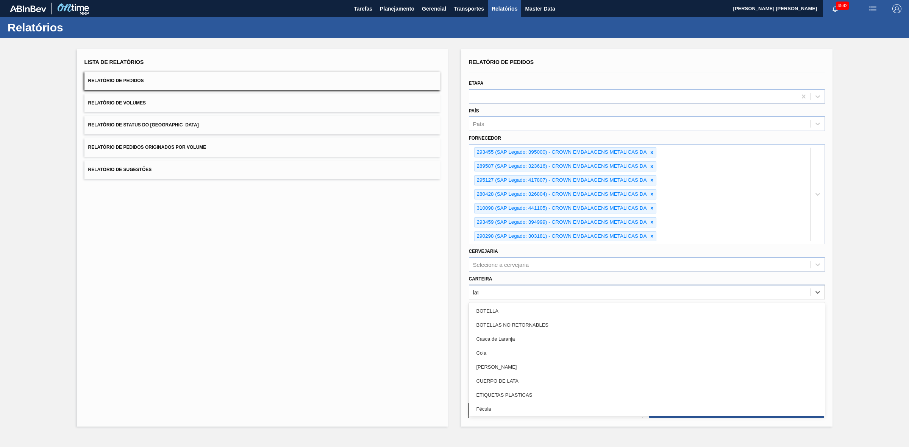
type input "lata"
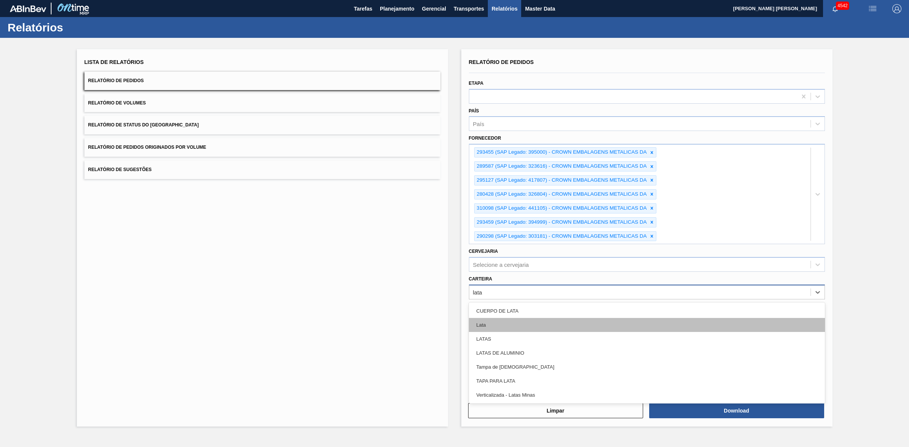
click at [504, 320] on div "Lata" at bounding box center [647, 325] width 356 height 14
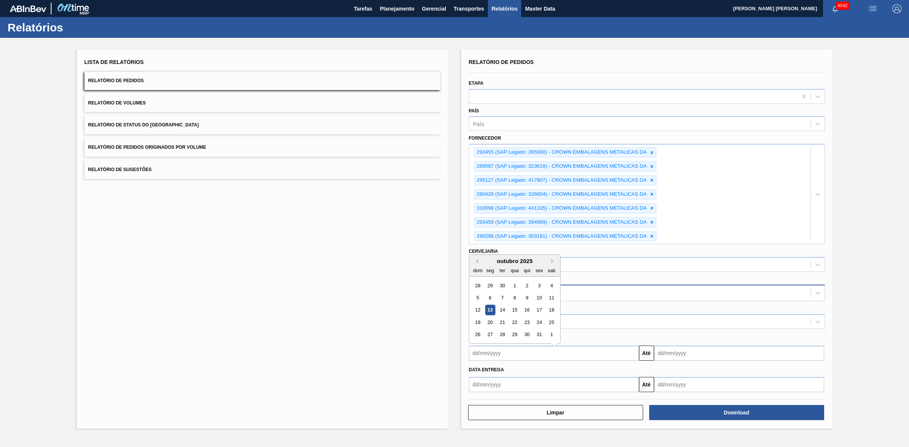
drag, startPoint x: 533, startPoint y: 352, endPoint x: 531, endPoint y: 360, distance: 7.7
click at [533, 352] on input "text" at bounding box center [554, 353] width 170 height 15
click at [544, 389] on input "text" at bounding box center [554, 384] width 170 height 15
click at [491, 340] on div "13" at bounding box center [490, 338] width 10 height 10
type input "[DATE]"
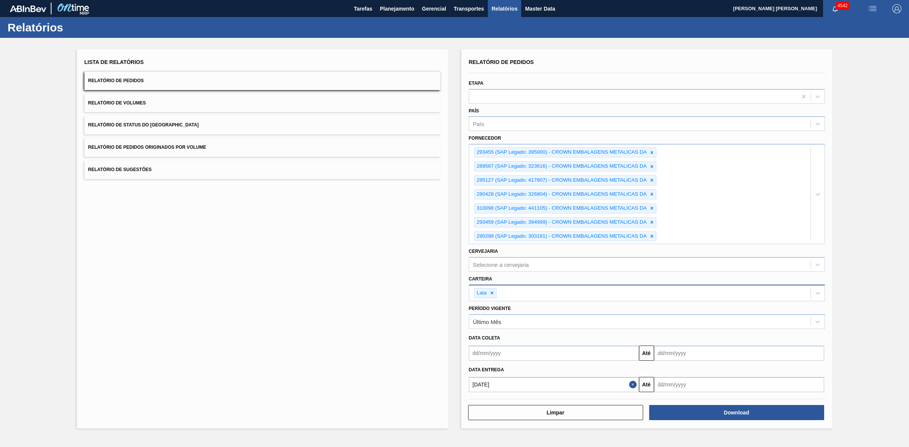
click at [679, 388] on input "text" at bounding box center [739, 384] width 170 height 15
click at [669, 292] on div "outubro 2025" at bounding box center [700, 289] width 91 height 6
click at [726, 366] on div "31" at bounding box center [724, 363] width 10 height 10
type input "[DATE]"
click at [720, 408] on button "Download" at bounding box center [736, 412] width 175 height 15
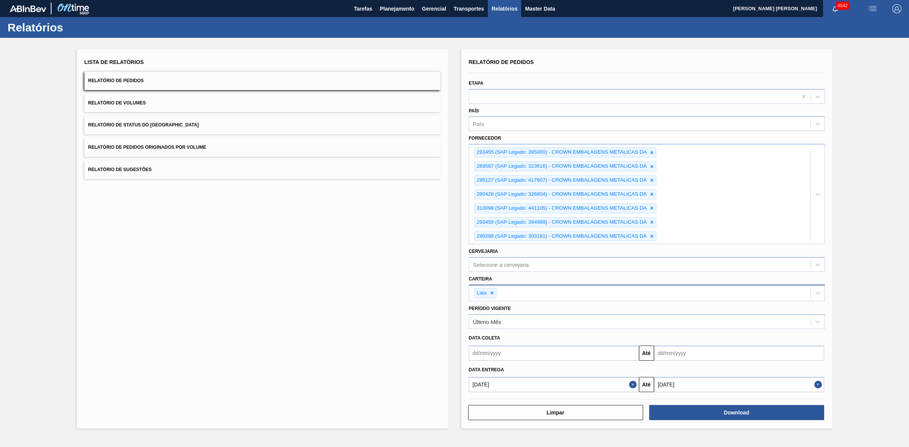
click at [236, 102] on button "Relatório de Volumes" at bounding box center [262, 103] width 356 height 19
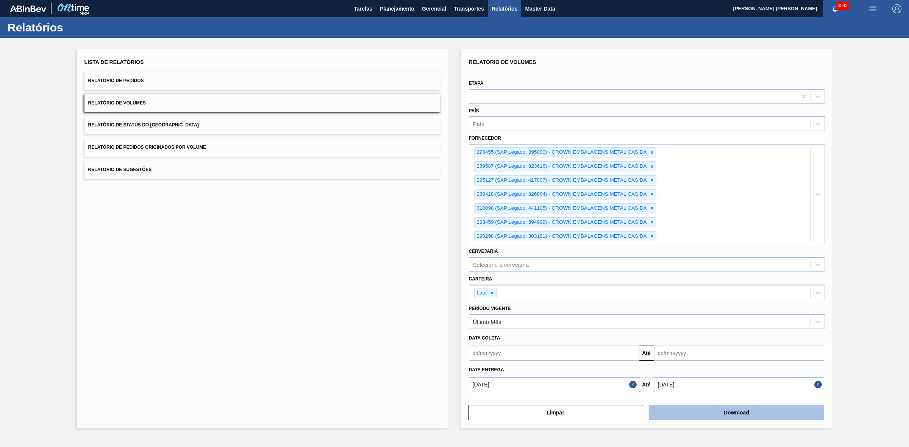
click at [718, 416] on button "Download" at bounding box center [736, 412] width 175 height 15
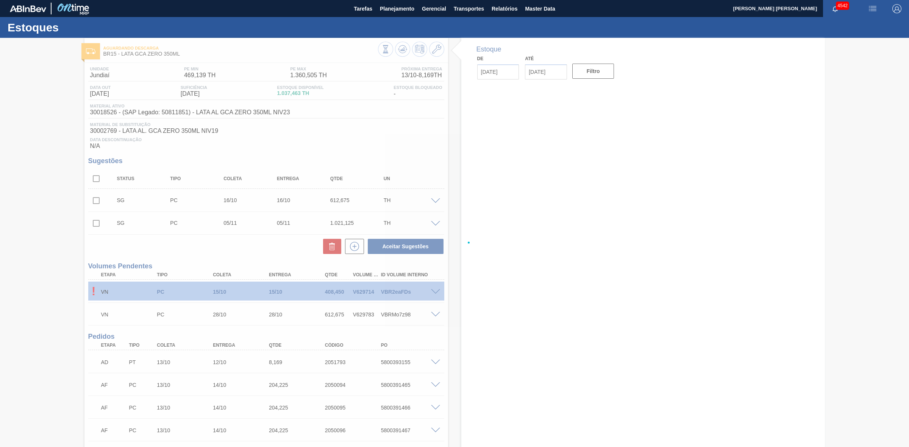
type input "[DATE]"
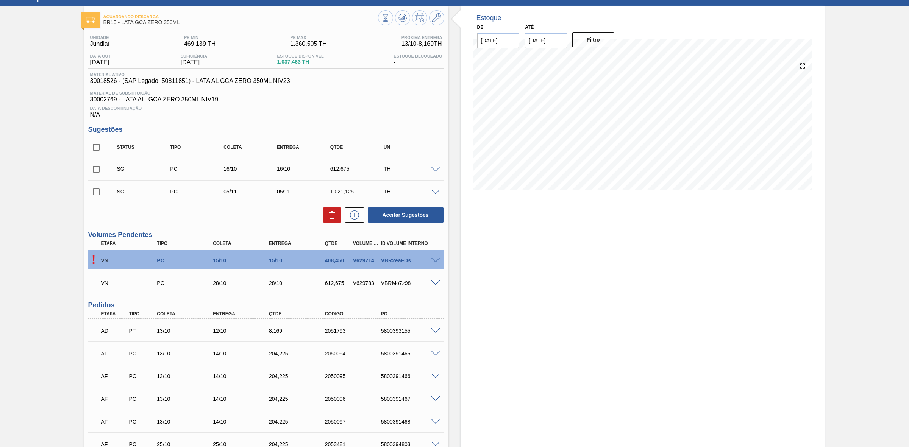
scroll to position [47, 0]
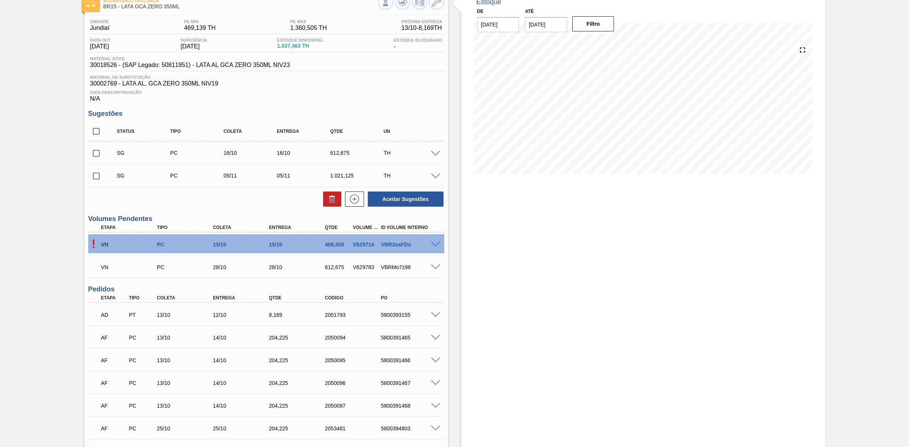
click at [433, 245] on span at bounding box center [435, 245] width 9 height 6
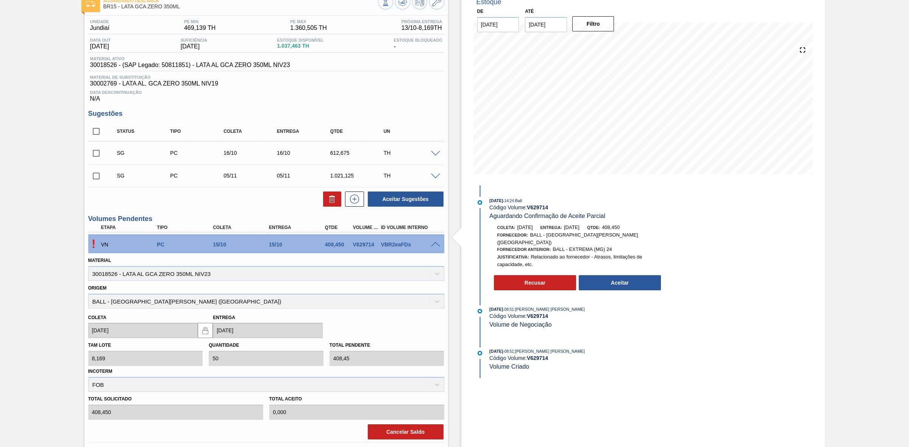
click at [624, 282] on button "Aceitar" at bounding box center [620, 282] width 83 height 15
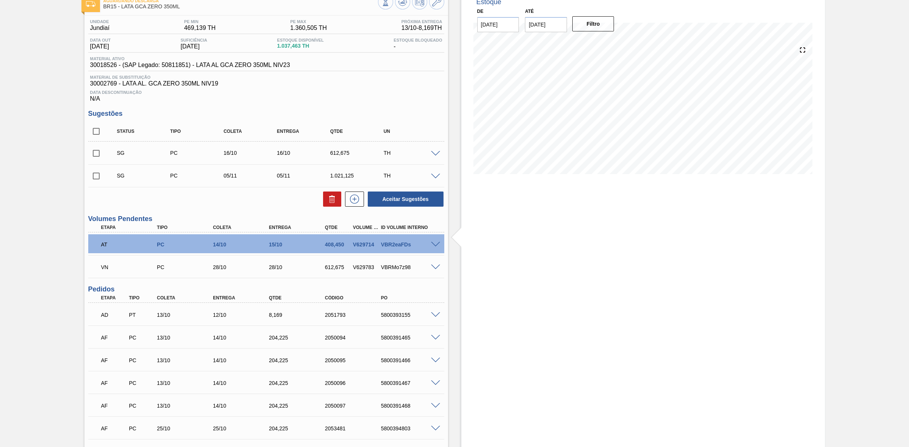
scroll to position [0, 0]
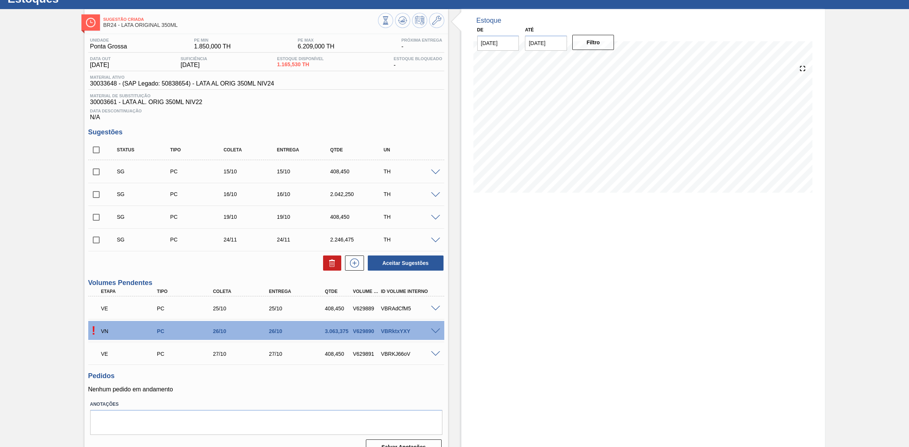
scroll to position [44, 0]
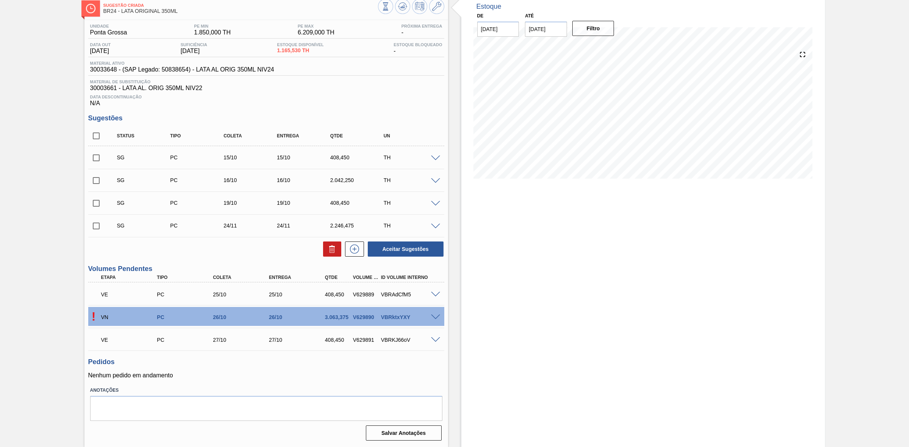
click at [435, 315] on span at bounding box center [435, 318] width 9 height 6
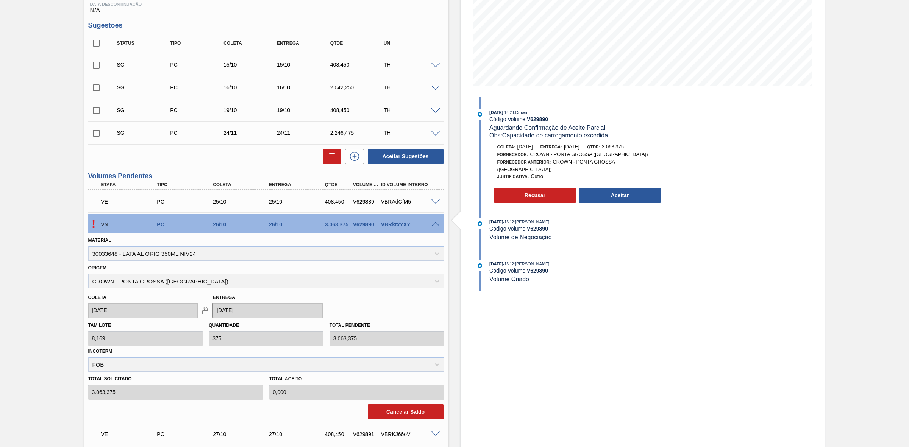
scroll to position [136, 0]
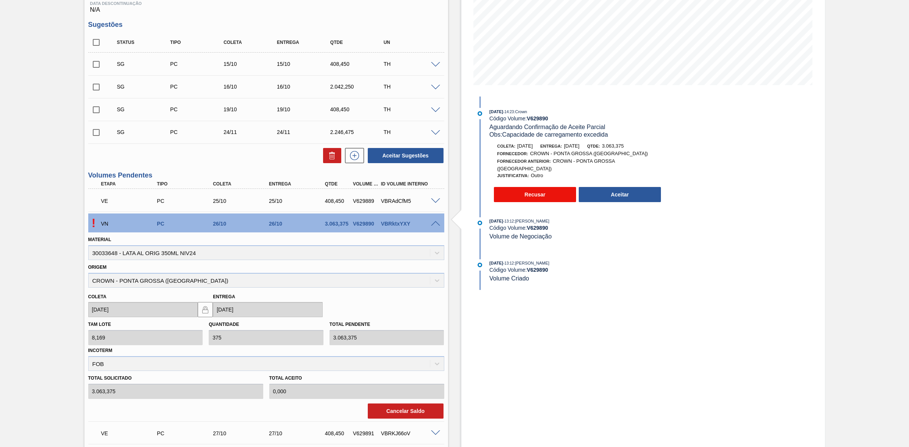
click at [537, 187] on button "Recusar" at bounding box center [535, 194] width 83 height 15
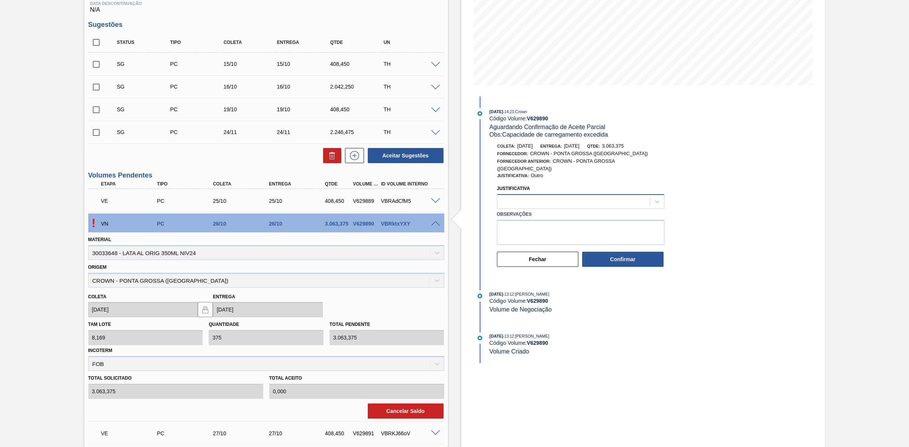
click at [589, 196] on div at bounding box center [573, 201] width 153 height 11
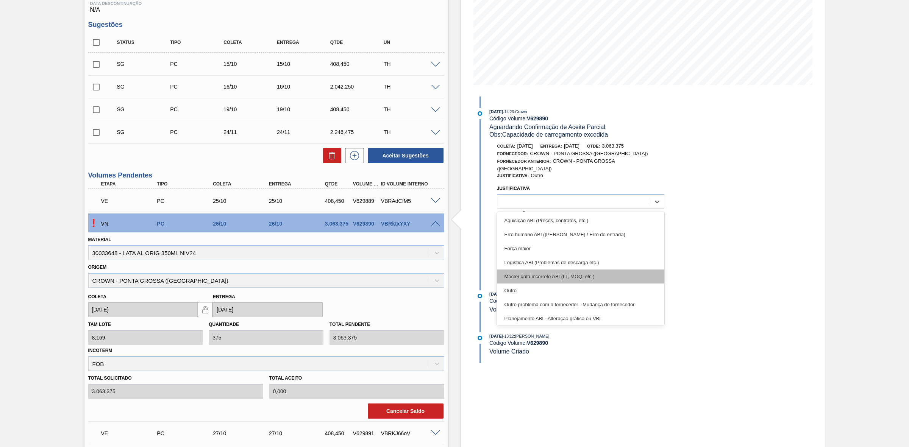
scroll to position [47, 0]
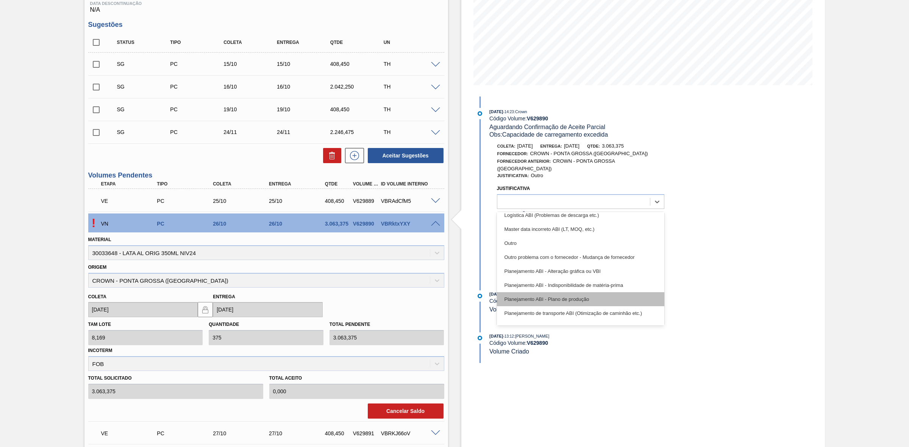
click at [588, 292] on div "Planejamento ABI - Plano de produção" at bounding box center [580, 299] width 167 height 14
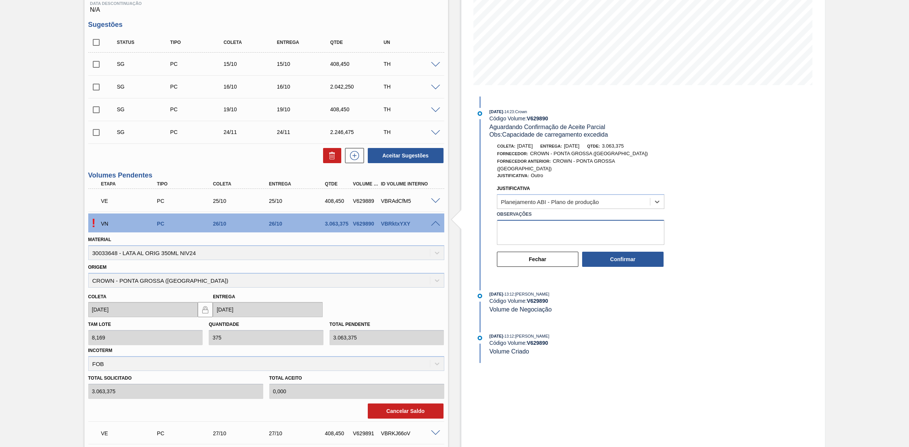
click at [535, 225] on textarea "Observações" at bounding box center [580, 232] width 167 height 25
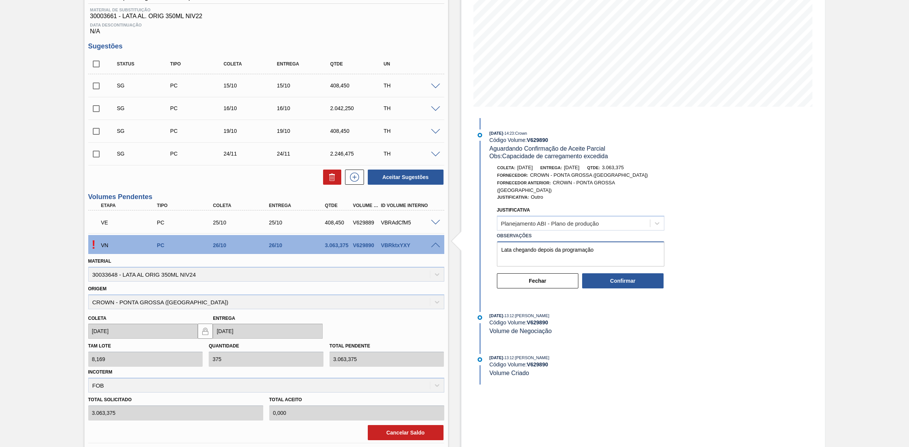
scroll to position [136, 0]
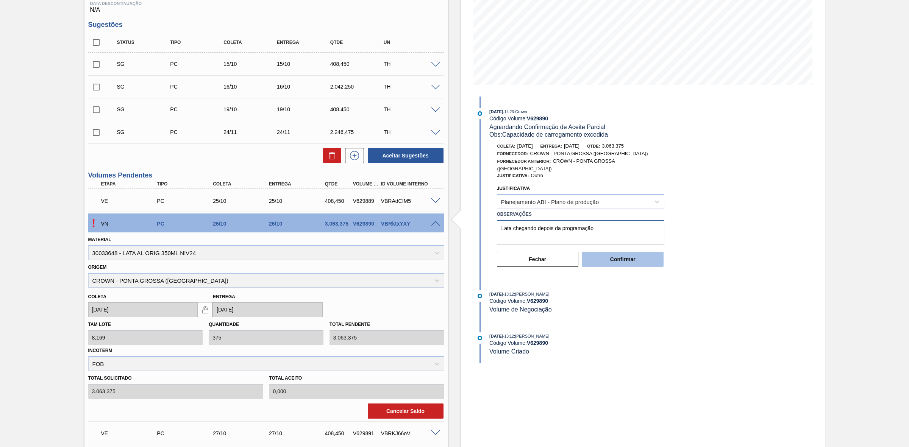
type textarea "Lata chegando depois da programação"
click at [633, 258] on button "Confirmar" at bounding box center [622, 259] width 81 height 15
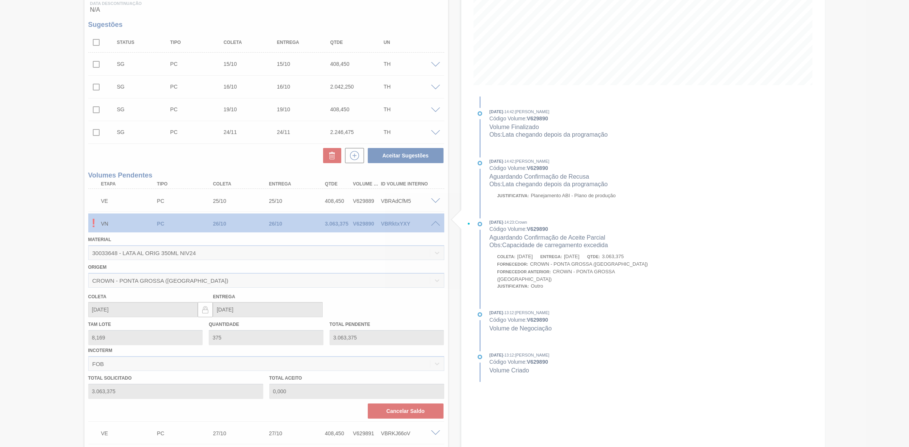
scroll to position [22, 0]
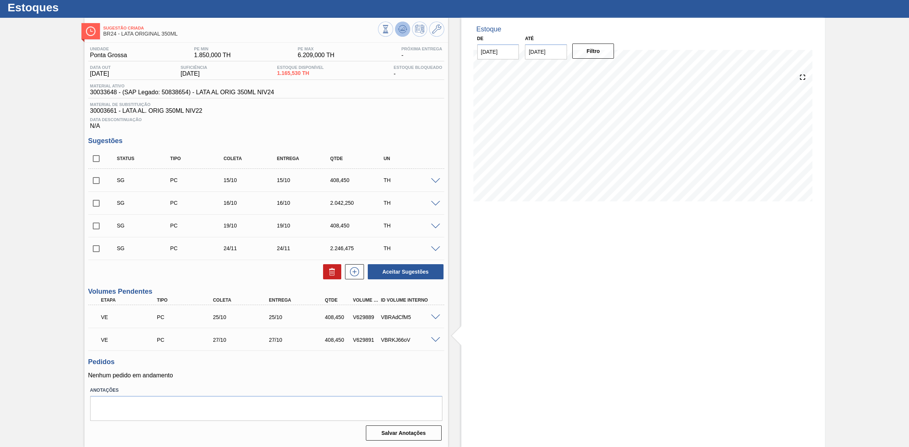
click at [402, 29] on icon at bounding box center [402, 28] width 5 height 3
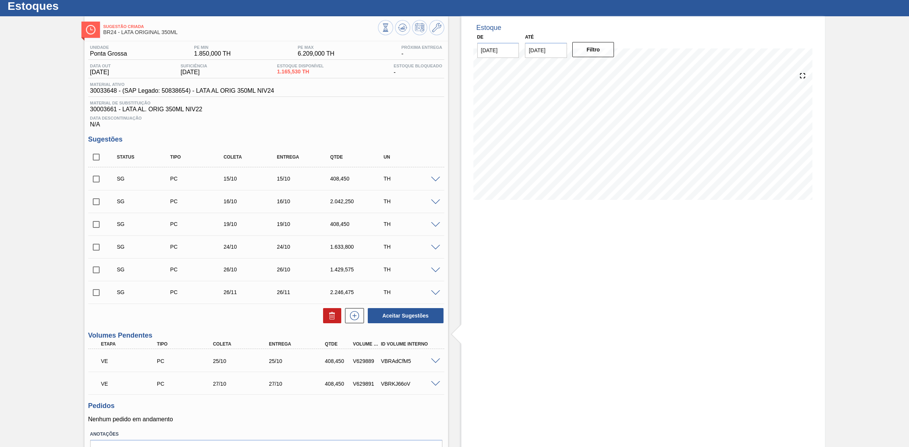
click at [401, 35] on div at bounding box center [411, 28] width 66 height 17
click at [401, 33] on button at bounding box center [402, 27] width 15 height 15
click at [436, 249] on span at bounding box center [435, 248] width 9 height 6
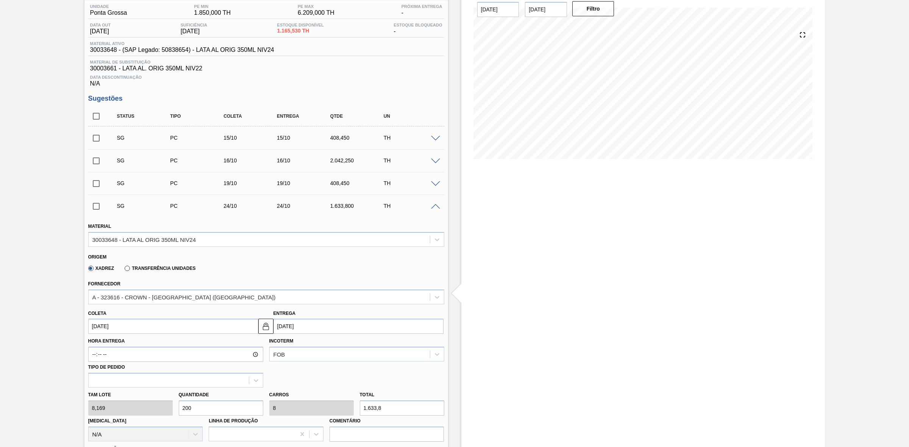
scroll to position [116, 0]
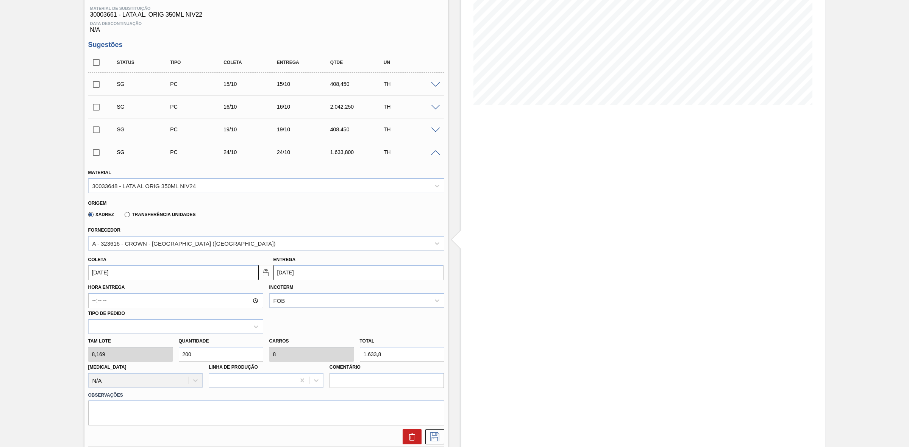
click at [436, 155] on span at bounding box center [435, 153] width 9 height 6
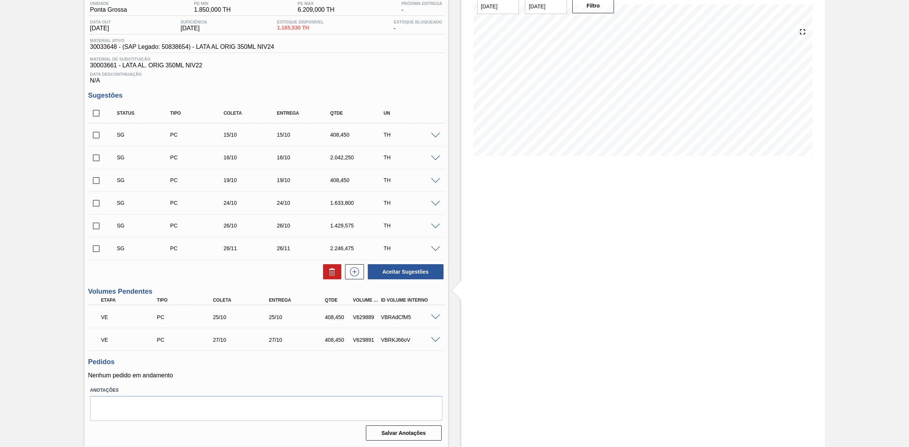
scroll to position [67, 0]
click at [434, 228] on span at bounding box center [435, 227] width 9 height 6
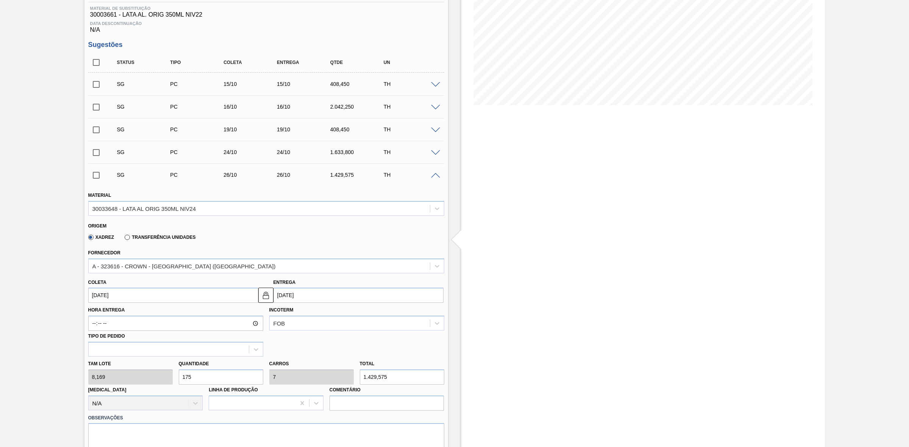
click at [434, 177] on span at bounding box center [435, 176] width 9 height 6
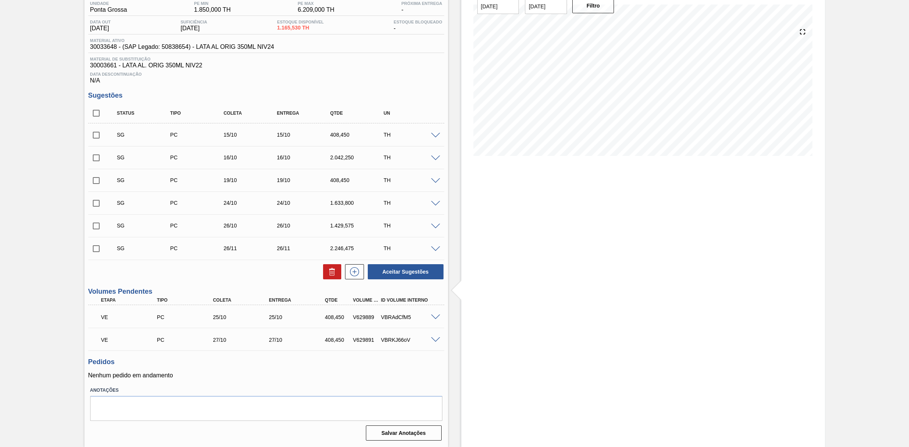
click at [433, 205] on span at bounding box center [435, 204] width 9 height 6
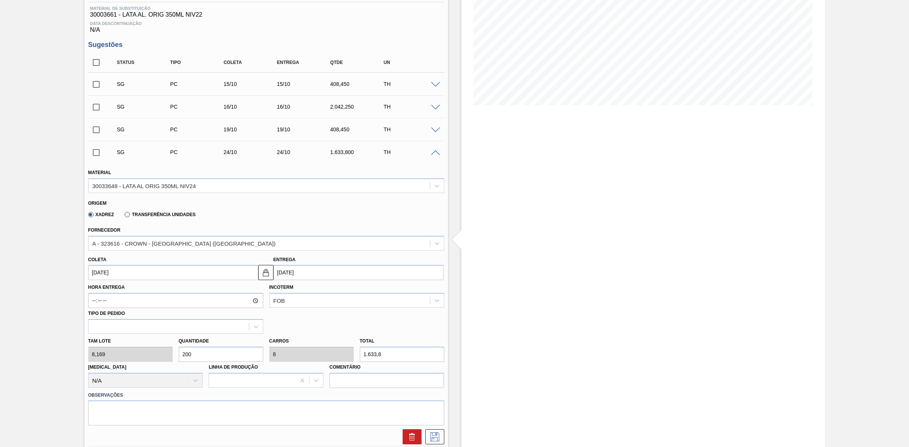
click at [433, 155] on span at bounding box center [435, 153] width 9 height 6
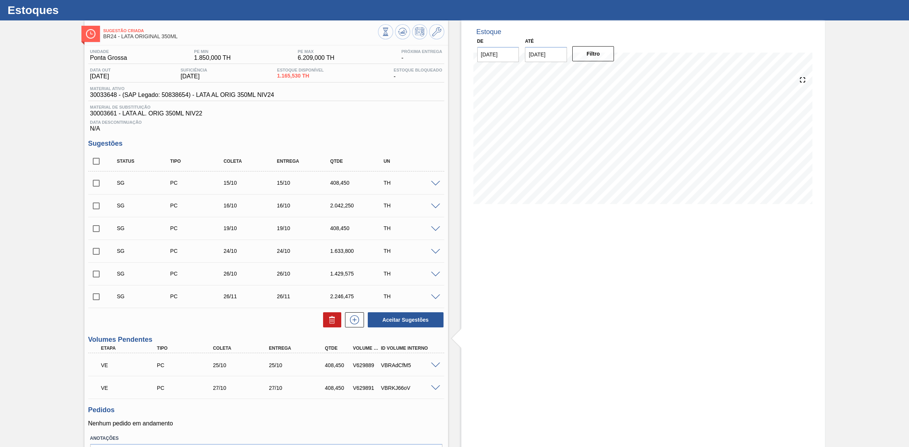
scroll to position [47, 0]
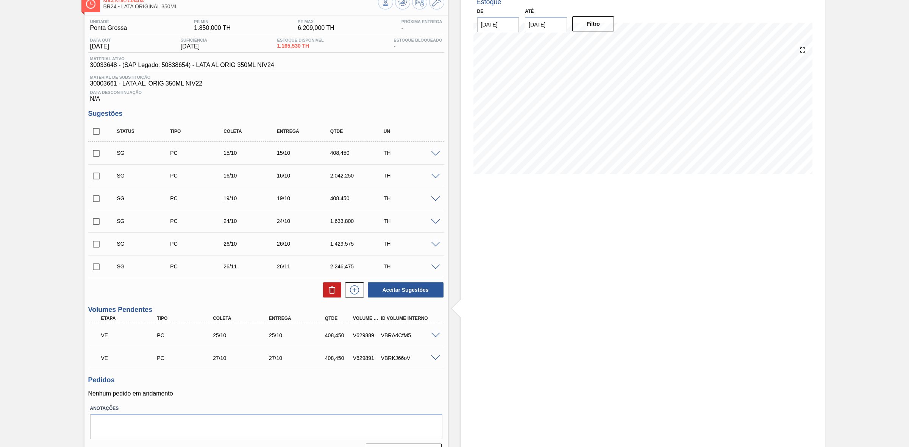
click at [434, 224] on span at bounding box center [435, 222] width 9 height 6
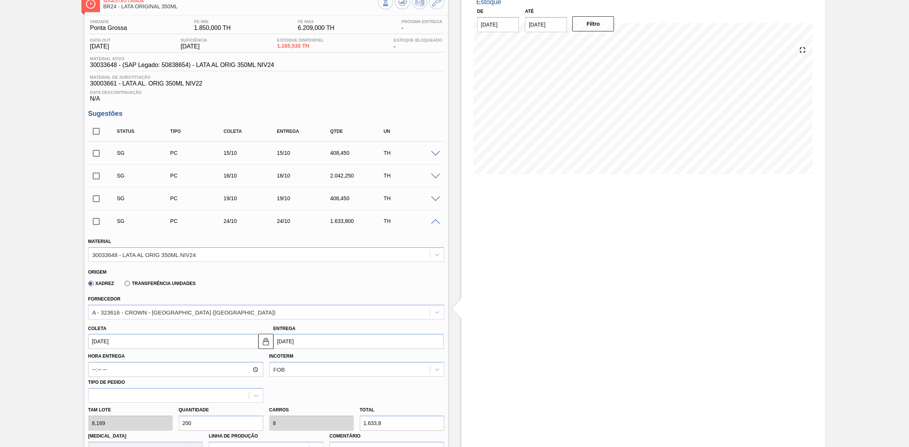
scroll to position [142, 0]
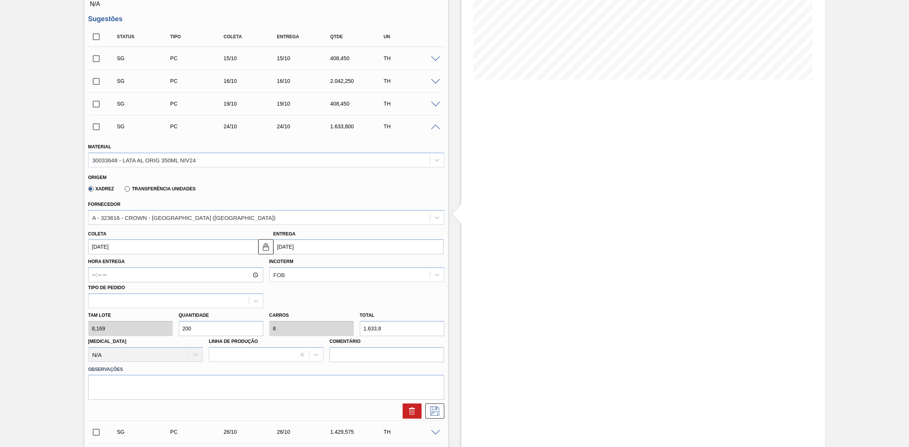
click at [192, 328] on input "200" at bounding box center [221, 328] width 84 height 15
type input "20"
type input "0,8"
type input "163,38"
type input "2"
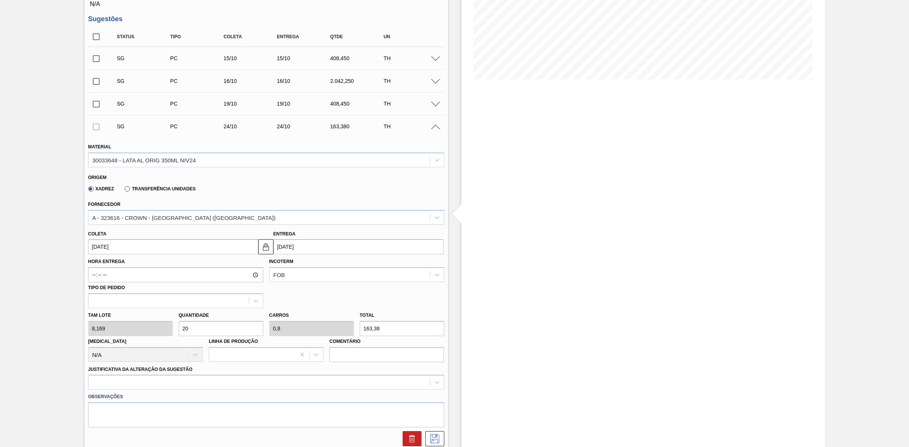
type input "0,08"
type input "16,338"
type input "22"
type input "0,88"
type input "179,718"
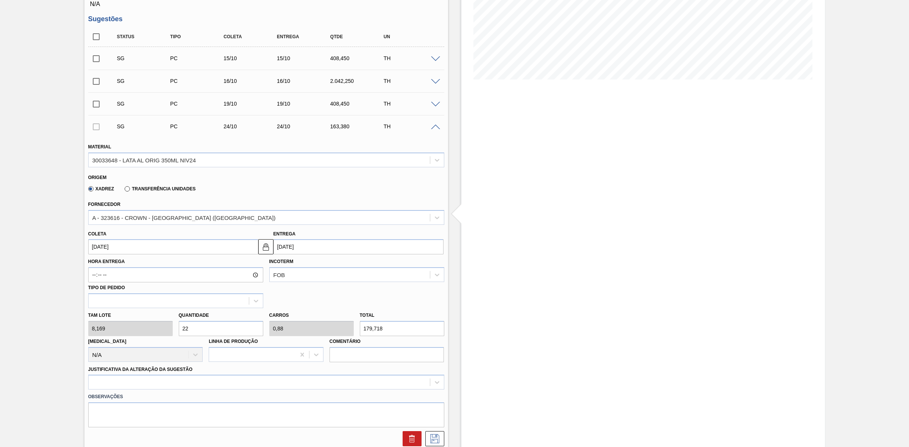
type input "225"
type input "9"
type input "1.838,025"
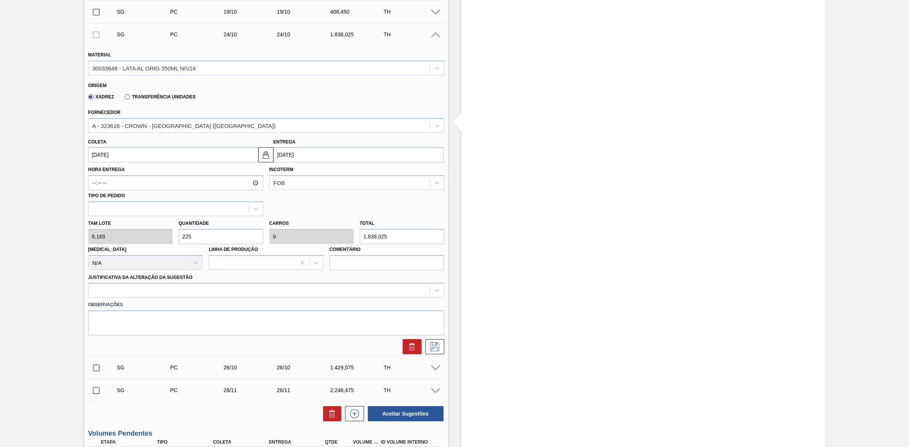
scroll to position [237, 0]
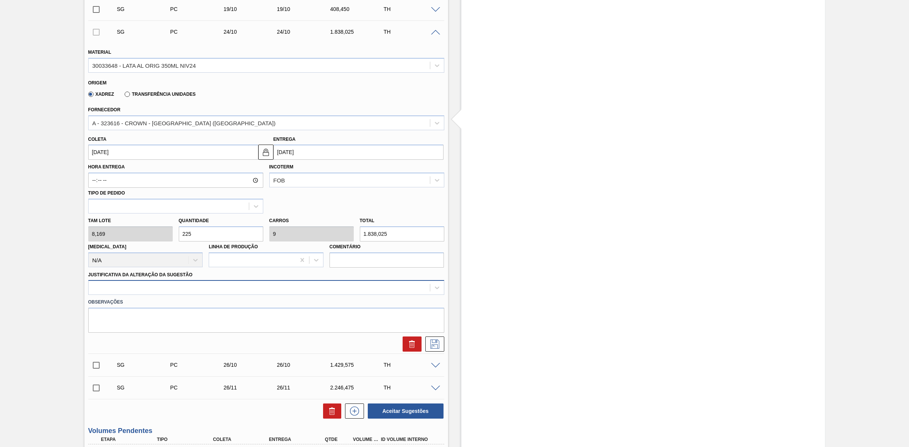
type input "225"
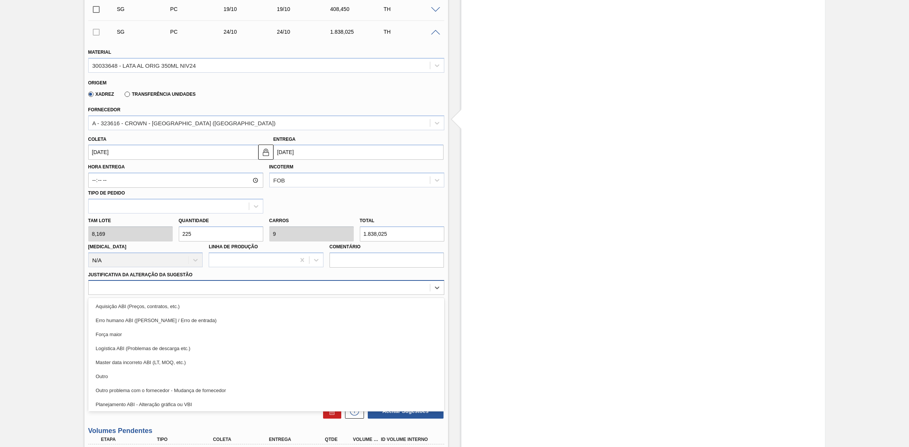
click at [165, 285] on div at bounding box center [259, 288] width 341 height 11
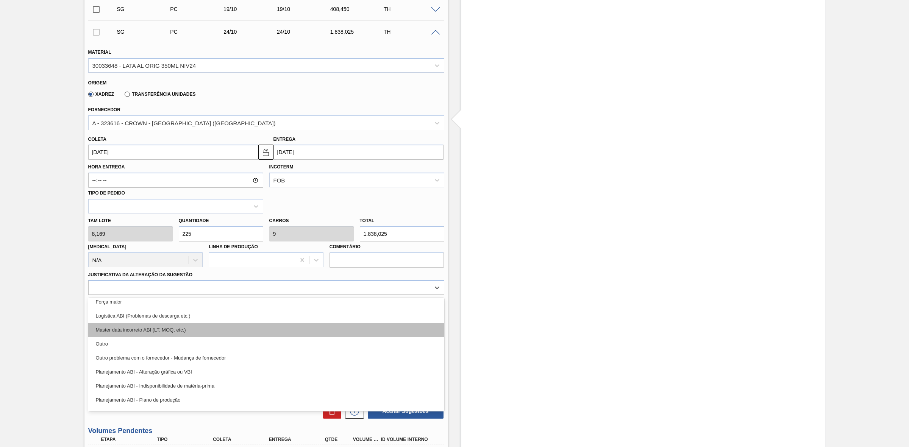
scroll to position [47, 0]
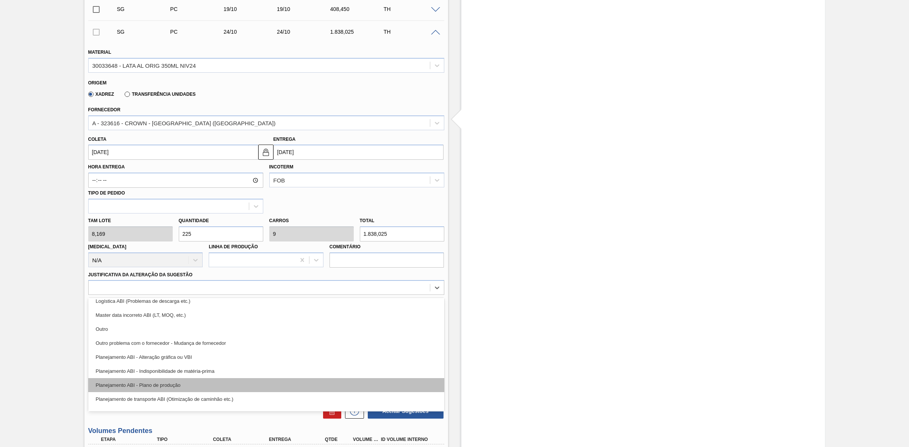
click at [179, 384] on div "Planejamento ABI - Plano de produção" at bounding box center [266, 385] width 356 height 14
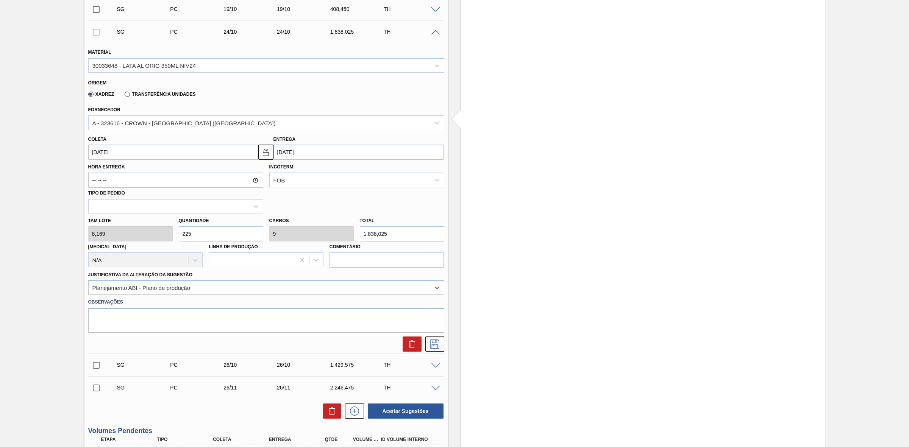
click at [169, 322] on textarea at bounding box center [266, 320] width 356 height 25
type textarea "A"
click at [171, 317] on textarea "Inclusão para análise em D1 - resuca do volume no dia 28/10" at bounding box center [266, 320] width 356 height 25
drag, startPoint x: 243, startPoint y: 316, endPoint x: 69, endPoint y: 308, distance: 174.4
click at [69, 308] on div "Sugestão Criada BR24 - LATA ORIGINAL 350ML Unidade Ponta Grossa PE MIN 1.850,00…" at bounding box center [454, 194] width 909 height 786
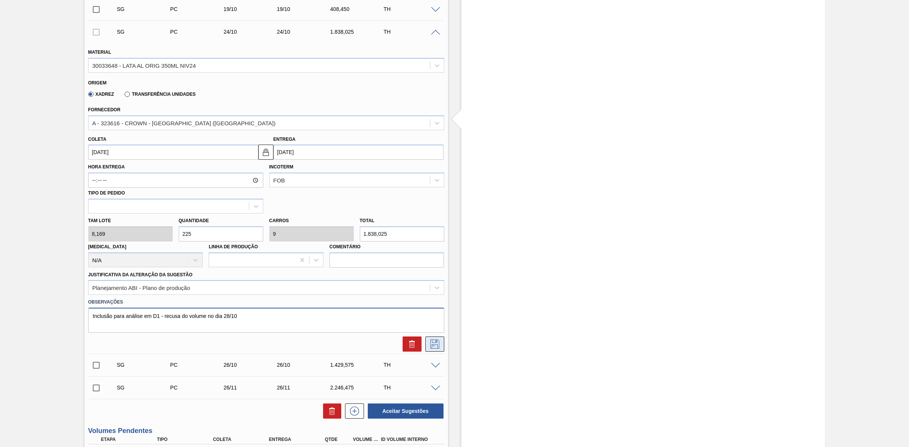
type textarea "Inclusão para análise em D1 - recusa do volume no dia 28/10"
click at [439, 347] on icon at bounding box center [435, 344] width 12 height 9
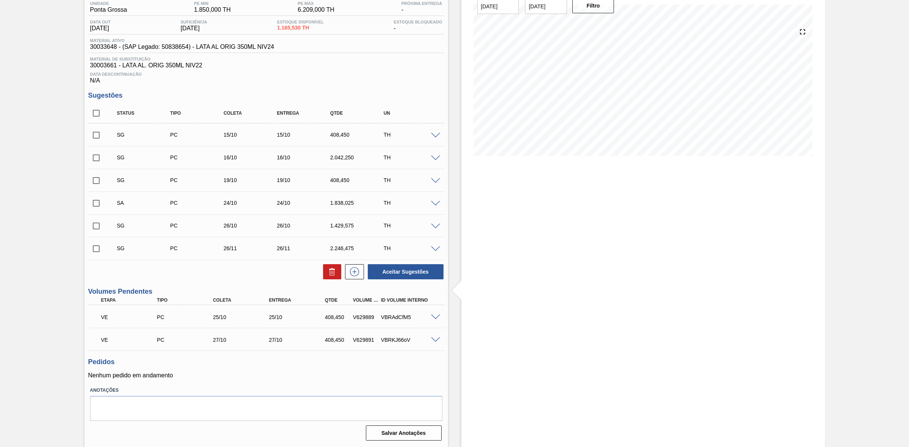
scroll to position [67, 0]
click at [434, 226] on span at bounding box center [435, 227] width 9 height 6
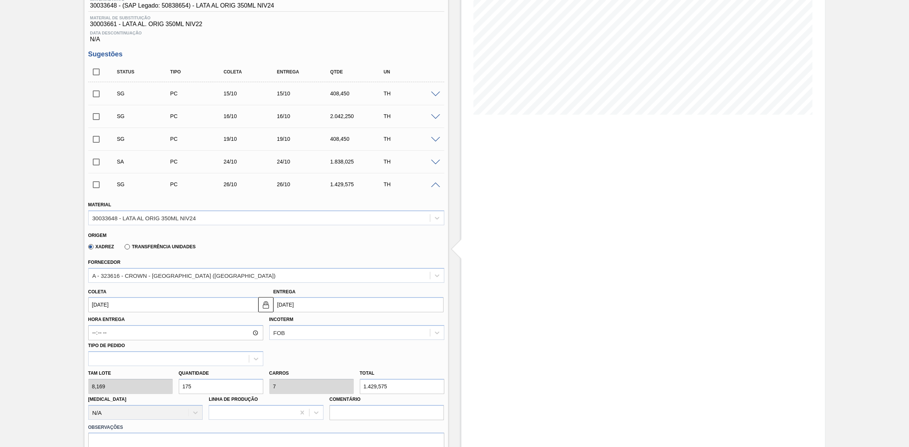
scroll to position [162, 0]
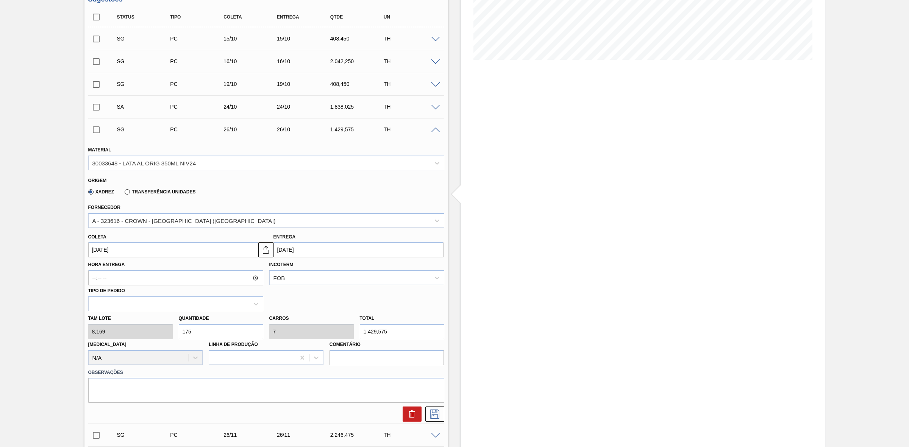
click at [206, 335] on input "175" at bounding box center [221, 331] width 84 height 15
type input "17"
type input "0,68"
type input "138,873"
type input "1"
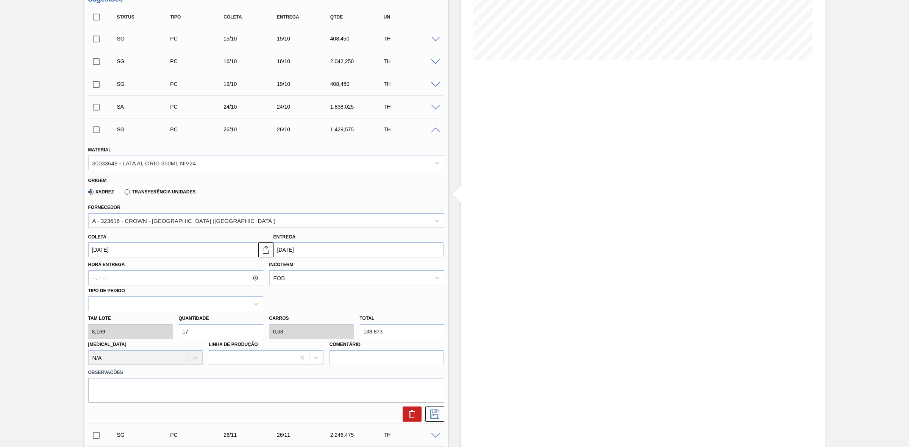
type input "0,04"
type input "8,169"
type input "10"
type input "0,4"
type input "81,69"
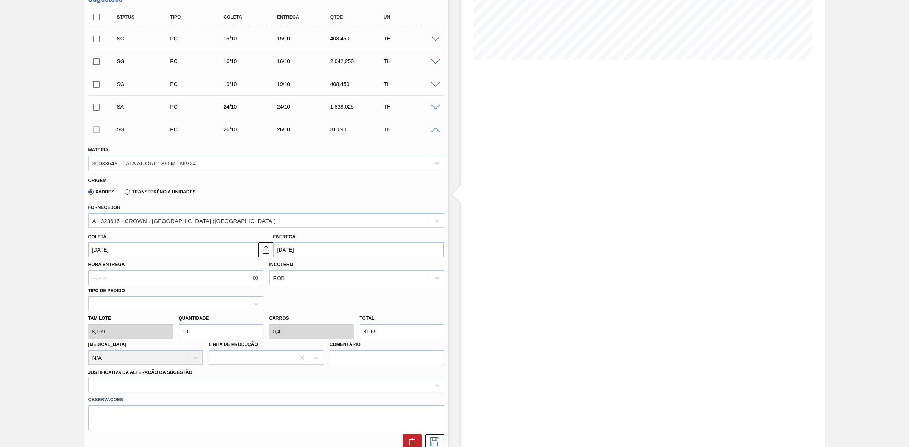
type input "100"
type input "4"
type input "816,9"
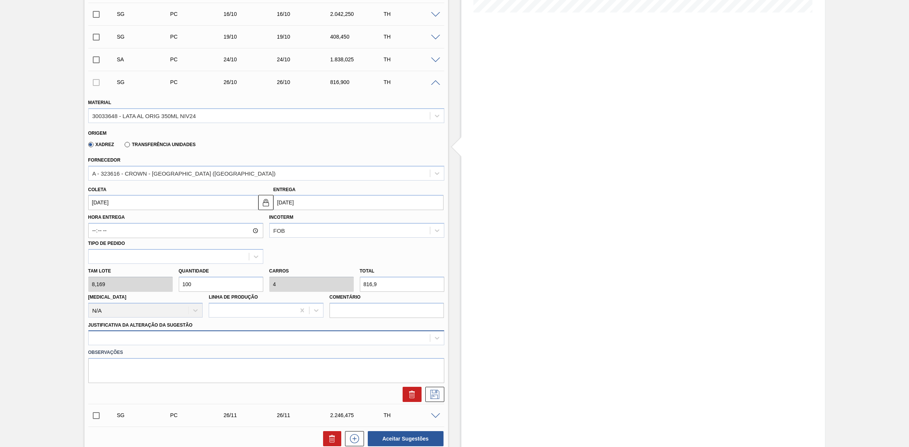
type input "100"
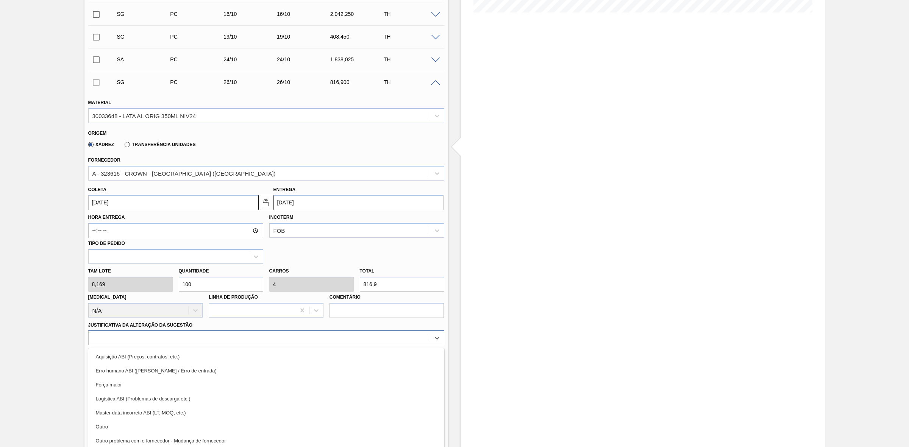
click at [185, 345] on div "option Aquisição ABI (Preços, contratos, etc.) focused, 1 of 18. 18 results ava…" at bounding box center [266, 338] width 356 height 15
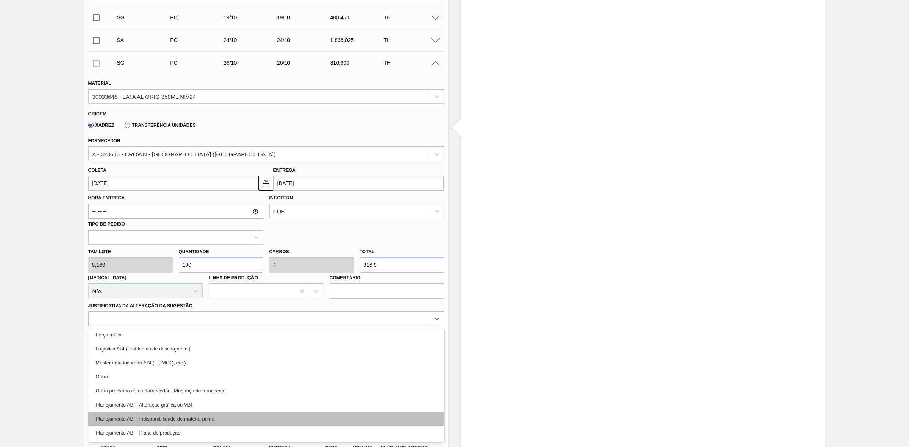
scroll to position [47, 0]
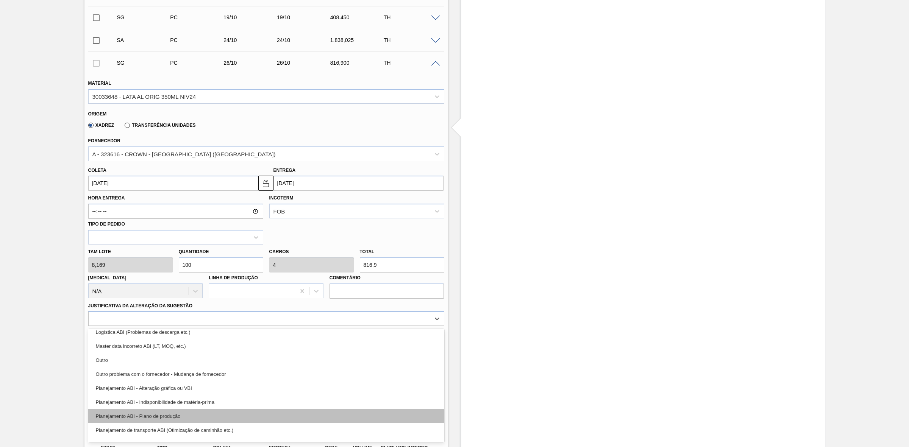
click at [178, 414] on div "Planejamento ABI - Plano de produção" at bounding box center [266, 416] width 356 height 14
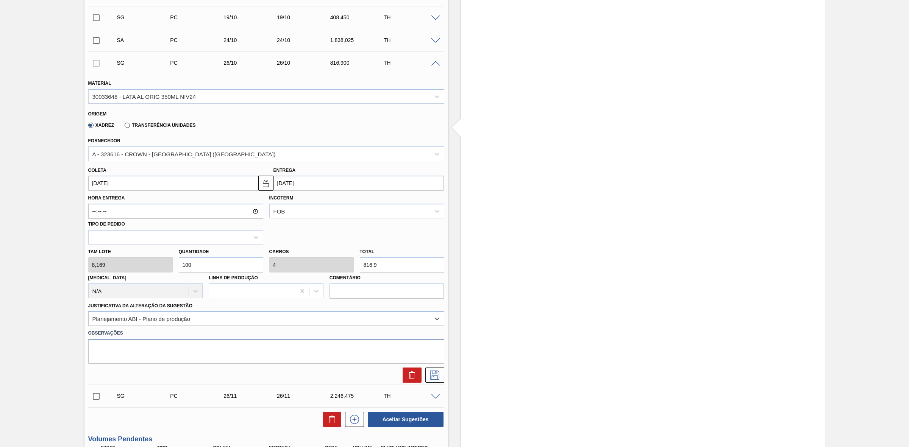
click at [158, 353] on textarea at bounding box center [266, 351] width 356 height 25
paste textarea "Inclusão para análise em D1 - recusa do volume no dia 28/10"
type textarea "Inclusão para análise em D1 - recusa do volume no dia 28/10"
click at [433, 376] on icon at bounding box center [435, 375] width 12 height 9
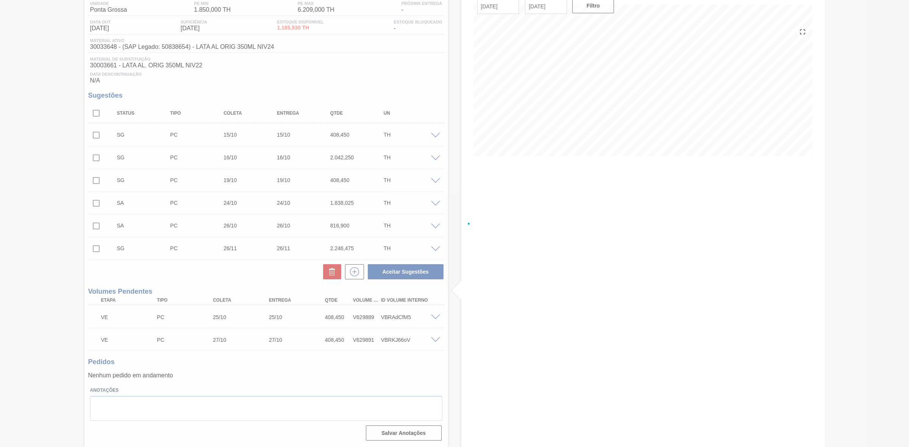
scroll to position [67, 0]
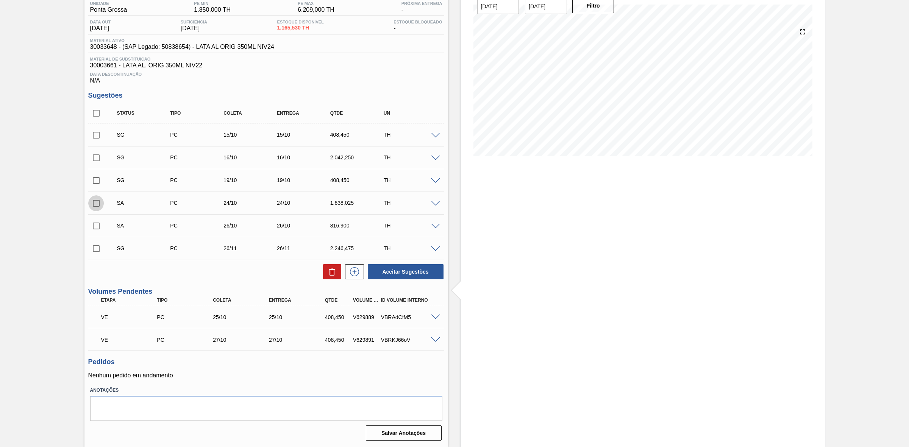
click at [98, 205] on input "checkbox" at bounding box center [96, 203] width 16 height 16
checkbox input "true"
click at [96, 222] on input "checkbox" at bounding box center [96, 226] width 16 height 16
checkbox input "true"
click at [389, 275] on button "Aceitar Sugestões" at bounding box center [406, 271] width 76 height 15
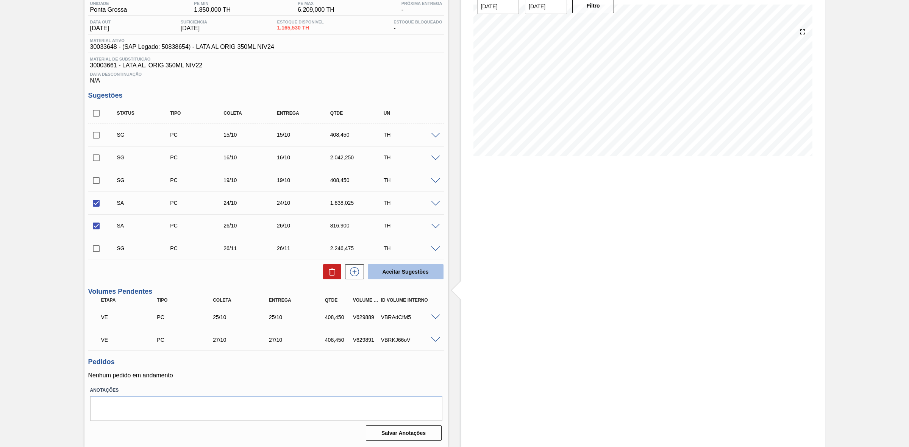
checkbox input "false"
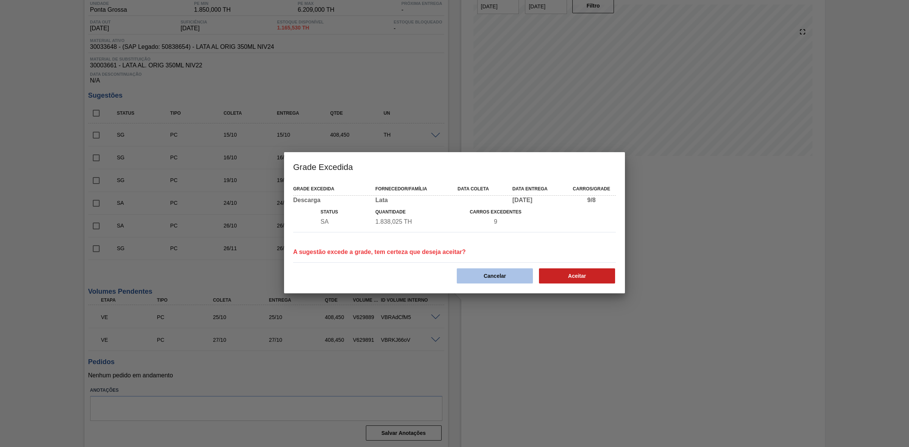
click at [512, 277] on button "Cancelar" at bounding box center [495, 276] width 76 height 15
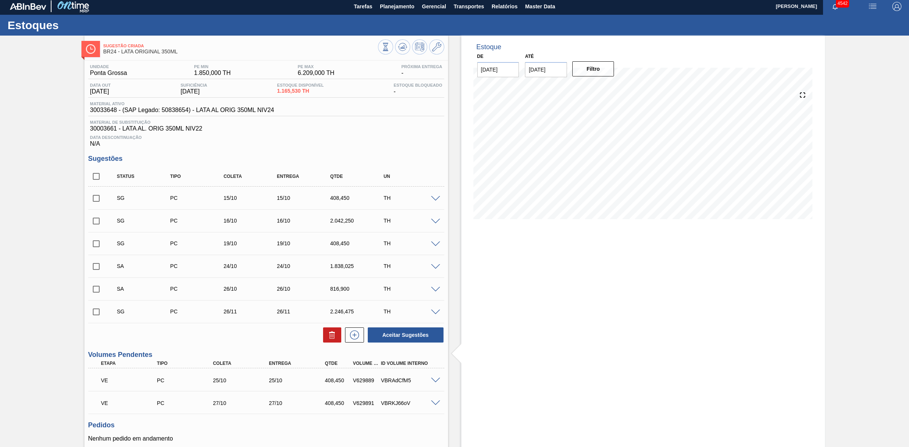
scroll to position [0, 0]
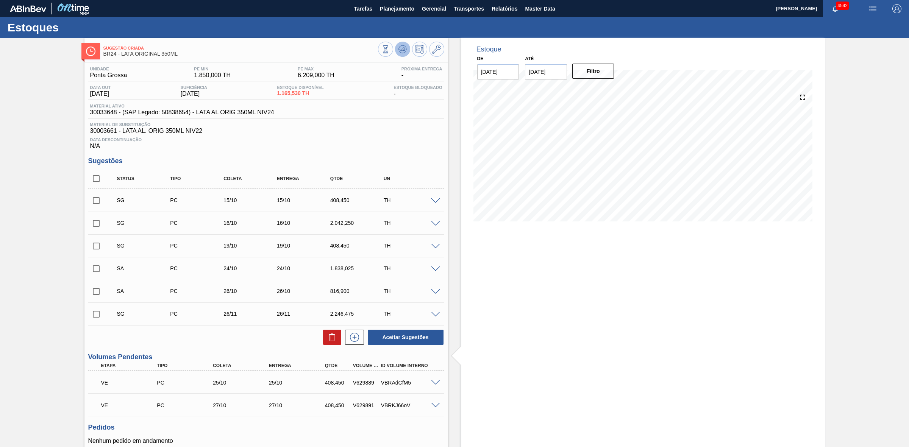
click at [402, 49] on icon at bounding box center [402, 50] width 1 height 2
click at [434, 270] on span at bounding box center [435, 270] width 9 height 6
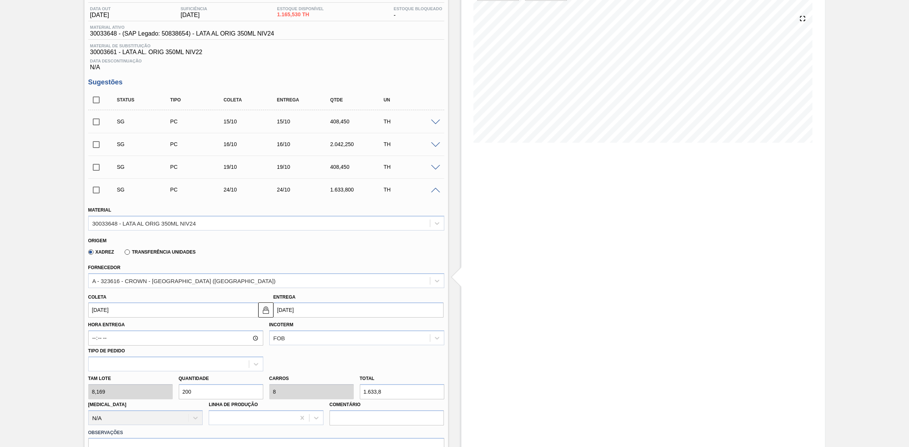
scroll to position [142, 0]
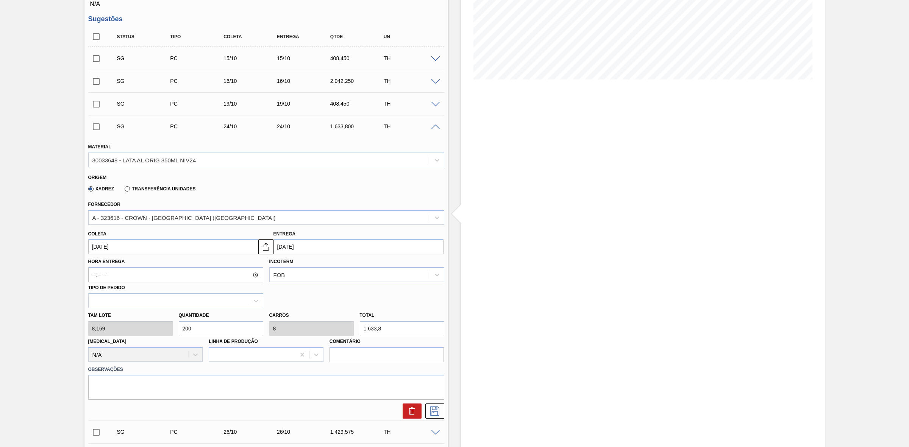
click at [436, 127] on span at bounding box center [435, 128] width 9 height 6
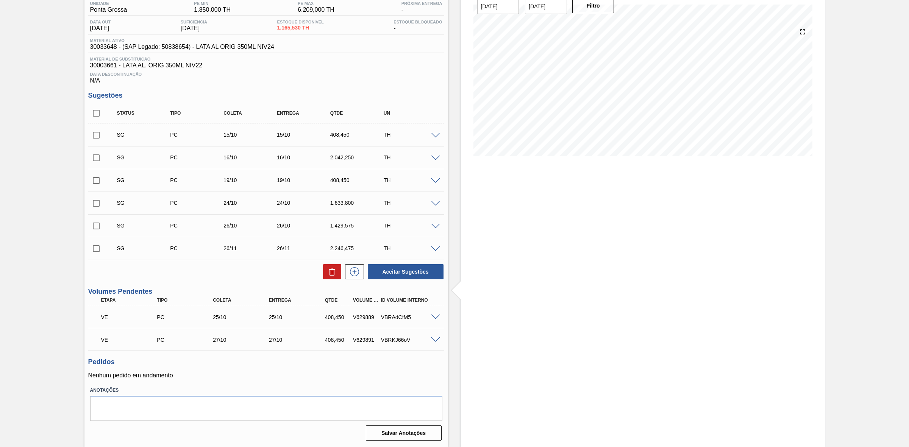
scroll to position [67, 0]
click at [95, 201] on input "checkbox" at bounding box center [96, 203] width 16 height 16
click at [391, 270] on button "Aceitar Sugestões" at bounding box center [406, 271] width 76 height 15
checkbox input "false"
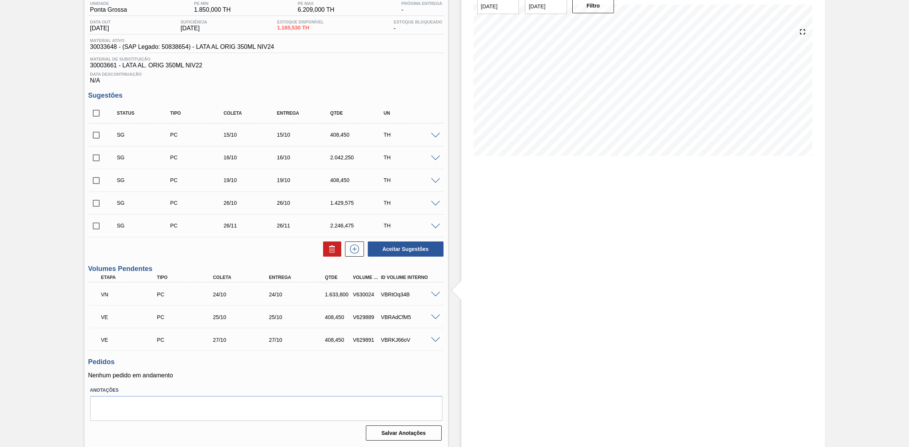
click at [433, 204] on span at bounding box center [435, 204] width 9 height 6
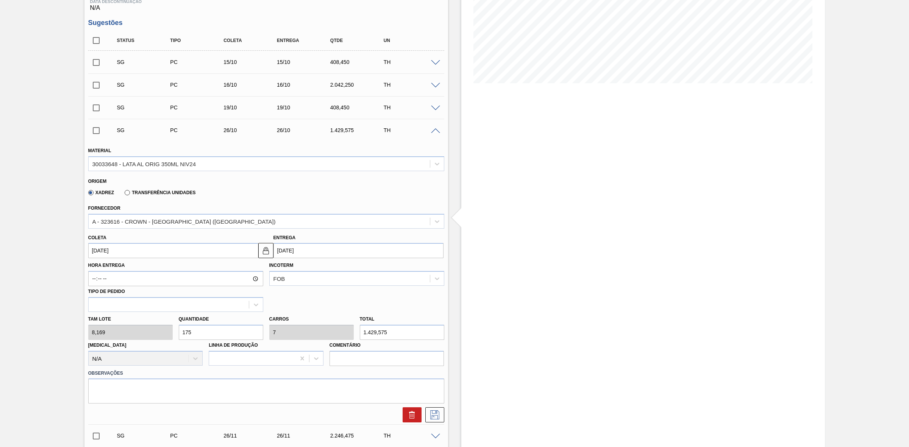
scroll to position [162, 0]
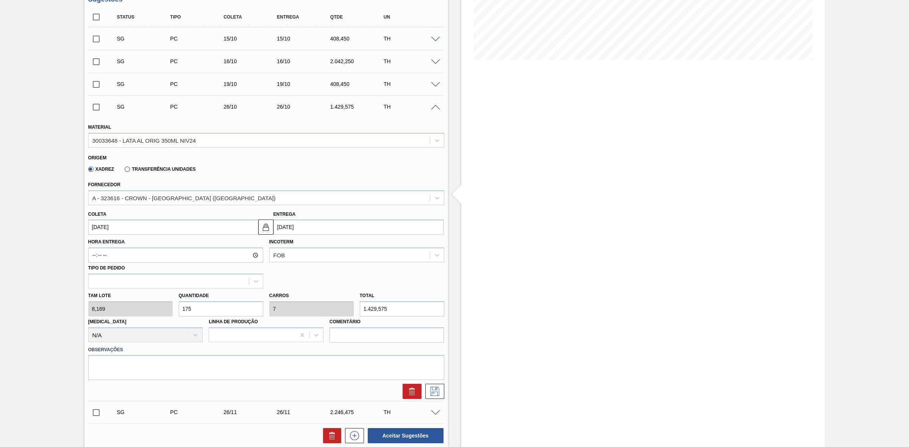
click at [197, 311] on input "175" at bounding box center [221, 309] width 84 height 15
type input "17"
type input "0,68"
type input "138,873"
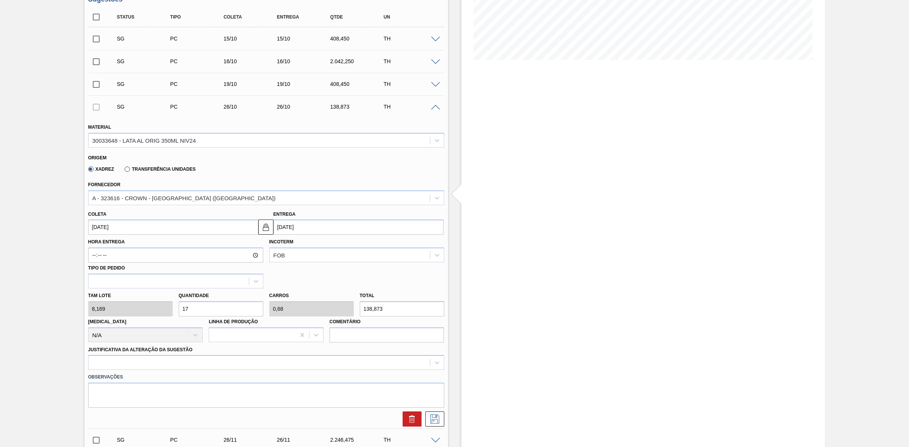
type input "1"
type input "0,04"
type input "8,169"
type input "10"
type input "0,4"
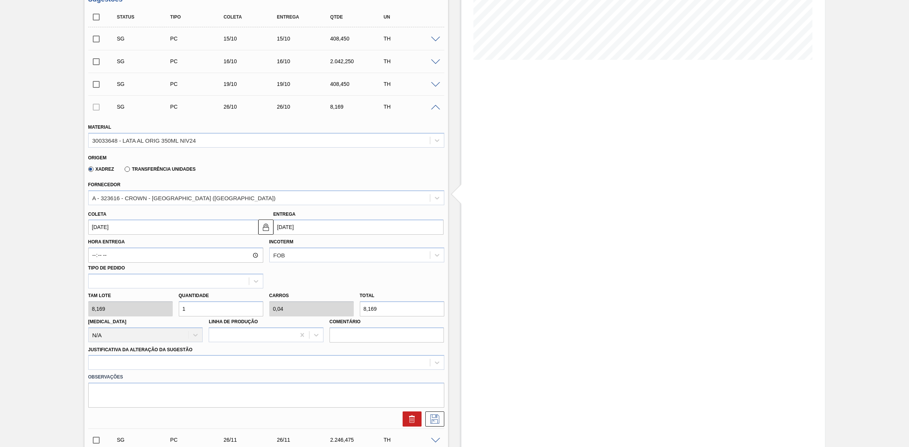
type input "81,69"
type input "100"
type input "4"
type input "816,9"
type input "100"
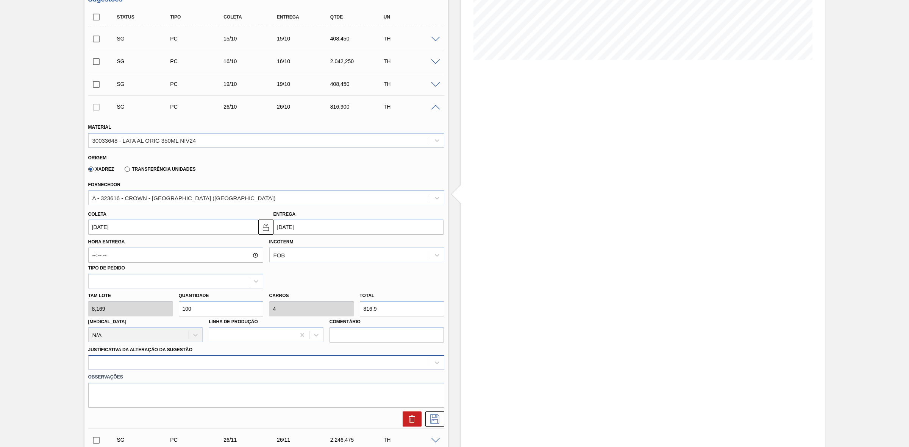
click at [244, 365] on div at bounding box center [266, 362] width 356 height 15
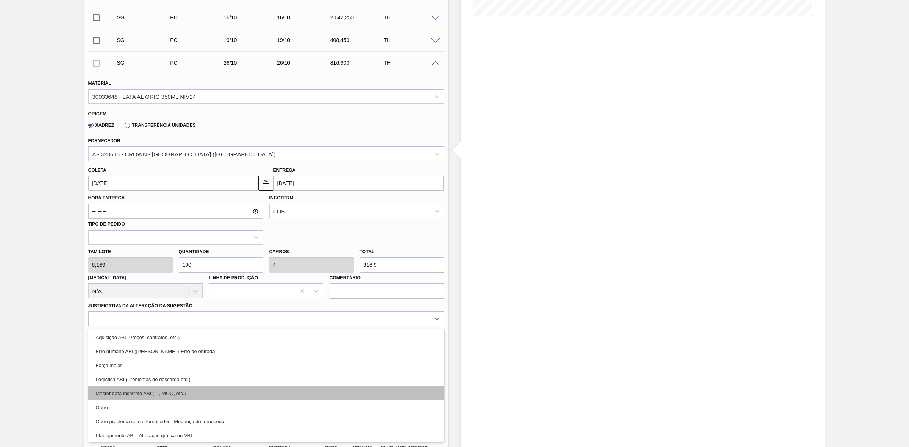
scroll to position [47, 0]
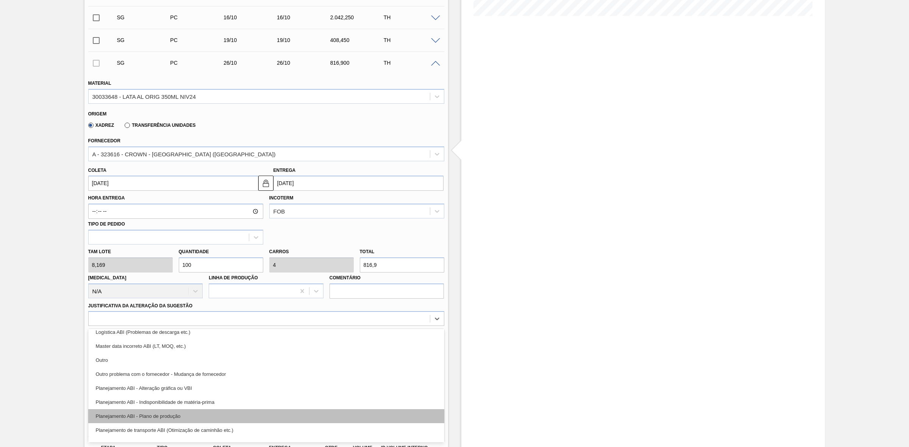
click at [199, 416] on div "Planejamento ABI - Plano de produção" at bounding box center [266, 416] width 356 height 14
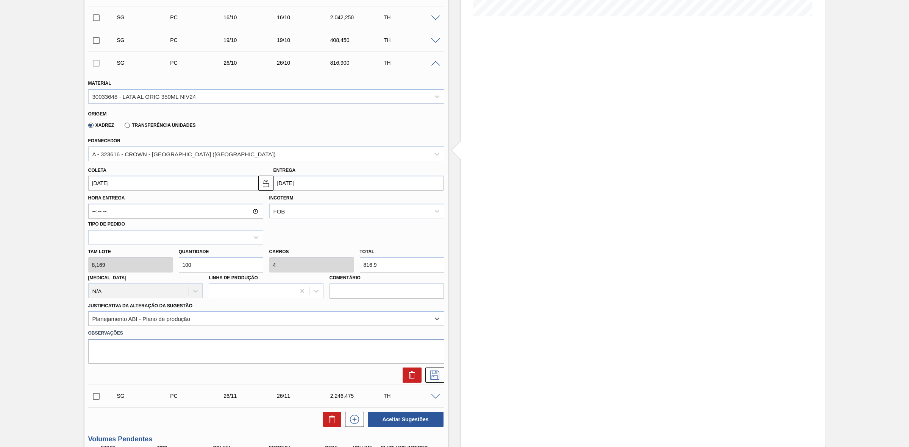
click at [195, 350] on textarea at bounding box center [266, 351] width 356 height 25
paste textarea "Inclusão para análise em D1 - recusa do volume no dia 28/10"
type textarea "Inclusão para análise em D1 - recusa do volume no dia 28/10"
click at [434, 375] on icon at bounding box center [435, 375] width 12 height 9
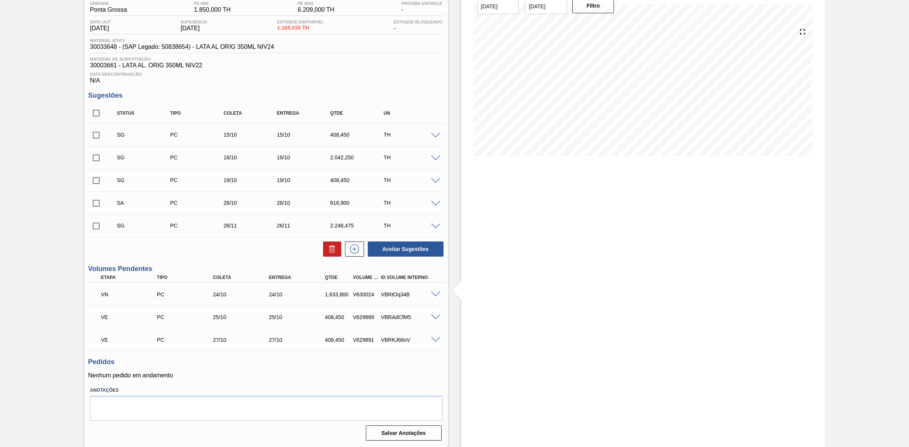
scroll to position [67, 0]
click at [434, 295] on span at bounding box center [435, 295] width 9 height 6
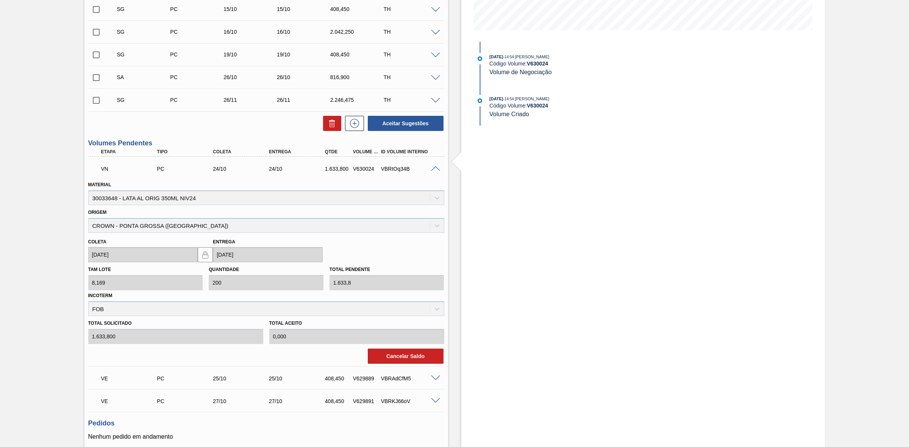
scroll to position [209, 0]
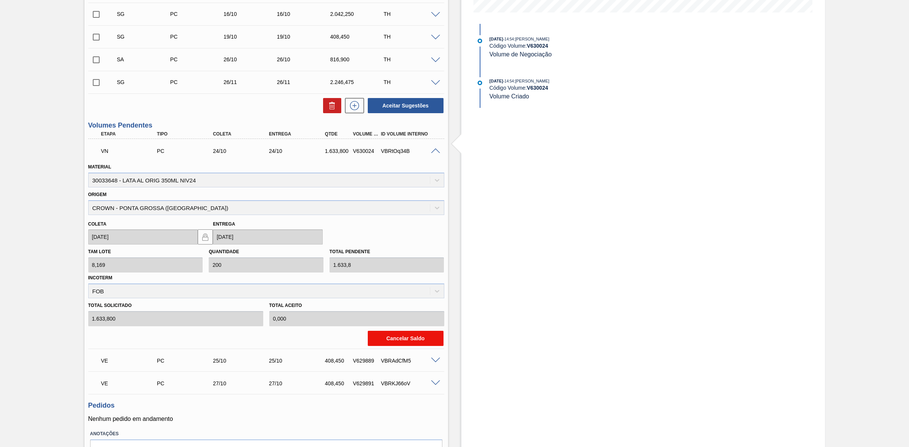
click at [382, 338] on button "Cancelar Saldo" at bounding box center [406, 338] width 76 height 15
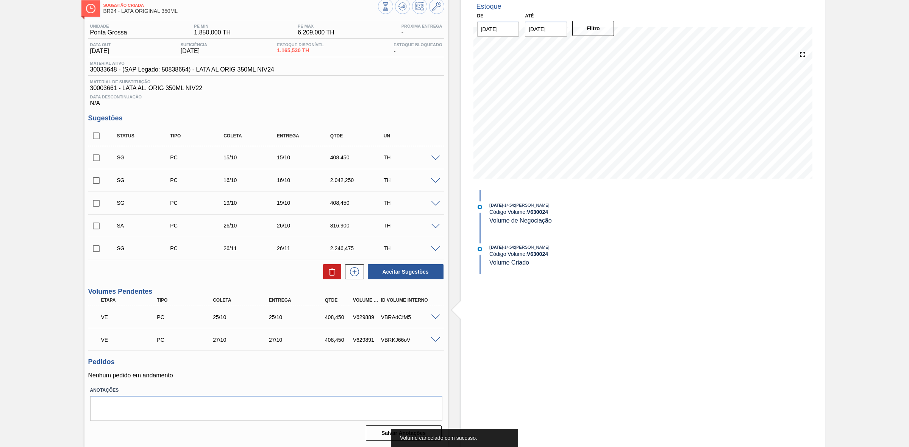
scroll to position [0, 0]
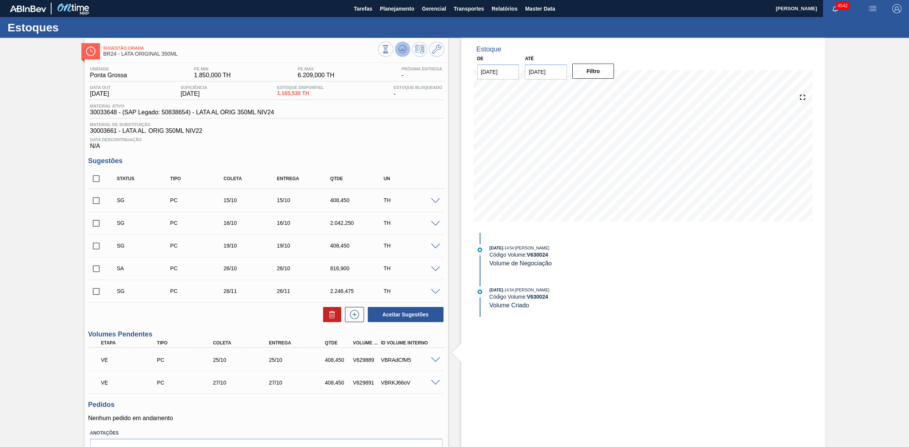
click at [400, 45] on icon at bounding box center [402, 49] width 9 height 9
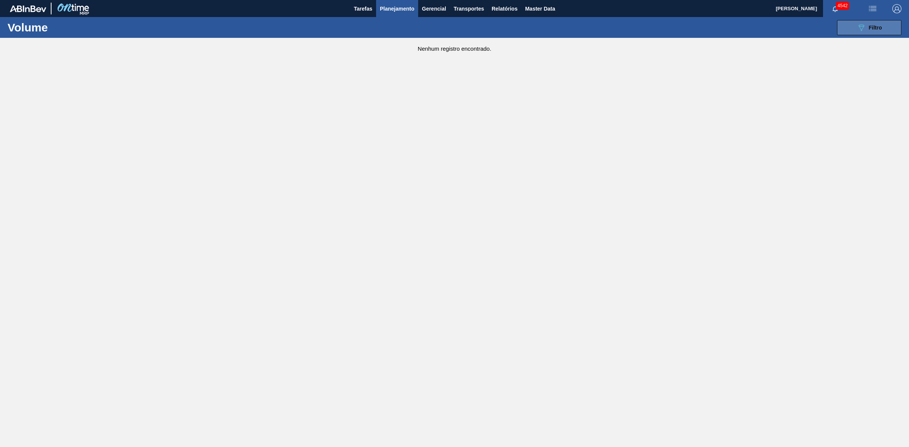
click at [861, 25] on icon "089F7B8B-B2A5-4AFE-B5C0-19BA573D28AC" at bounding box center [861, 27] width 9 height 9
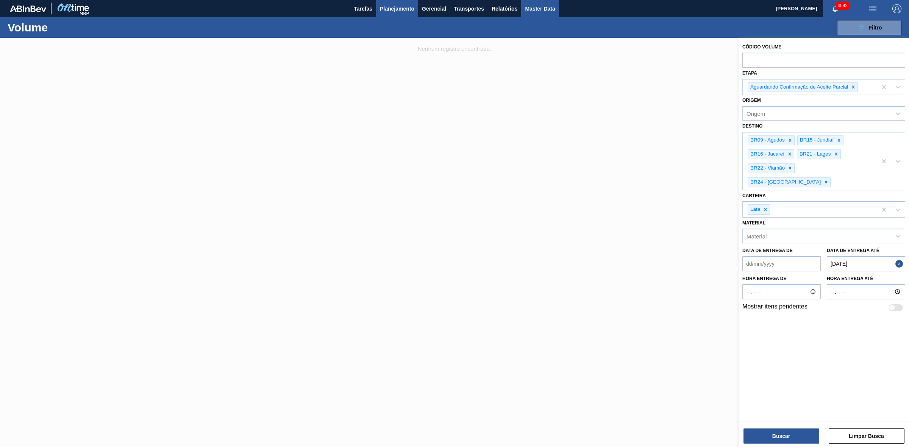
click at [541, 11] on span "Master Data" at bounding box center [540, 8] width 30 height 9
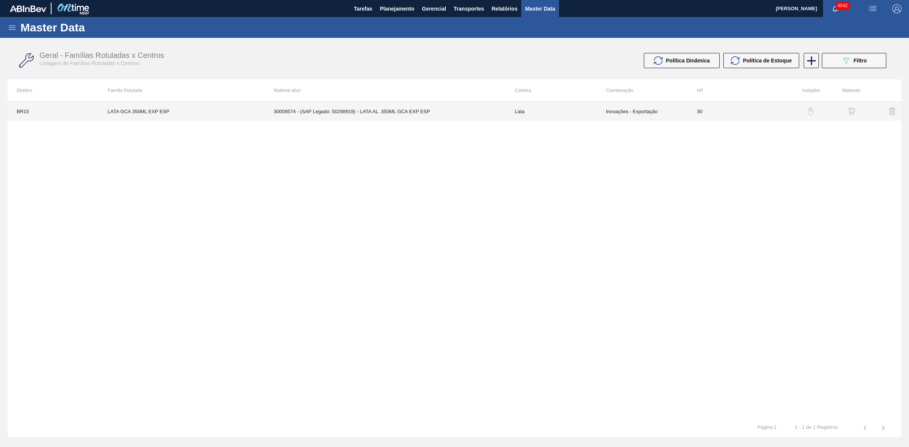
drag, startPoint x: 393, startPoint y: 110, endPoint x: 323, endPoint y: 108, distance: 70.5
click at [323, 108] on td "30009574 - (SAP Legado: 50298919) - LATA AL. 350ML GCA EXP ESP" at bounding box center [385, 111] width 241 height 19
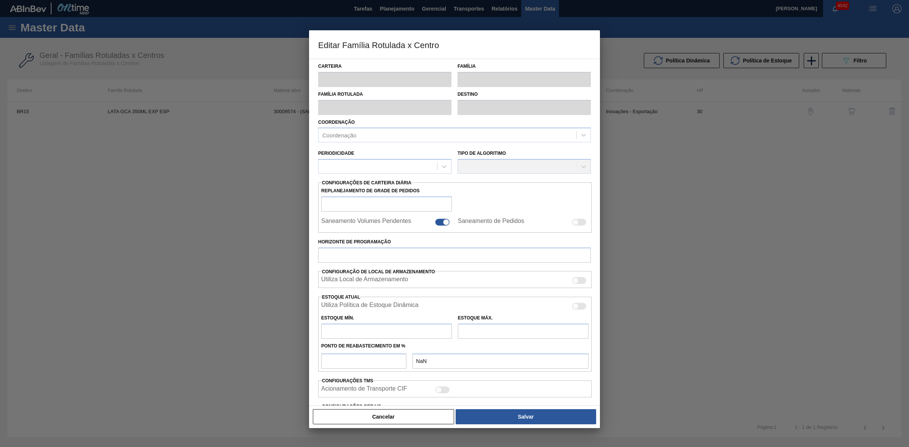
type input "Lata"
type input "LATA GCA 350ML EXP ESP"
type input "BR15 - Jundiaí"
type input "0"
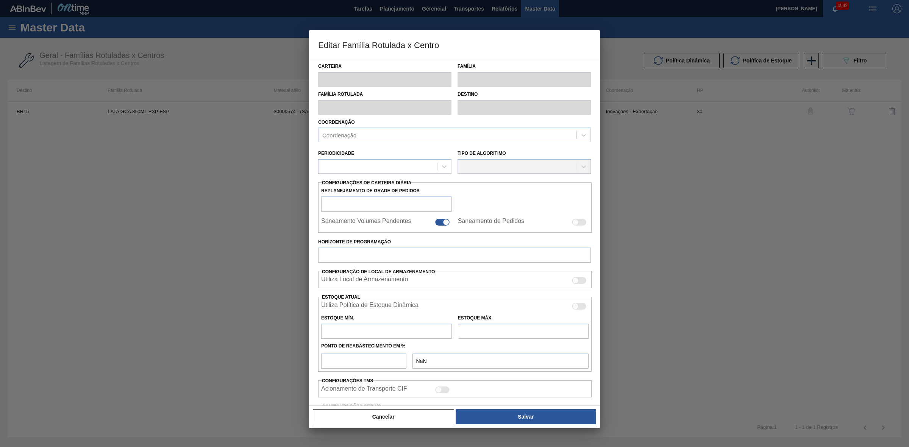
checkbox input "false"
type input "30"
type input "0"
type input "100"
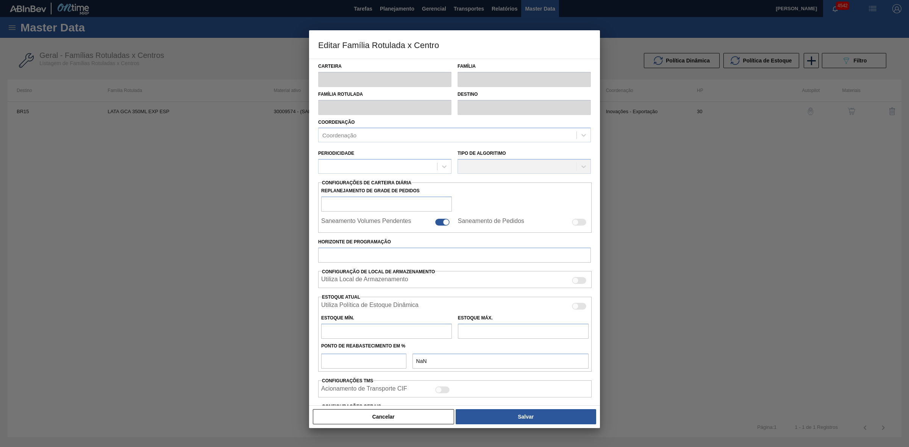
type input "0,000"
checkbox input "true"
click at [386, 414] on button "Cancelar" at bounding box center [383, 416] width 141 height 15
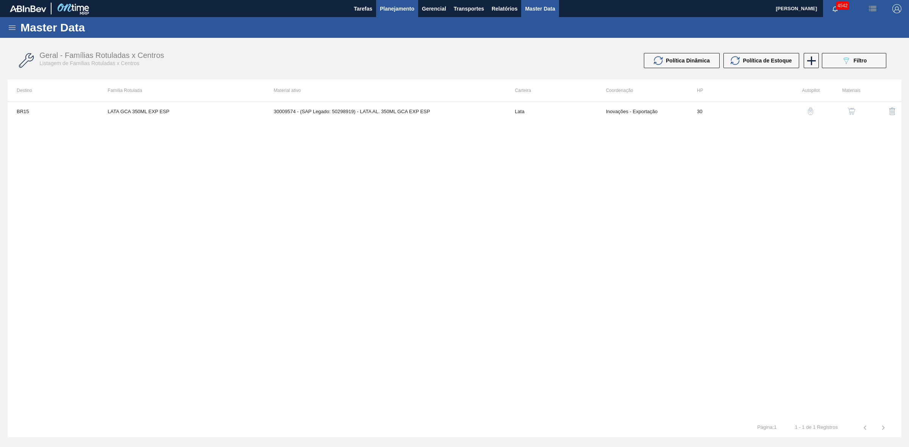
click at [399, 6] on span "Planejamento" at bounding box center [397, 8] width 34 height 9
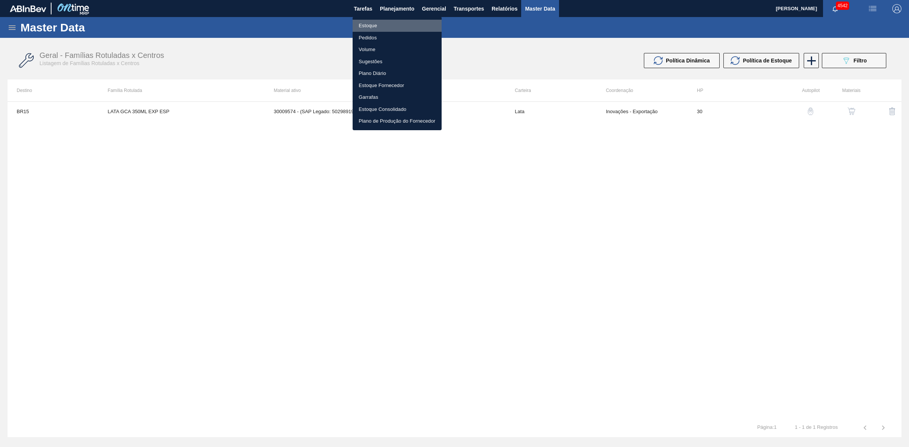
click at [376, 22] on li "Estoque" at bounding box center [397, 26] width 89 height 12
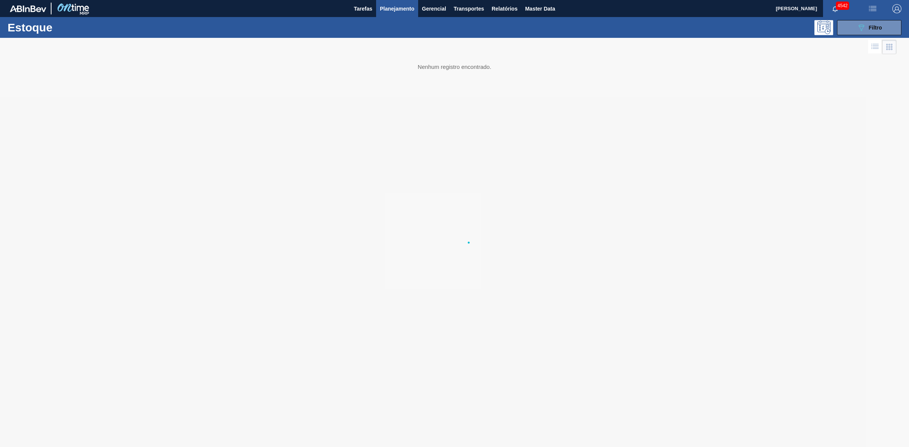
click at [393, 9] on span "Planejamento" at bounding box center [397, 8] width 34 height 9
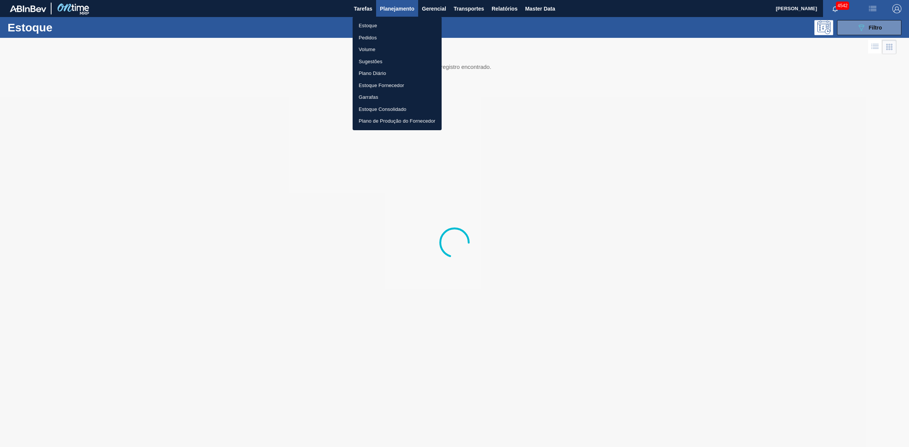
click at [675, 77] on div at bounding box center [454, 223] width 909 height 447
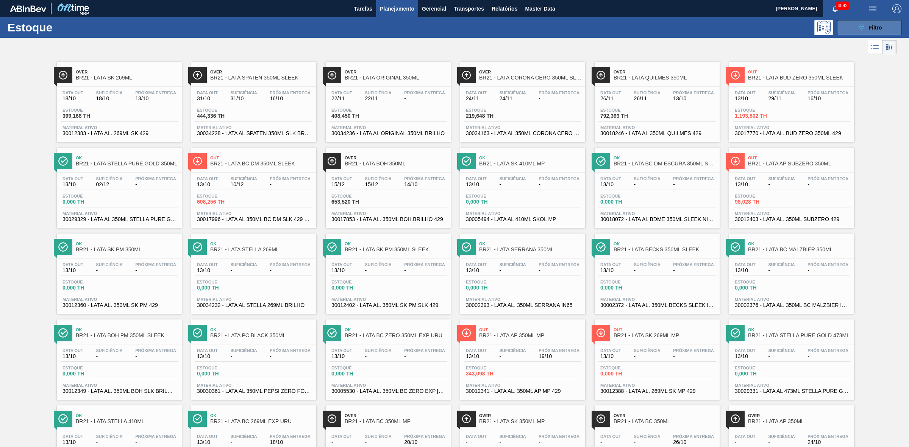
click at [860, 29] on icon "089F7B8B-B2A5-4AFE-B5C0-19BA573D28AC" at bounding box center [861, 27] width 9 height 9
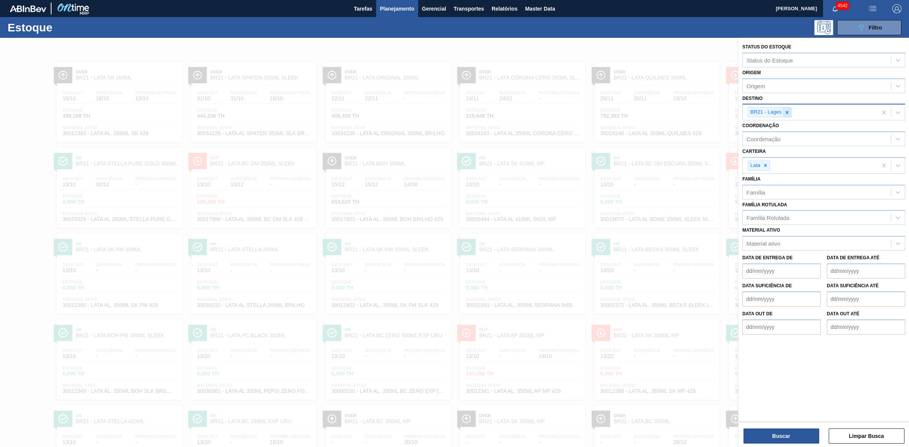
click at [787, 114] on icon at bounding box center [786, 112] width 5 height 5
type input "15"
click at [782, 127] on div "BR15 - Jundiaí" at bounding box center [823, 130] width 163 height 14
click at [797, 431] on button "Buscar" at bounding box center [782, 436] width 76 height 15
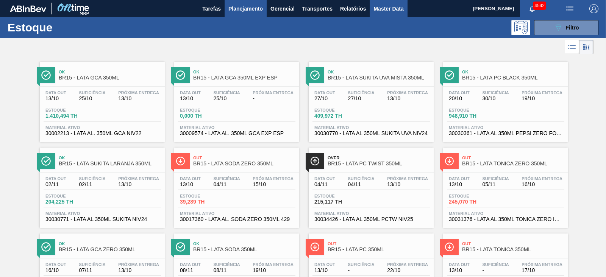
click at [383, 8] on span "Master Data" at bounding box center [388, 8] width 30 height 9
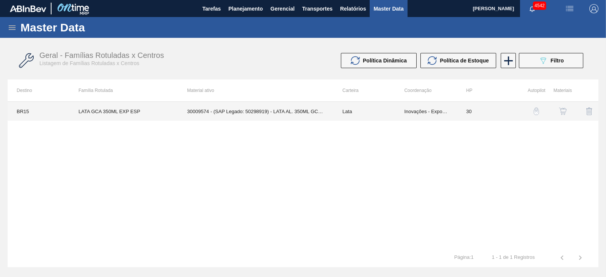
click at [268, 115] on td "30009574 - (SAP Legado: 50298919) - LATA AL. 350ML GCA EXP ESP" at bounding box center [255, 111] width 155 height 19
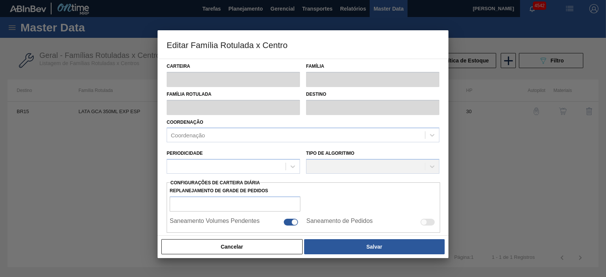
type input "Lata"
type input "LATA GCA 350ML EXP ESP"
type input "BR15 - Jundiaí"
type input "0"
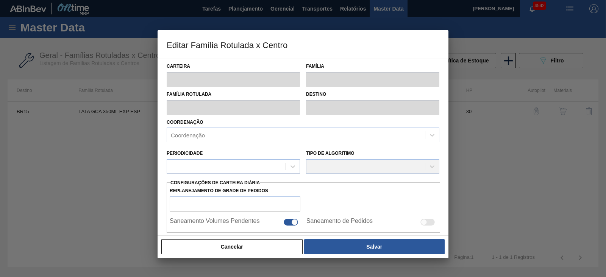
checkbox input "false"
type input "30"
type input "0"
type input "100"
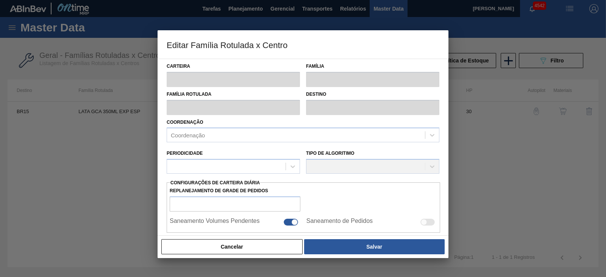
type input "0,000"
checkbox input "true"
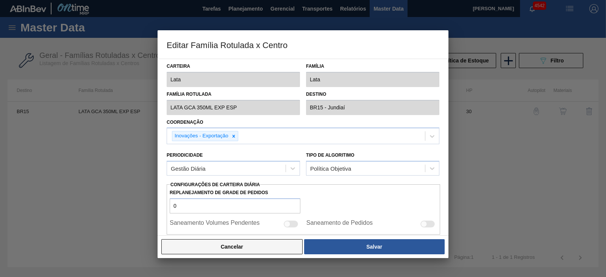
click at [256, 248] on button "Cancelar" at bounding box center [231, 246] width 141 height 15
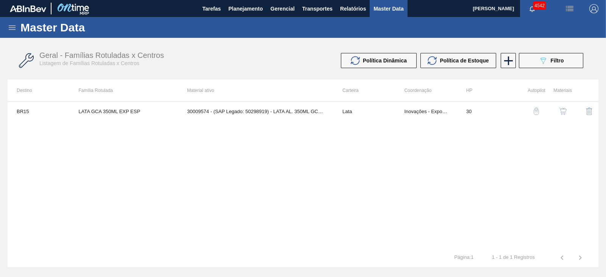
click at [563, 111] on img "button" at bounding box center [563, 112] width 8 height 8
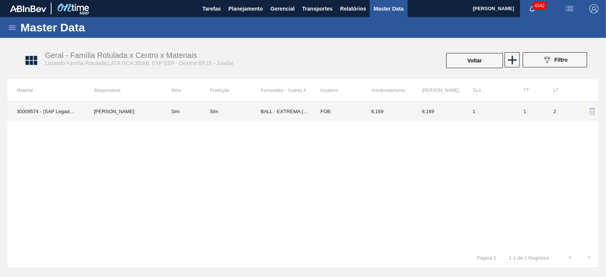
click at [275, 114] on td "BALL - EXTREMA (MG)" at bounding box center [286, 111] width 51 height 19
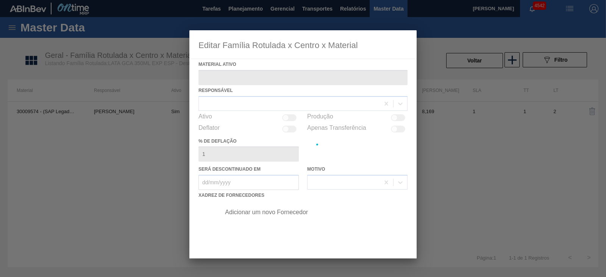
type ativo "30009574 - (SAP Legado: 50298919) - LATA AL. 350ML GCA EXP ESP"
checkbox input "true"
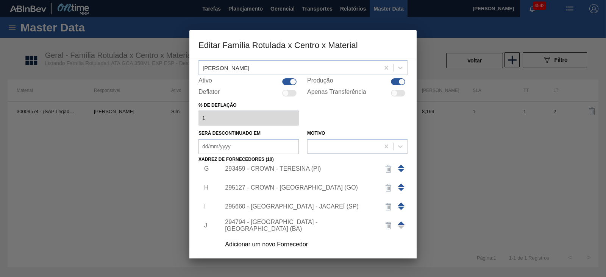
scroll to position [63, 0]
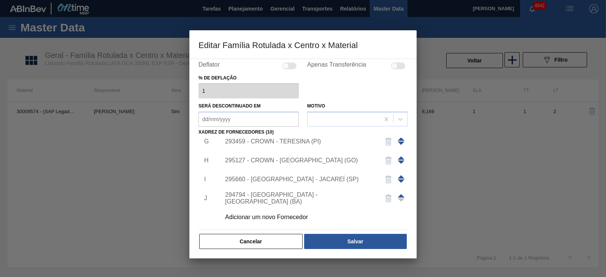
click at [290, 214] on div "Adicionar um novo Fornecedor" at bounding box center [299, 217] width 148 height 7
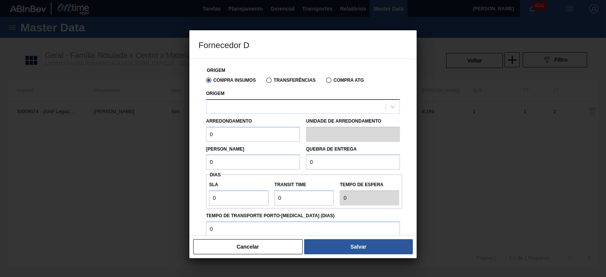
click at [252, 109] on div at bounding box center [295, 106] width 179 height 11
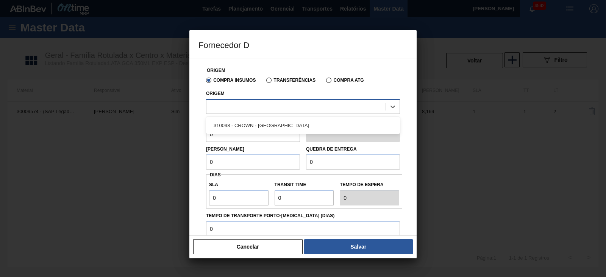
click at [253, 108] on div at bounding box center [295, 106] width 179 height 11
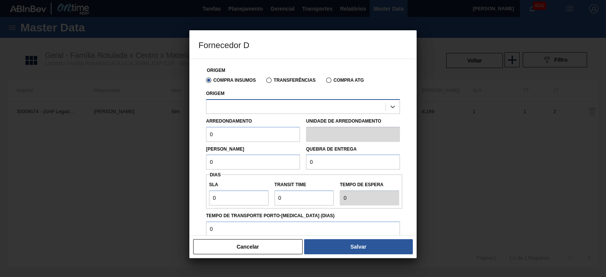
click at [253, 108] on div at bounding box center [295, 106] width 179 height 11
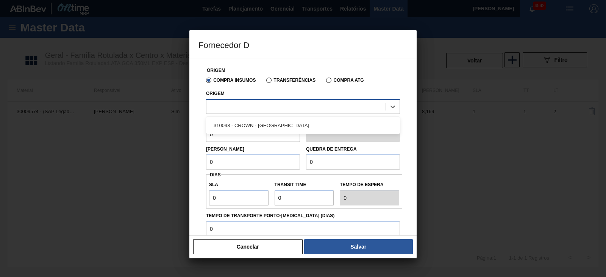
click at [253, 108] on div at bounding box center [295, 106] width 179 height 11
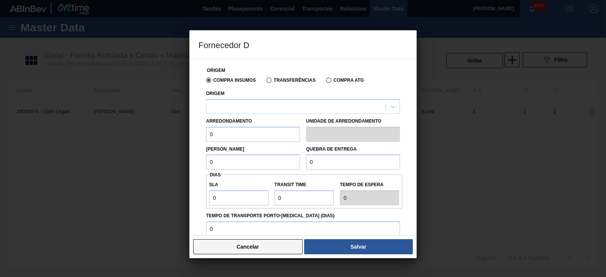
click at [277, 248] on button "Cancelar" at bounding box center [247, 246] width 109 height 15
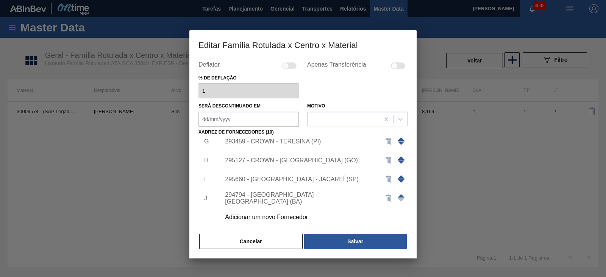
click at [269, 242] on button "Cancelar" at bounding box center [250, 241] width 103 height 15
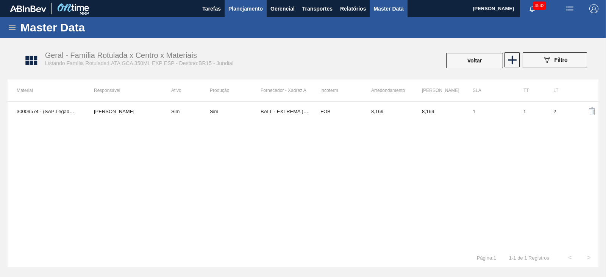
click at [245, 1] on button "Planejamento" at bounding box center [246, 8] width 42 height 17
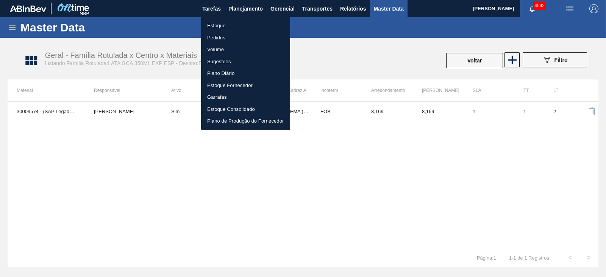
click at [216, 25] on li "Estoque" at bounding box center [245, 26] width 89 height 12
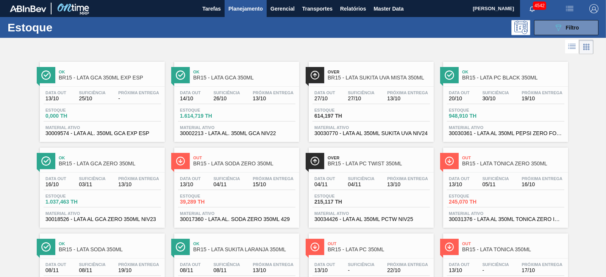
click at [124, 68] on div "Ok BR15 - LATA GCA 350ML EXP ESP" at bounding box center [110, 75] width 102 height 17
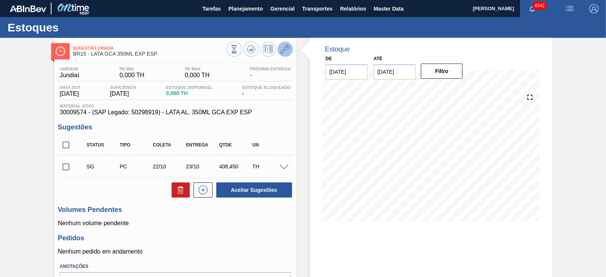
click at [283, 54] on button at bounding box center [285, 49] width 15 height 15
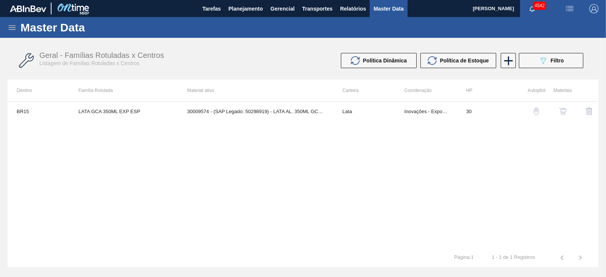
click at [361, 164] on div "BR15 LATA GCA 350ML EXP ESP 30009574 - (SAP Legado: 50298919) - LATA AL. 350ML …" at bounding box center [303, 175] width 591 height 147
click at [393, 60] on span "Política Dinâmica" at bounding box center [385, 61] width 44 height 6
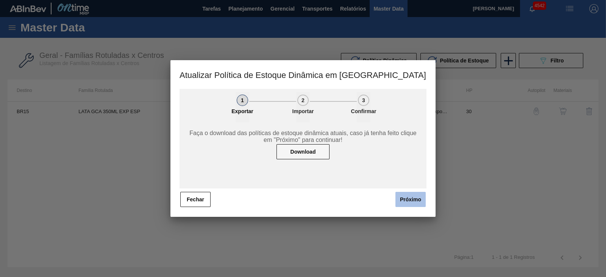
click at [413, 201] on button "Próximo" at bounding box center [410, 199] width 30 height 15
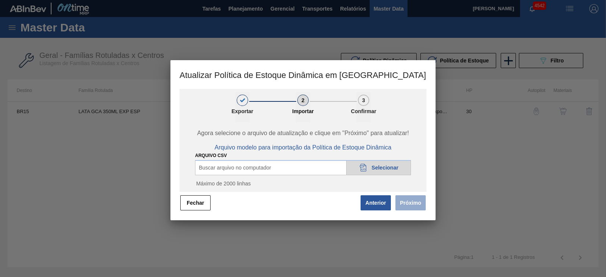
click at [386, 169] on span "Selecionar" at bounding box center [385, 168] width 27 height 6
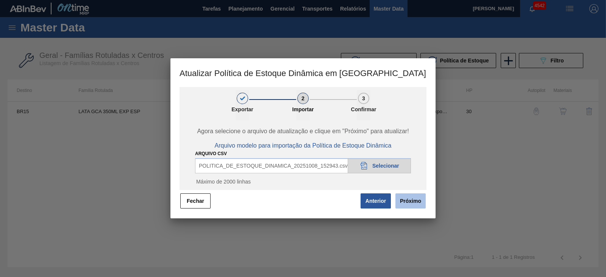
click at [409, 200] on button "Próximo" at bounding box center [410, 201] width 30 height 15
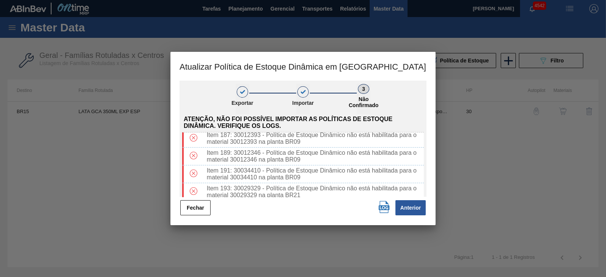
scroll to position [1325, 0]
click at [194, 209] on button "Fechar" at bounding box center [195, 207] width 30 height 15
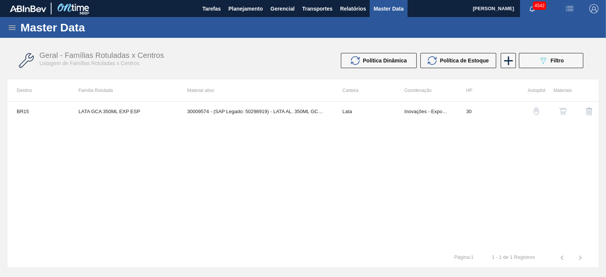
click at [13, 28] on icon at bounding box center [12, 27] width 9 height 9
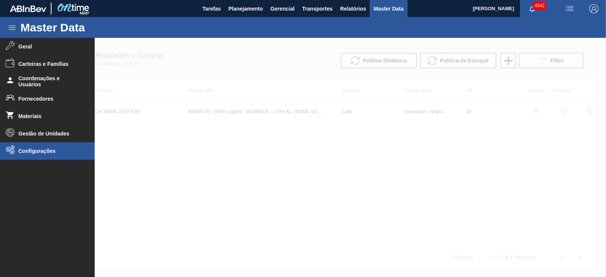
click at [44, 151] on span "Configurações" at bounding box center [50, 151] width 63 height 6
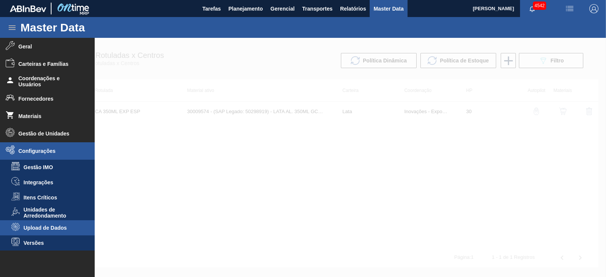
click at [49, 227] on span "Upload de Dados" at bounding box center [52, 228] width 58 height 6
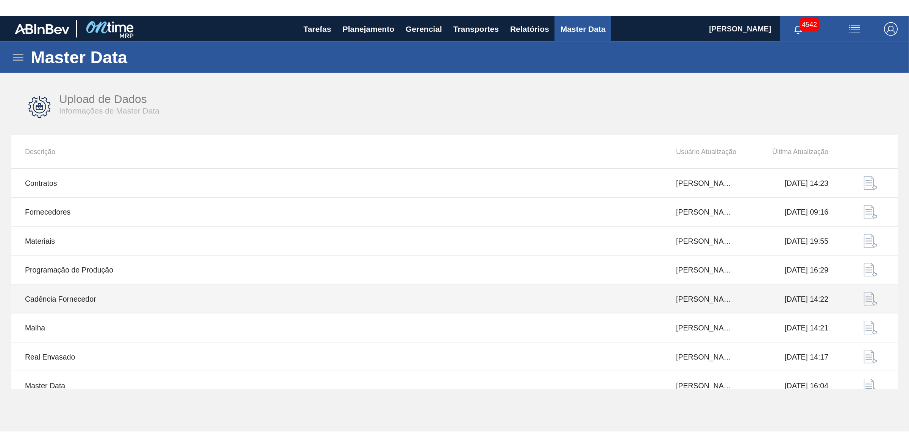
scroll to position [47, 0]
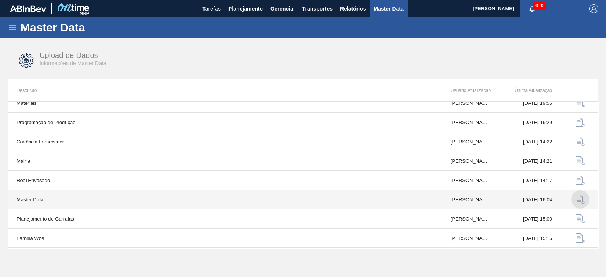
click at [580, 198] on img "button" at bounding box center [580, 199] width 9 height 9
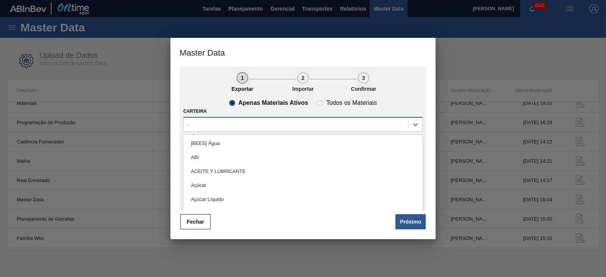
click at [277, 123] on div "-" at bounding box center [296, 124] width 225 height 11
type input "lata"
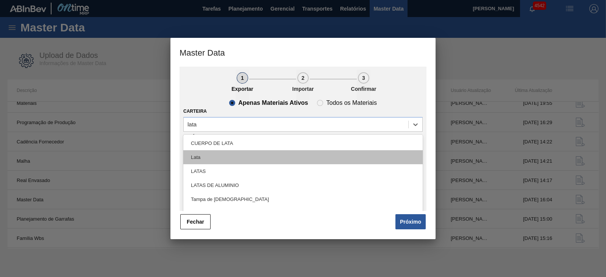
click at [218, 158] on div "Lata" at bounding box center [302, 157] width 239 height 14
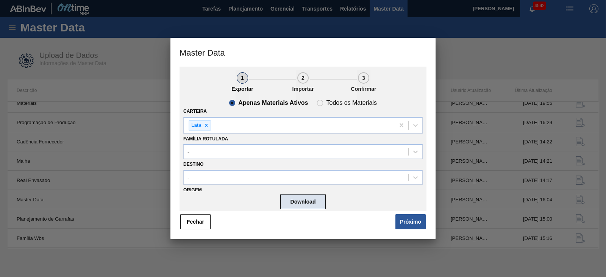
click at [303, 202] on button "Download" at bounding box center [302, 201] width 45 height 15
click at [201, 222] on button "Fechar" at bounding box center [195, 221] width 30 height 15
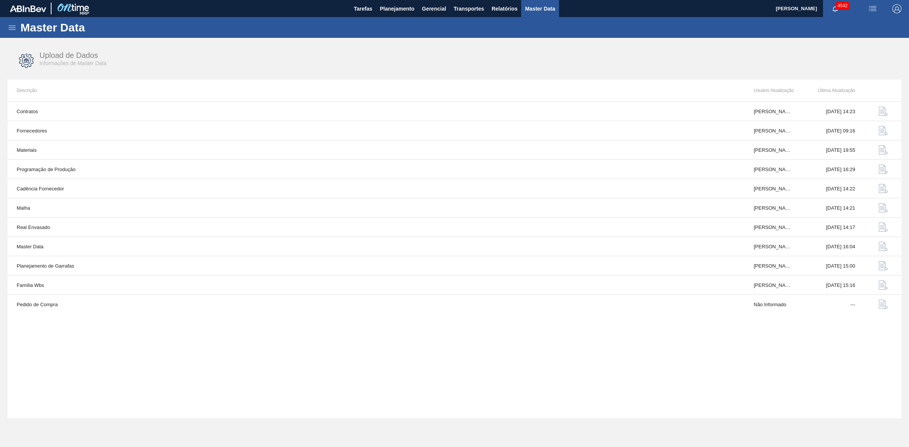
scroll to position [0, 0]
click at [399, 4] on span "Planejamento" at bounding box center [397, 8] width 34 height 9
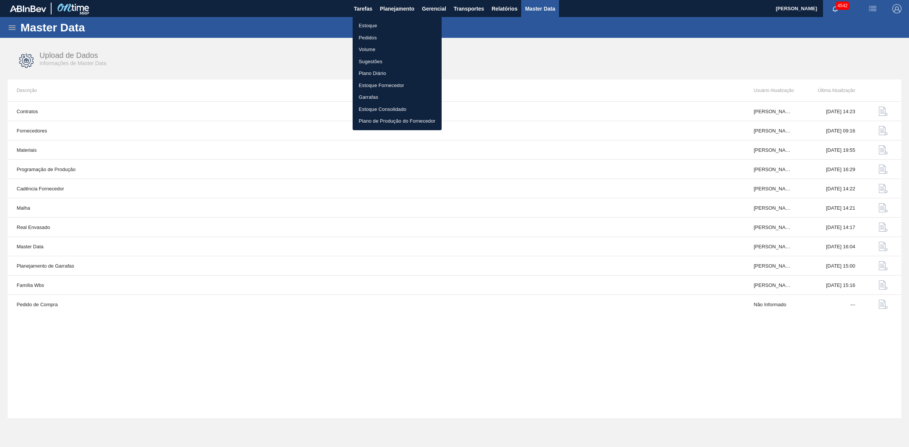
click at [368, 23] on li "Estoque" at bounding box center [397, 26] width 89 height 12
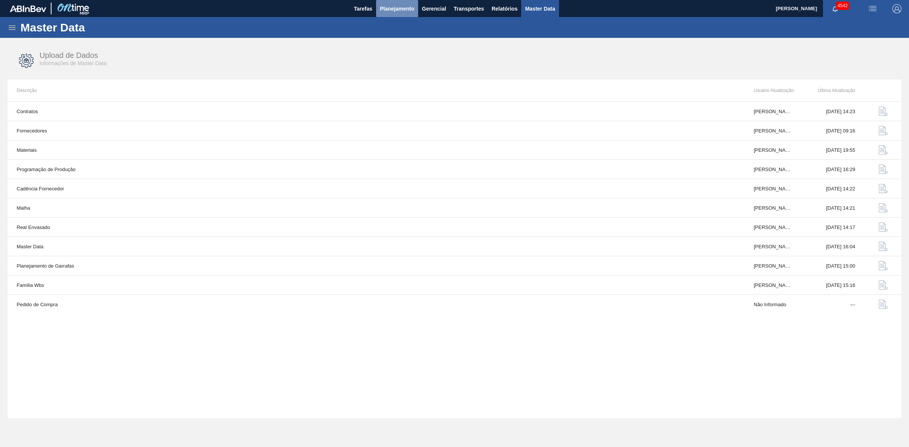
click at [391, 8] on span "Planejamento" at bounding box center [397, 8] width 34 height 9
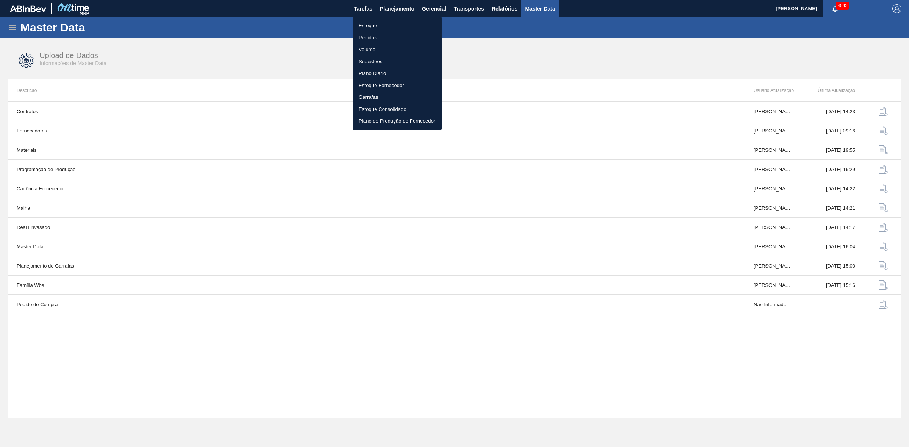
click at [370, 21] on li "Estoque" at bounding box center [397, 26] width 89 height 12
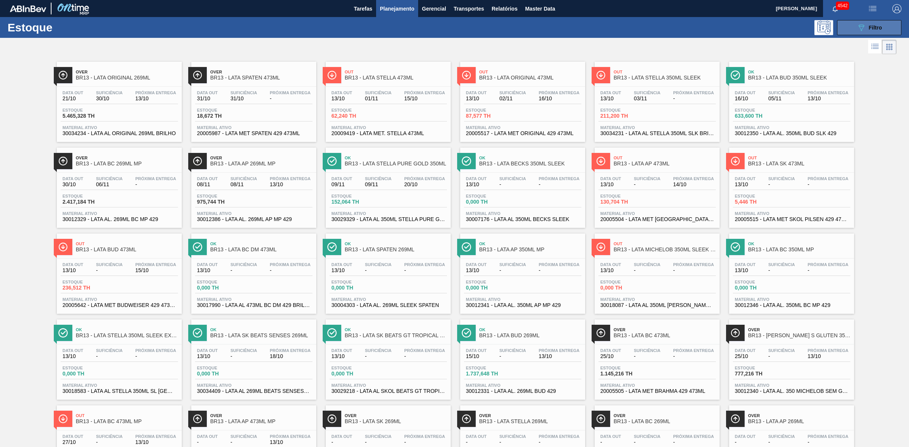
click at [880, 23] on div "089F7B8B-B2A5-4AFE-B5C0-19BA573D28AC Filtro" at bounding box center [869, 27] width 25 height 9
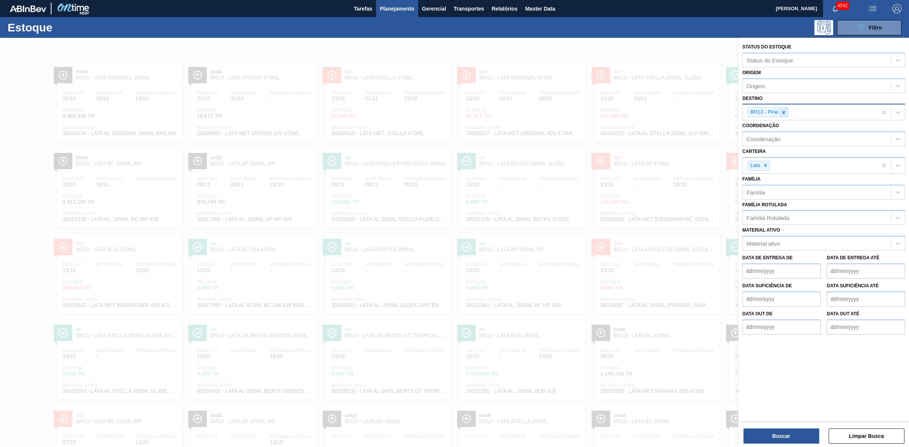
click at [784, 114] on icon at bounding box center [783, 112] width 5 height 5
type input "16"
click at [774, 128] on div "BR16 - Jacareí" at bounding box center [823, 130] width 163 height 14
click at [798, 442] on button "Buscar" at bounding box center [782, 436] width 76 height 15
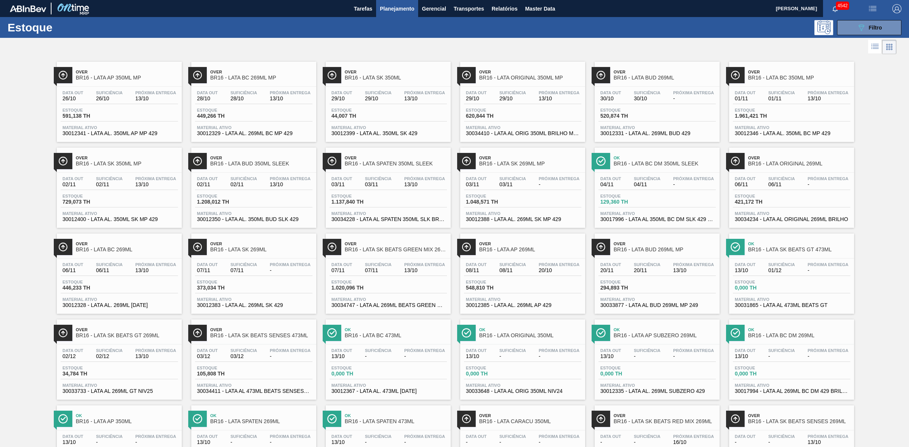
click at [555, 50] on div at bounding box center [448, 47] width 897 height 18
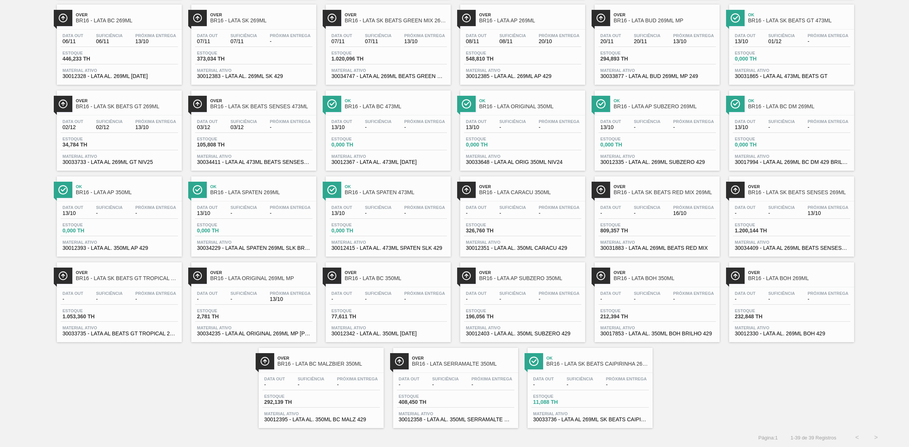
click at [135, 276] on span "BR16 - LATA SK BEATS GT TROPICAL 269ML" at bounding box center [127, 279] width 102 height 6
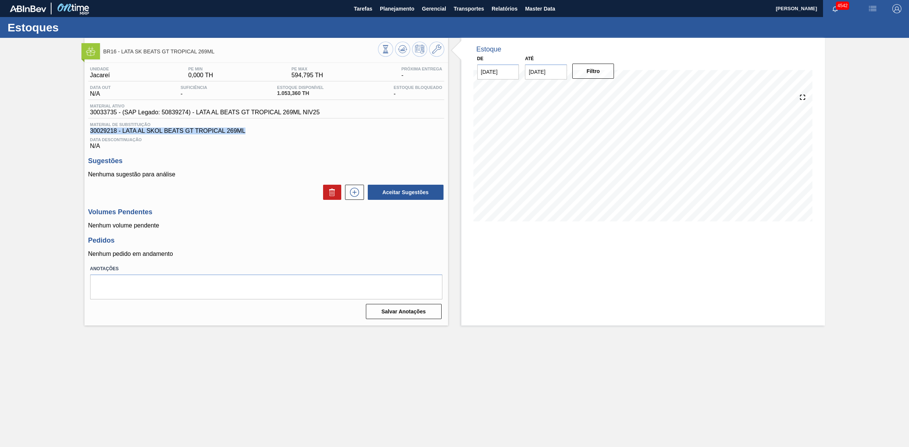
drag, startPoint x: 247, startPoint y: 134, endPoint x: 88, endPoint y: 134, distance: 159.1
click at [88, 134] on div "Material de Substituição 30029218 - LATA AL SKOL BEATS GT TROPICAL 269ML" at bounding box center [266, 128] width 356 height 12
click at [102, 133] on span "30029218 - LATA AL SKOL BEATS GT TROPICAL 269ML" at bounding box center [266, 131] width 352 height 7
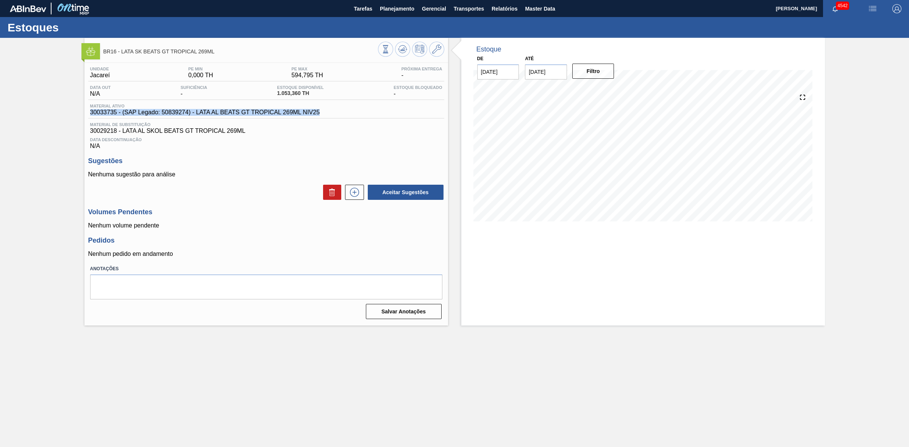
drag, startPoint x: 90, startPoint y: 114, endPoint x: 322, endPoint y: 114, distance: 232.2
click at [322, 114] on div "Material ativo 30033735 - (SAP Legado: 50839274) - LATA AL BEATS GT TROPICAL 26…" at bounding box center [266, 111] width 356 height 15
click at [390, 55] on button at bounding box center [385, 49] width 15 height 15
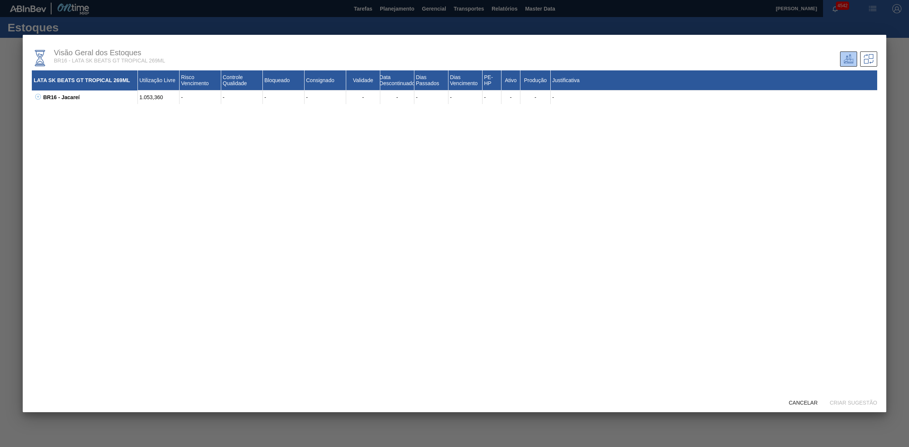
click at [36, 95] on icon at bounding box center [38, 97] width 6 height 6
click at [48, 123] on icon at bounding box center [48, 124] width 6 height 6
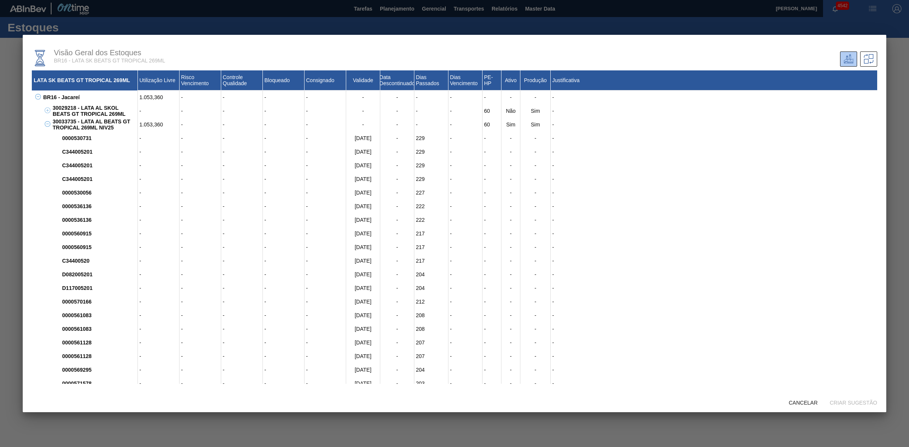
click at [46, 110] on icon at bounding box center [48, 111] width 6 height 6
click at [46, 109] on icon at bounding box center [48, 111] width 6 height 6
click at [47, 123] on icon at bounding box center [48, 124] width 6 height 6
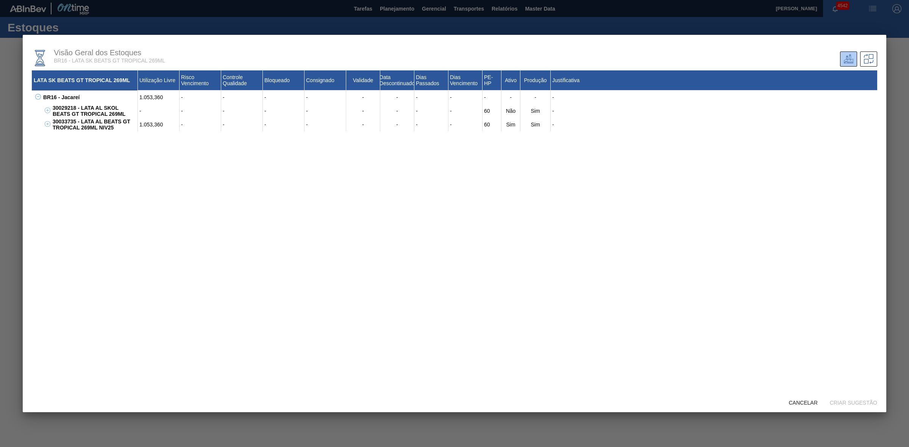
click at [900, 128] on div at bounding box center [454, 223] width 909 height 447
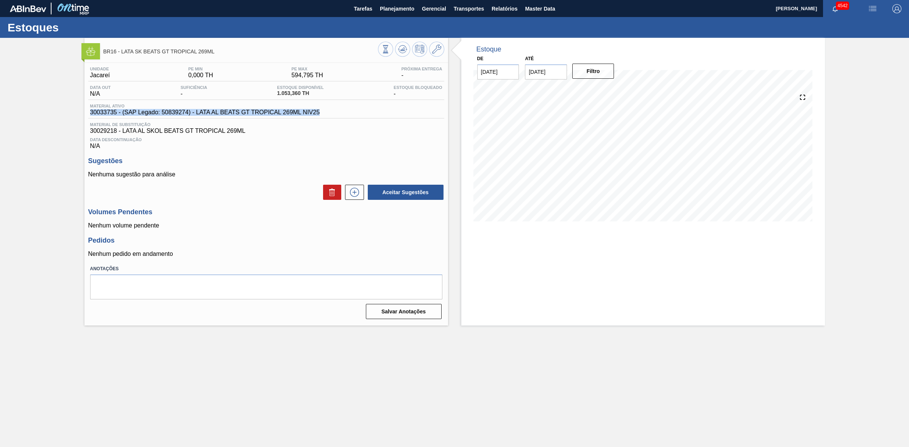
drag, startPoint x: 324, startPoint y: 113, endPoint x: 89, endPoint y: 119, distance: 234.6
click at [89, 119] on div "Material ativo 30033735 - (SAP Legado: 50839274) - LATA AL BEATS GT TROPICAL 26…" at bounding box center [266, 111] width 356 height 15
copy span "30033735 - (SAP Legado: 50839274) - LATA AL BEATS GT TROPICAL 269ML NIV25"
click at [387, 6] on span "Planejamento" at bounding box center [397, 8] width 34 height 9
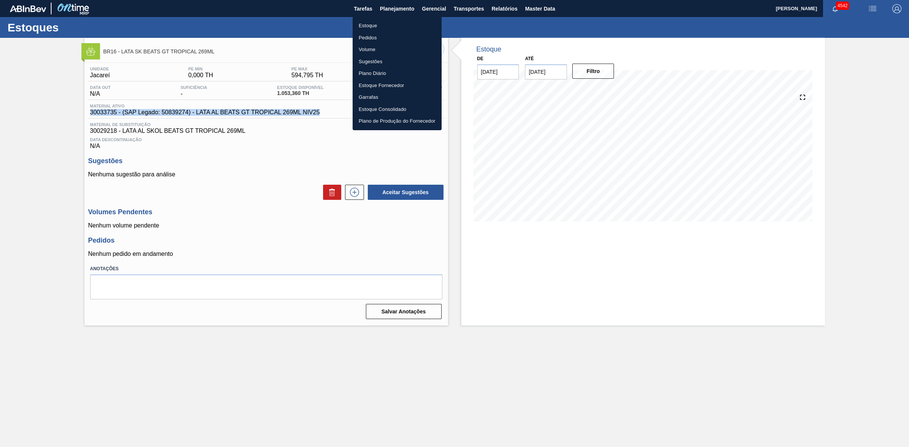
click at [374, 25] on li "Estoque" at bounding box center [397, 26] width 89 height 12
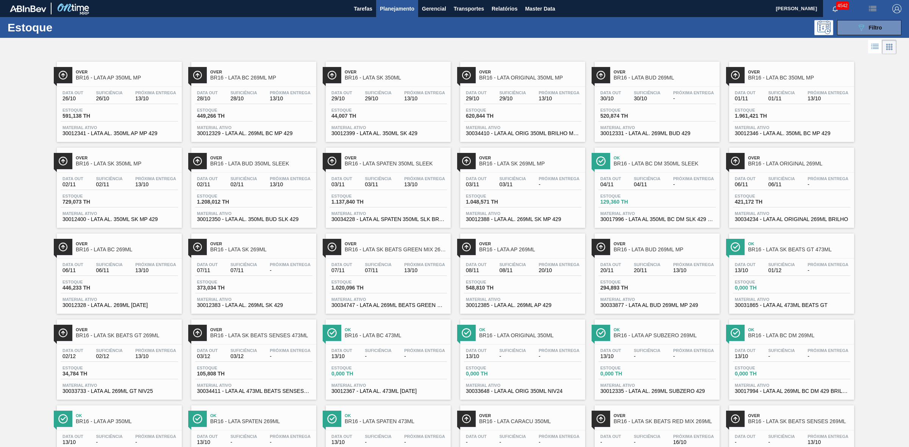
click at [406, 13] on button "Planejamento" at bounding box center [397, 8] width 42 height 17
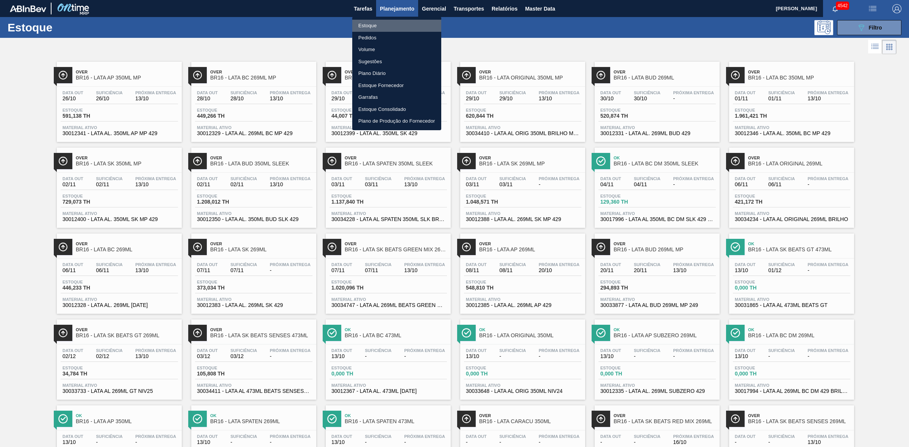
click at [372, 25] on li "Estoque" at bounding box center [396, 26] width 89 height 12
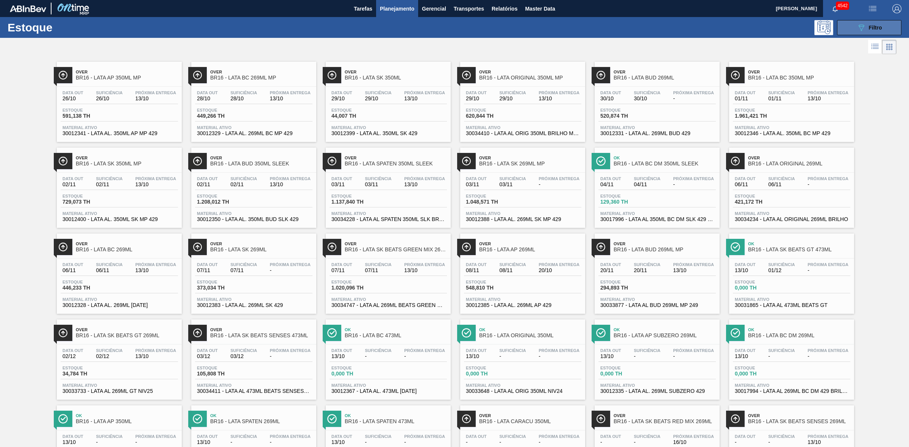
click at [848, 33] on button "089F7B8B-B2A5-4AFE-B5C0-19BA573D28AC Filtro" at bounding box center [869, 27] width 64 height 15
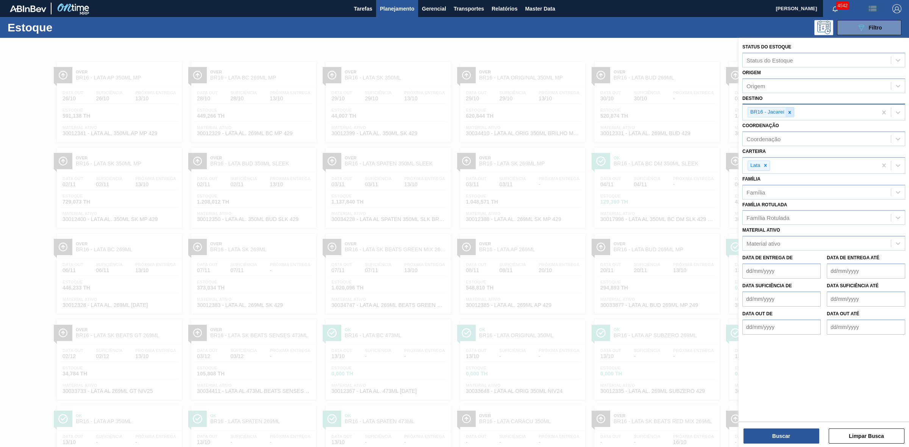
click at [790, 111] on icon at bounding box center [789, 112] width 5 height 5
type input "21"
click at [775, 131] on div "BR21 - Lages" at bounding box center [823, 130] width 163 height 14
click at [780, 436] on button "Buscar" at bounding box center [782, 436] width 76 height 15
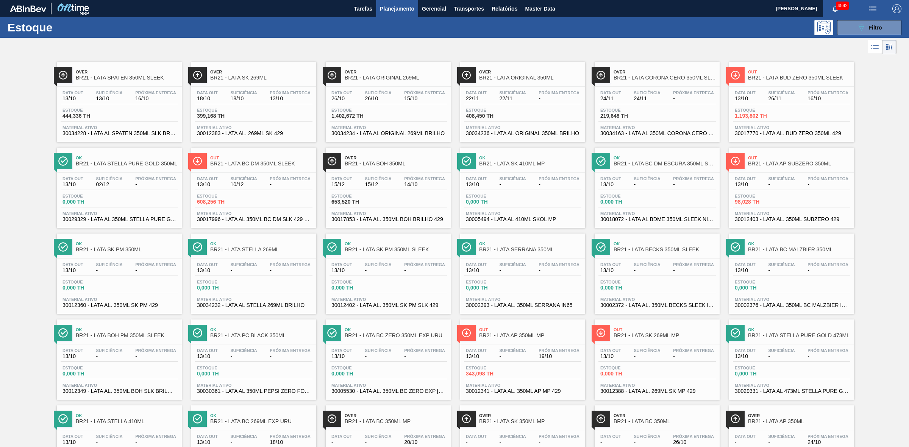
click at [384, 80] on span "BR21 - LATA ORIGINAL 269ML" at bounding box center [396, 78] width 102 height 6
click at [784, 73] on span "Out" at bounding box center [799, 72] width 102 height 5
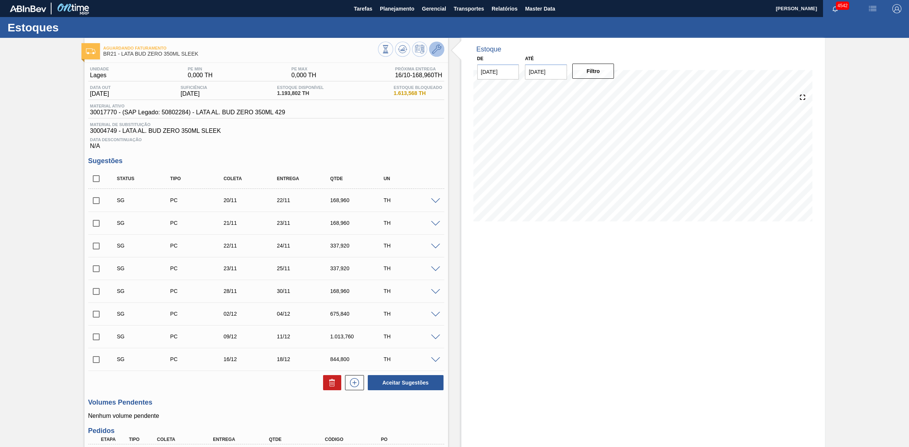
click at [433, 50] on icon at bounding box center [436, 49] width 9 height 9
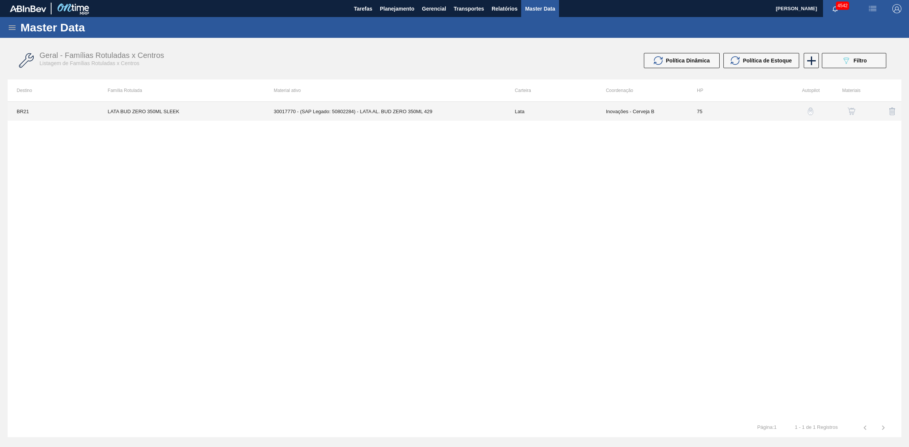
click at [375, 106] on td "30017770 - (SAP Legado: 50802284) - LATA AL. BUD ZERO 350ML 429" at bounding box center [385, 111] width 241 height 19
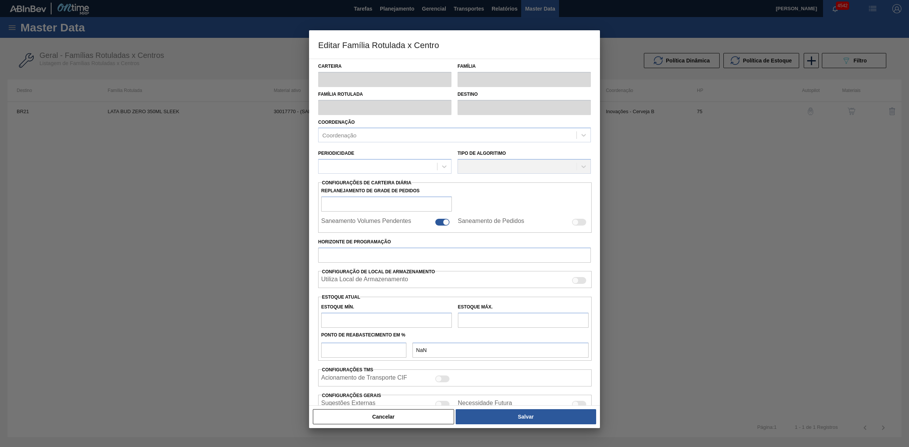
type input "Lata"
type input "LATA BUD ZERO 350ML SLEEK"
type input "BR21 - Lages"
type input "0"
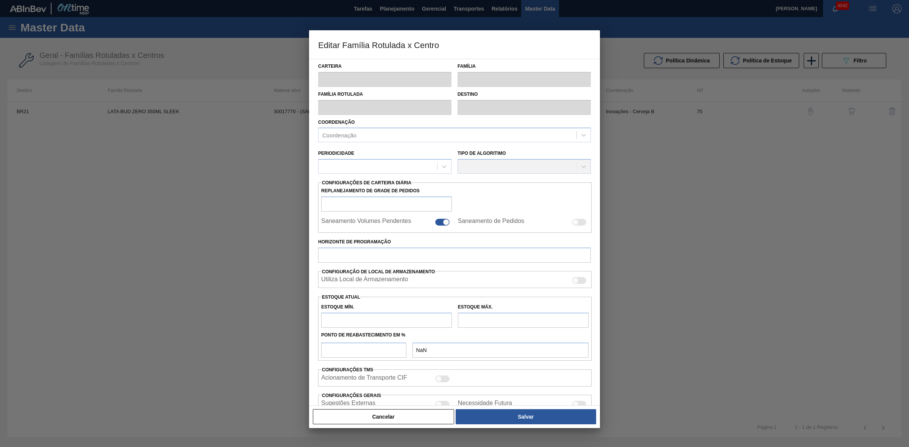
checkbox input "false"
type input "75"
type input "1.416,5"
type input "5.134,81"
type input "43"
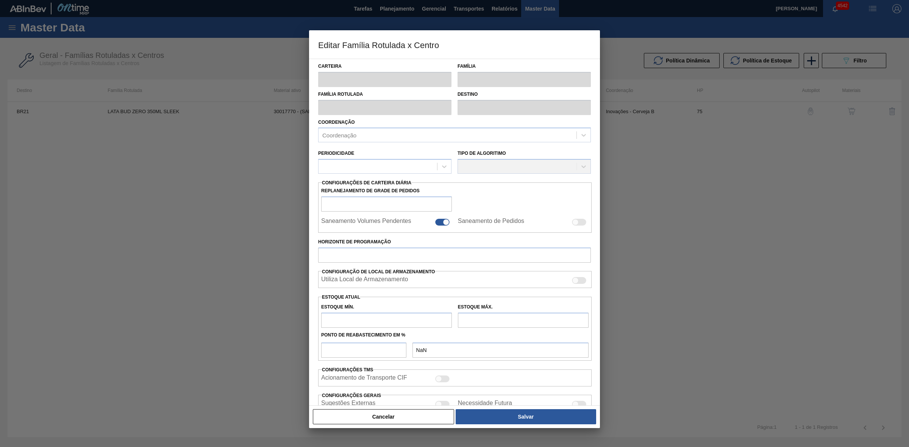
type input "3.010,060"
checkbox input "true"
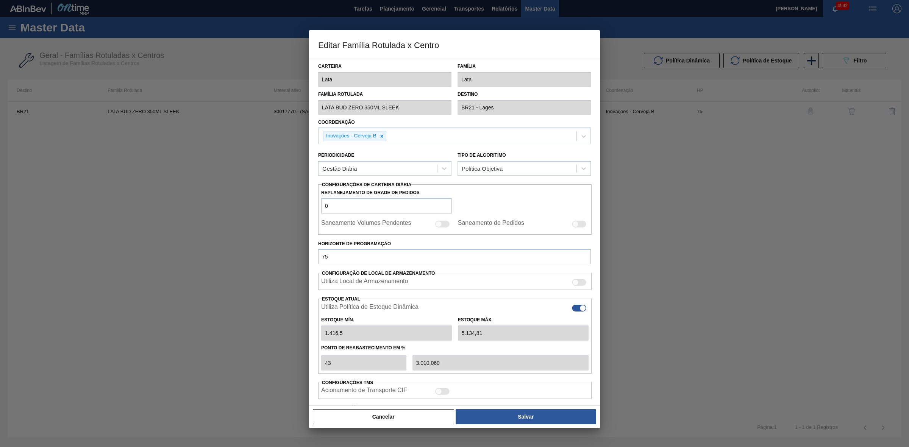
type input "0"
type input "0,000"
click at [487, 414] on button "Salvar" at bounding box center [526, 416] width 141 height 15
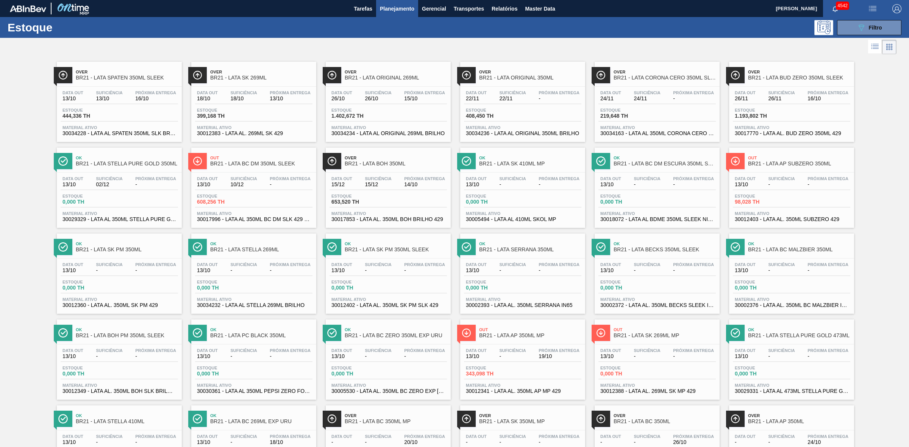
drag, startPoint x: 843, startPoint y: 20, endPoint x: 853, endPoint y: 69, distance: 50.3
click at [843, 20] on button "089F7B8B-B2A5-4AFE-B5C0-19BA573D28AC Filtro" at bounding box center [869, 27] width 64 height 15
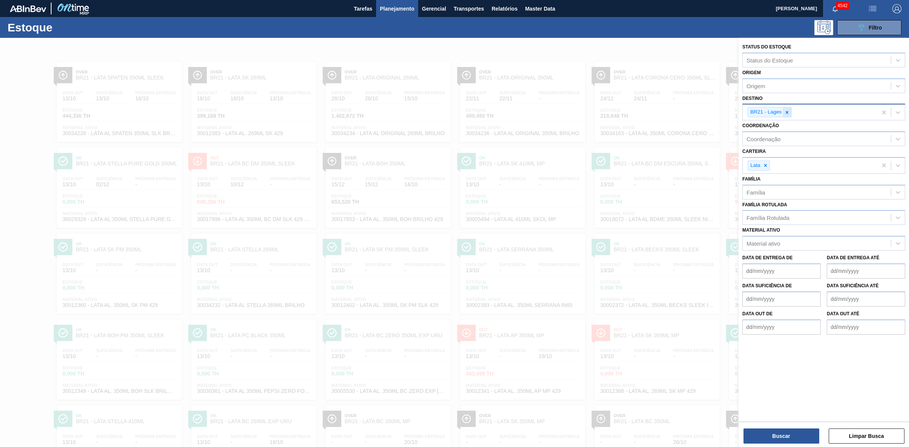
click at [788, 112] on icon at bounding box center [786, 112] width 5 height 5
type input "15"
click at [767, 127] on div "BR15 - Jundiaí" at bounding box center [823, 130] width 163 height 14
click at [777, 441] on button "Buscar" at bounding box center [782, 436] width 76 height 15
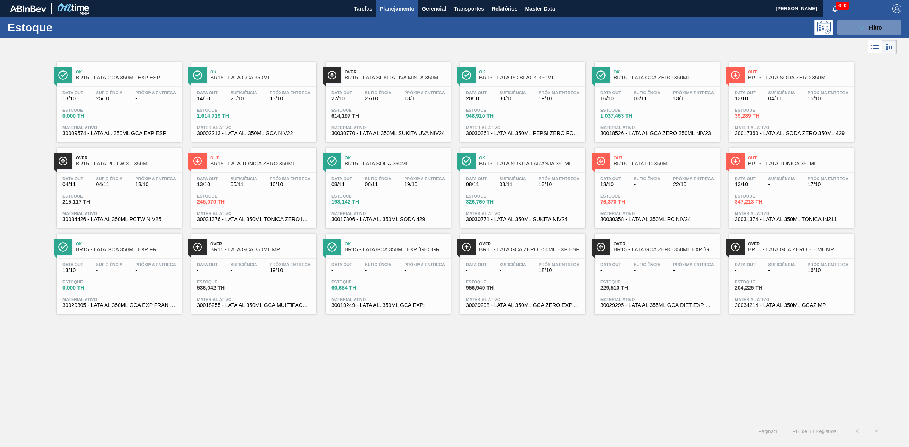
click at [408, 160] on span "Ok" at bounding box center [396, 158] width 102 height 5
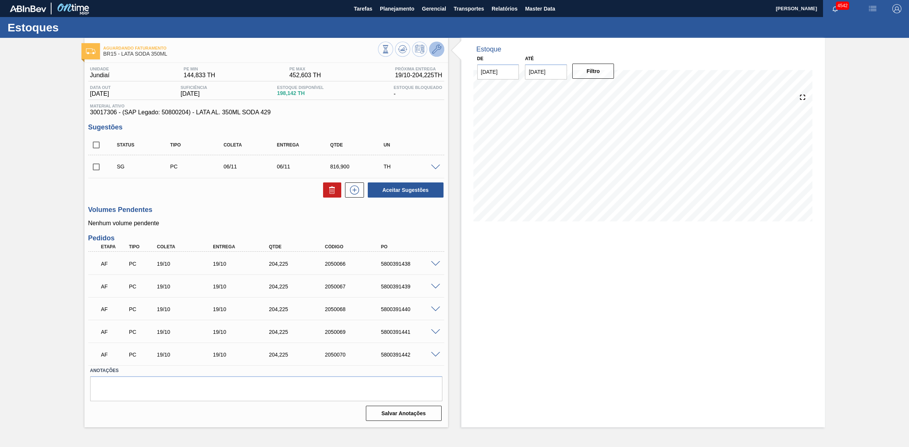
click at [431, 48] on button at bounding box center [436, 49] width 15 height 15
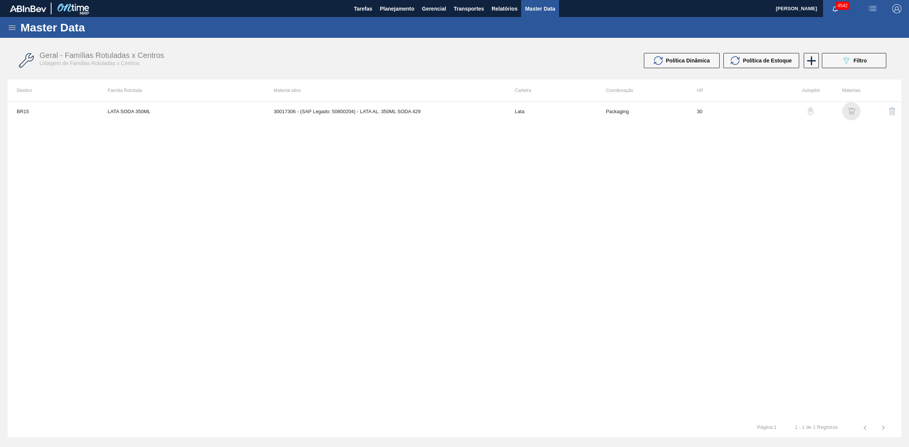
click at [852, 113] on img "button" at bounding box center [852, 112] width 8 height 8
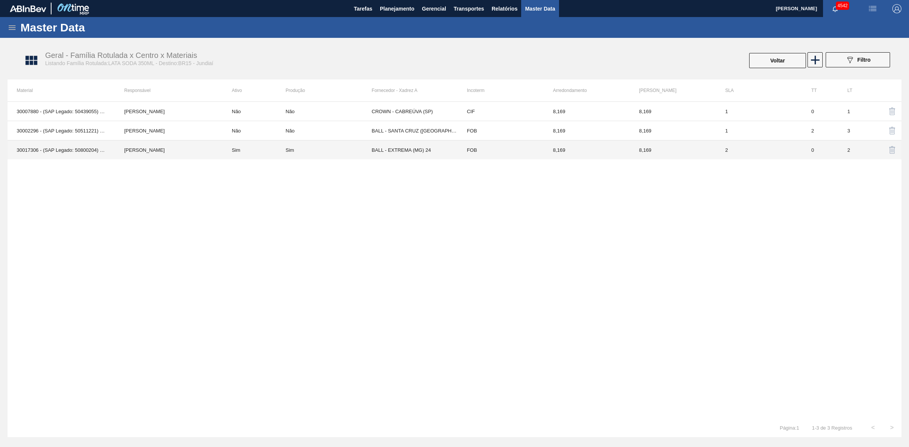
click at [251, 150] on td "Sim" at bounding box center [254, 150] width 63 height 19
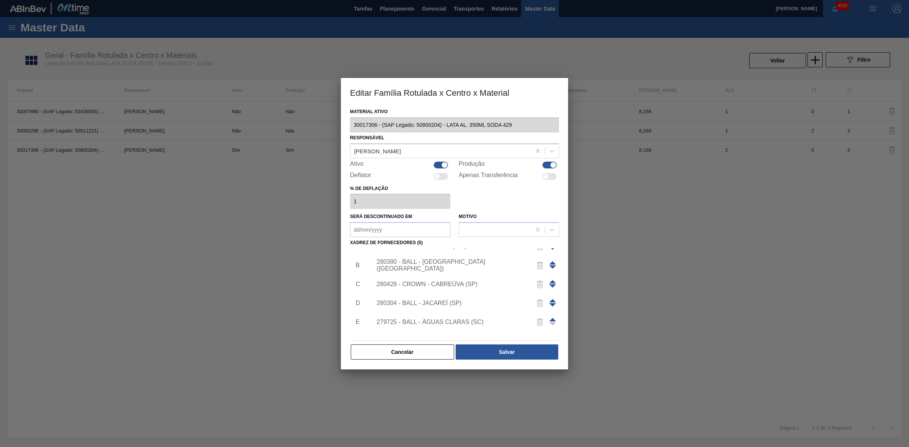
scroll to position [27, 0]
click at [435, 329] on div "Adicionar um novo Fornecedor" at bounding box center [451, 328] width 148 height 7
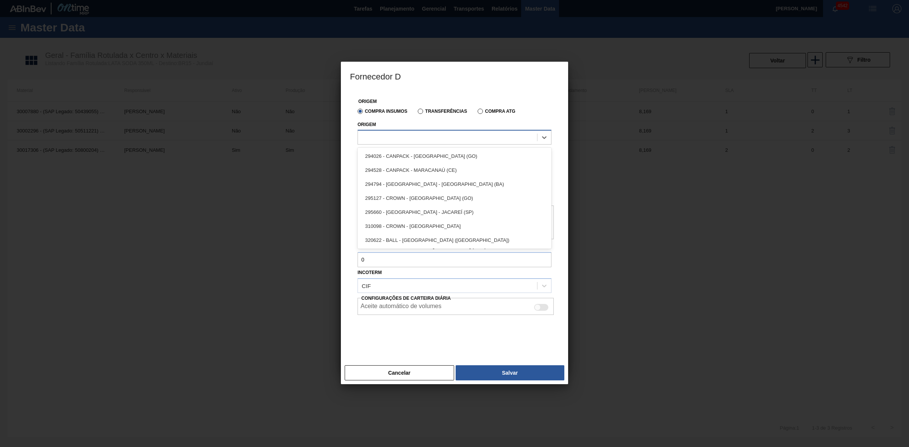
click at [398, 135] on div at bounding box center [447, 137] width 179 height 11
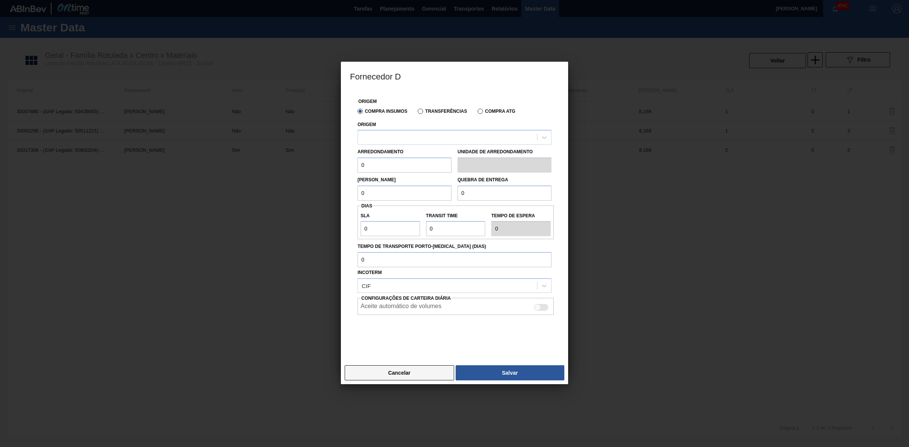
click at [416, 372] on button "Cancelar" at bounding box center [399, 373] width 109 height 15
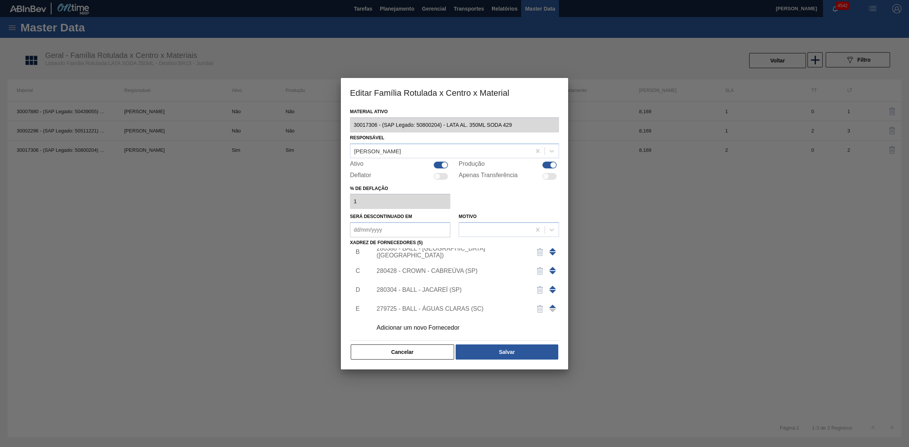
click at [447, 329] on div "Adicionar um novo Fornecedor" at bounding box center [451, 328] width 148 height 7
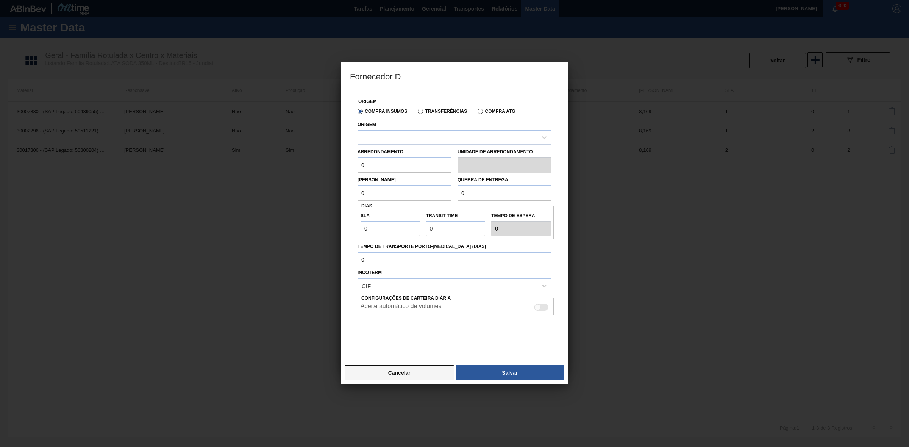
click at [410, 373] on button "Cancelar" at bounding box center [399, 373] width 109 height 15
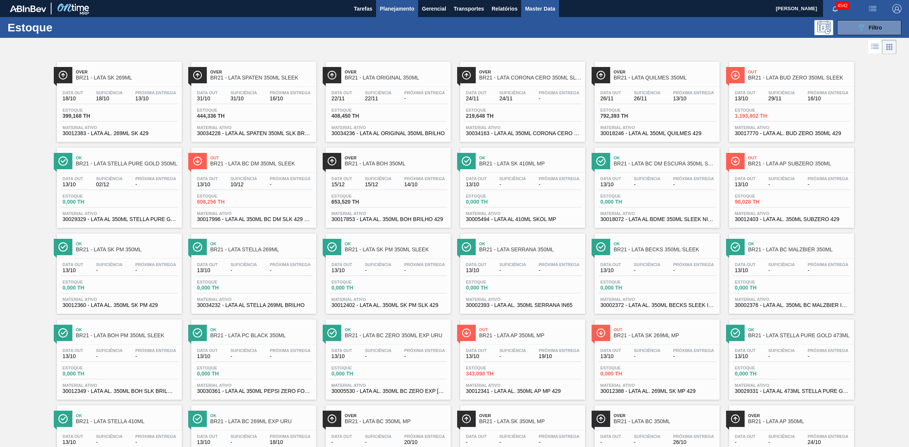
click at [537, 9] on span "Master Data" at bounding box center [540, 8] width 30 height 9
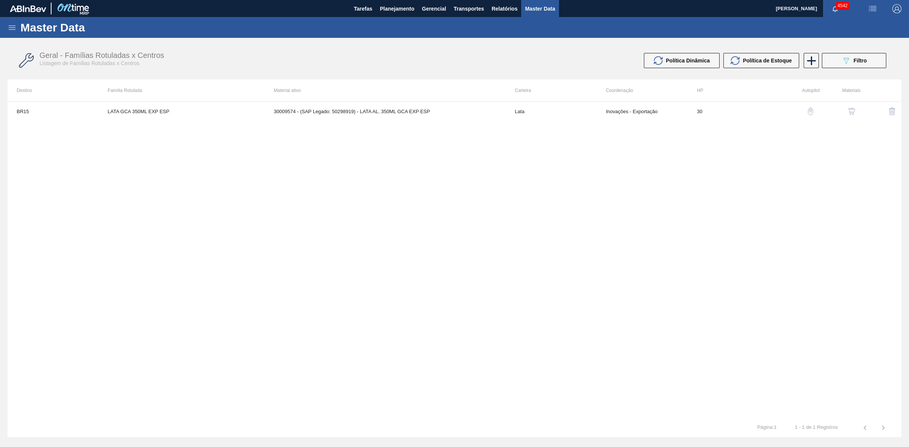
click at [10, 26] on icon at bounding box center [12, 27] width 9 height 9
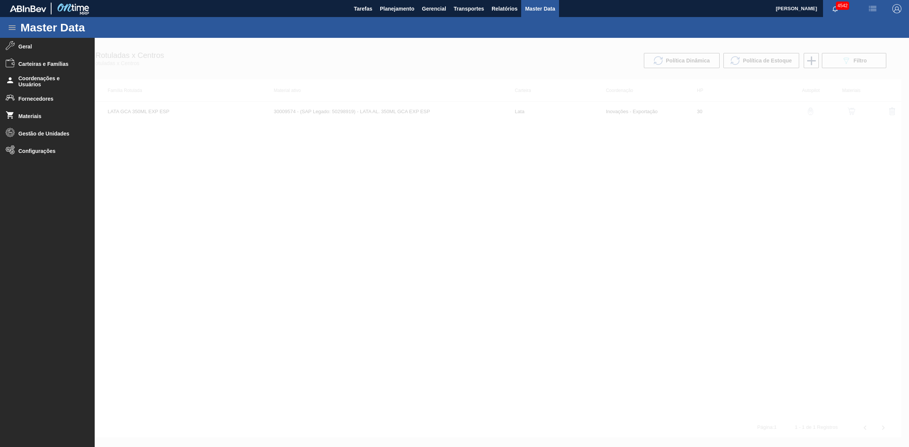
click at [390, 228] on div at bounding box center [454, 242] width 909 height 409
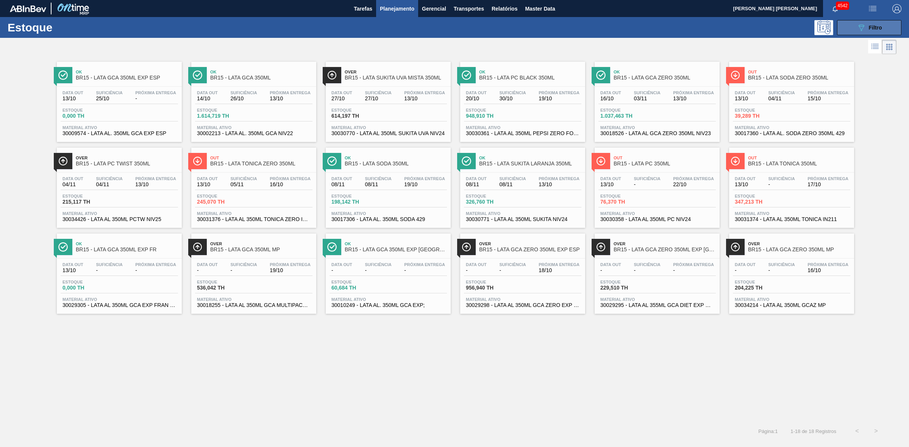
click at [248, 2] on button "089F7B8B-B2A5-4AFE-B5C0-19BA573D28AC Filtro" at bounding box center [869, 27] width 64 height 15
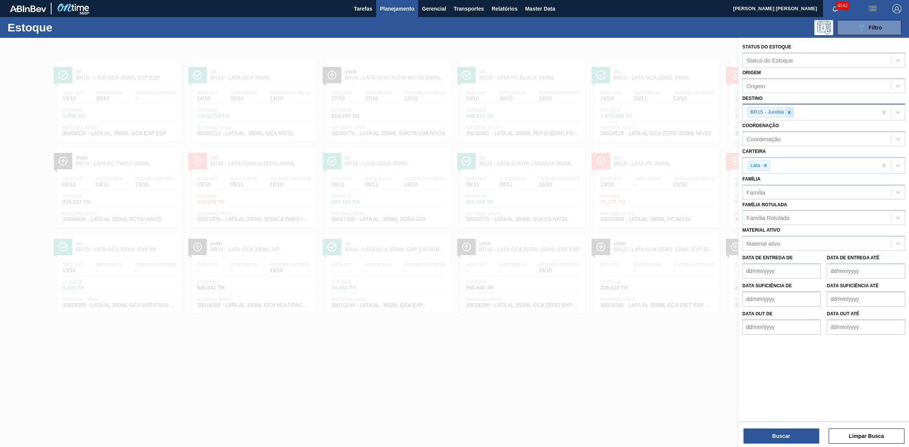
click at [248, 2] on div at bounding box center [789, 112] width 8 height 9
type input "13"
click at [248, 2] on div "BR13 - Piraí" at bounding box center [823, 130] width 163 height 14
click at [248, 2] on button "Buscar" at bounding box center [782, 436] width 76 height 15
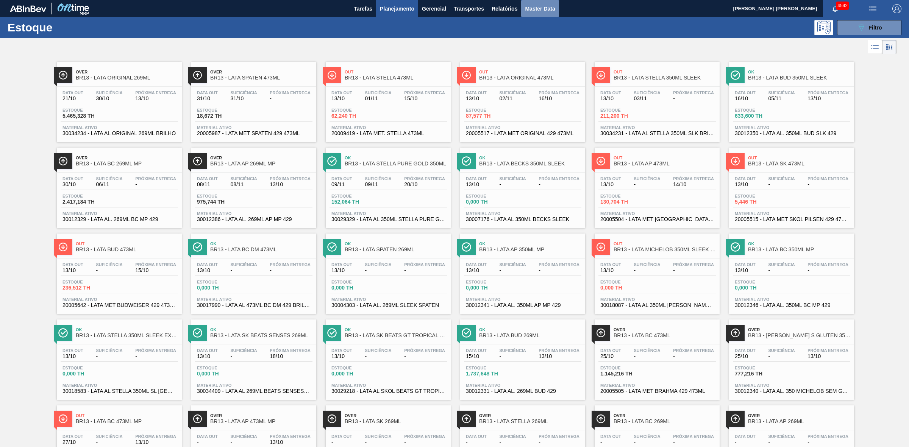
click at [248, 2] on span "Master Data" at bounding box center [540, 8] width 30 height 9
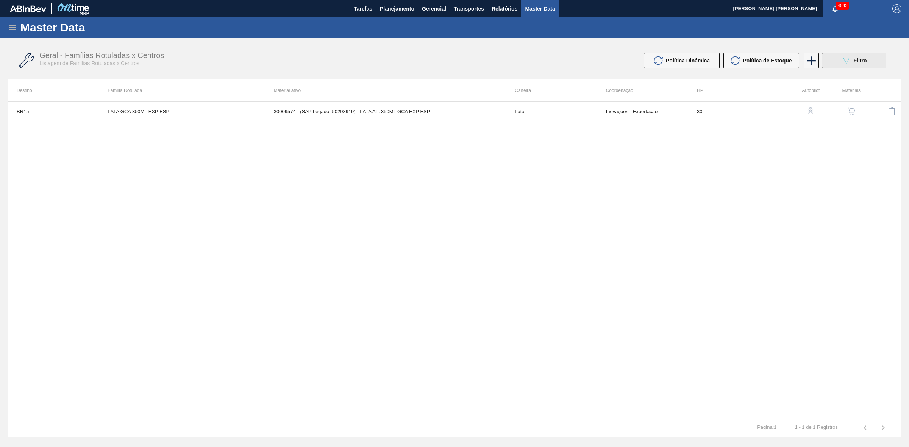
click at [248, 2] on span "Filtro" at bounding box center [860, 61] width 13 height 6
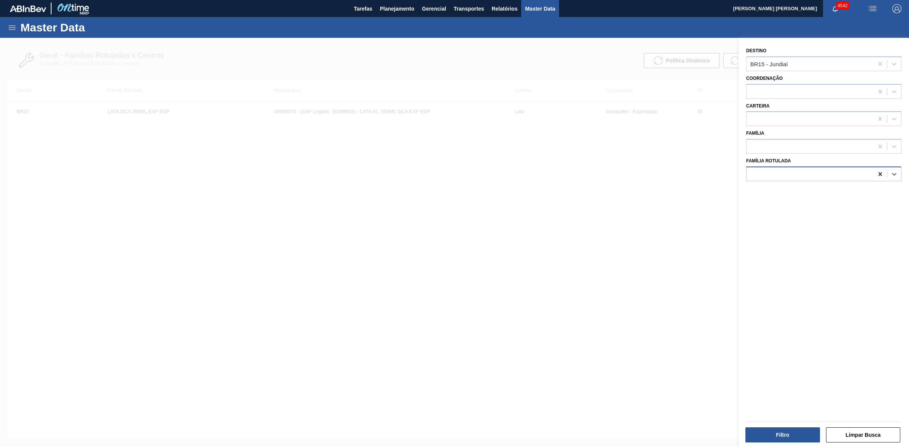
click at [248, 2] on icon at bounding box center [881, 174] width 8 height 8
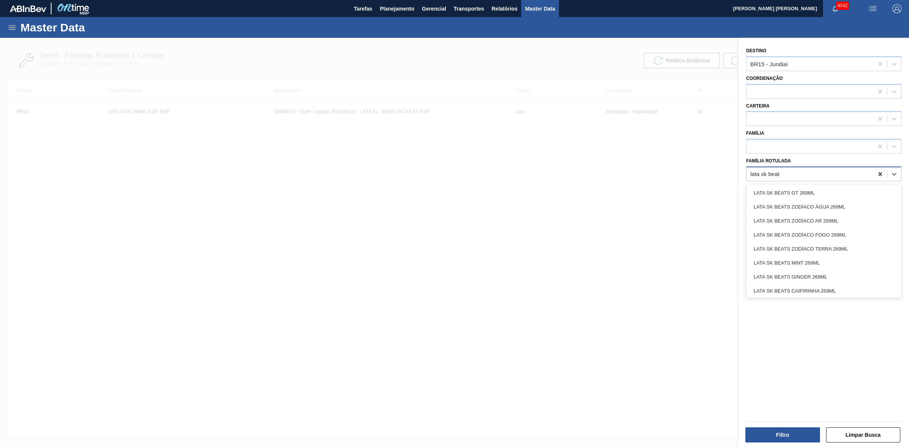
type Rotulada "lata sk beats"
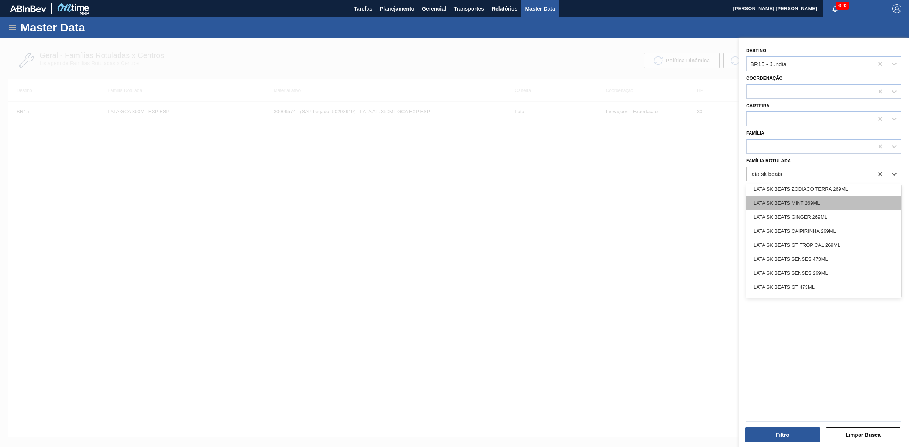
scroll to position [95, 0]
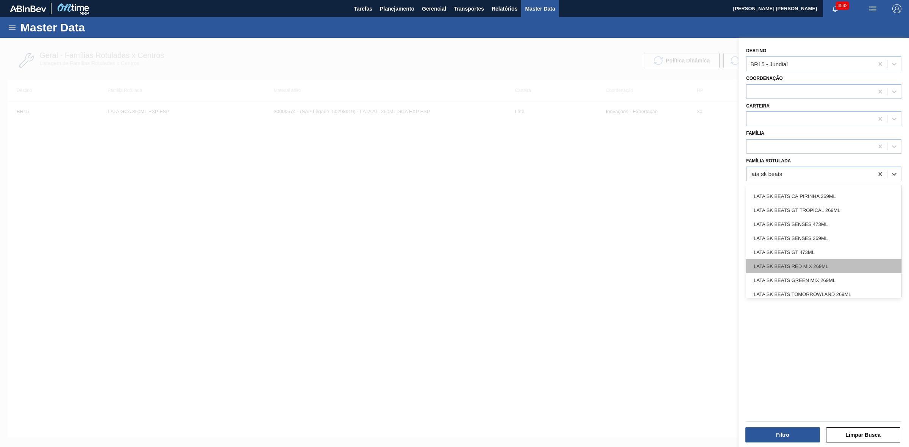
click at [248, 2] on div "LATA SK BEATS RED MIX 269ML" at bounding box center [823, 266] width 155 height 14
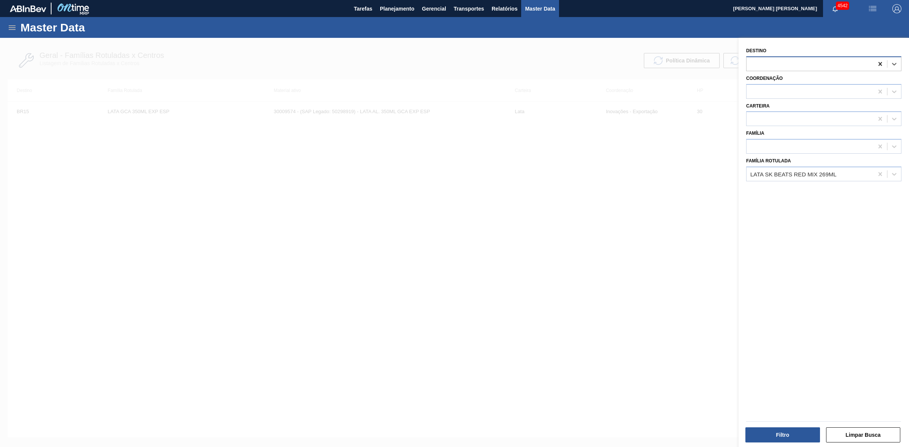
click at [248, 2] on icon at bounding box center [879, 64] width 3 height 4
click at [248, 2] on button "Filtro" at bounding box center [782, 435] width 75 height 15
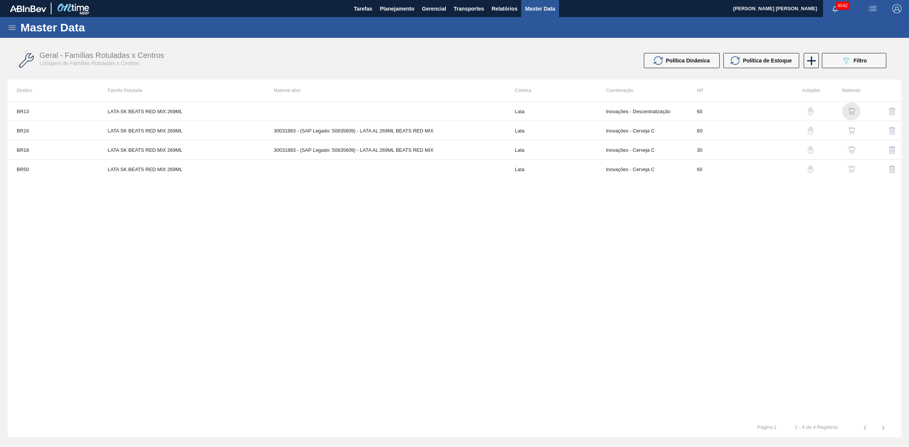
click at [248, 2] on img "button" at bounding box center [852, 112] width 8 height 8
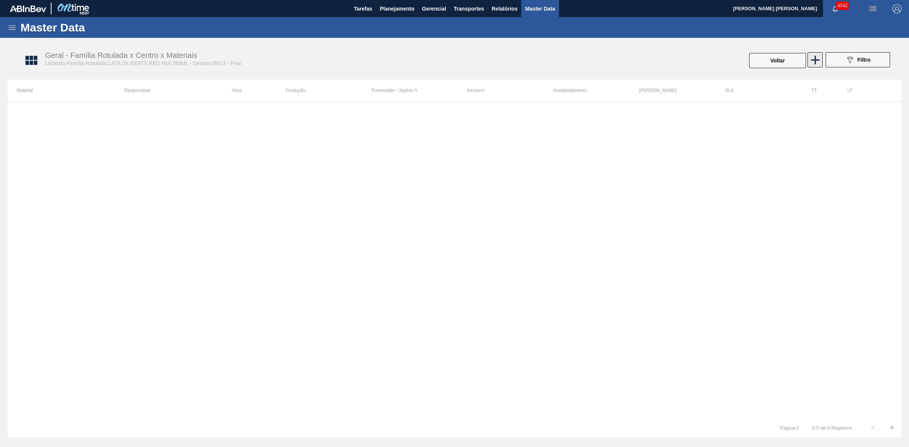
click at [248, 2] on icon at bounding box center [815, 60] width 15 height 15
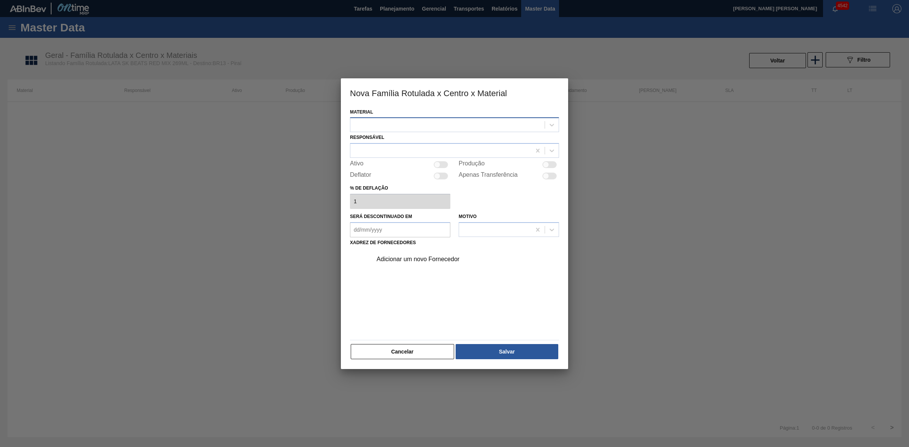
click at [248, 2] on div at bounding box center [447, 125] width 194 height 11
click at [248, 2] on div "30031883 - LATA AL 269ML BEATS RED MIX" at bounding box center [454, 144] width 209 height 14
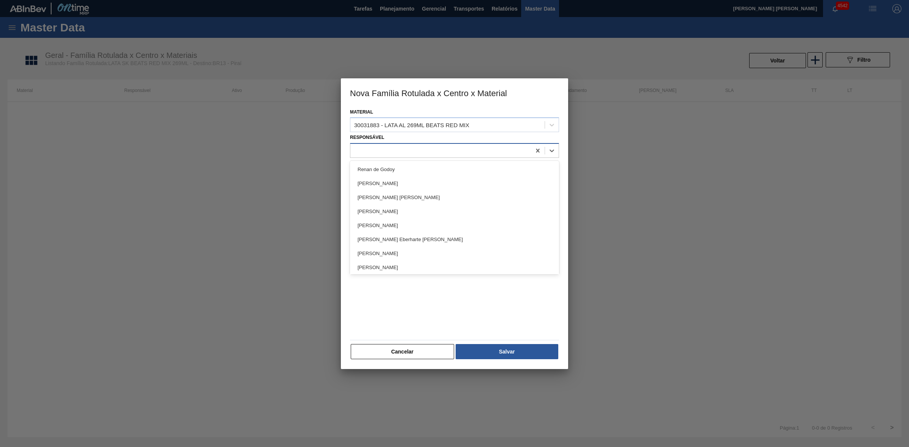
click at [248, 2] on div at bounding box center [440, 150] width 181 height 11
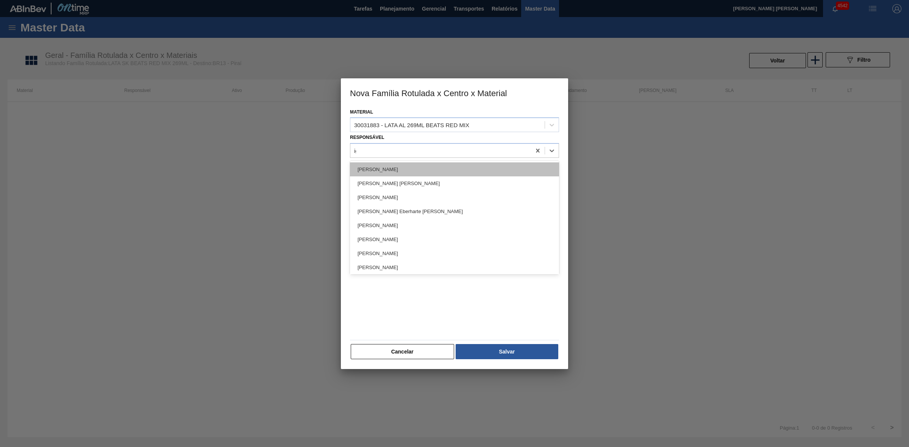
type input "igor"
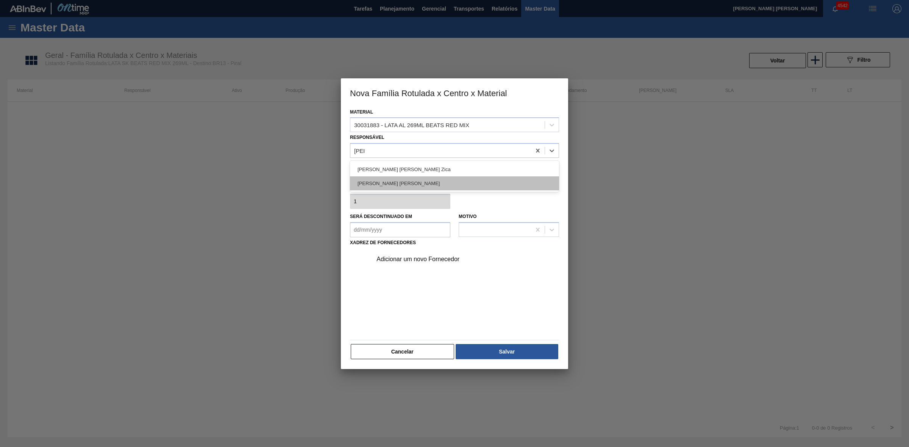
click at [248, 2] on div "IGOR FERREIRA MOURA" at bounding box center [454, 184] width 209 height 14
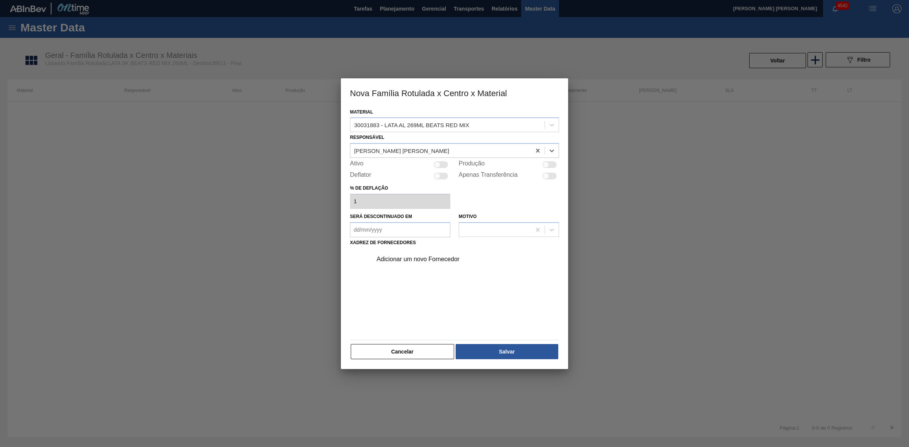
click at [248, 2] on div "Adicionar um novo Fornecedor" at bounding box center [451, 259] width 148 height 7
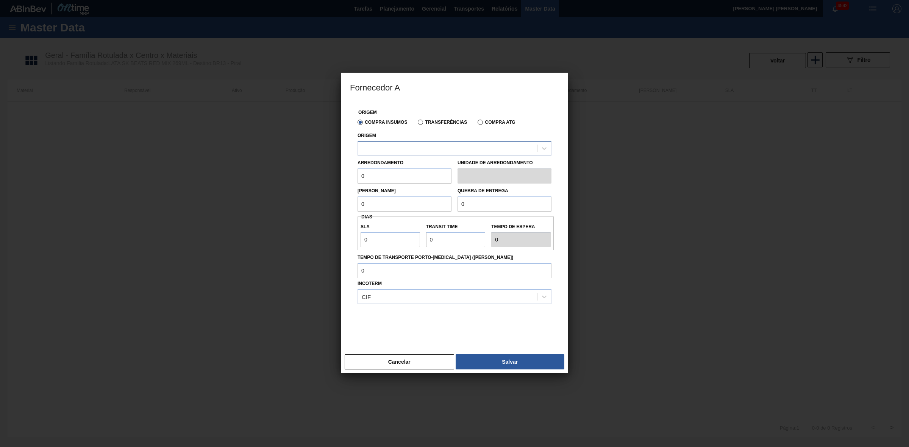
click at [248, 2] on div at bounding box center [447, 148] width 179 height 11
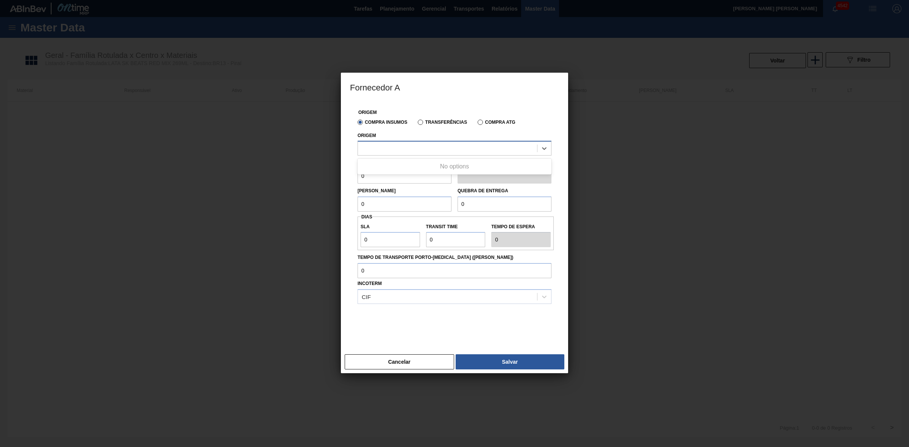
click at [248, 2] on div at bounding box center [447, 148] width 179 height 11
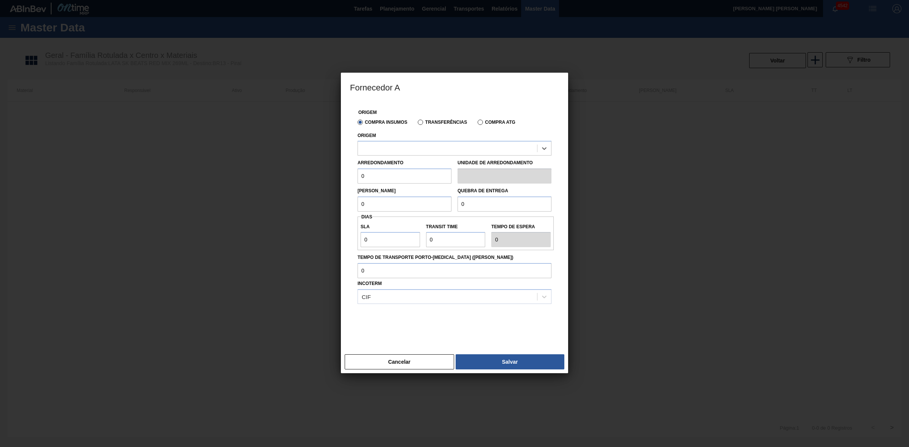
click at [248, 2] on label "Transferências" at bounding box center [442, 122] width 49 height 5
click at [248, 2] on input "Transferências" at bounding box center [417, 124] width 0 height 0
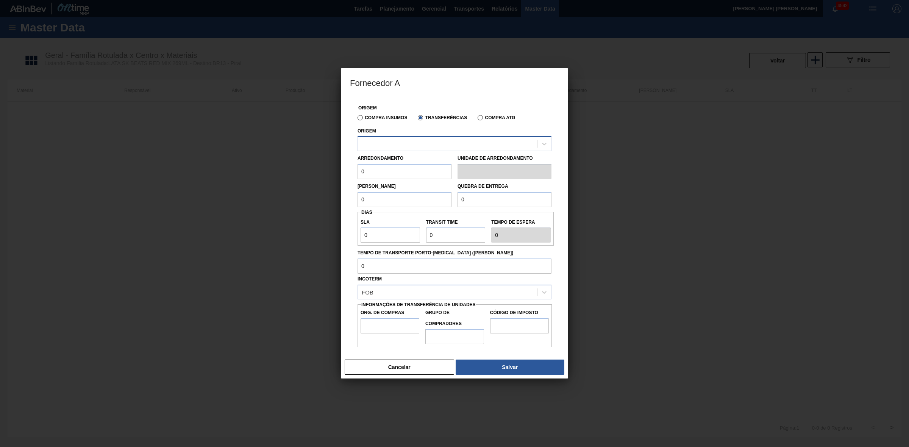
click at [248, 2] on div at bounding box center [447, 144] width 179 height 11
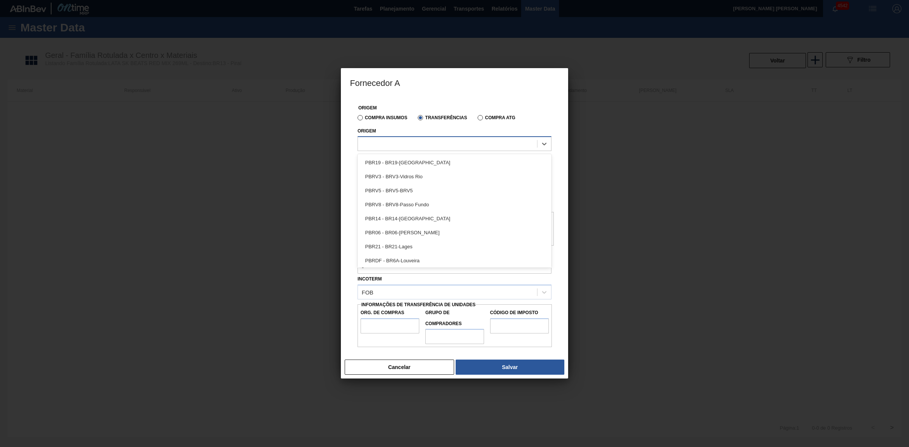
click at [248, 2] on div at bounding box center [447, 144] width 179 height 11
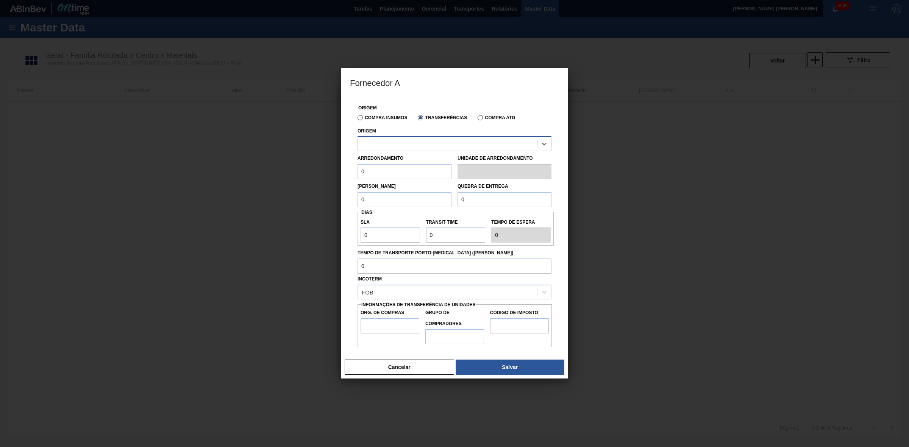
click at [248, 2] on div at bounding box center [447, 144] width 179 height 11
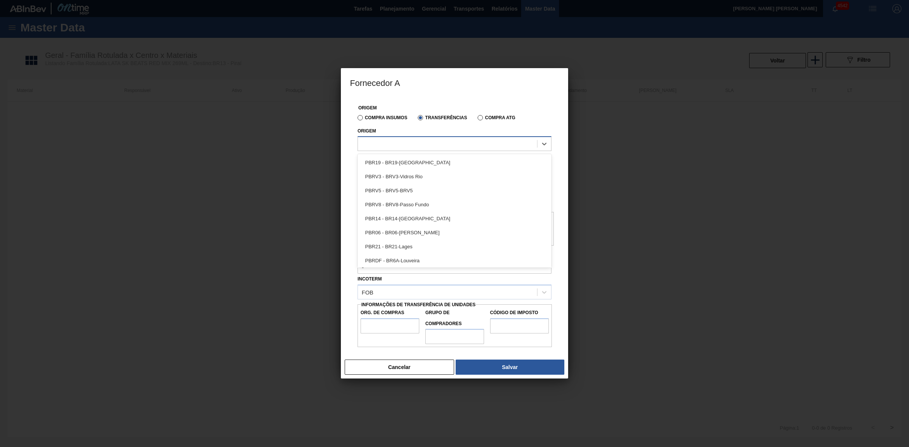
click at [248, 2] on div at bounding box center [447, 144] width 179 height 11
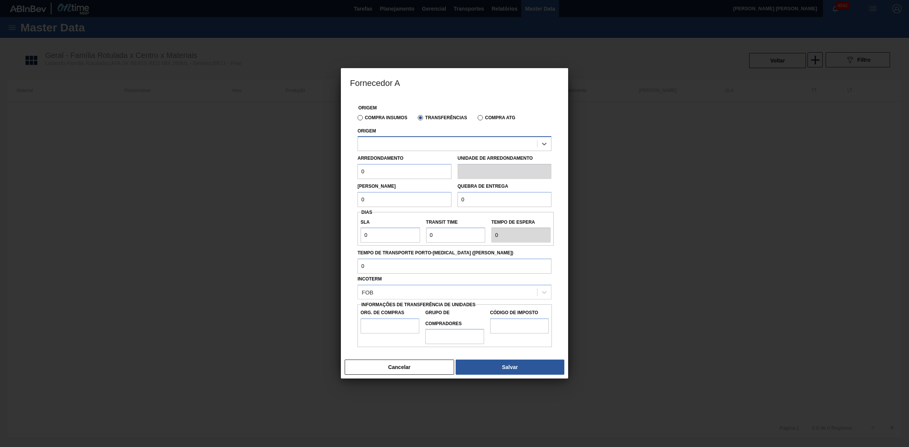
click at [248, 2] on div at bounding box center [447, 144] width 179 height 11
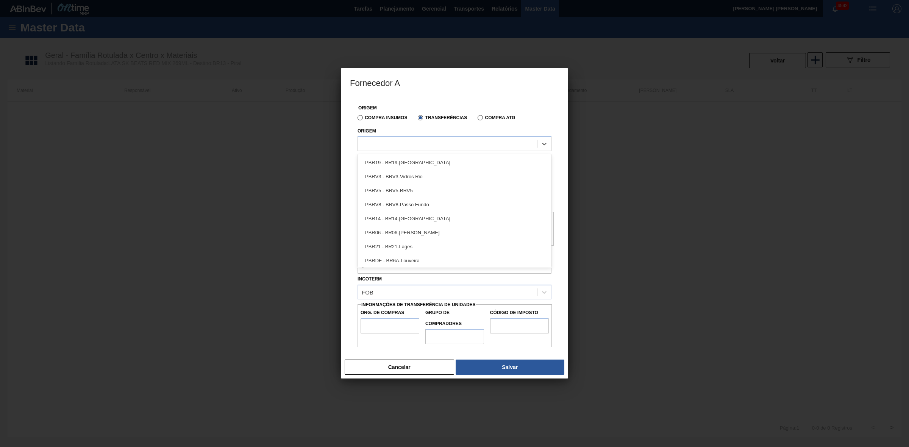
click at [248, 2] on label "Compra Insumos" at bounding box center [383, 117] width 50 height 5
click at [248, 2] on input "Compra Insumos" at bounding box center [356, 119] width 0 height 0
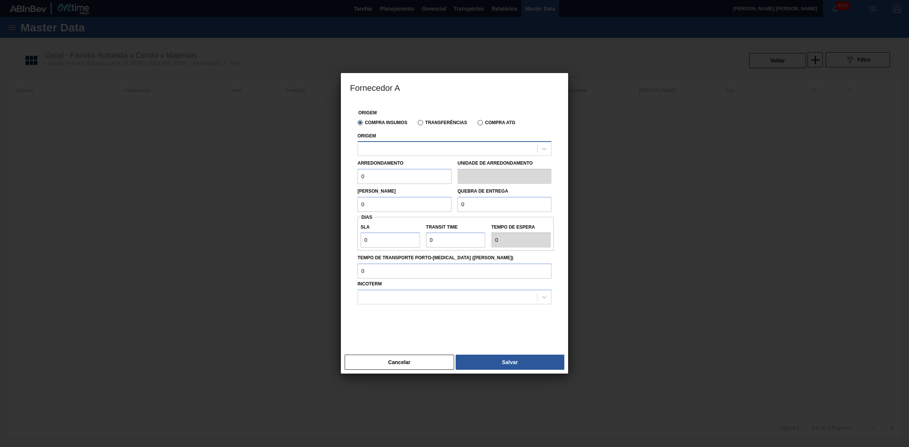
click at [248, 2] on div at bounding box center [447, 149] width 179 height 11
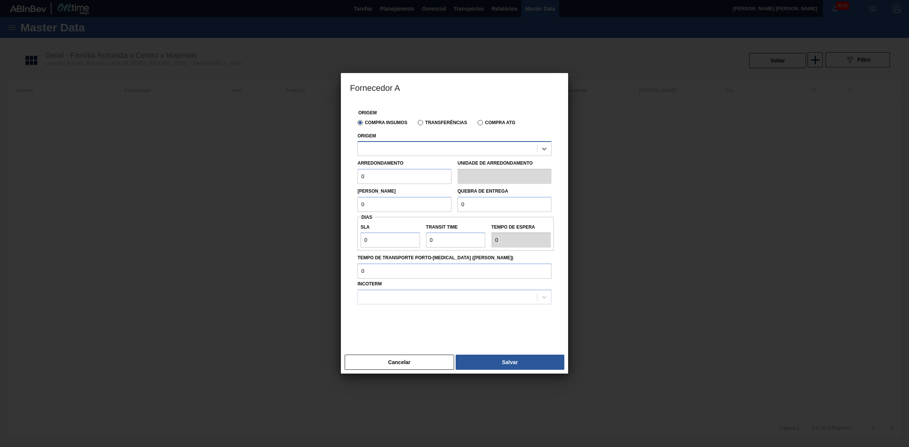
click at [248, 2] on div at bounding box center [447, 149] width 179 height 11
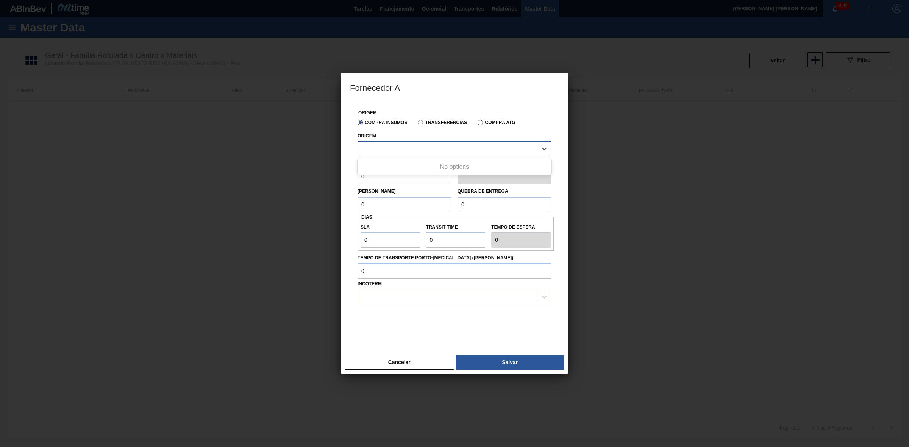
click at [248, 2] on div at bounding box center [447, 149] width 179 height 11
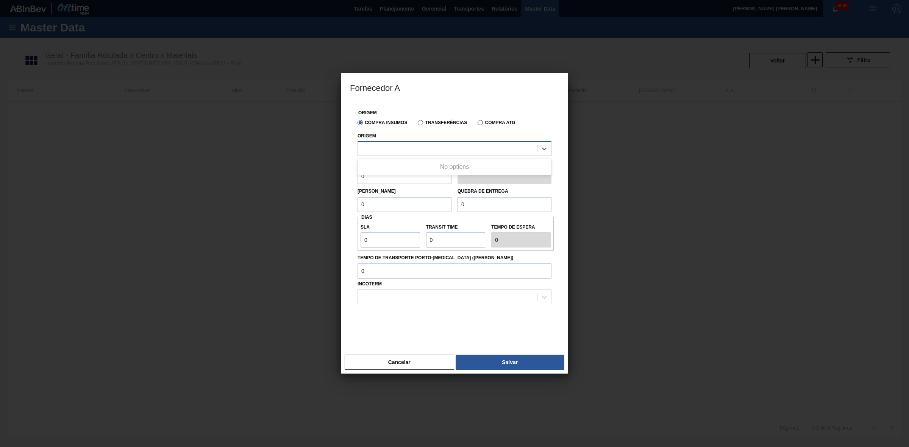
click at [248, 2] on div at bounding box center [447, 149] width 179 height 11
click at [248, 2] on button "Cancelar" at bounding box center [399, 362] width 109 height 15
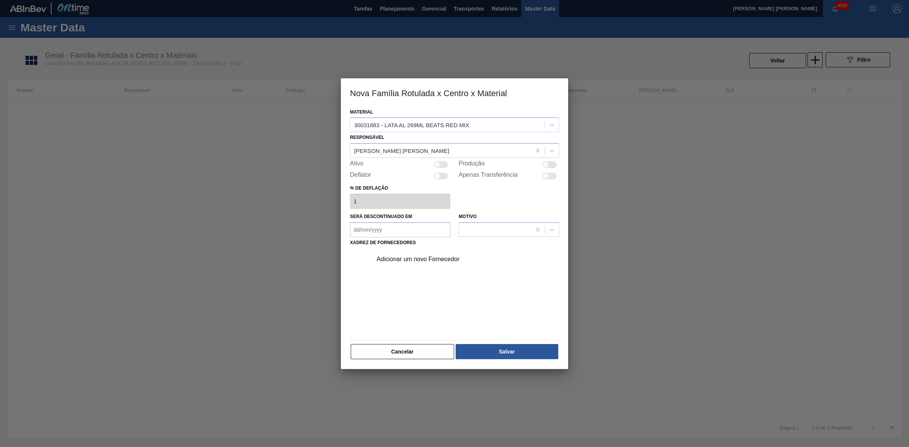
click at [248, 2] on div "Adicionar um novo Fornecedor" at bounding box center [451, 259] width 148 height 7
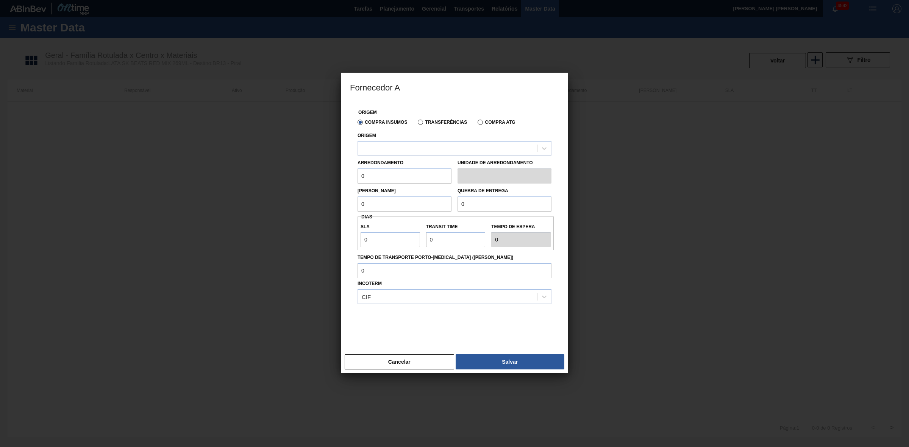
click at [248, 2] on label "Transferências" at bounding box center [442, 122] width 49 height 5
click at [248, 2] on input "Transferências" at bounding box center [417, 124] width 0 height 0
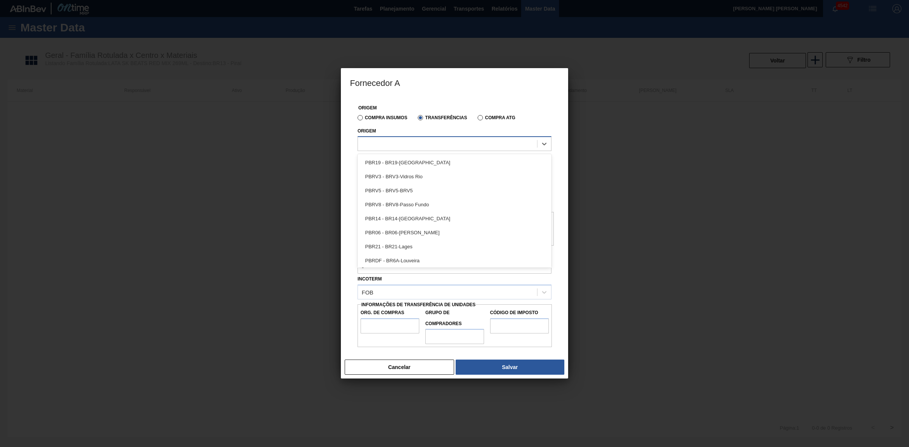
click at [248, 2] on div at bounding box center [447, 144] width 179 height 11
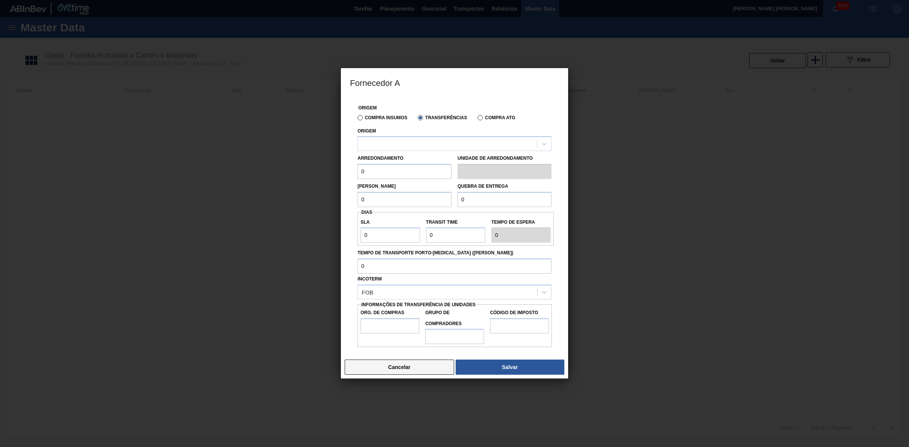
click at [248, 2] on button "Cancelar" at bounding box center [399, 367] width 109 height 15
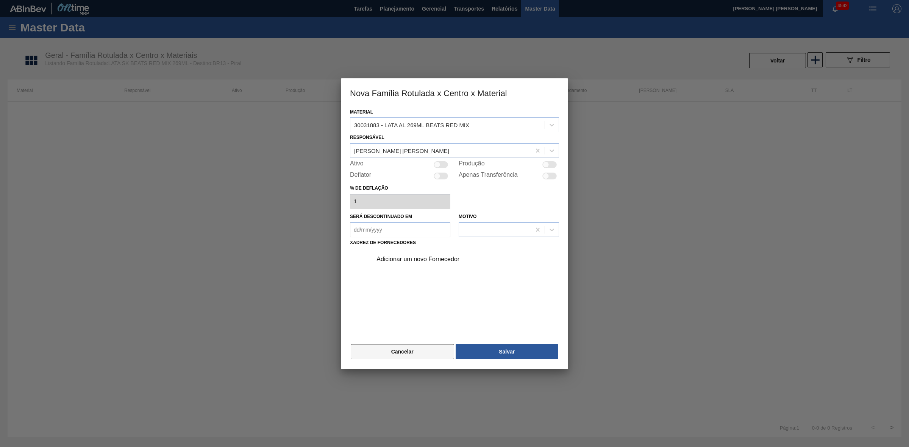
click at [248, 2] on button "Cancelar" at bounding box center [402, 351] width 103 height 15
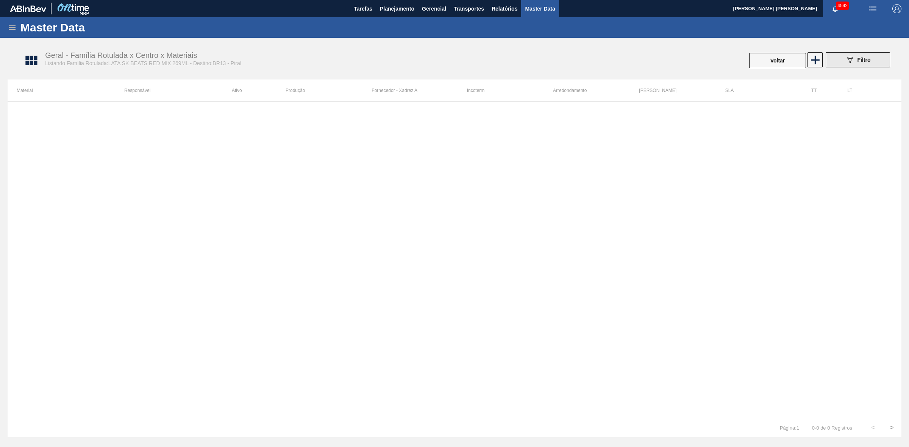
click at [248, 2] on span "Filtro" at bounding box center [864, 60] width 13 height 6
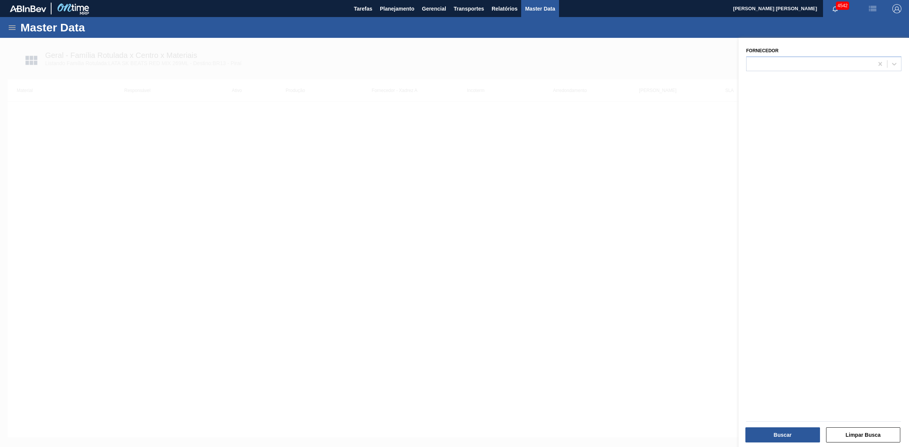
click at [248, 2] on div at bounding box center [454, 261] width 909 height 447
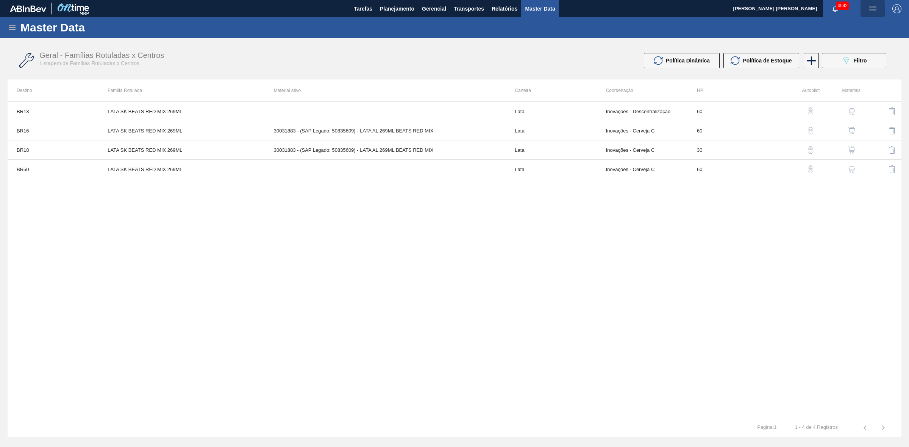
click at [248, 2] on img "button" at bounding box center [872, 8] width 9 height 9
click at [248, 2] on div at bounding box center [454, 223] width 909 height 447
click at [248, 2] on span "Filtro" at bounding box center [860, 61] width 13 height 6
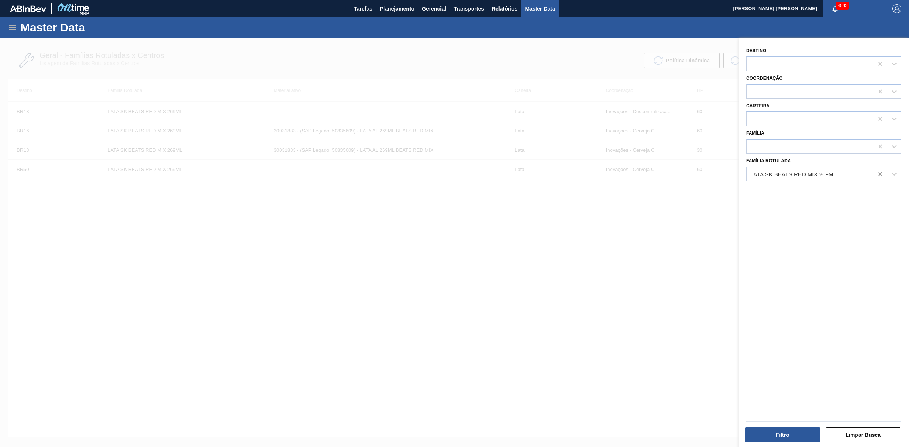
click at [248, 2] on icon at bounding box center [881, 174] width 8 height 8
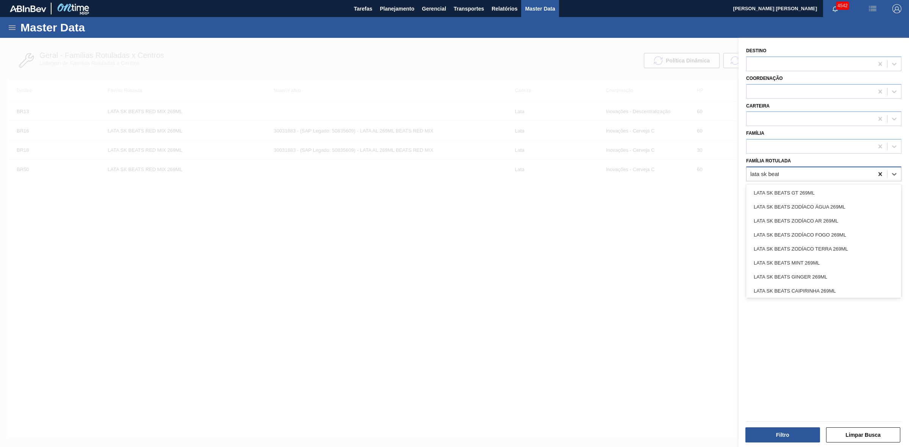
type Rotulada "lata sk beats"
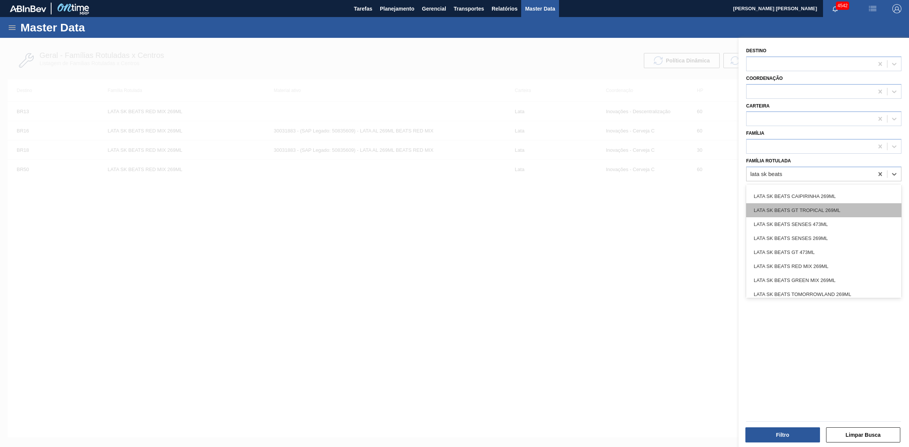
click at [248, 2] on div "LATA SK BEATS GT TROPICAL 269ML" at bounding box center [823, 210] width 155 height 14
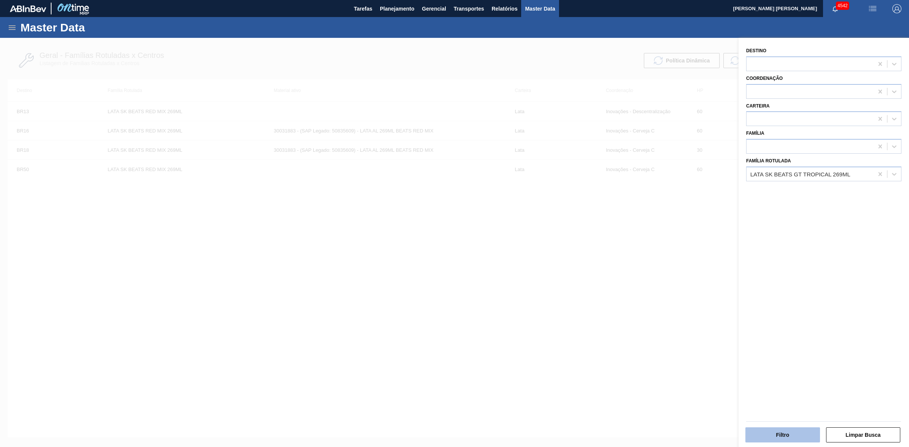
click at [248, 2] on button "Filtro" at bounding box center [782, 435] width 75 height 15
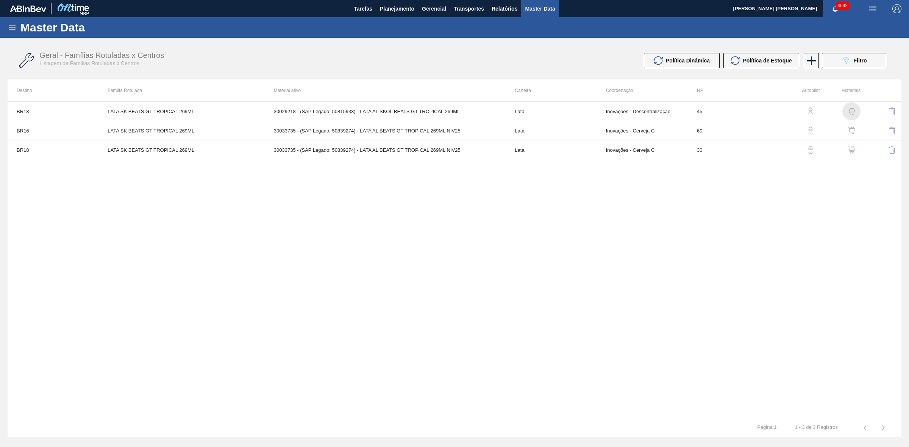
click at [248, 2] on img "button" at bounding box center [852, 112] width 8 height 8
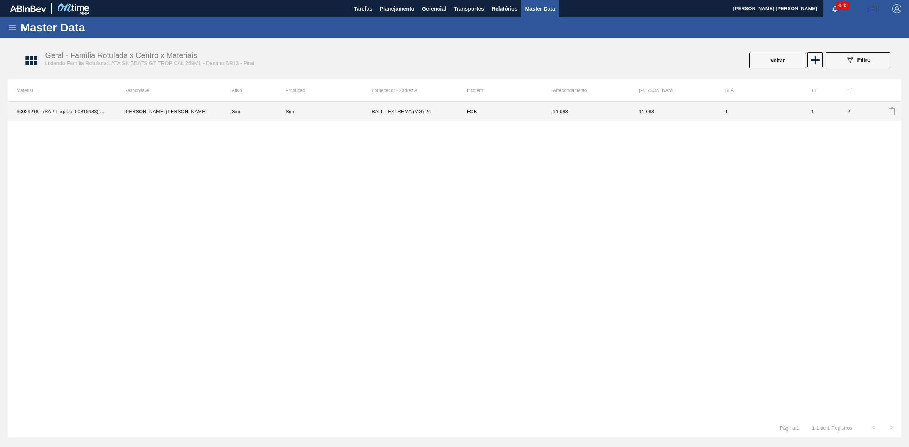
click at [248, 2] on td "BALL - EXTREMA (MG) 24" at bounding box center [415, 111] width 86 height 19
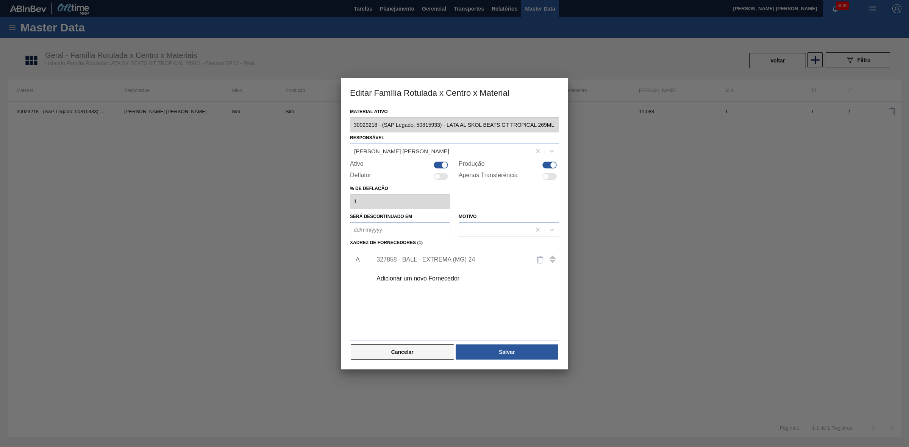
click at [248, 2] on button "Cancelar" at bounding box center [402, 352] width 103 height 15
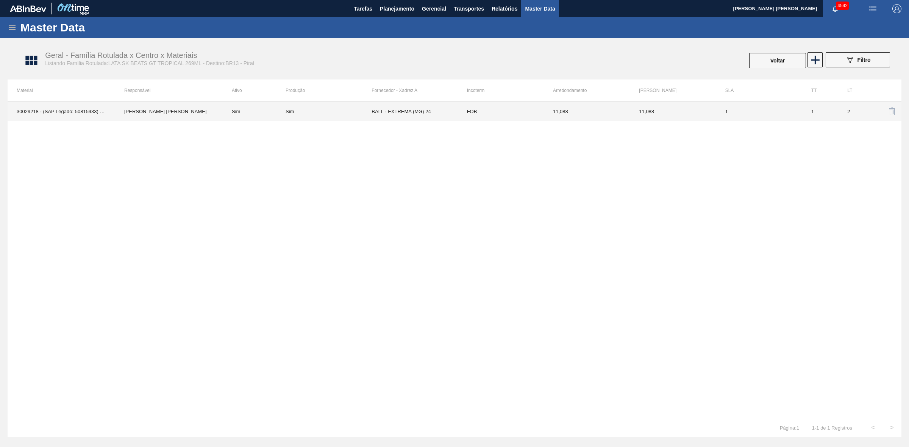
click at [183, 2] on td "IGOR FERREIRA MOURA" at bounding box center [169, 111] width 108 height 19
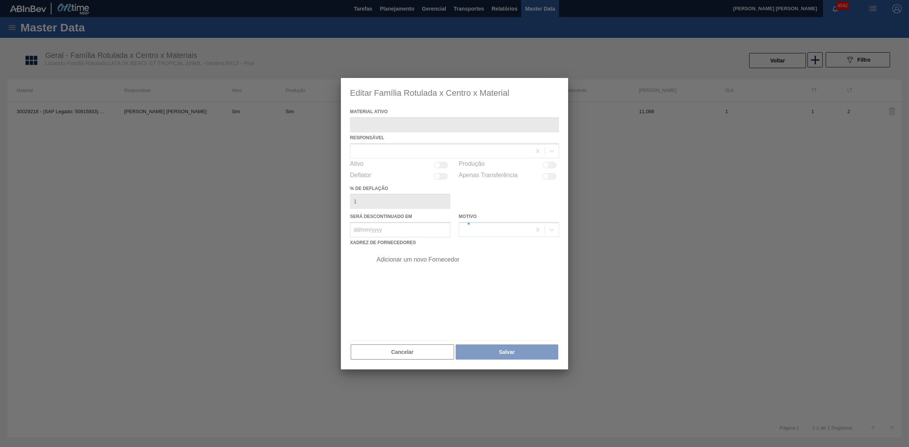
type ativo "30029218 - (SAP Legado: 50815933) - LATA AL SKOL BEATS GT TROPICAL 269ML"
checkbox input "true"
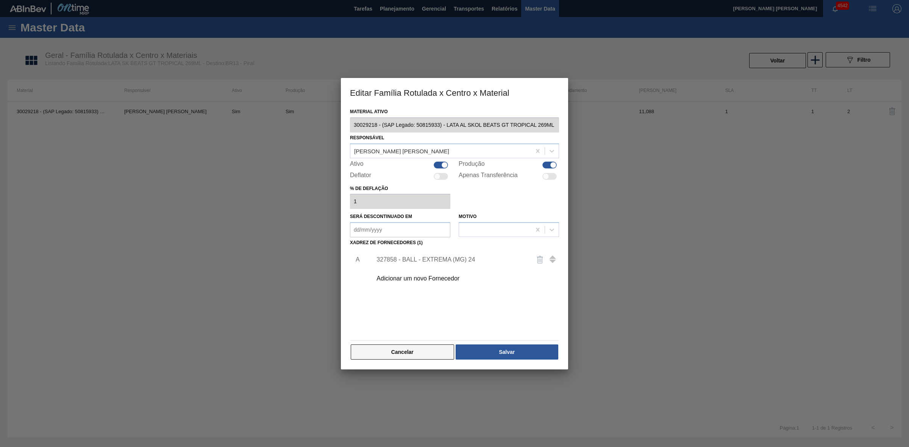
click at [248, 2] on button "Cancelar" at bounding box center [402, 352] width 103 height 15
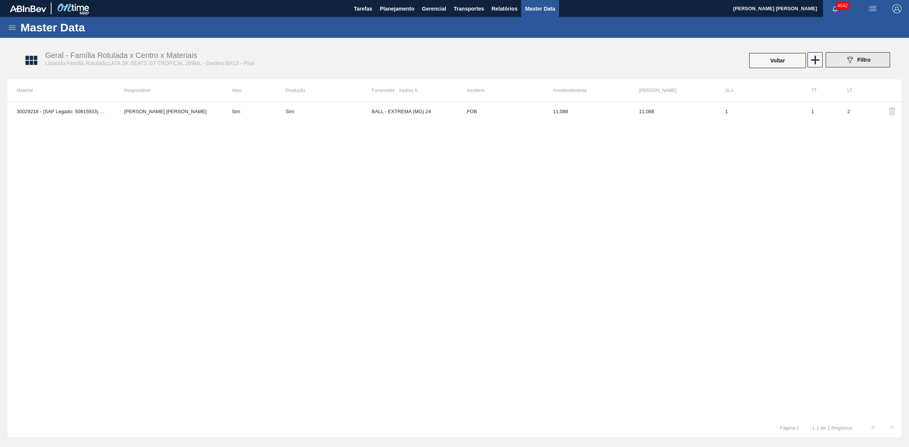
click at [248, 2] on button "089F7B8B-B2A5-4AFE-B5C0-19BA573D28AC Filtro" at bounding box center [858, 59] width 64 height 15
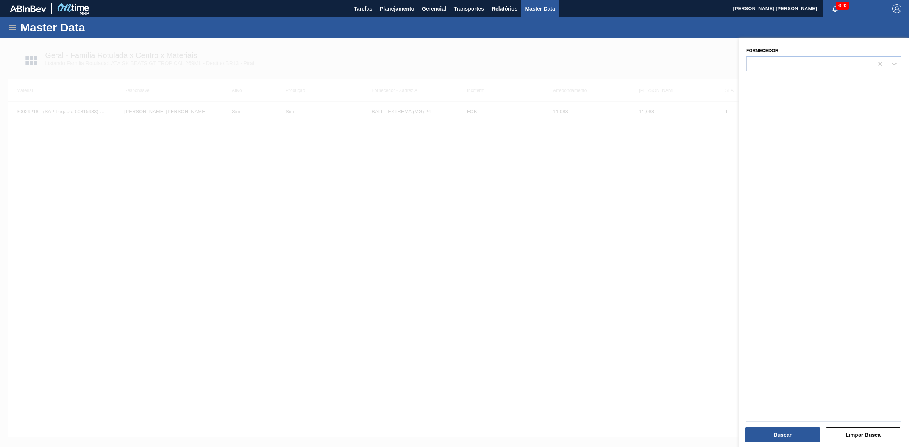
click at [248, 2] on div at bounding box center [454, 261] width 909 height 447
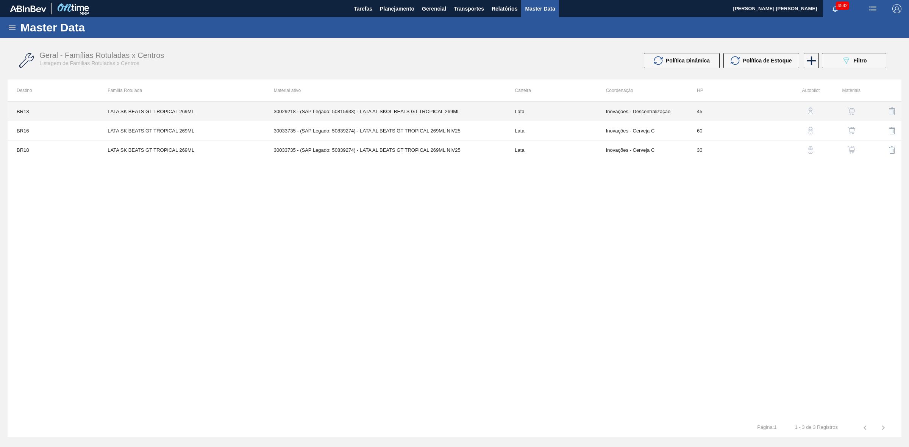
click at [248, 2] on td "Inovações - Descentralização" at bounding box center [642, 111] width 91 height 19
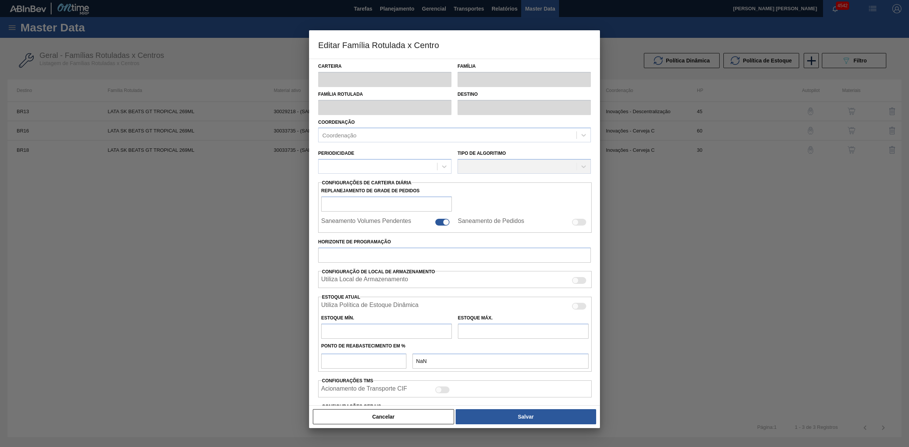
type input "Lata"
type input "LATA SK BEATS GT TROPICAL 269ML"
type input "BR13 - Piraí"
type input "0"
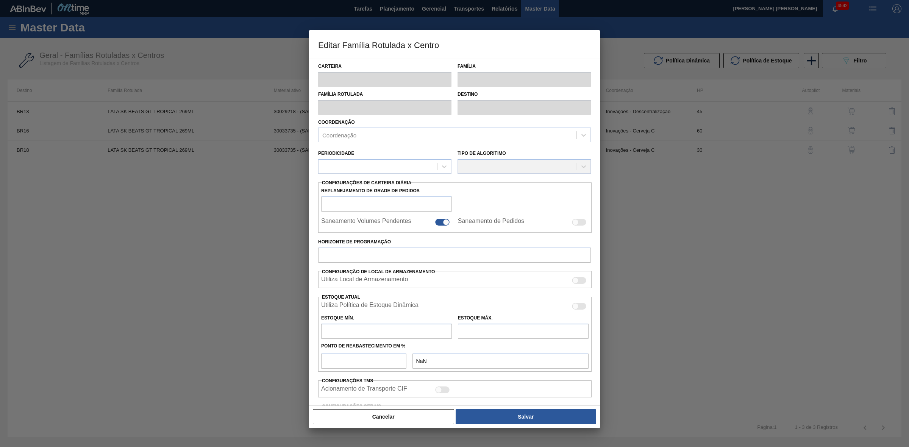
type input "45"
type input "0"
type input "100"
type input "0,000"
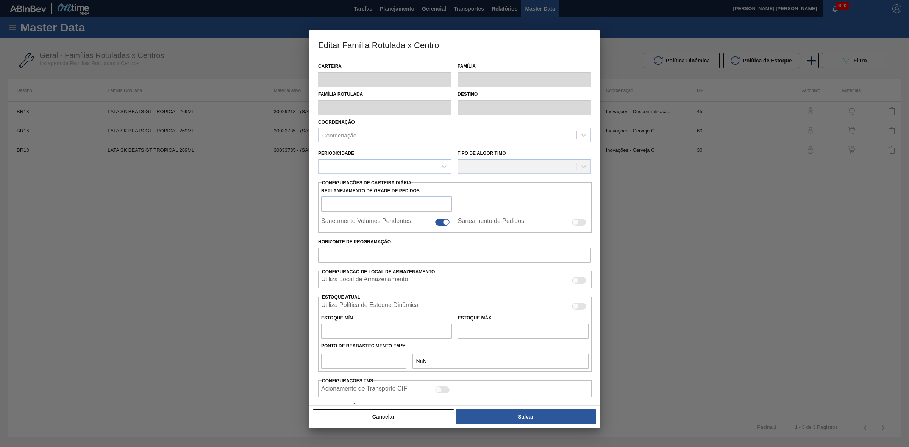
checkbox input "true"
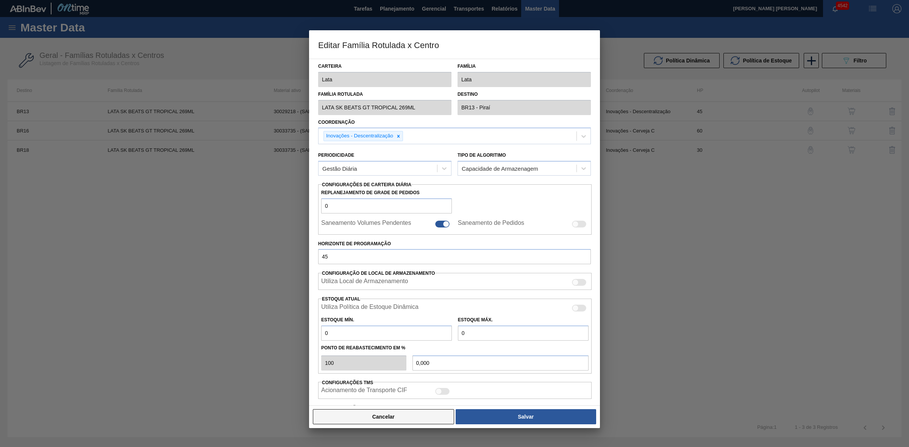
click at [248, 2] on button "Cancelar" at bounding box center [383, 416] width 141 height 15
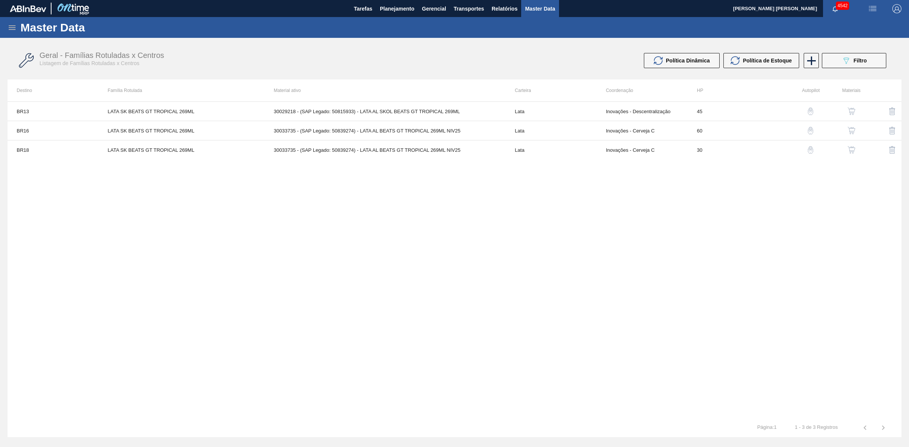
click at [248, 2] on img "button" at bounding box center [852, 112] width 8 height 8
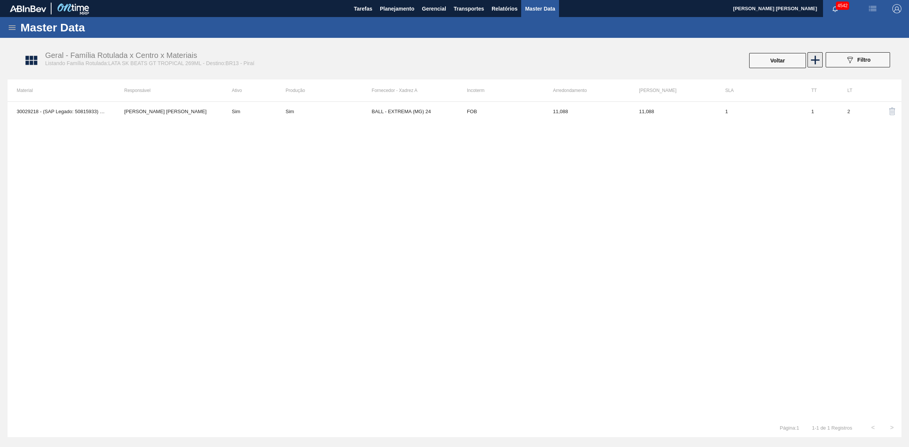
click at [248, 2] on icon at bounding box center [815, 60] width 15 height 15
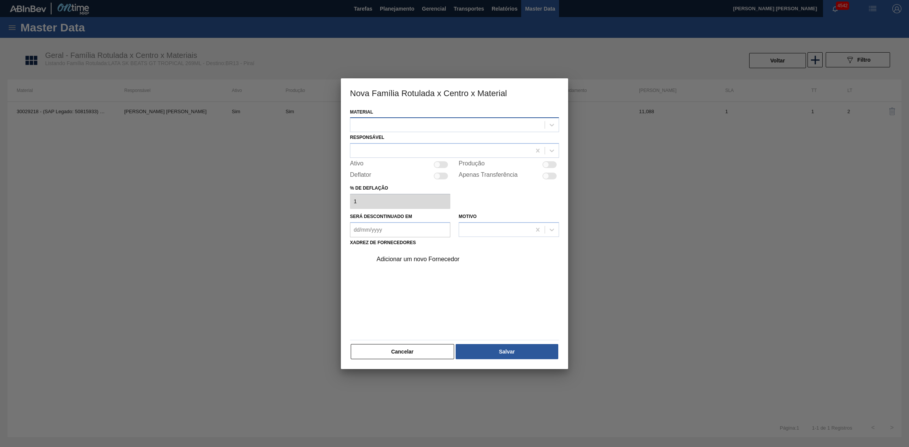
click at [248, 2] on div at bounding box center [447, 125] width 194 height 11
click at [248, 2] on div "30033735 - LATA AL BEATS GT TROPICAL 269ML NIV25" at bounding box center [454, 144] width 209 height 14
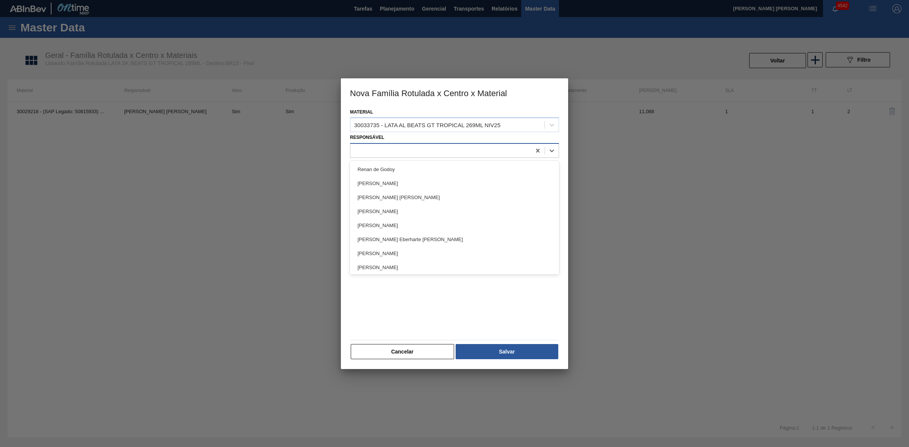
click at [248, 2] on div at bounding box center [440, 150] width 181 height 11
type input "igor"
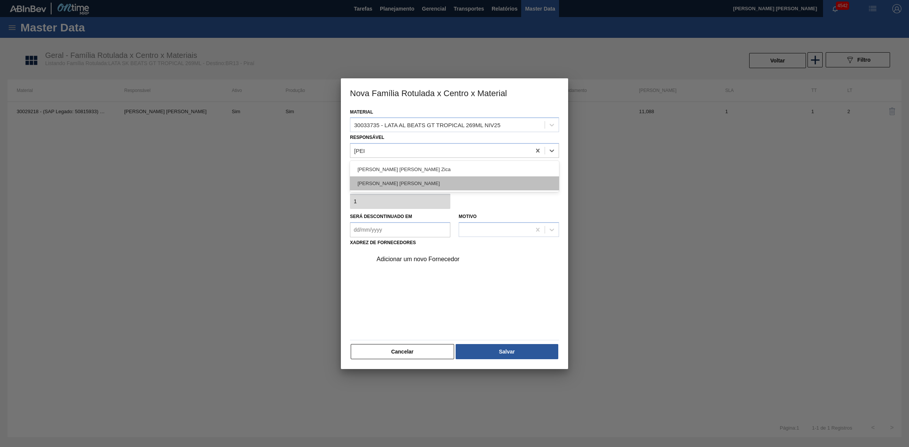
click at [248, 2] on div "IGOR FERREIRA MOURA" at bounding box center [454, 184] width 209 height 14
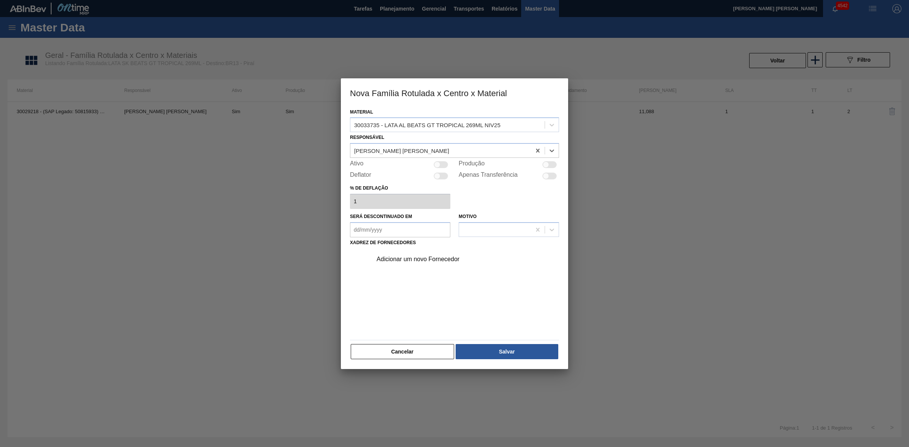
click at [248, 2] on div "Adicionar um novo Fornecedor" at bounding box center [451, 259] width 148 height 7
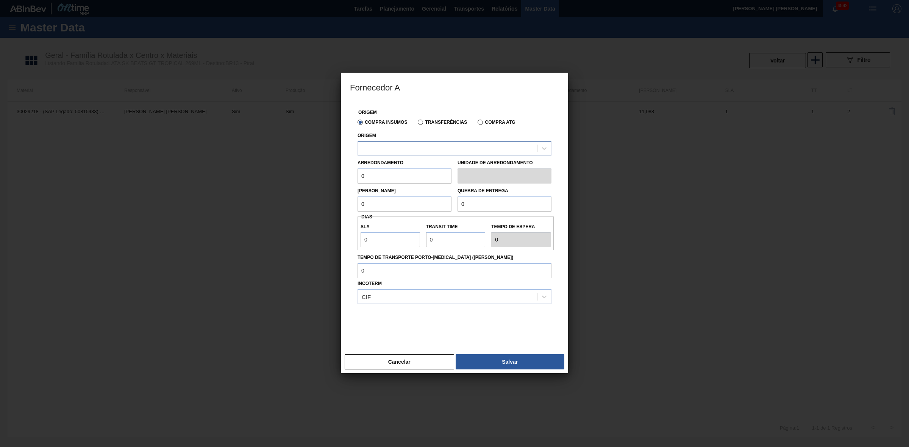
click at [248, 2] on div at bounding box center [447, 148] width 179 height 11
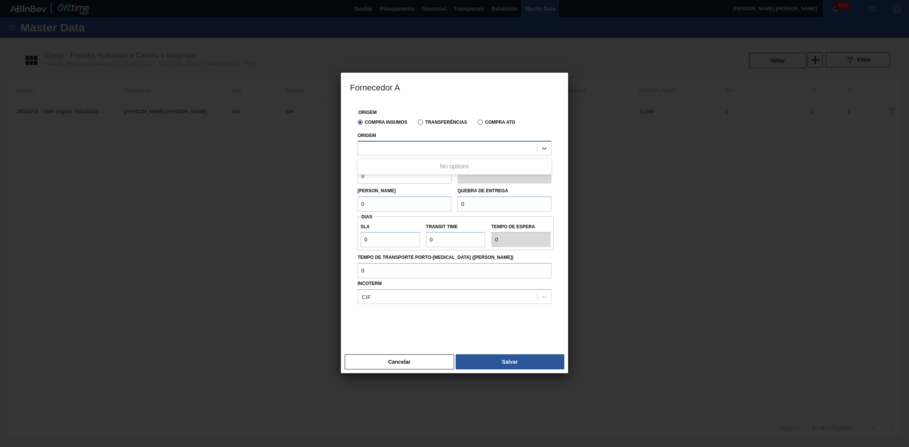
click at [248, 2] on div at bounding box center [447, 148] width 179 height 11
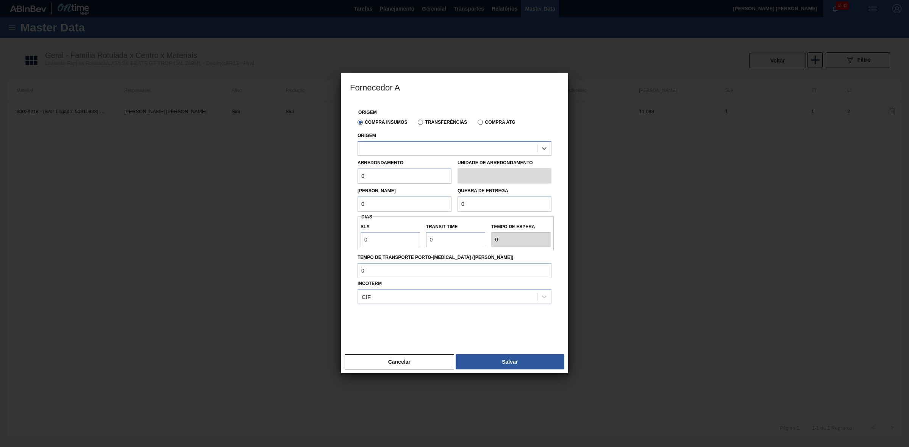
click at [248, 2] on div at bounding box center [447, 148] width 179 height 11
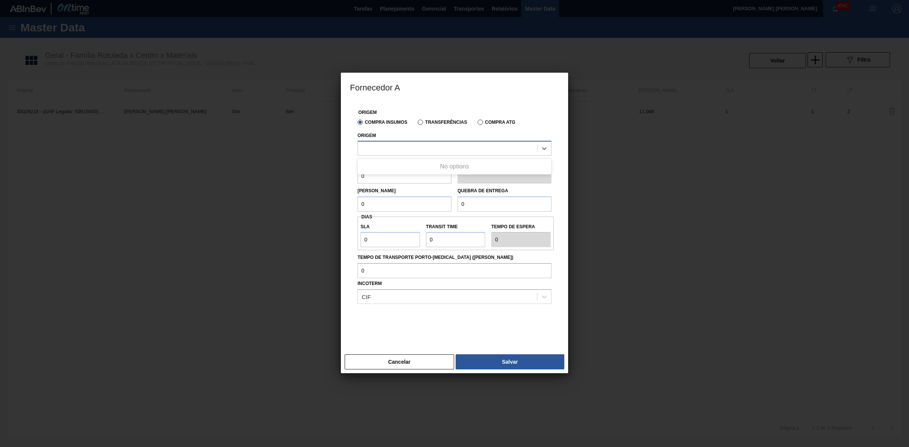
click at [248, 2] on div at bounding box center [447, 148] width 179 height 11
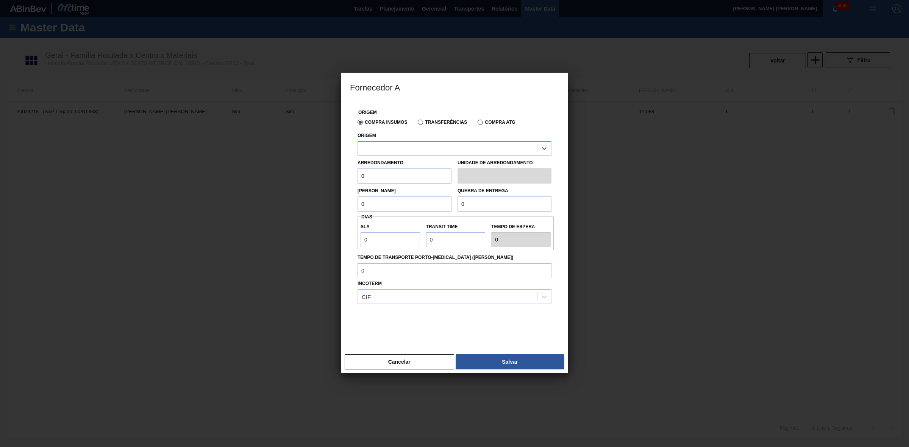
click at [248, 2] on div at bounding box center [447, 148] width 179 height 11
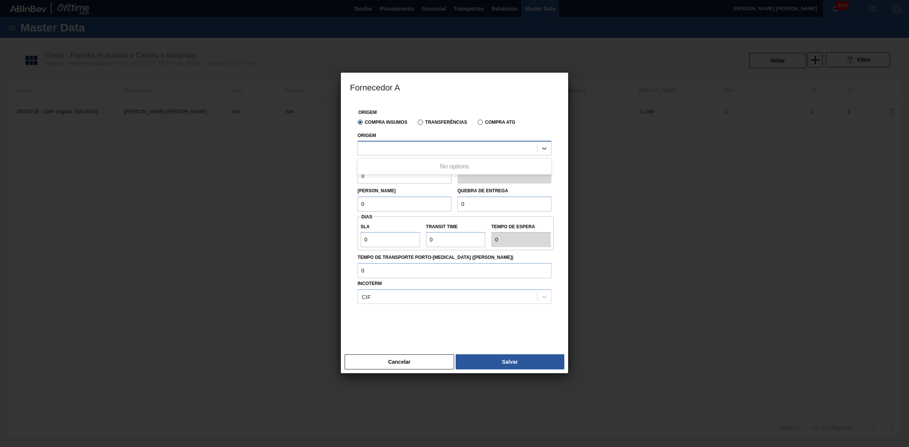
click at [248, 2] on div at bounding box center [447, 148] width 179 height 11
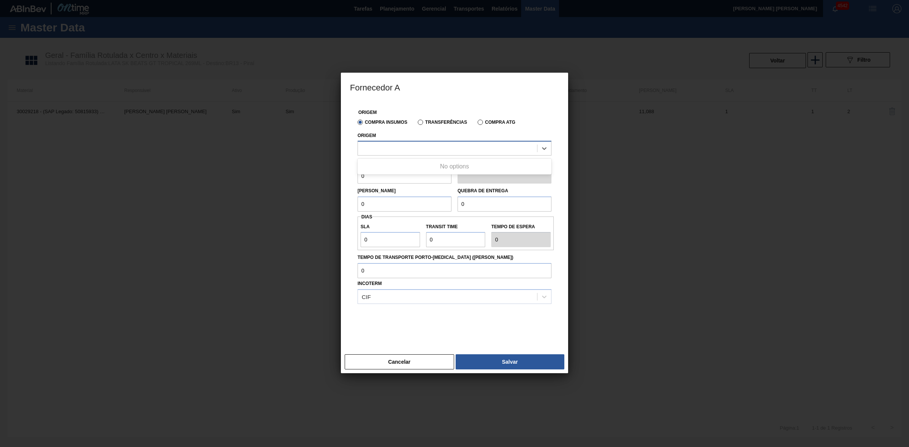
click at [248, 2] on div at bounding box center [447, 148] width 179 height 11
click at [248, 2] on label "Transferências" at bounding box center [442, 122] width 49 height 5
click at [248, 2] on input "Transferências" at bounding box center [417, 124] width 0 height 0
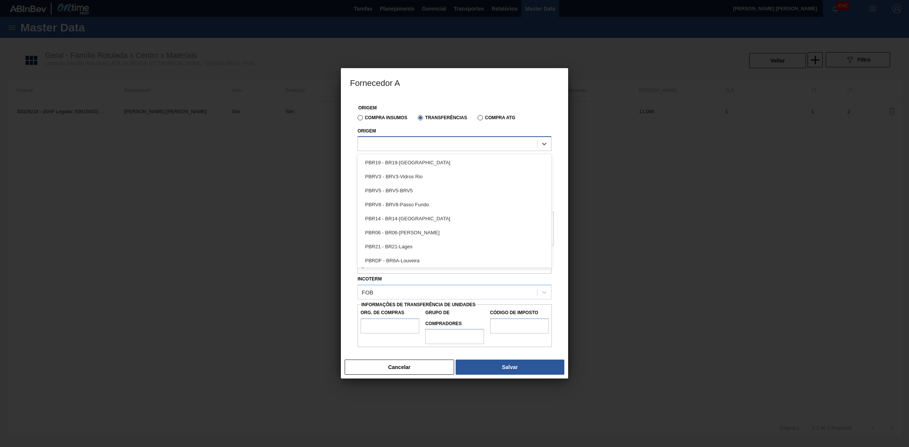
click at [248, 2] on div at bounding box center [447, 144] width 179 height 11
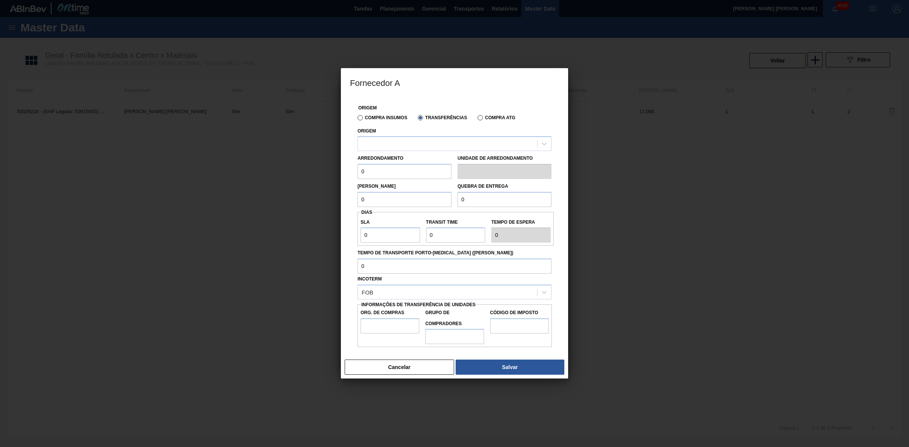
click at [248, 2] on label "Compra Insumos" at bounding box center [383, 117] width 50 height 5
click at [248, 2] on input "Compra Insumos" at bounding box center [356, 119] width 0 height 0
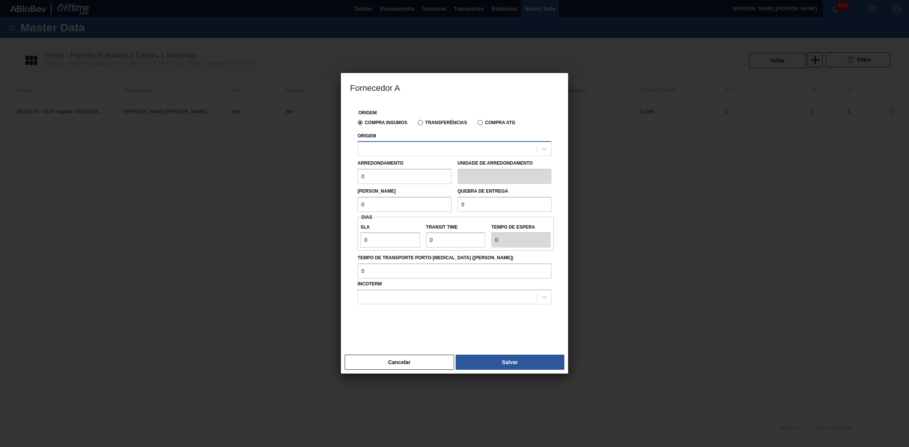
click at [248, 2] on div at bounding box center [447, 149] width 179 height 11
click at [248, 2] on button "Cancelar" at bounding box center [399, 362] width 109 height 15
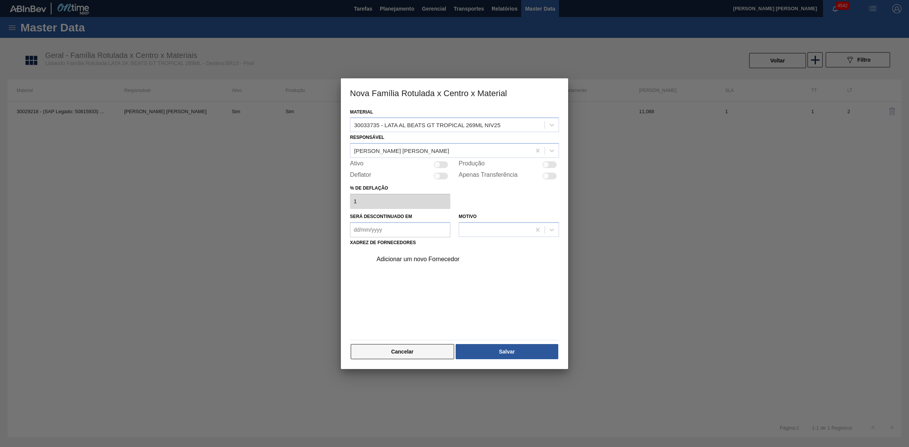
click at [248, 2] on button "Cancelar" at bounding box center [402, 351] width 103 height 15
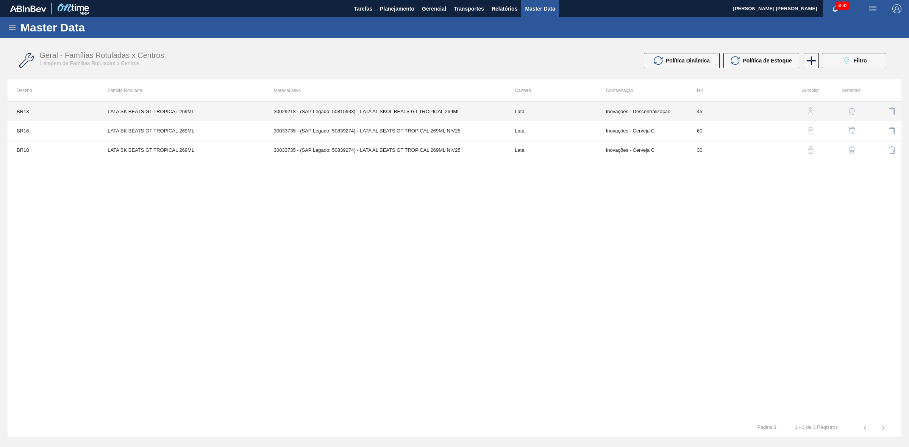
click at [248, 2] on td "30029218 - (SAP Legado: 50815933) - LATA AL SKOL BEATS GT TROPICAL 269ML" at bounding box center [385, 111] width 241 height 19
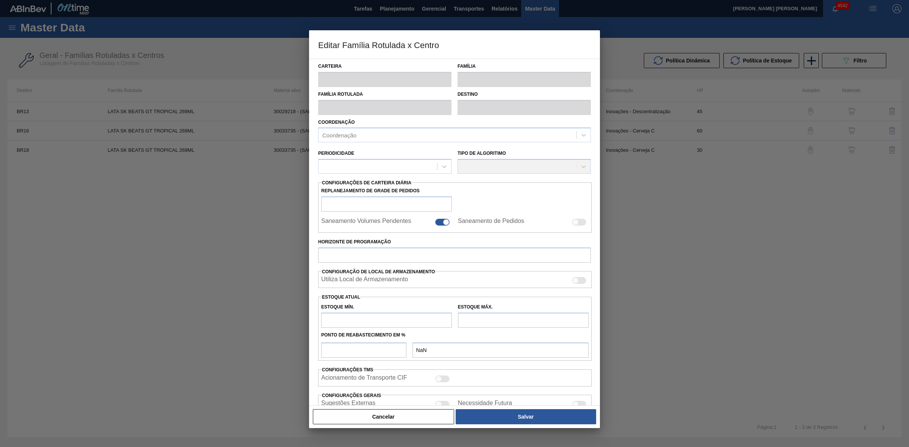
type input "Lata"
type input "LATA SK BEATS GT TROPICAL 269ML"
type input "BR13 - Piraí"
type input "0"
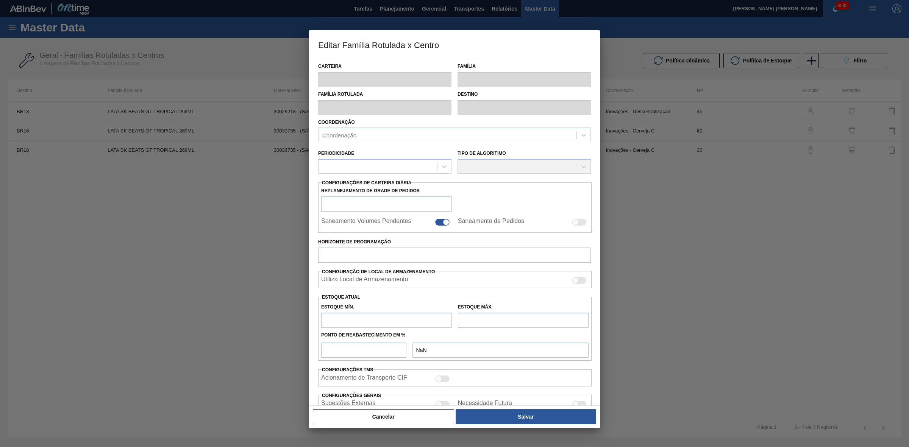
type input "45"
type input "0"
type input "100"
type input "0,000"
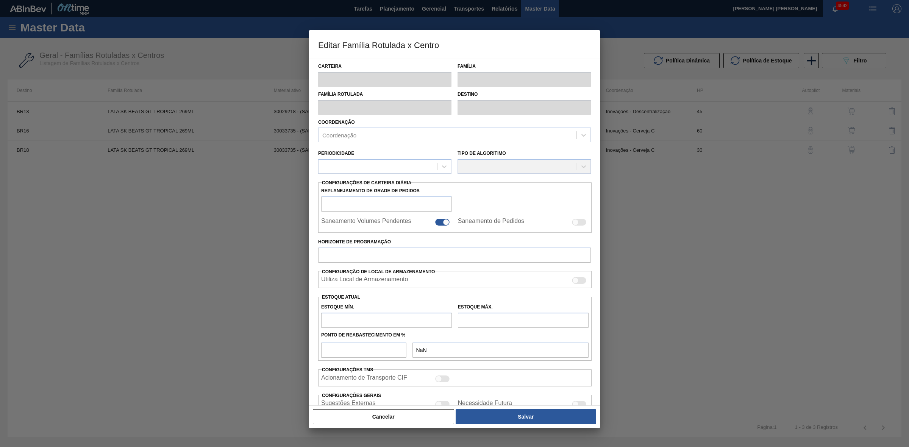
checkbox input "true"
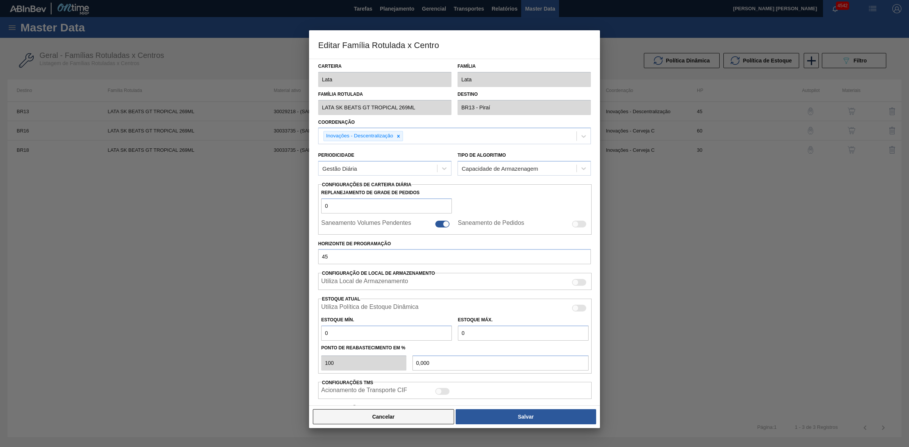
click at [248, 2] on button "Cancelar" at bounding box center [383, 416] width 141 height 15
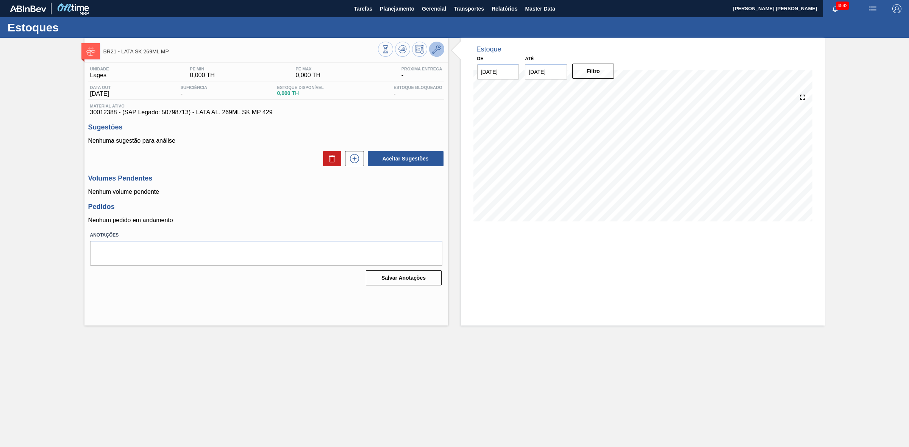
click at [440, 48] on icon at bounding box center [436, 49] width 9 height 9
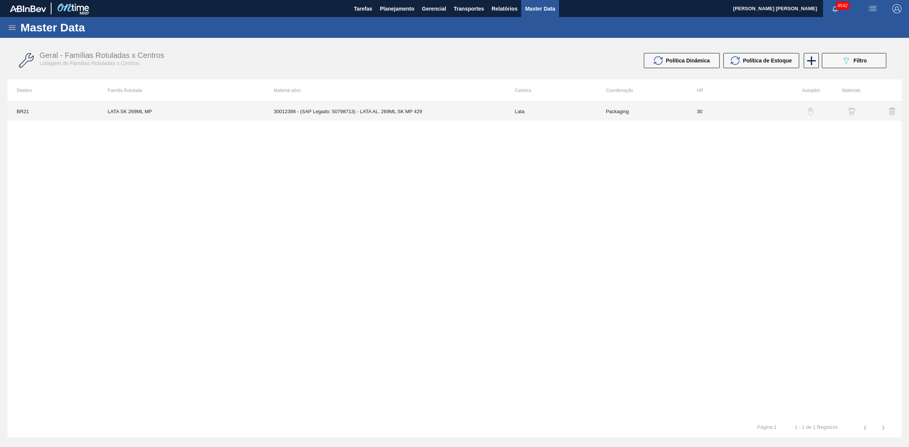
click at [398, 115] on td "30012388 - (SAP Legado: 50798713) - LATA AL. 269ML SK MP 429" at bounding box center [385, 111] width 241 height 19
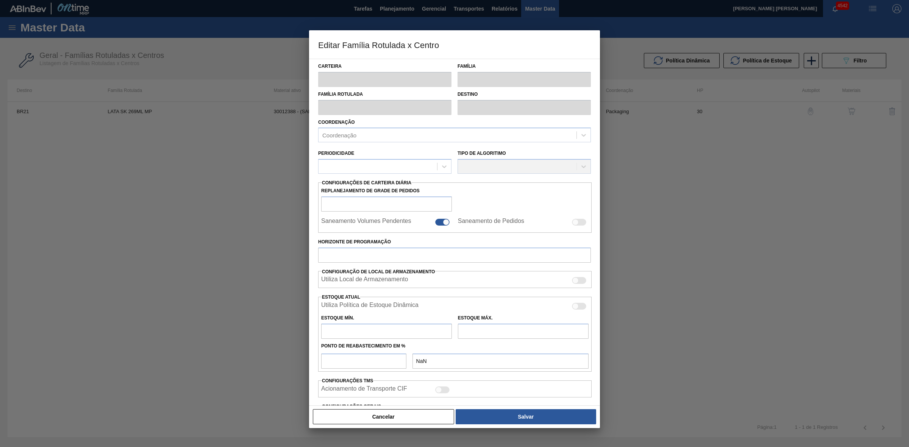
type input "Lata"
type input "LATA SK 269ML MP"
type input "BR21 - Lages"
type input "0"
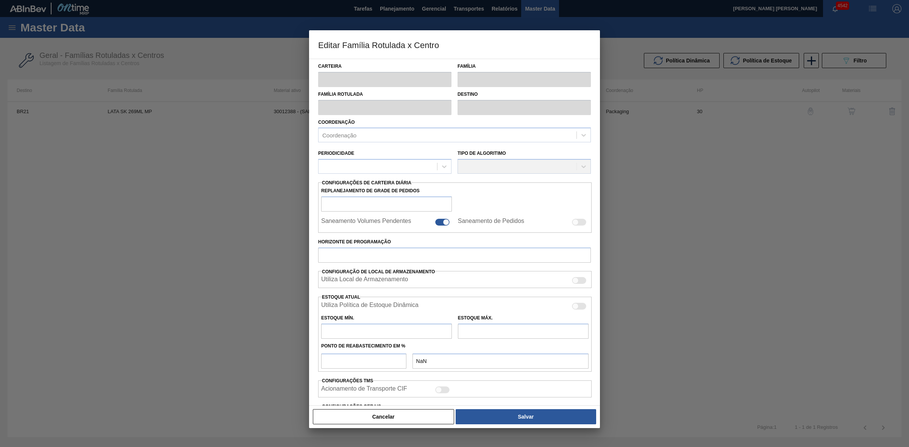
checkbox input "false"
type input "30"
checkbox input "true"
type input "593,59"
type input "2.176,51"
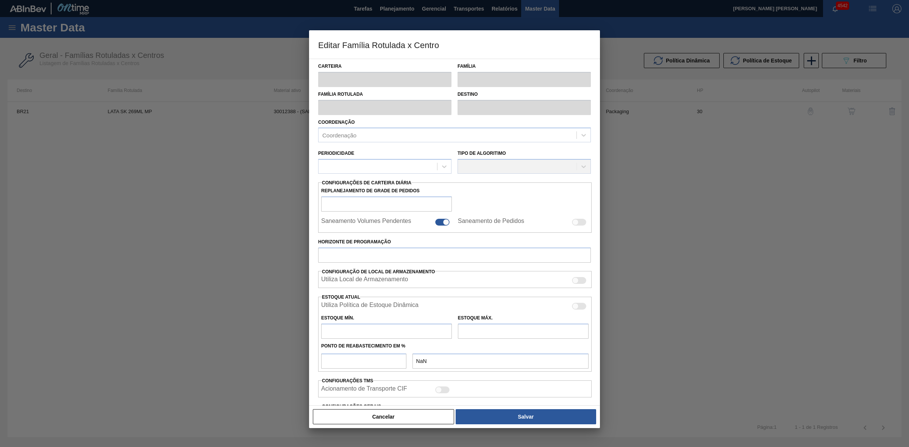
type input "44"
type input "1.286,120"
checkbox input "true"
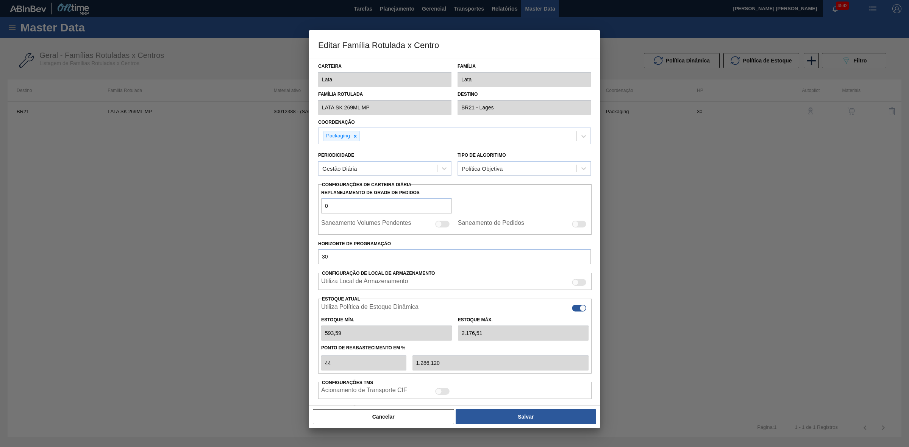
type input "0"
type input "0,000"
click at [412, 415] on button "Cancelar" at bounding box center [383, 416] width 141 height 15
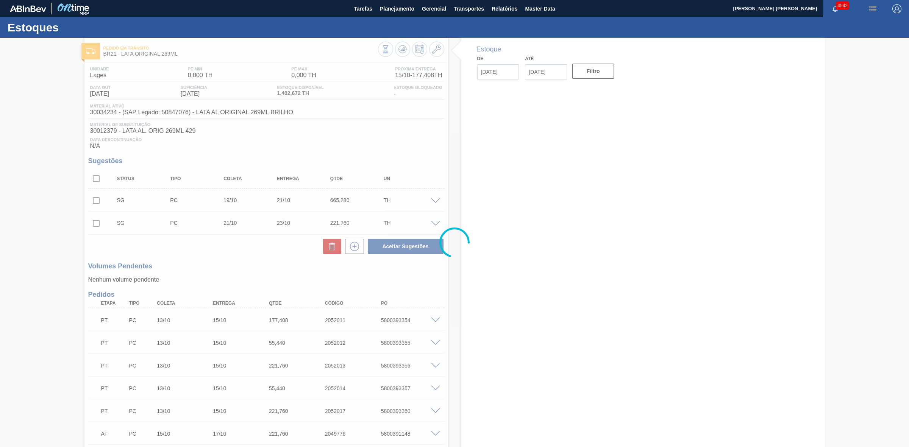
type input "[DATE]"
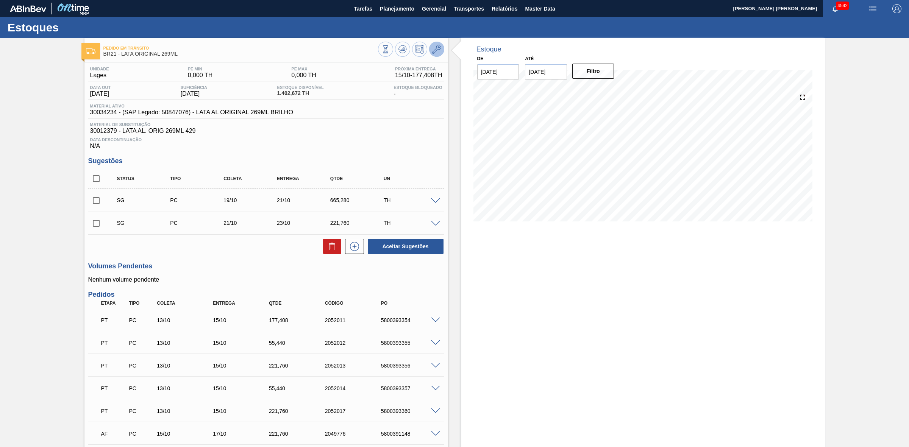
click at [439, 51] on icon at bounding box center [436, 49] width 9 height 9
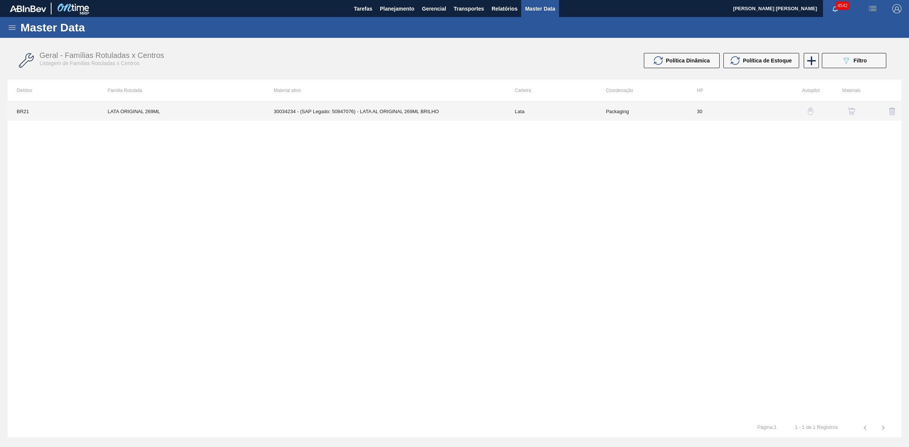
click at [382, 110] on td "30034234 - (SAP Legado: 50847076) - LATA AL ORIGINAL 269ML BRILHO" at bounding box center [385, 111] width 241 height 19
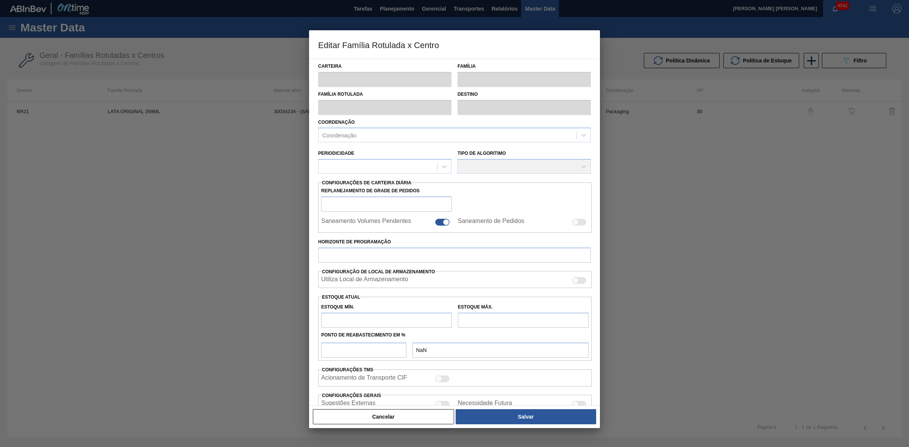
type input "Lata"
type input "LATA ORIGINAL 269ML"
type input "BR21 - Lages"
type input "0"
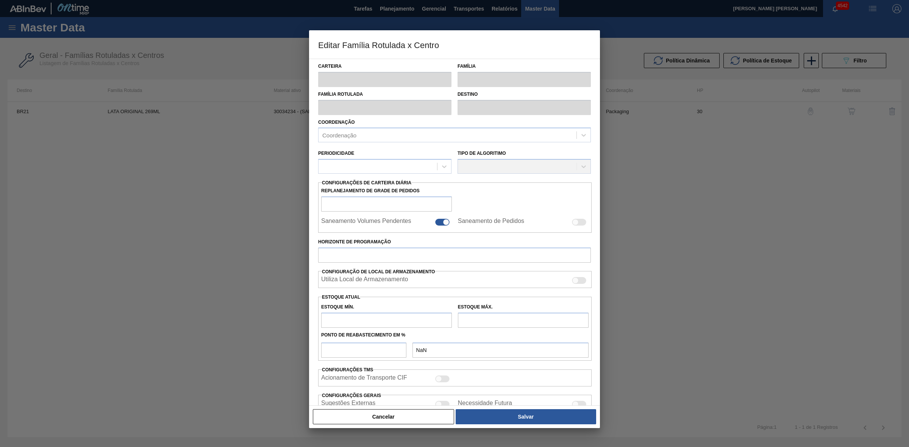
checkbox input "false"
type input "30"
type input "0"
type input "100"
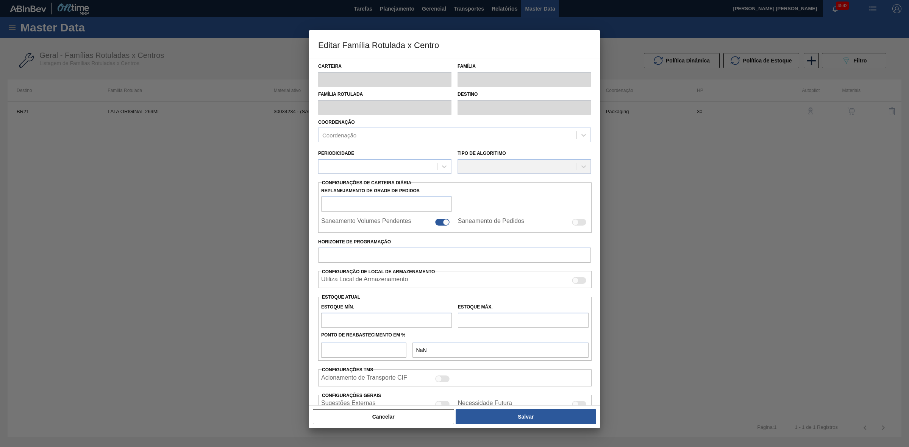
type input "0,000"
checkbox input "true"
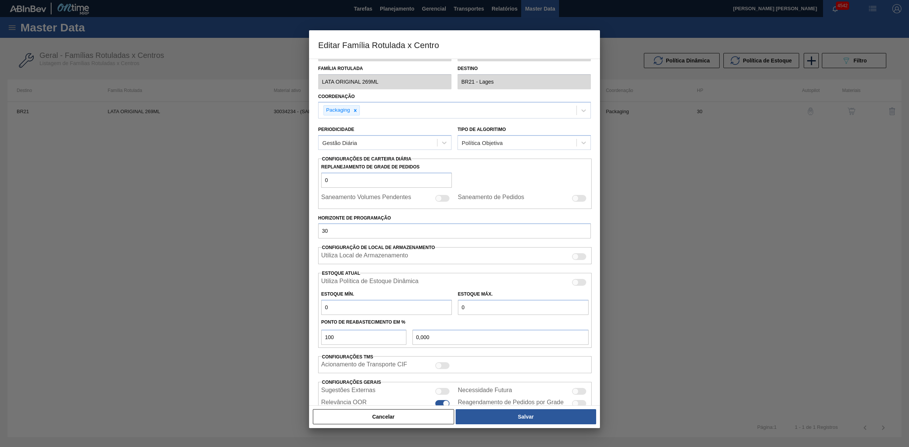
scroll to position [47, 0]
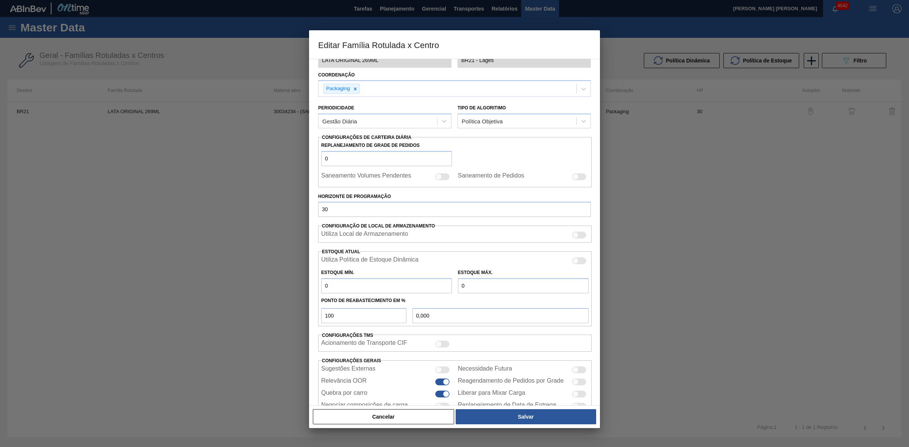
click at [580, 262] on div at bounding box center [579, 261] width 14 height 7
checkbox input "true"
type input "0"
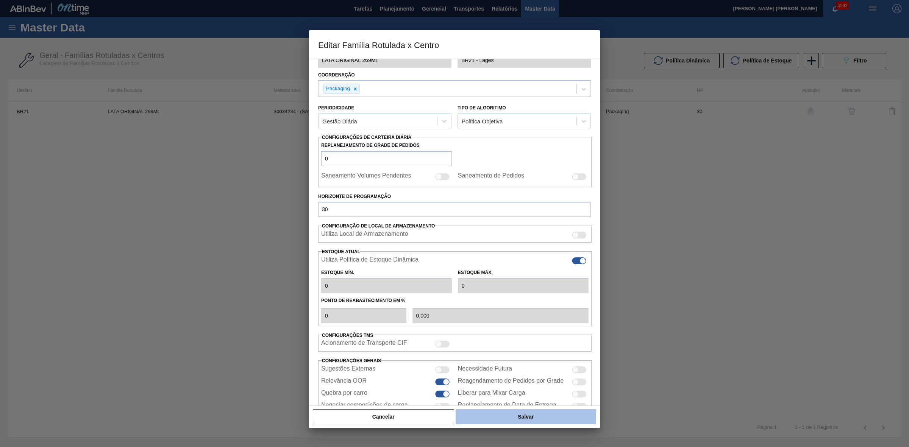
click at [513, 415] on button "Salvar" at bounding box center [526, 416] width 141 height 15
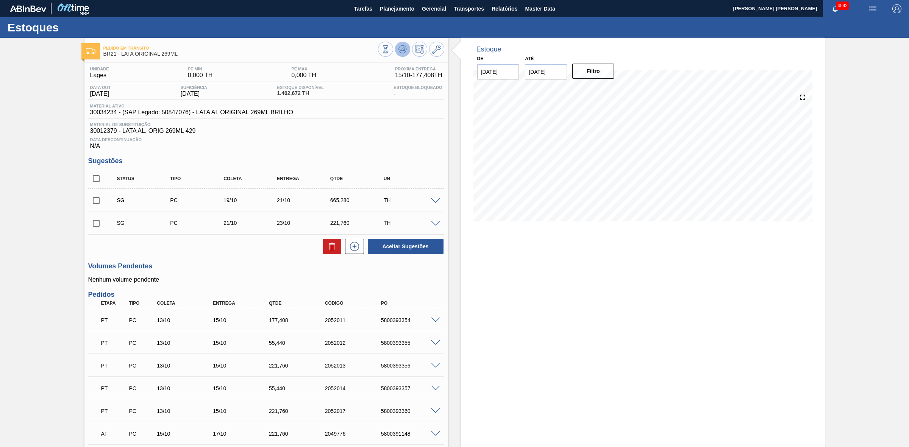
click at [398, 49] on icon at bounding box center [399, 48] width 2 height 1
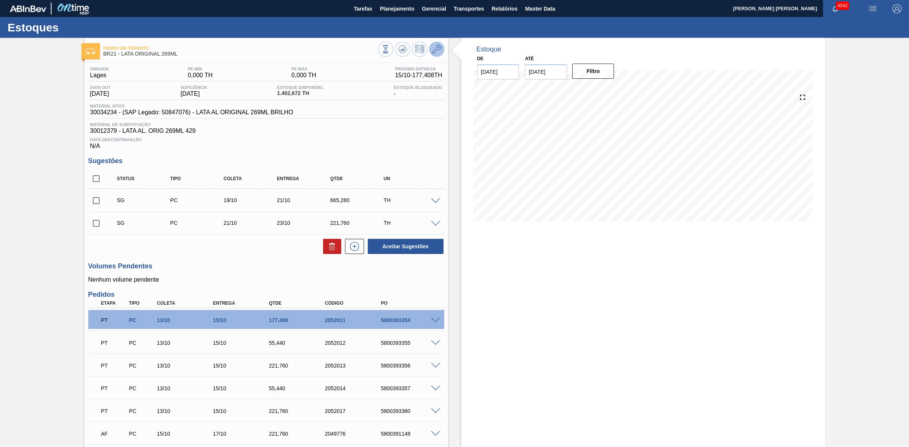
click at [436, 53] on icon at bounding box center [436, 49] width 9 height 9
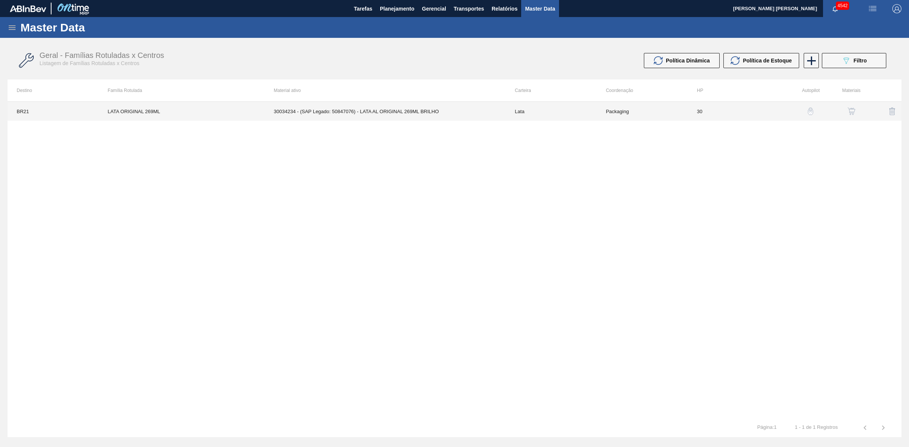
click at [407, 111] on td "30034234 - (SAP Legado: 50847076) - LATA AL ORIGINAL 269ML BRILHO" at bounding box center [385, 111] width 241 height 19
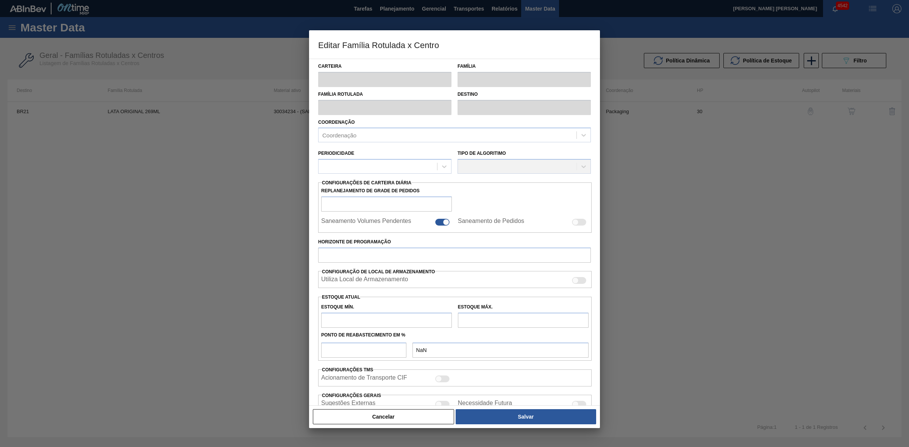
type input "Lata"
type input "LATA ORIGINAL 269ML"
type input "BR21 - Lages"
type input "0"
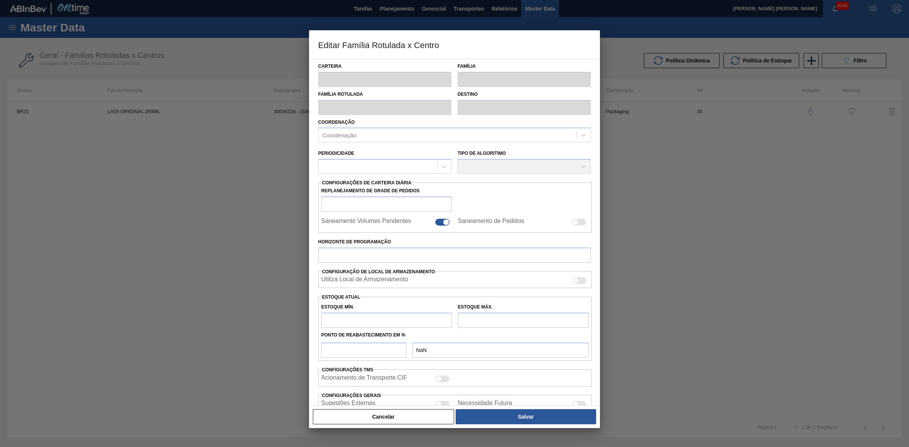
checkbox input "false"
type input "30"
type input "0"
type input "100"
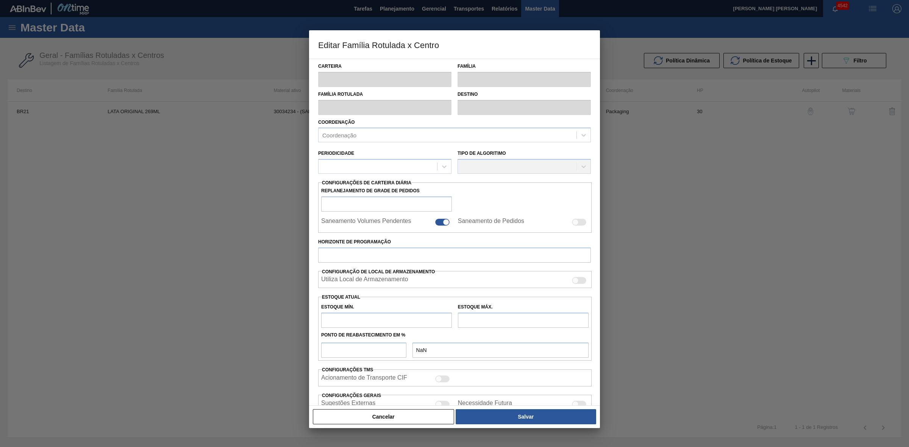
type input "0,000"
checkbox input "true"
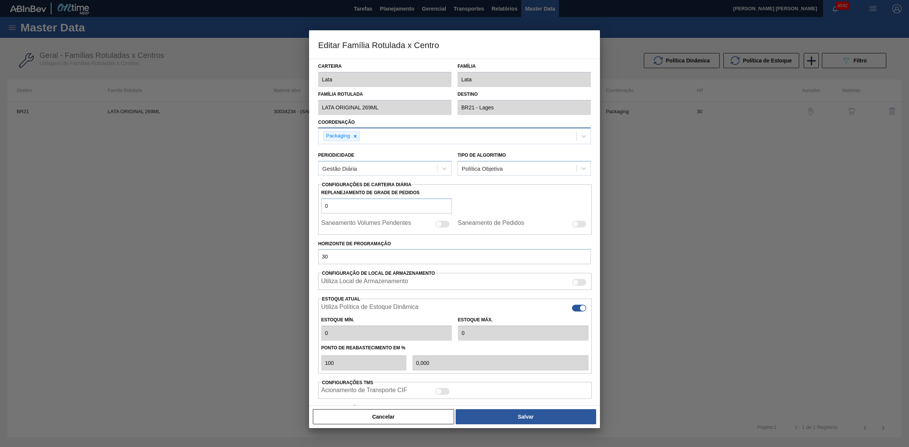
type input "0"
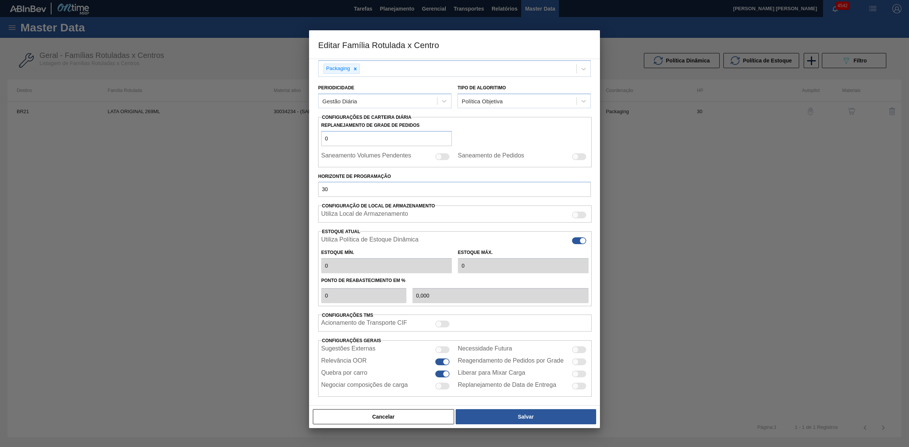
scroll to position [72, 0]
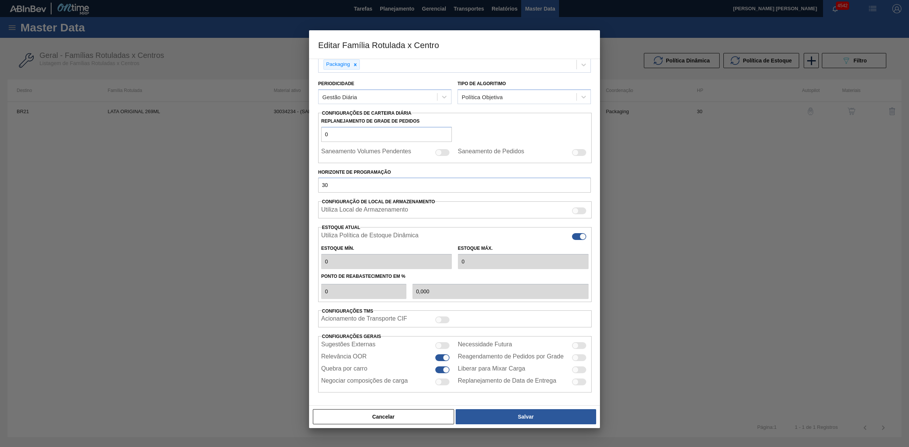
click at [413, 416] on button "Cancelar" at bounding box center [383, 416] width 141 height 15
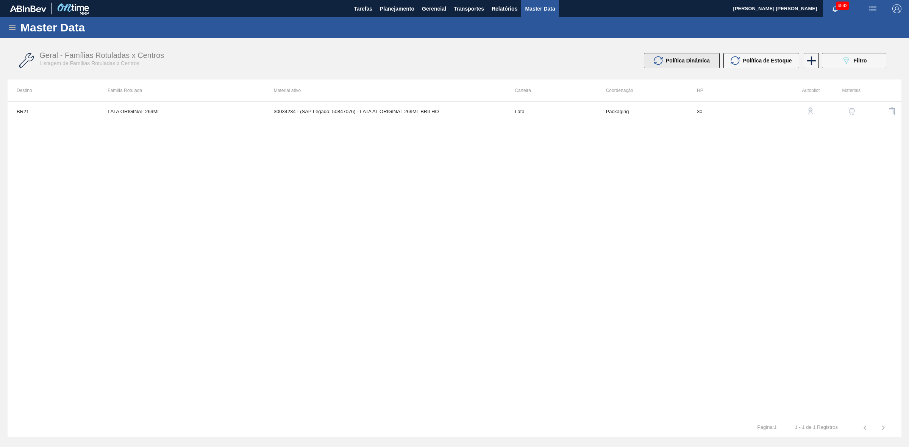
click at [673, 66] on button "Política Dinâmica" at bounding box center [682, 60] width 76 height 15
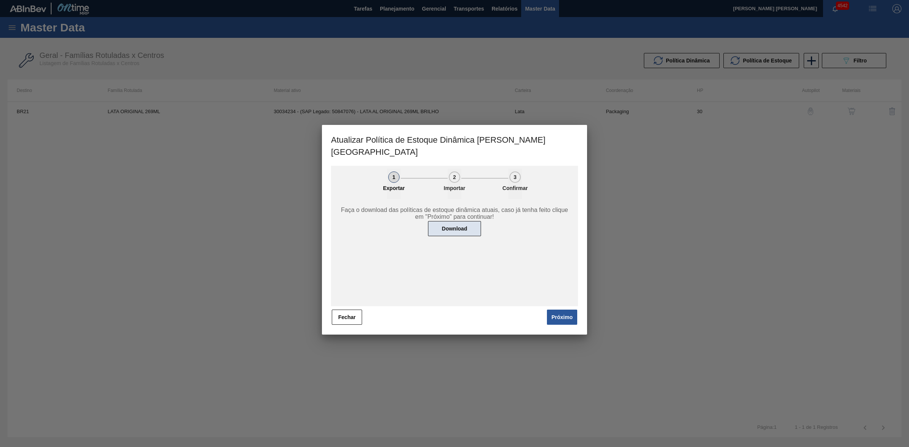
click at [454, 221] on button "Download" at bounding box center [454, 228] width 53 height 15
click at [351, 310] on button "Fechar" at bounding box center [347, 317] width 30 height 15
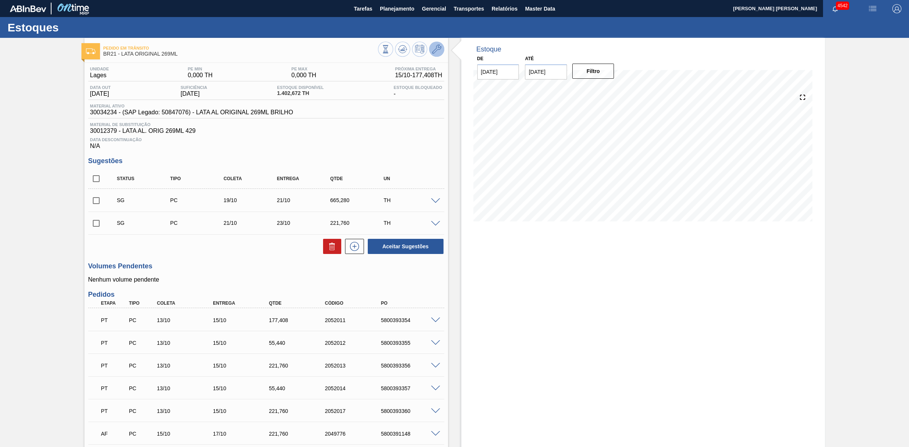
click at [436, 47] on icon at bounding box center [436, 49] width 9 height 9
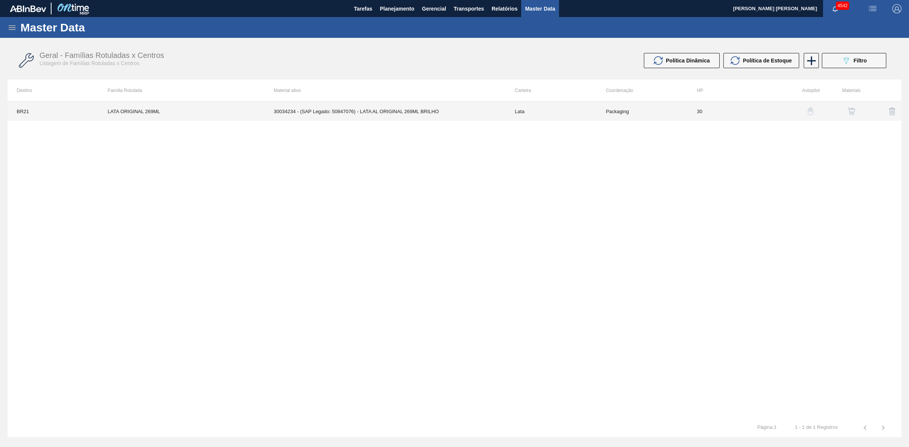
click at [352, 114] on td "30034234 - (SAP Legado: 50847076) - LATA AL ORIGINAL 269ML BRILHO" at bounding box center [385, 111] width 241 height 19
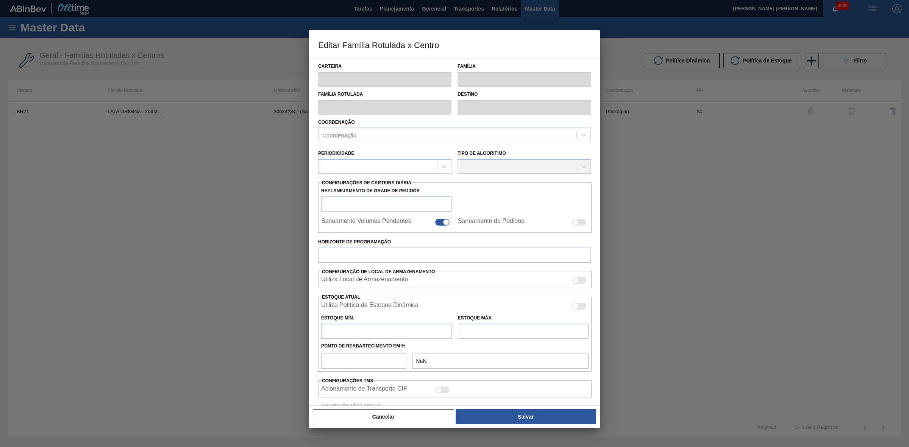
type input "Lata"
type input "LATA ORIGINAL 269ML"
type input "BR21 - Lages"
type input "0"
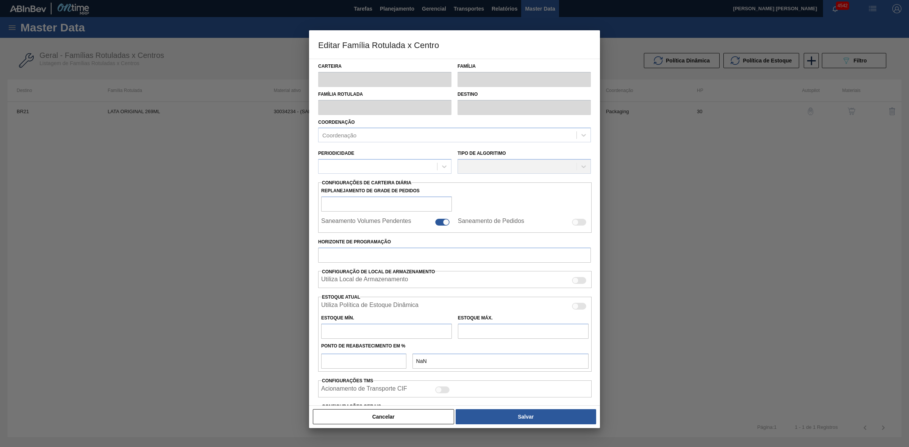
checkbox input "false"
type input "30"
checkbox input "true"
type input "0"
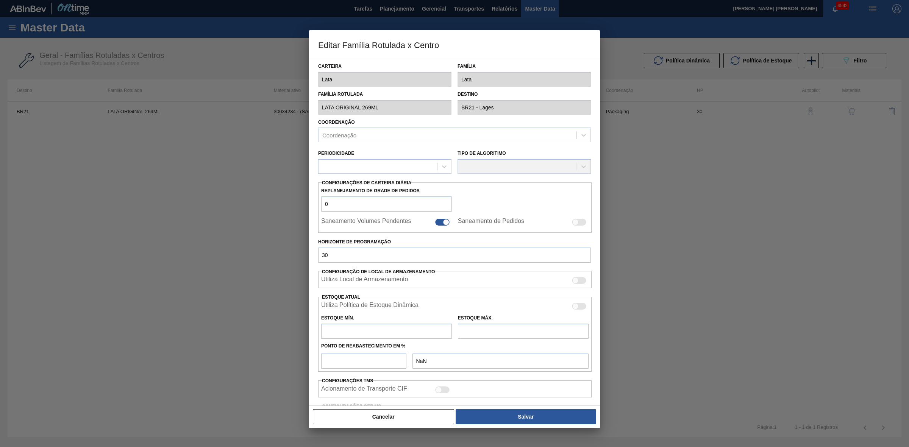
type input "100"
type input "0,000"
checkbox input "true"
type input "0"
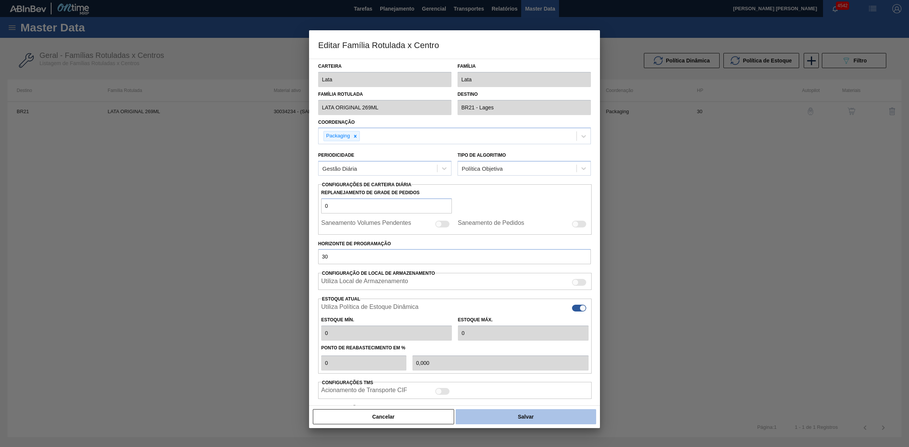
click at [533, 419] on button "Salvar" at bounding box center [526, 416] width 141 height 15
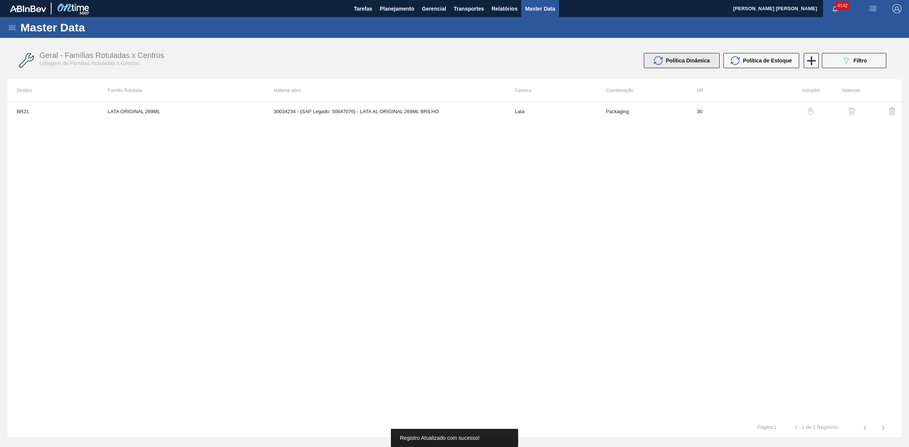
click at [701, 65] on button "Política Dinâmica" at bounding box center [682, 60] width 76 height 15
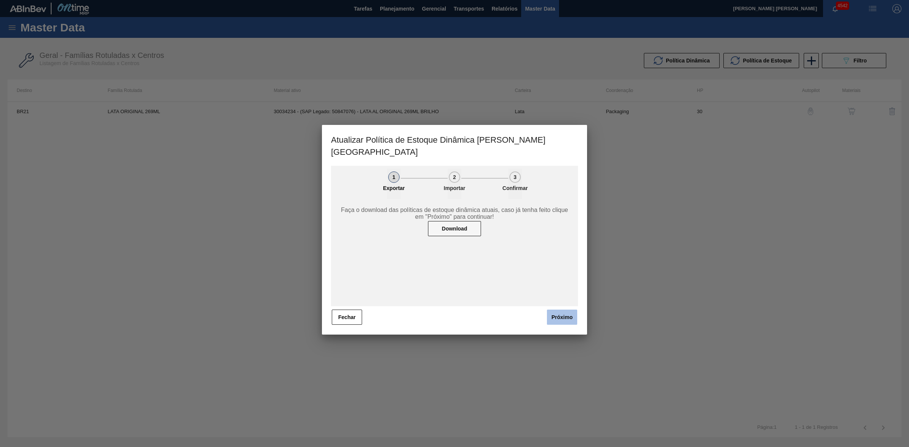
click at [559, 310] on button "Próximo" at bounding box center [562, 317] width 30 height 15
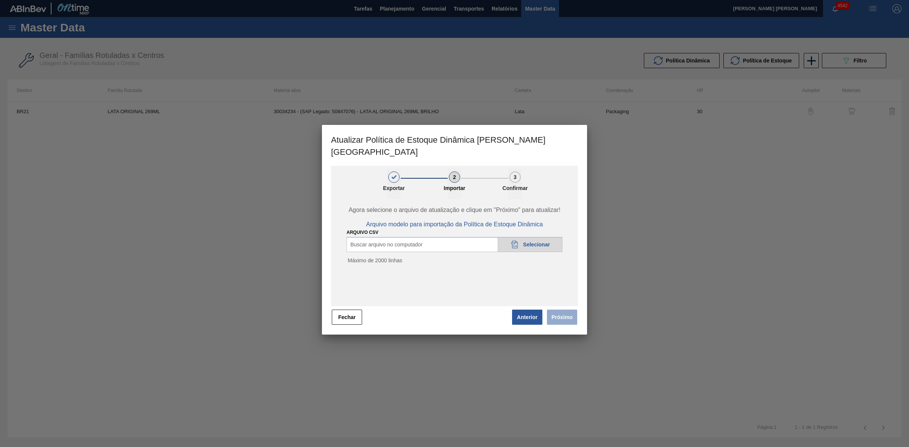
click at [534, 237] on div "20DAD902-3625-4257-8FDA-0C0CB19E2A3D Selecionar" at bounding box center [530, 244] width 65 height 15
click at [564, 310] on button "Próximo" at bounding box center [562, 317] width 30 height 15
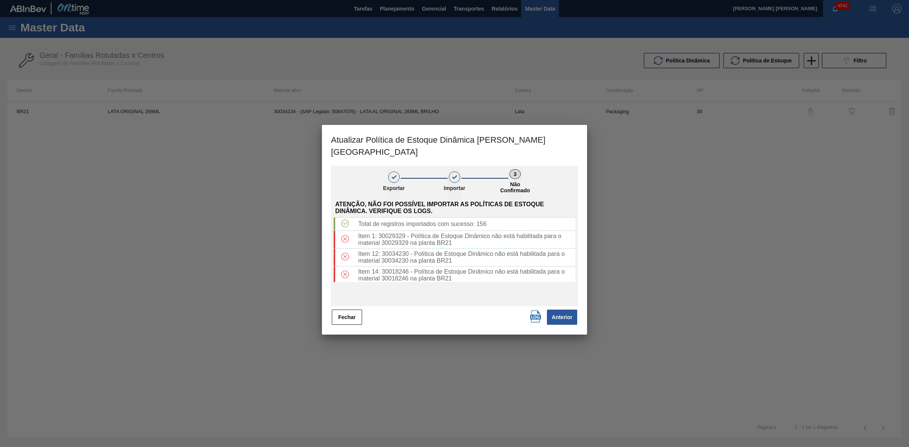
click at [348, 310] on button "Fechar" at bounding box center [347, 317] width 30 height 15
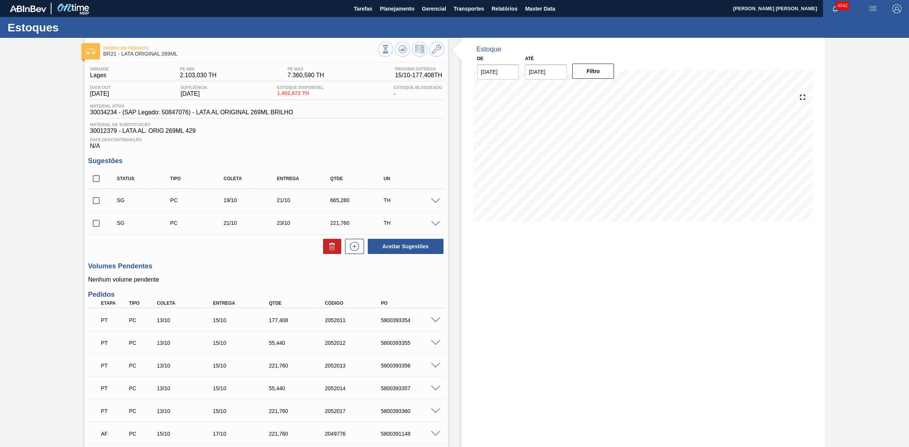
click at [99, 205] on input "checkbox" at bounding box center [96, 201] width 16 height 16
checkbox input "true"
click at [95, 227] on input "checkbox" at bounding box center [96, 224] width 16 height 16
checkbox input "true"
click at [324, 252] on button at bounding box center [332, 246] width 18 height 15
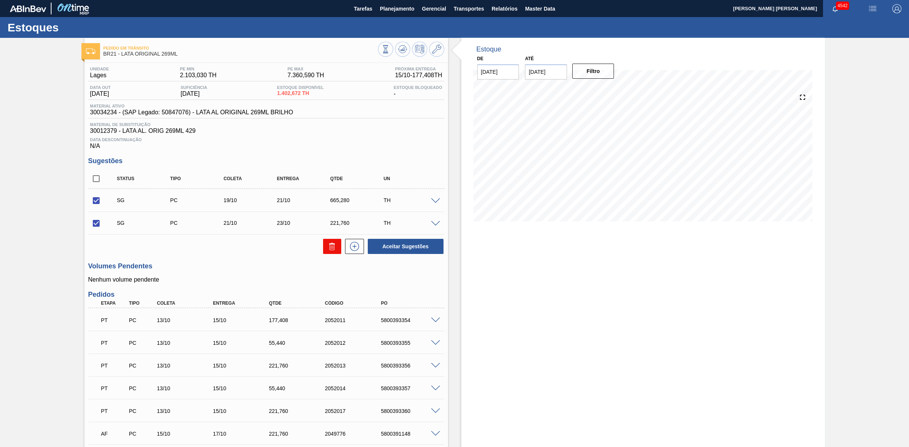
checkbox input "false"
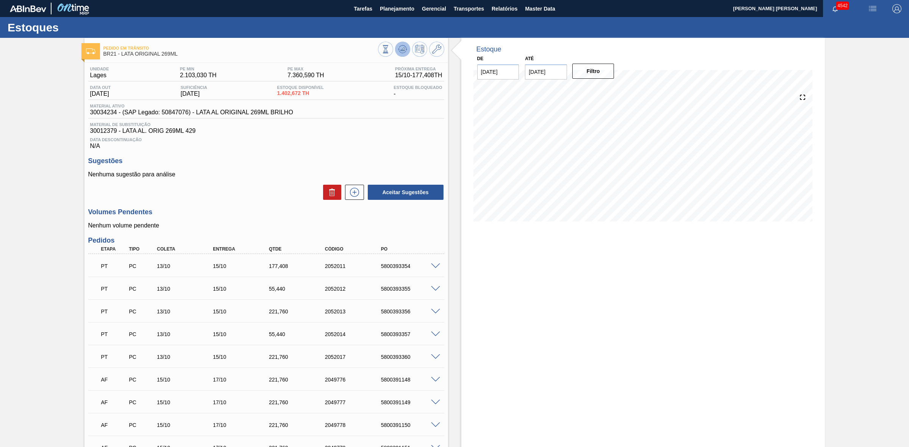
click at [405, 54] on span at bounding box center [402, 49] width 9 height 9
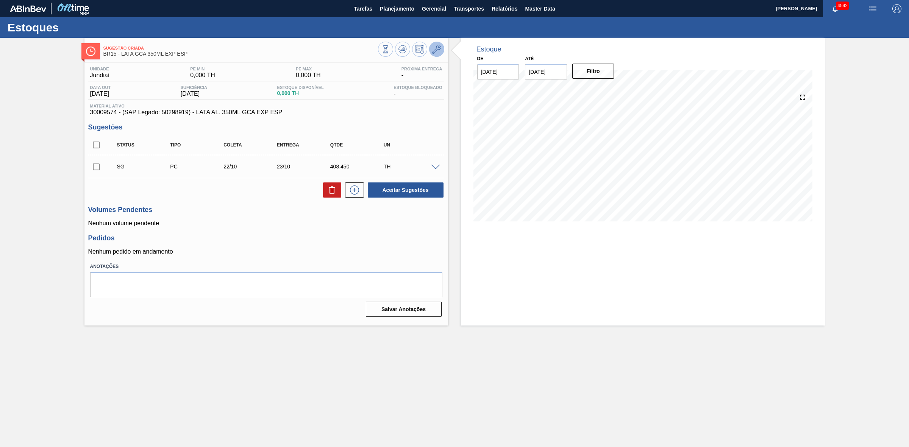
click at [434, 47] on icon at bounding box center [436, 49] width 9 height 9
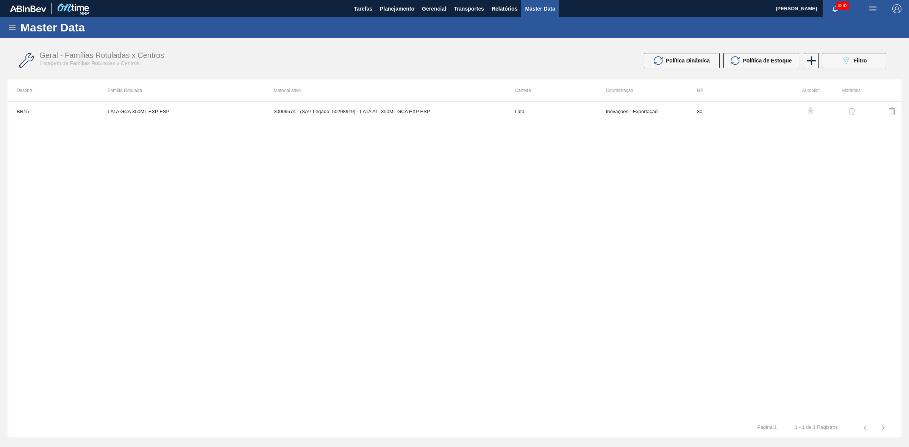
click at [853, 110] on img "button" at bounding box center [852, 112] width 8 height 8
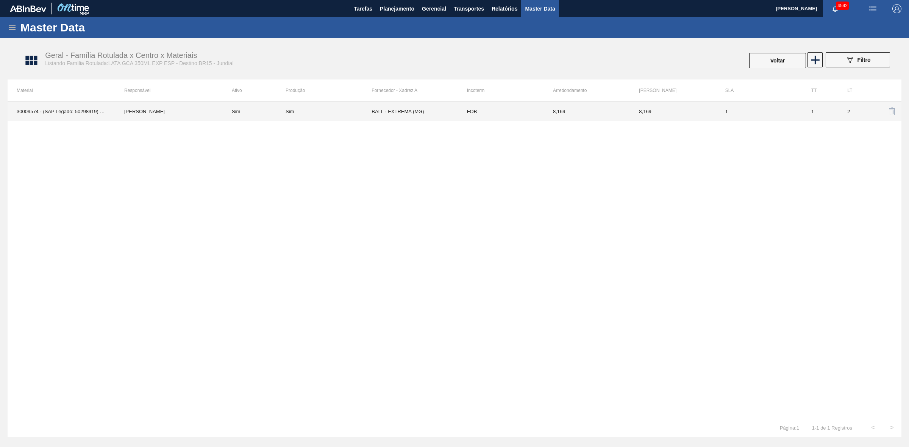
click at [336, 116] on td "Sim" at bounding box center [329, 111] width 86 height 19
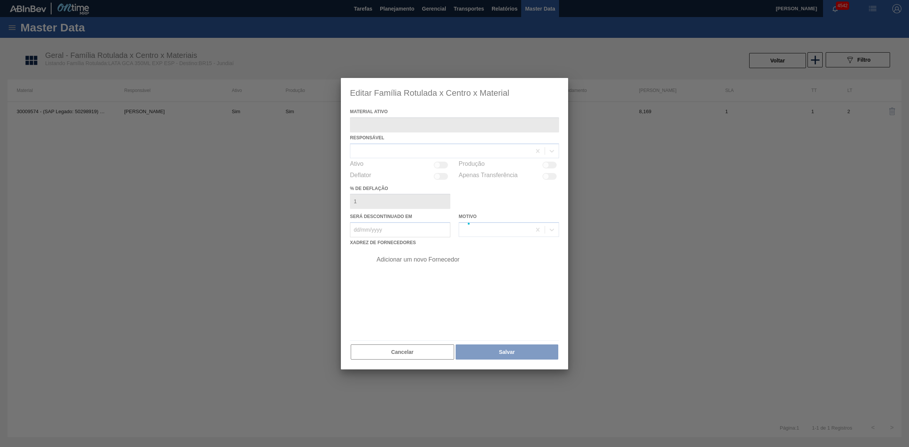
type ativo "30009574 - (SAP Legado: 50298919) - LATA AL. 350ML GCA EXP ESP"
checkbox input "true"
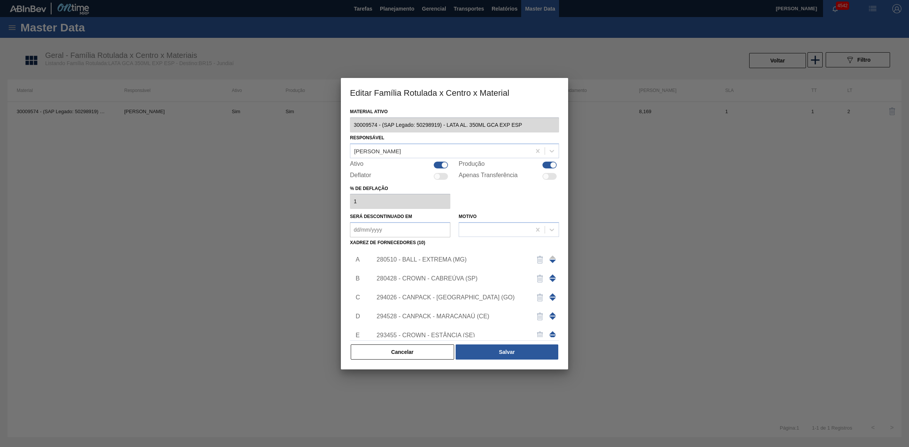
scroll to position [121, 0]
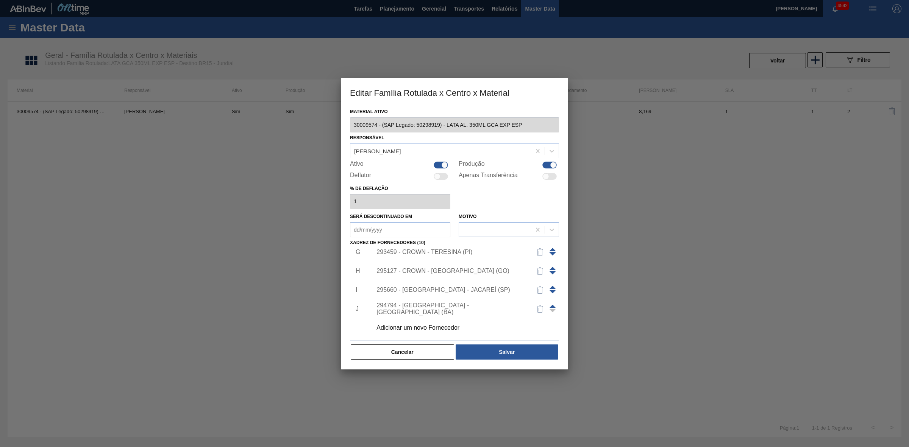
click at [441, 328] on div "Adicionar um novo Fornecedor" at bounding box center [451, 328] width 148 height 7
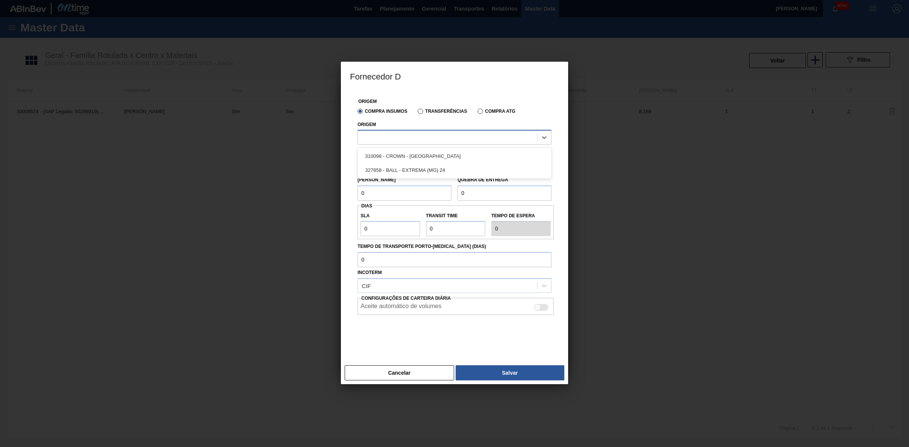
click at [391, 142] on div at bounding box center [447, 137] width 179 height 11
click at [417, 165] on div "327858 - BALL - EXTREMA (MG) 24" at bounding box center [455, 170] width 194 height 14
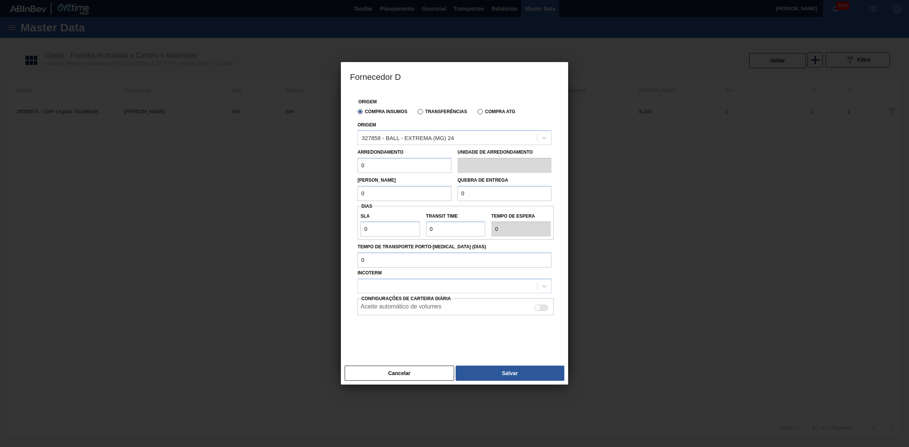
drag, startPoint x: 389, startPoint y: 167, endPoint x: 323, endPoint y: 157, distance: 67.0
click at [323, 157] on div "Fornecedor D Origem Compra Insumos Transferências Compra ATG Origem 327858 - BA…" at bounding box center [454, 223] width 909 height 447
type input "8,169"
drag, startPoint x: 375, startPoint y: 189, endPoint x: 339, endPoint y: 196, distance: 37.1
click at [339, 196] on div "Fornecedor D Origem Compra Insumos Transferências Compra ATG Origem 327858 - BA…" at bounding box center [454, 223] width 909 height 447
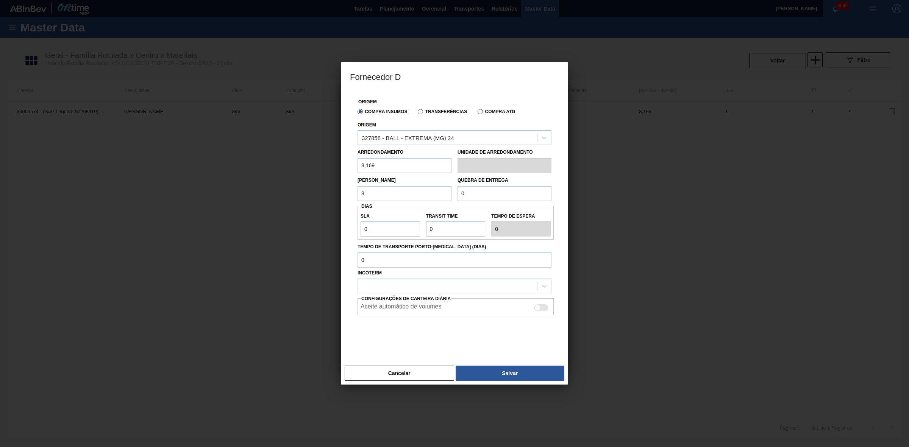
type input "8,169"
drag, startPoint x: 474, startPoint y: 197, endPoint x: 462, endPoint y: 194, distance: 12.5
click at [462, 194] on input "0" at bounding box center [505, 193] width 94 height 15
type input "204,225"
drag, startPoint x: 380, startPoint y: 228, endPoint x: 352, endPoint y: 228, distance: 27.7
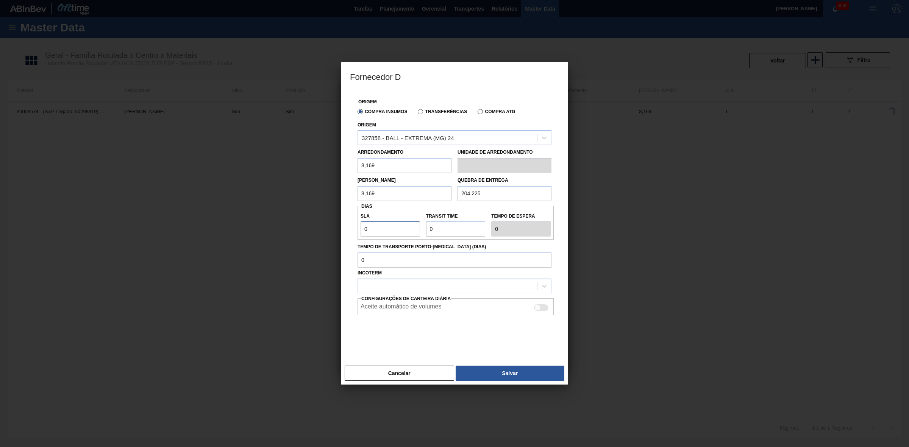
click at [353, 228] on div "Origem Compra Insumos Transferências Compra ATG Origem 327858 - BALL - EXTREMA …" at bounding box center [454, 222] width 209 height 263
type input "2"
click at [446, 232] on input "Transit Time" at bounding box center [455, 229] width 59 height 15
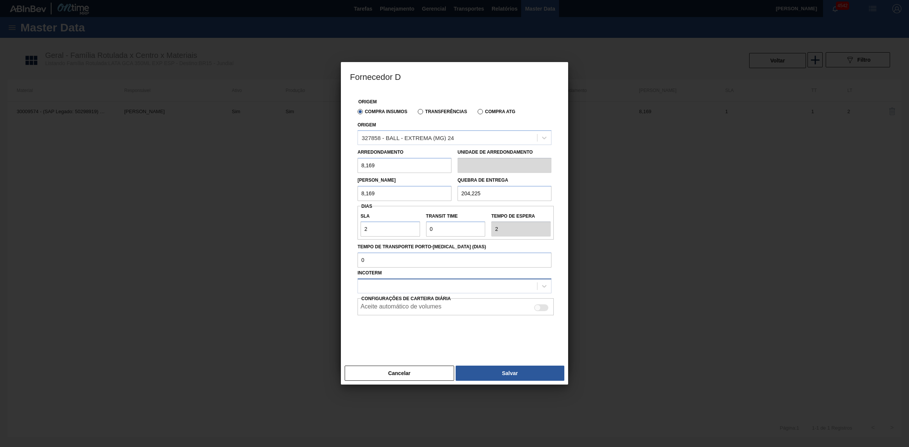
click at [408, 289] on div at bounding box center [447, 286] width 179 height 11
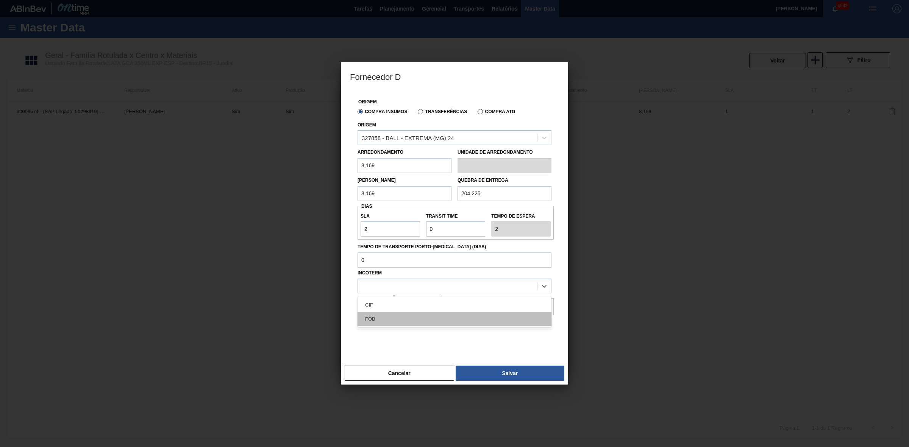
click at [393, 316] on div "FOB" at bounding box center [455, 319] width 194 height 14
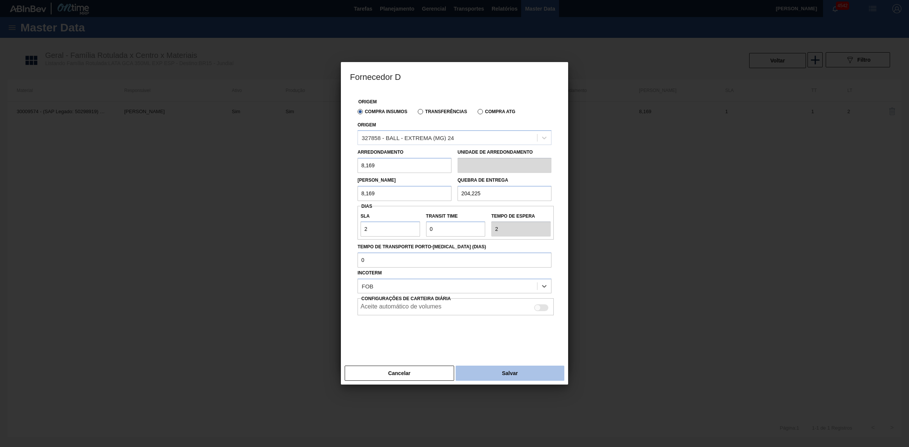
click at [494, 374] on button "Salvar" at bounding box center [510, 373] width 109 height 15
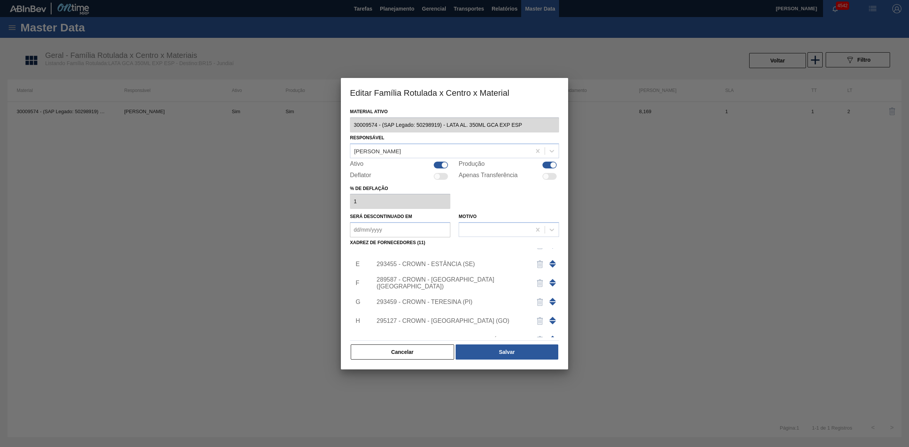
scroll to position [0, 0]
click at [537, 259] on img "button" at bounding box center [540, 259] width 9 height 9
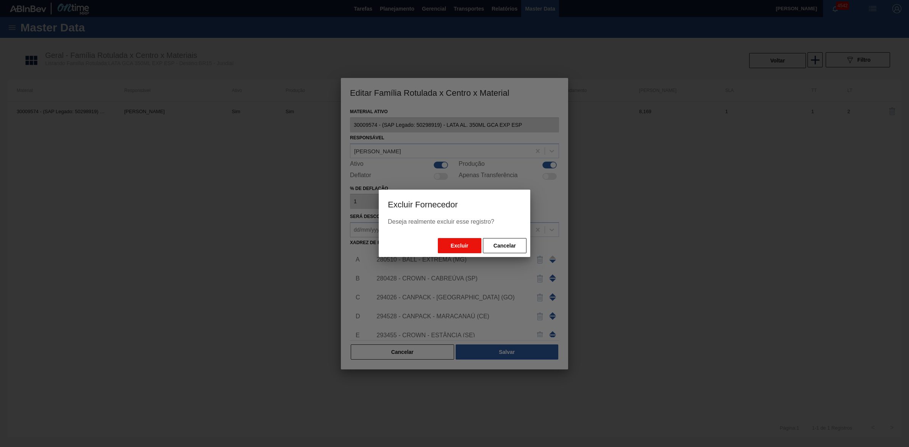
click at [459, 248] on button "Excluir" at bounding box center [460, 245] width 44 height 15
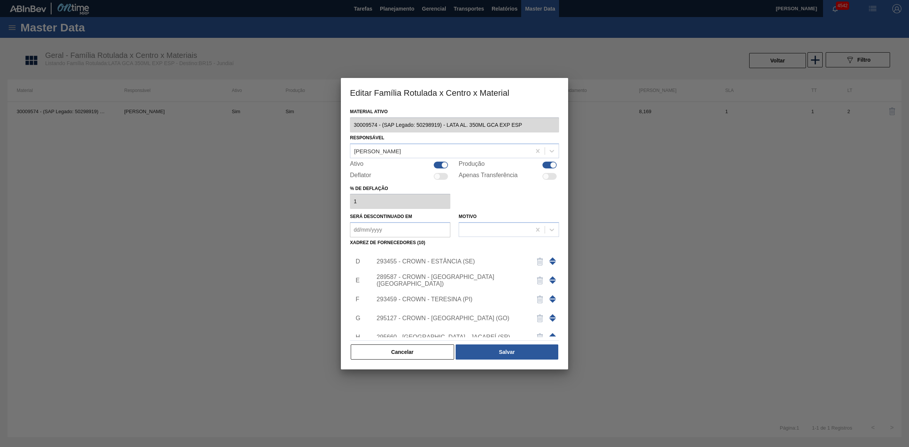
scroll to position [121, 0]
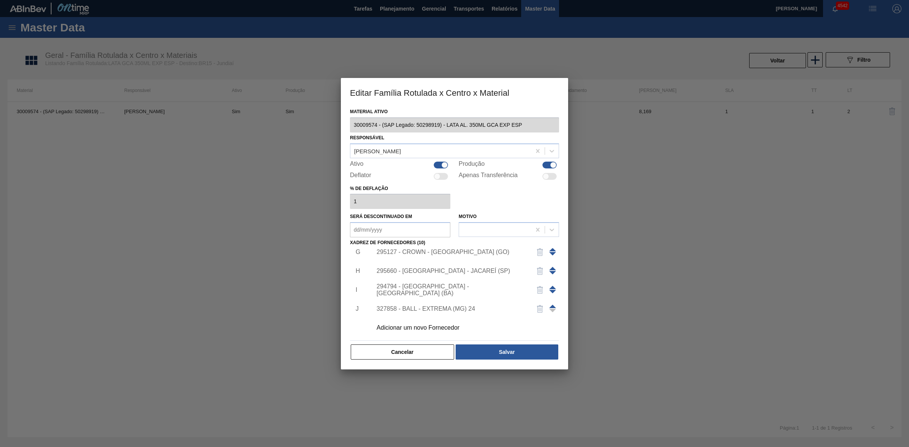
click at [549, 305] on span at bounding box center [552, 306] width 7 height 3
click at [550, 288] on span at bounding box center [552, 287] width 7 height 3
click at [550, 269] on span at bounding box center [552, 268] width 7 height 3
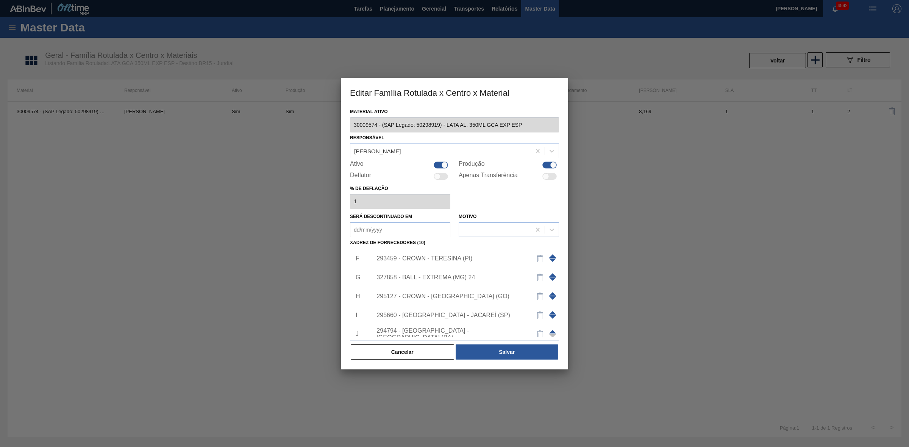
scroll to position [74, 0]
click at [552, 297] on span at bounding box center [552, 296] width 7 height 3
click at [551, 279] on span at bounding box center [552, 278] width 7 height 3
click at [550, 258] on span at bounding box center [552, 259] width 7 height 3
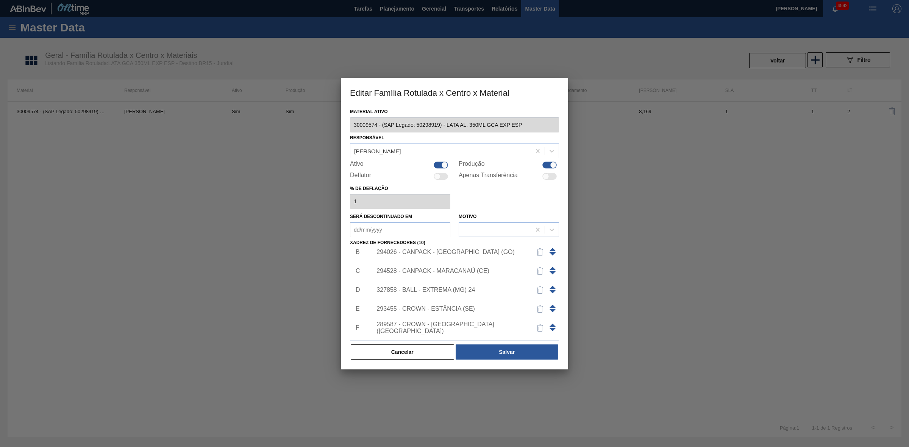
click at [552, 286] on span at bounding box center [552, 287] width 7 height 3
click at [552, 267] on span at bounding box center [552, 268] width 7 height 3
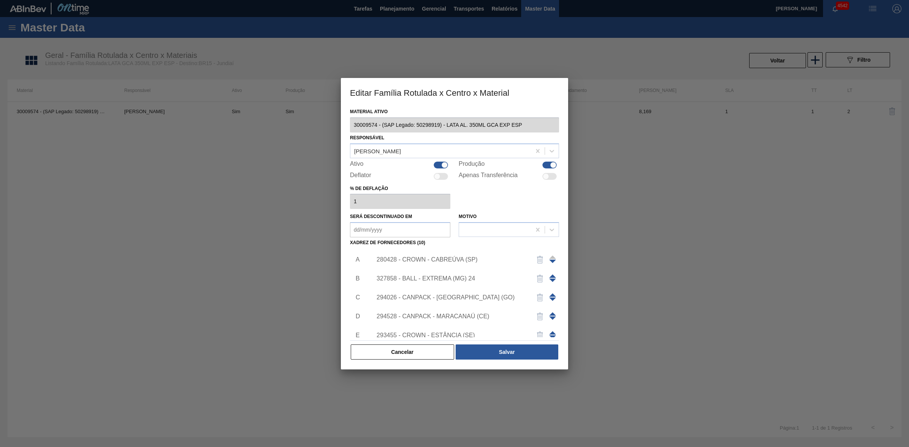
click at [551, 277] on span at bounding box center [552, 276] width 7 height 3
click at [516, 350] on button "Salvar" at bounding box center [507, 352] width 103 height 15
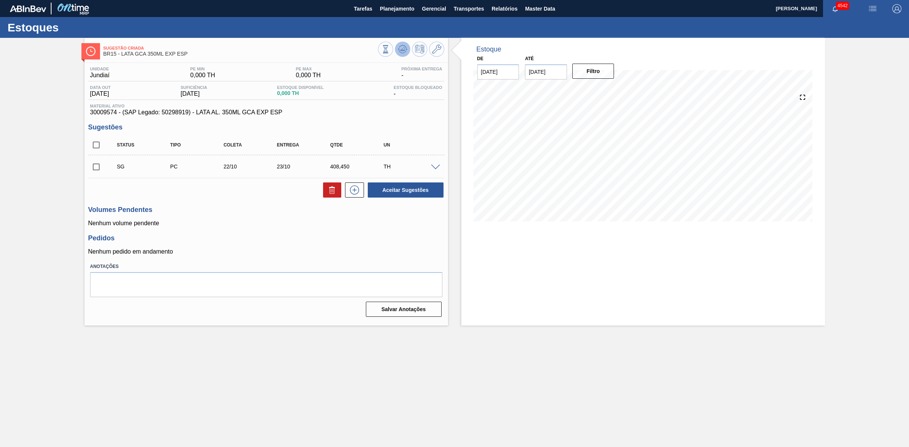
click at [403, 50] on icon at bounding box center [402, 49] width 9 height 9
click at [436, 170] on span at bounding box center [435, 168] width 9 height 6
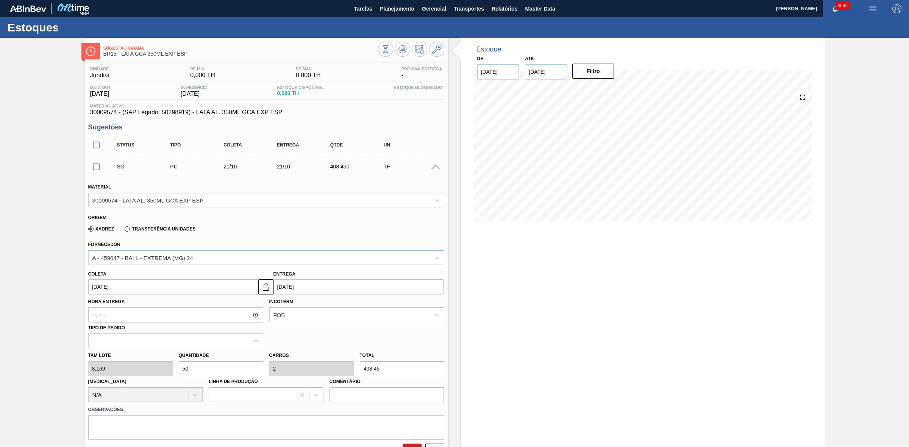
click at [436, 169] on span at bounding box center [435, 168] width 9 height 6
